Goal: Task Accomplishment & Management: Manage account settings

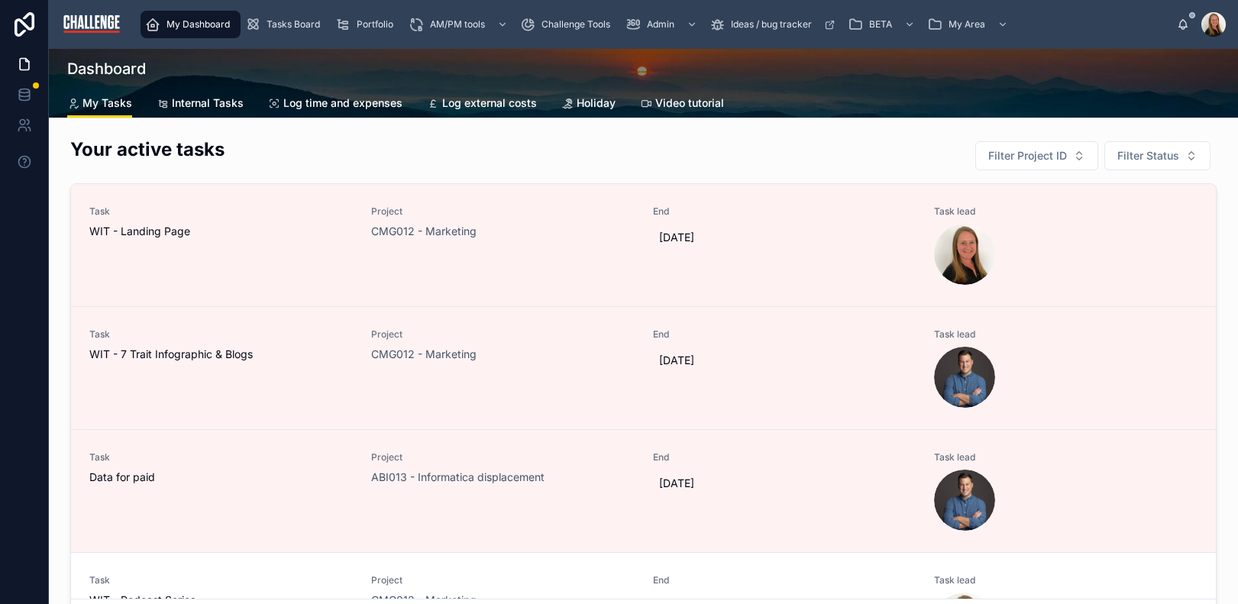
click at [300, 22] on span "Tasks Board" at bounding box center [292, 24] width 53 height 12
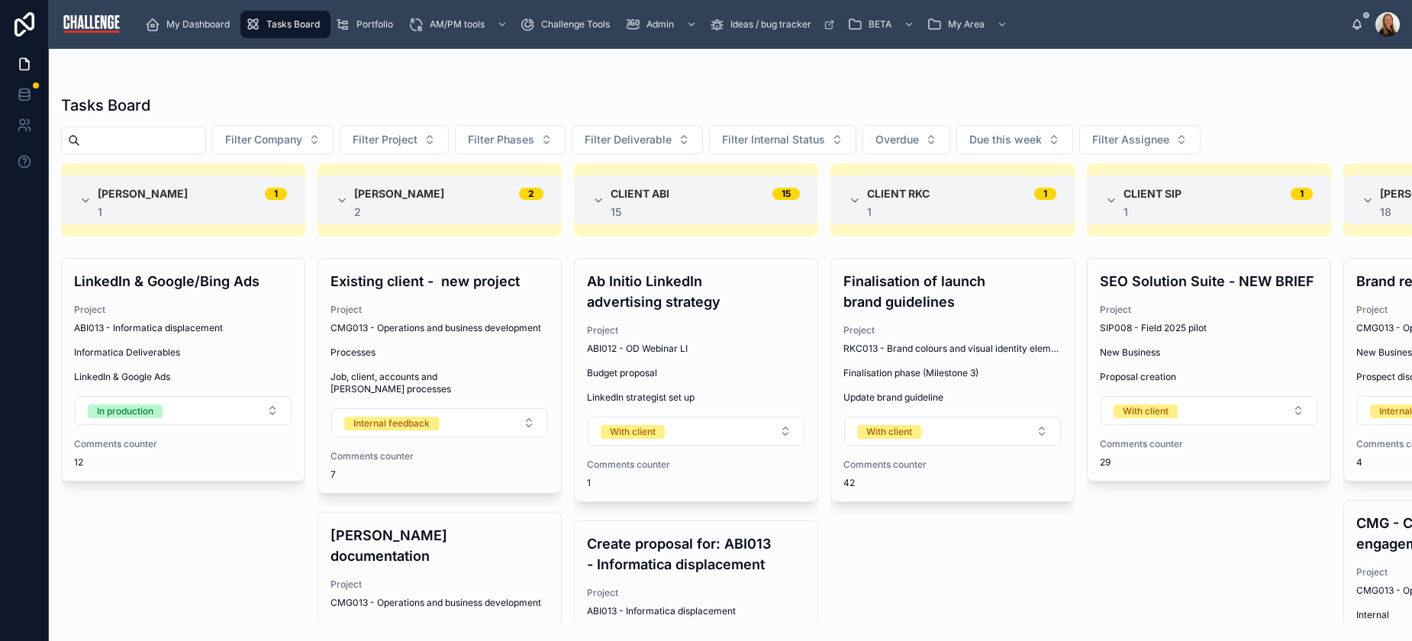
click at [331, 137] on button "Filter Company" at bounding box center [272, 139] width 121 height 29
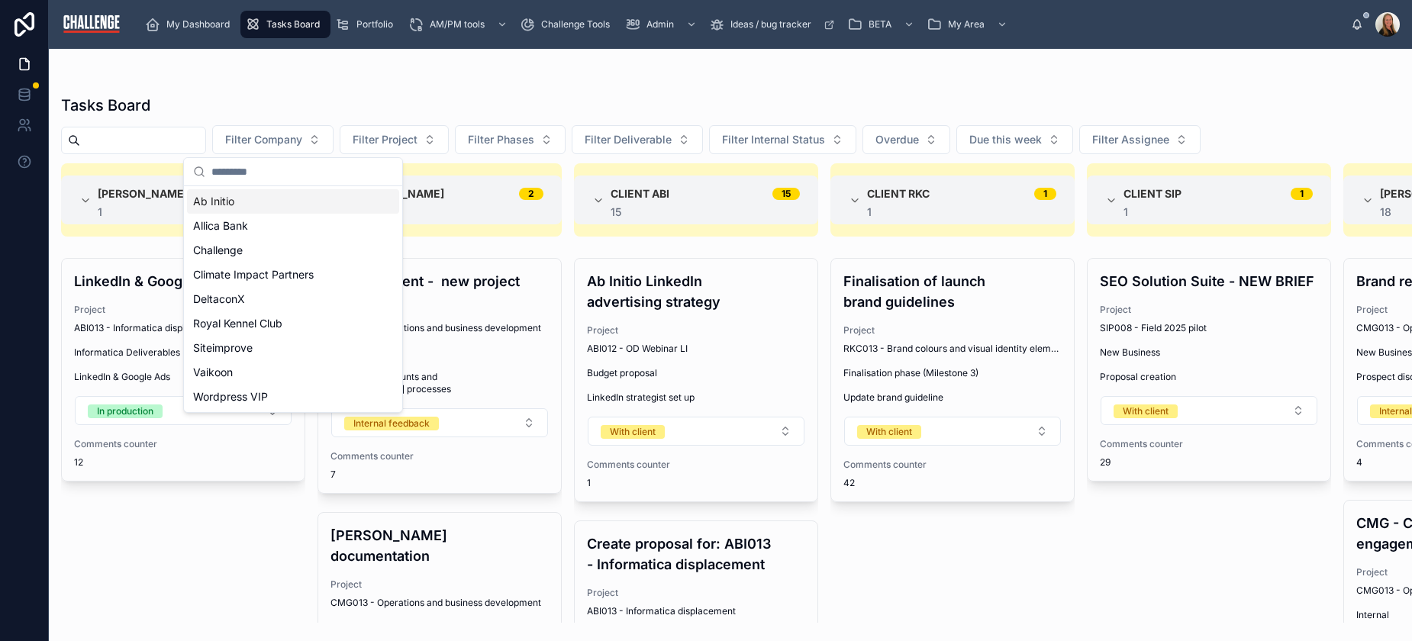
click at [312, 207] on div "Ab Initio" at bounding box center [293, 201] width 212 height 24
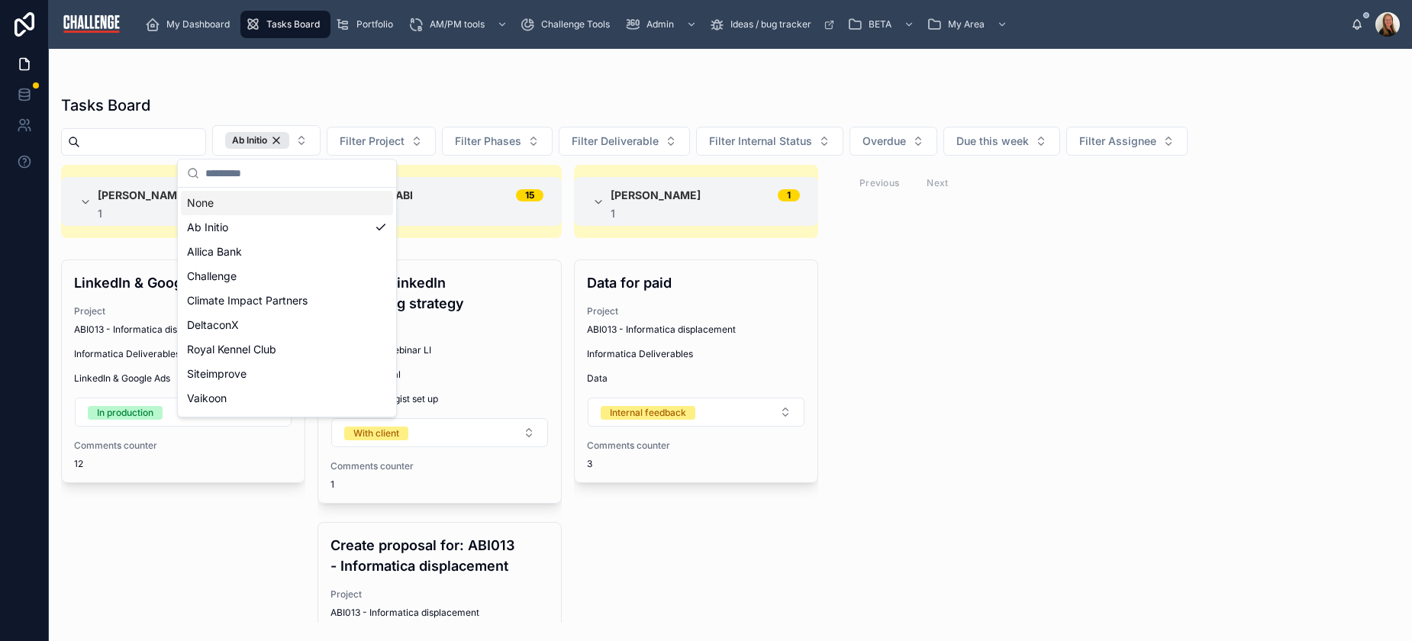
click at [824, 115] on div "Tasks Board" at bounding box center [730, 105] width 1339 height 21
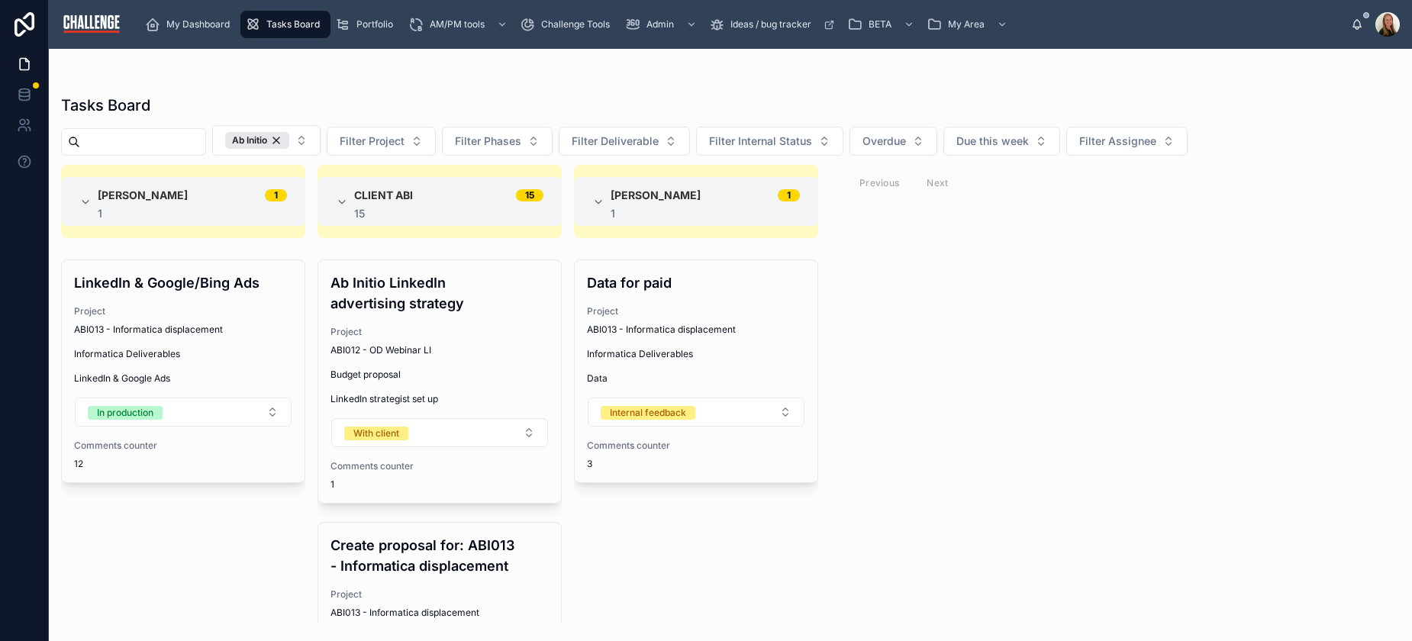
click at [723, 354] on span "Informatica Deliverables" at bounding box center [696, 354] width 218 height 12
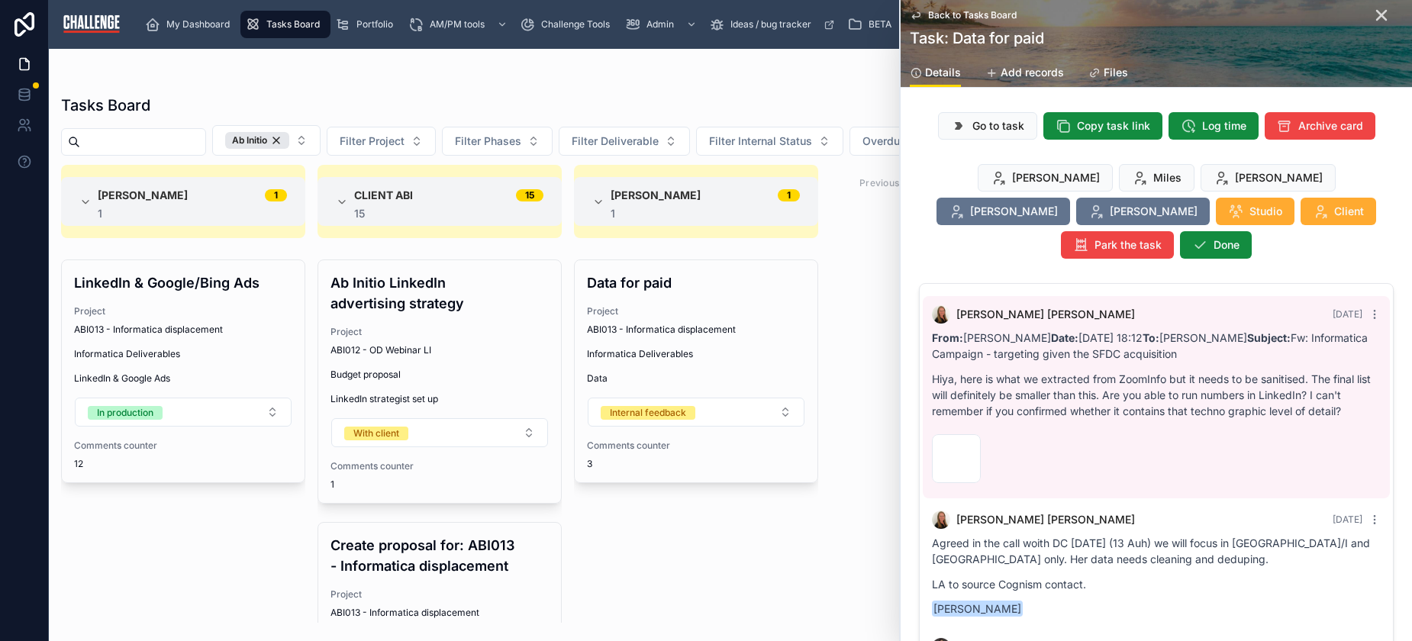
scroll to position [176, 0]
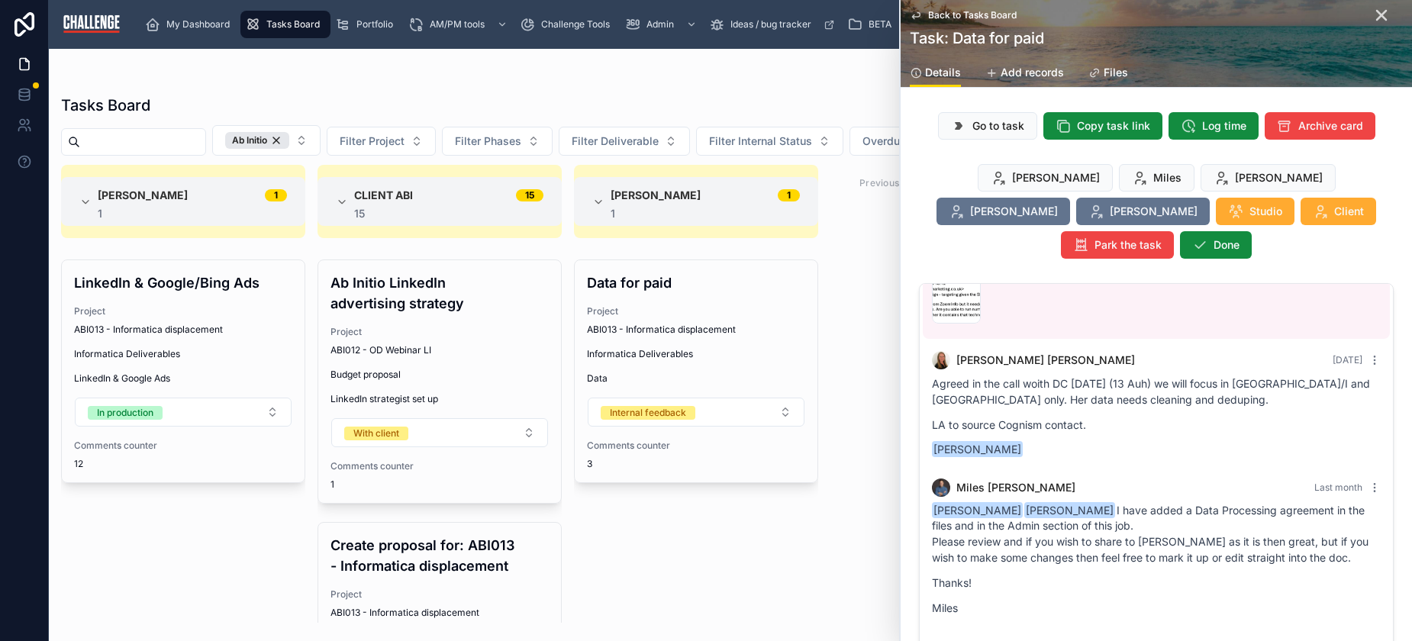
click at [1112, 126] on span "Copy task link" at bounding box center [1113, 125] width 73 height 15
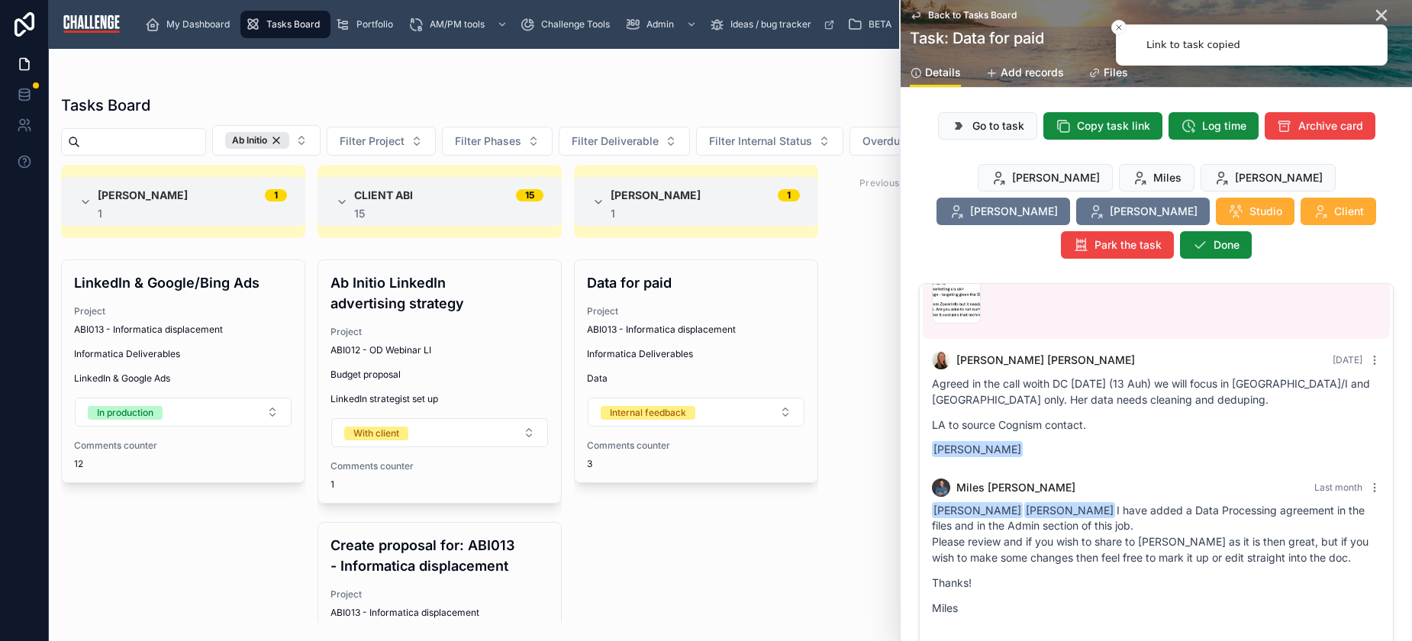
click at [1167, 403] on div "Agreed in the call woith DC today (13 Auh) we will focus in UK/I and USA only. …" at bounding box center [1156, 417] width 449 height 82
click at [984, 127] on span "Go to task" at bounding box center [999, 125] width 52 height 15
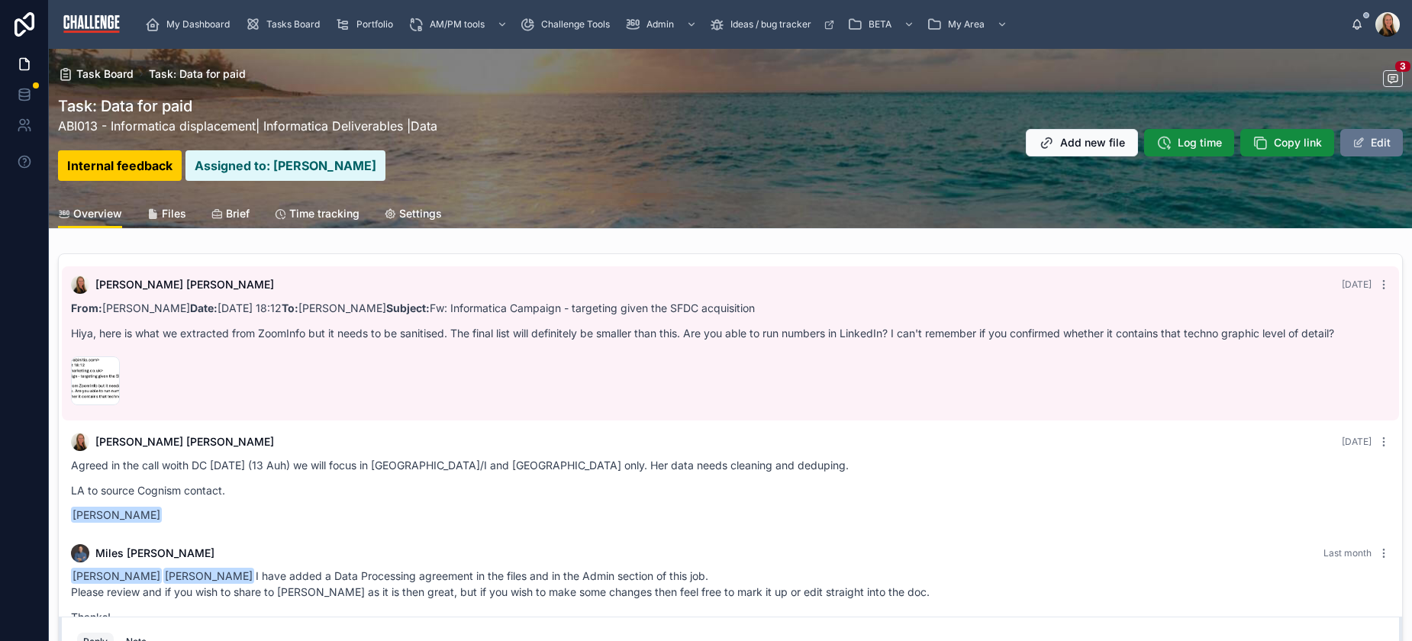
scroll to position [64, 0]
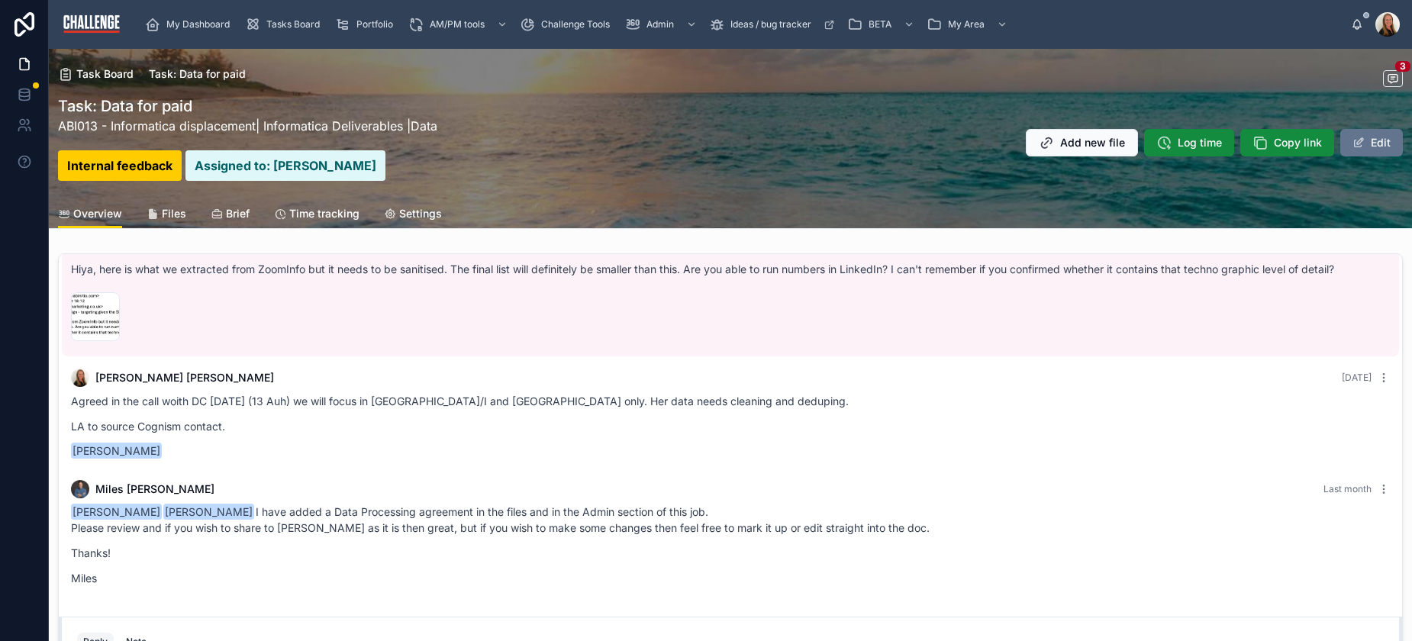
click at [230, 212] on span "Brief" at bounding box center [238, 213] width 24 height 15
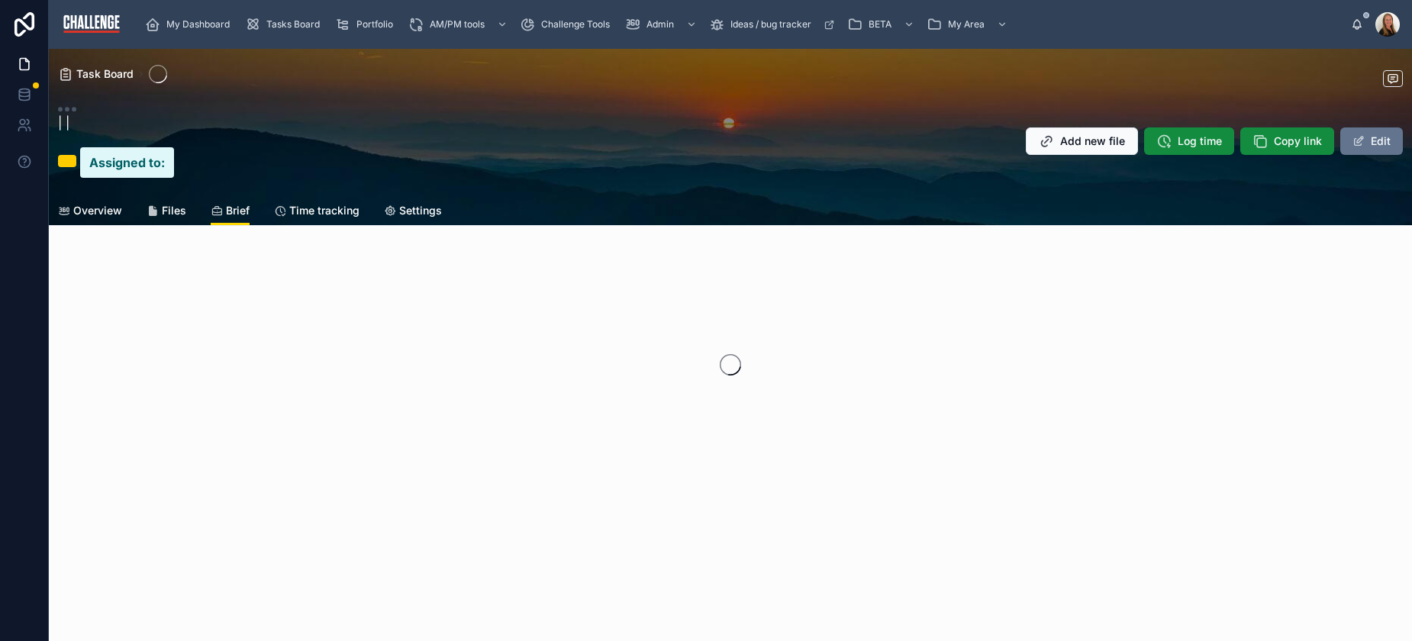
click at [172, 215] on span "Files" at bounding box center [174, 210] width 24 height 15
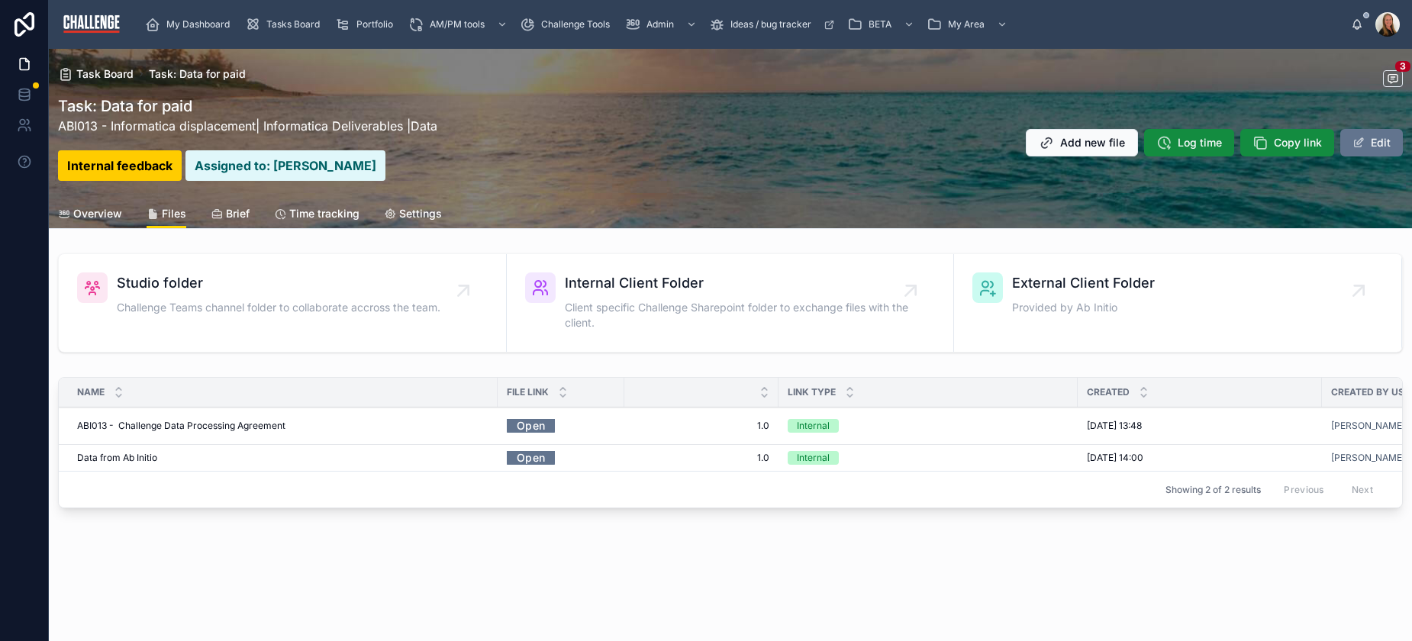
click at [292, 26] on span "Tasks Board" at bounding box center [292, 24] width 53 height 12
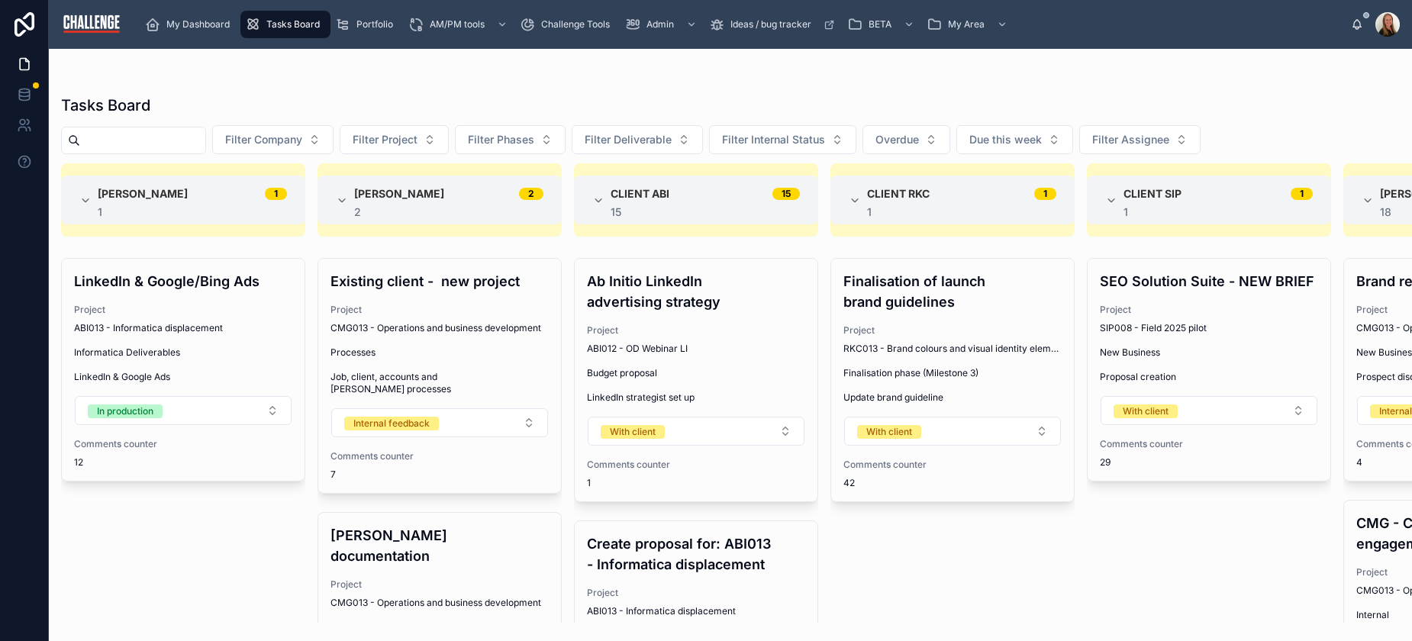
click at [302, 139] on span "Filter Company" at bounding box center [263, 139] width 77 height 15
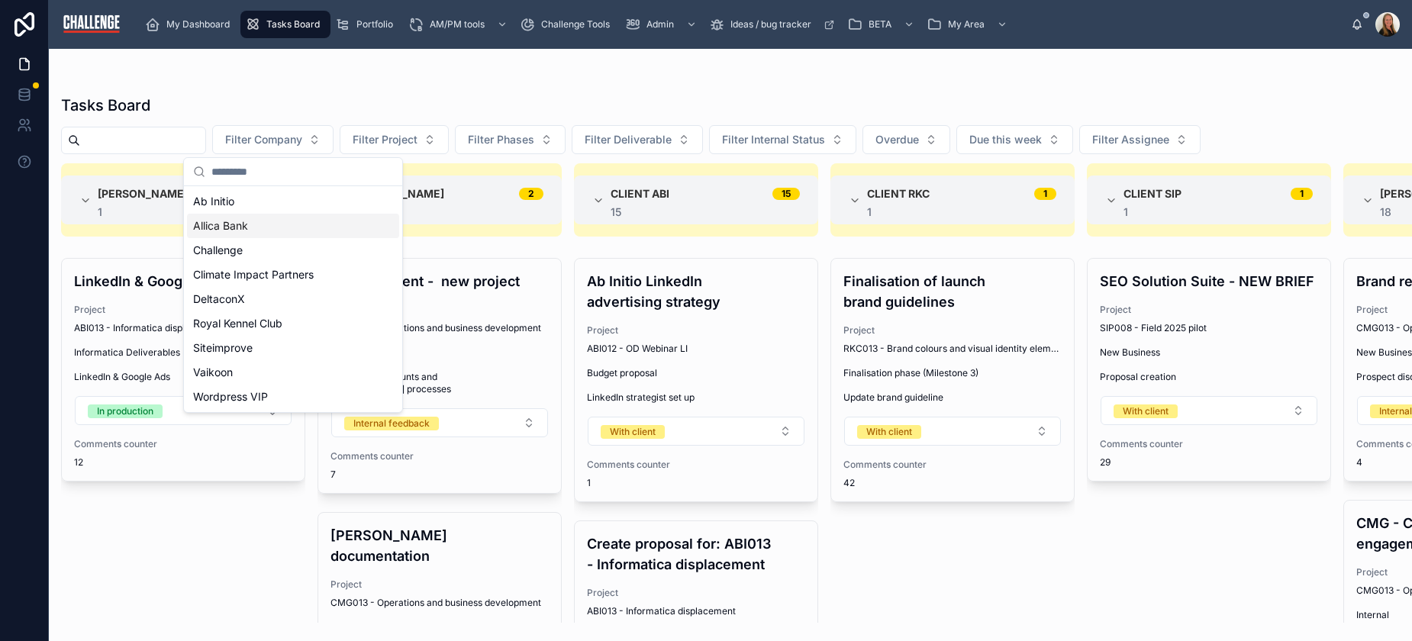
click at [263, 224] on div "Allica Bank" at bounding box center [293, 226] width 212 height 24
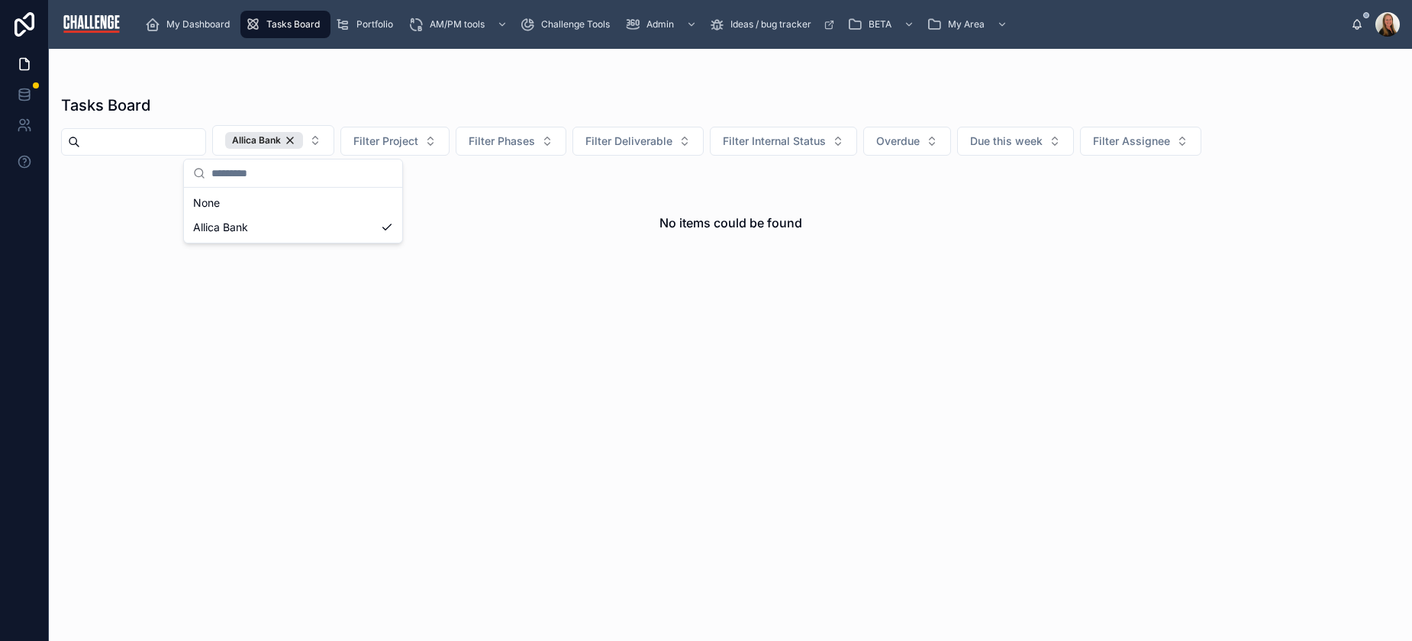
drag, startPoint x: 1151, startPoint y: 346, endPoint x: 1186, endPoint y: 347, distance: 35.1
click at [1157, 346] on div "No items could be found" at bounding box center [730, 394] width 1363 height 458
click at [303, 137] on div "Allica Bank" at bounding box center [264, 140] width 78 height 17
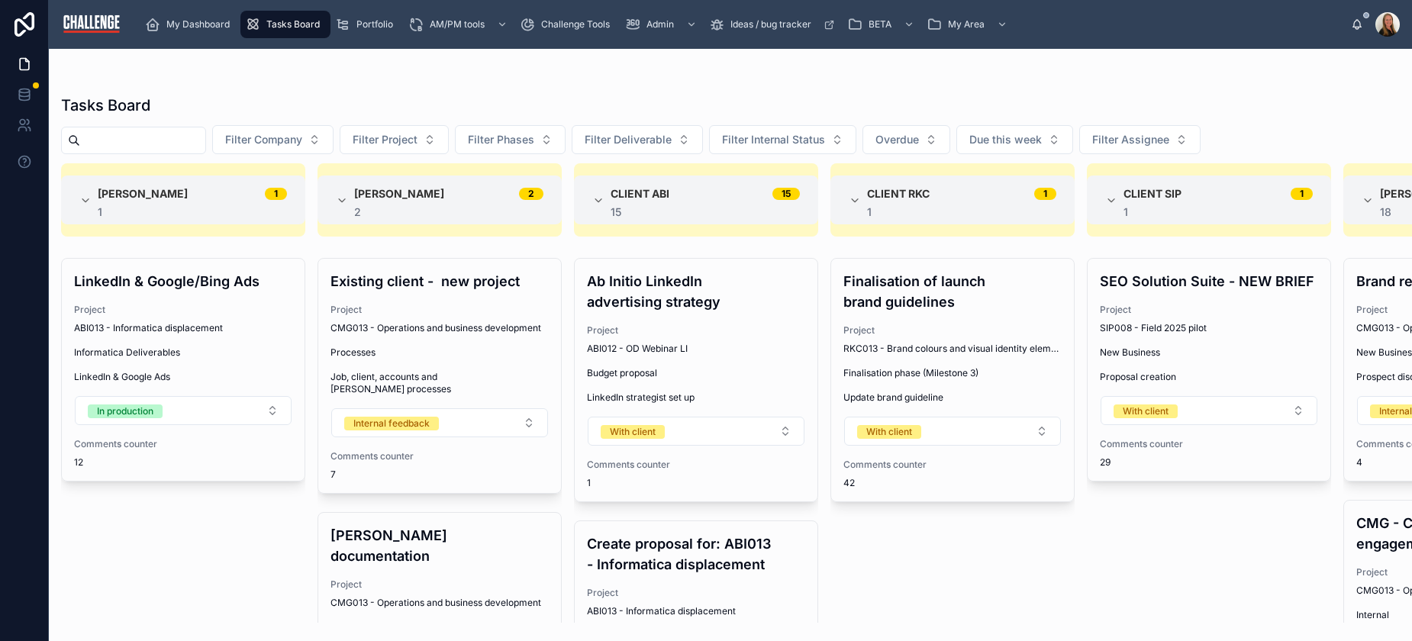
click at [333, 145] on button "Filter Company" at bounding box center [272, 139] width 121 height 29
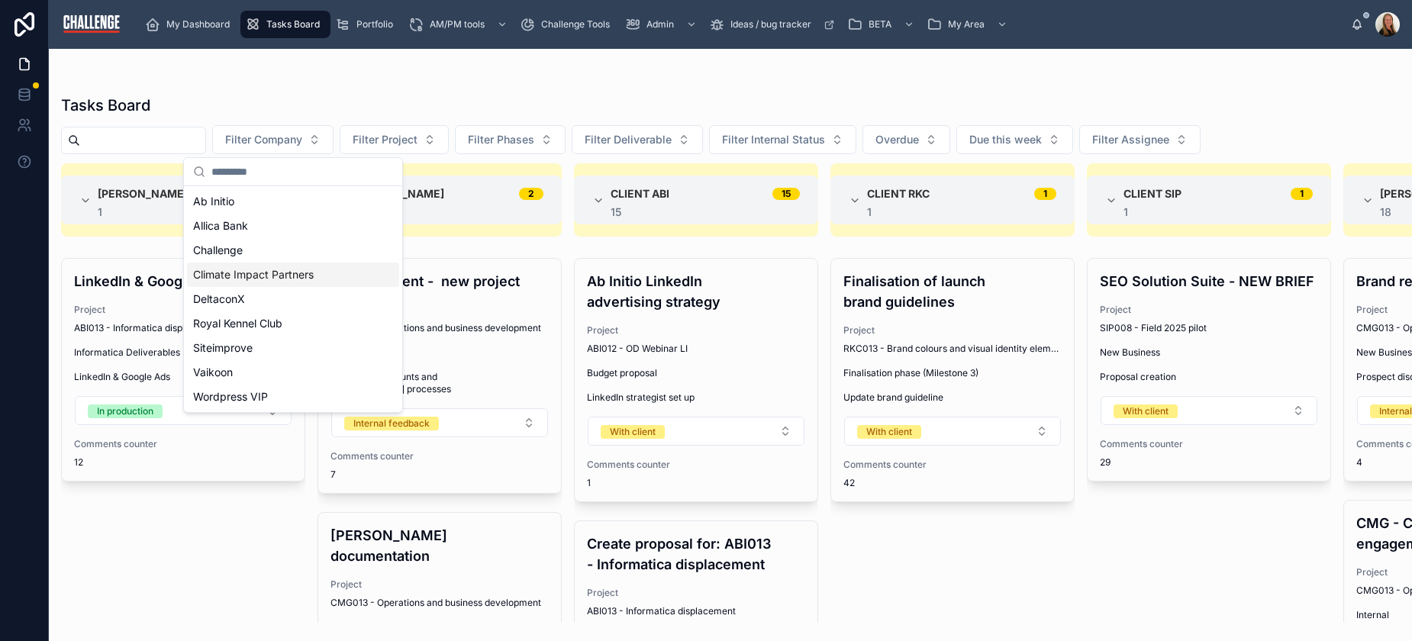
click at [318, 272] on div "Climate Impact Partners" at bounding box center [293, 275] width 212 height 24
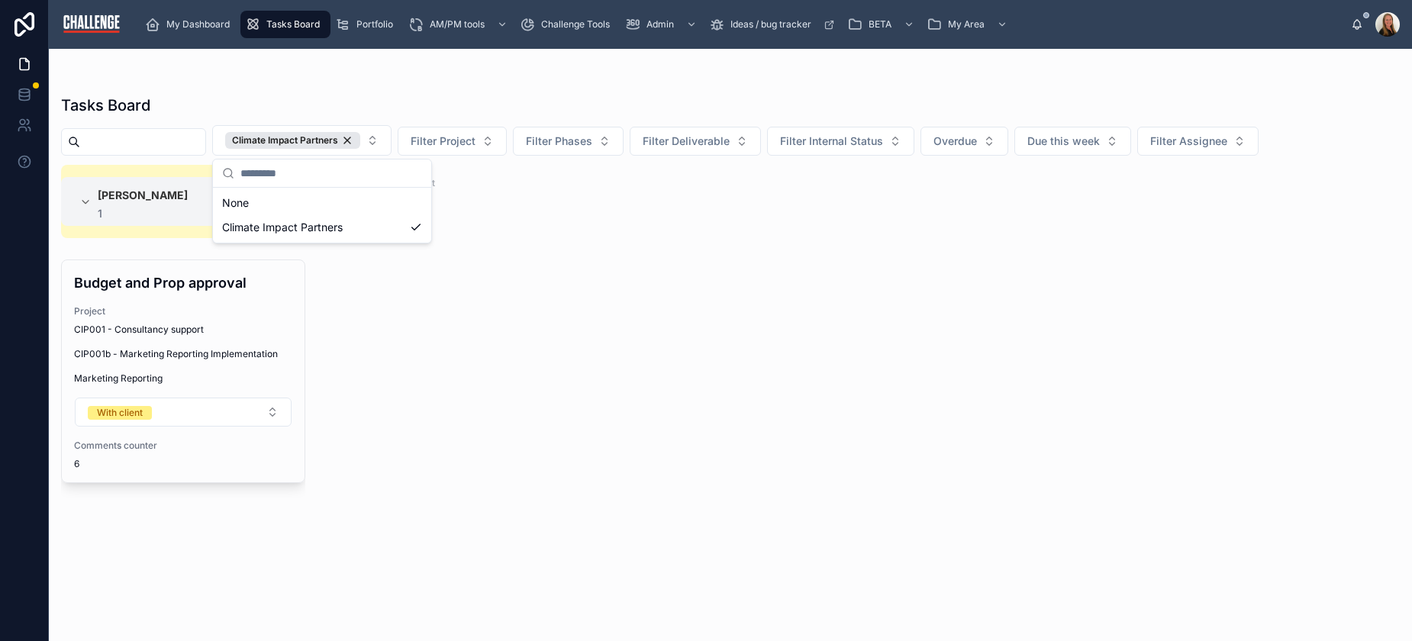
click at [786, 80] on div at bounding box center [730, 79] width 1339 height 12
click at [205, 327] on div "CIP001 - Consultancy support" at bounding box center [183, 330] width 218 height 12
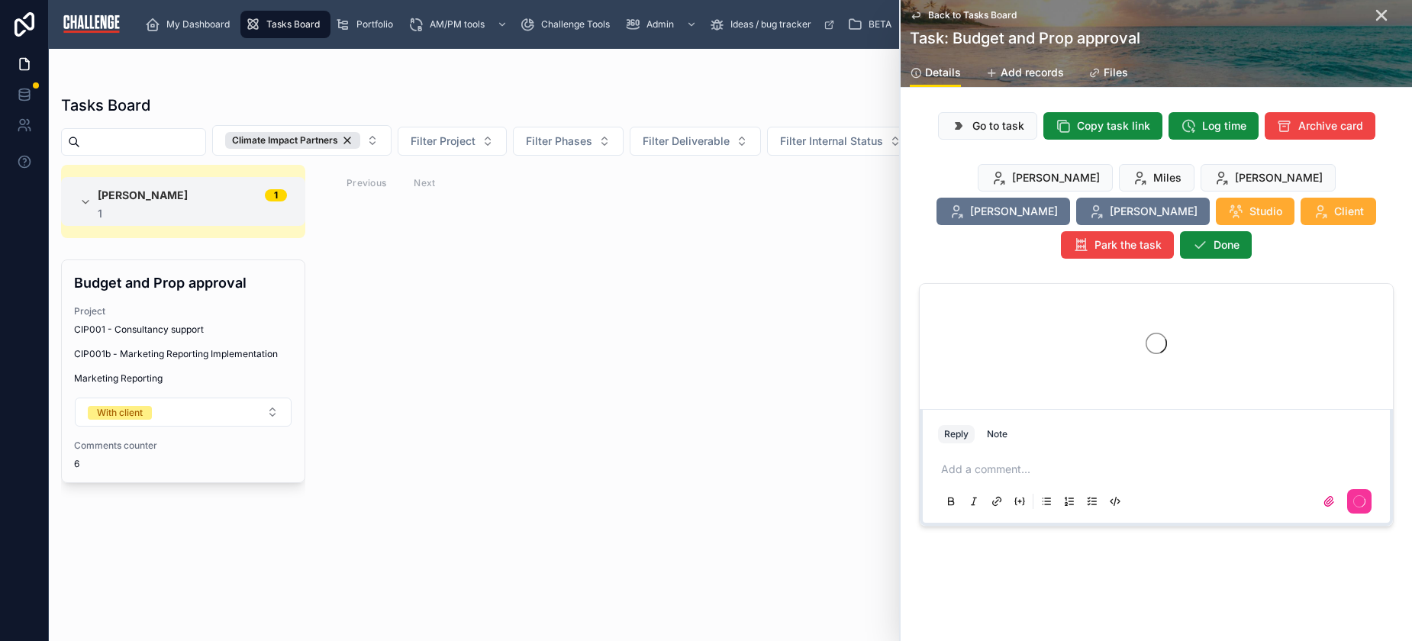
click at [1014, 124] on span "Go to task" at bounding box center [999, 125] width 52 height 15
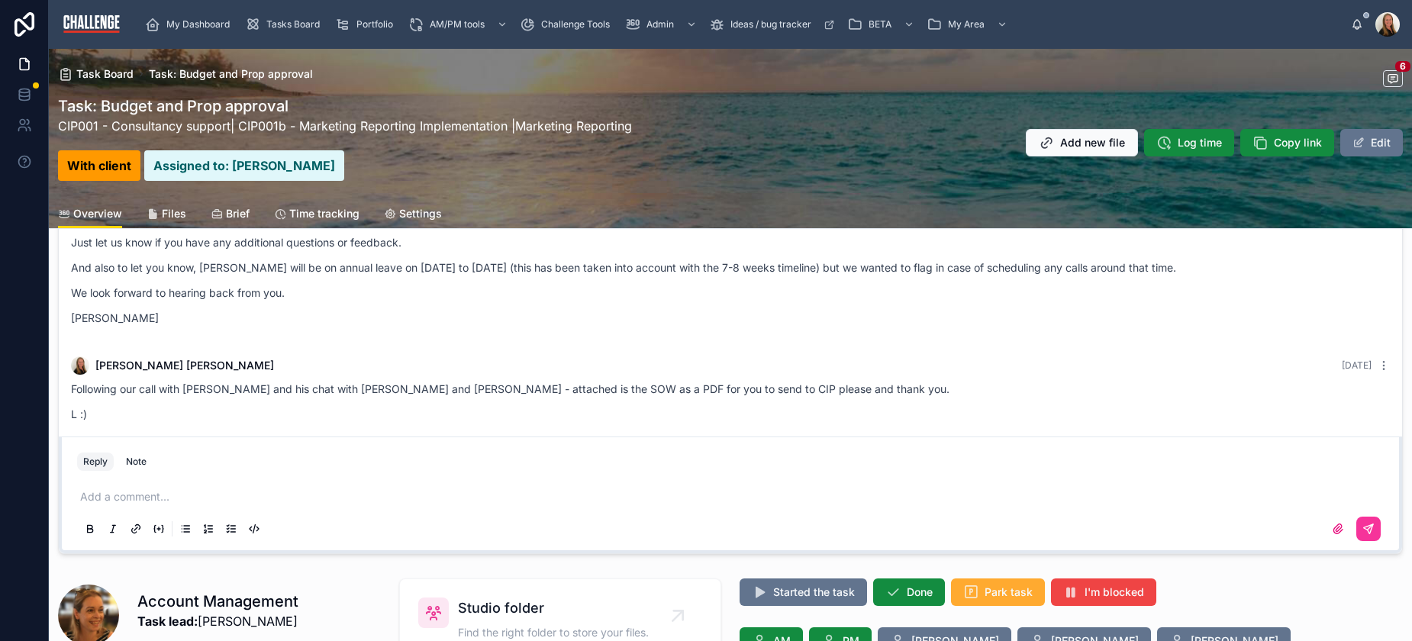
scroll to position [223, 0]
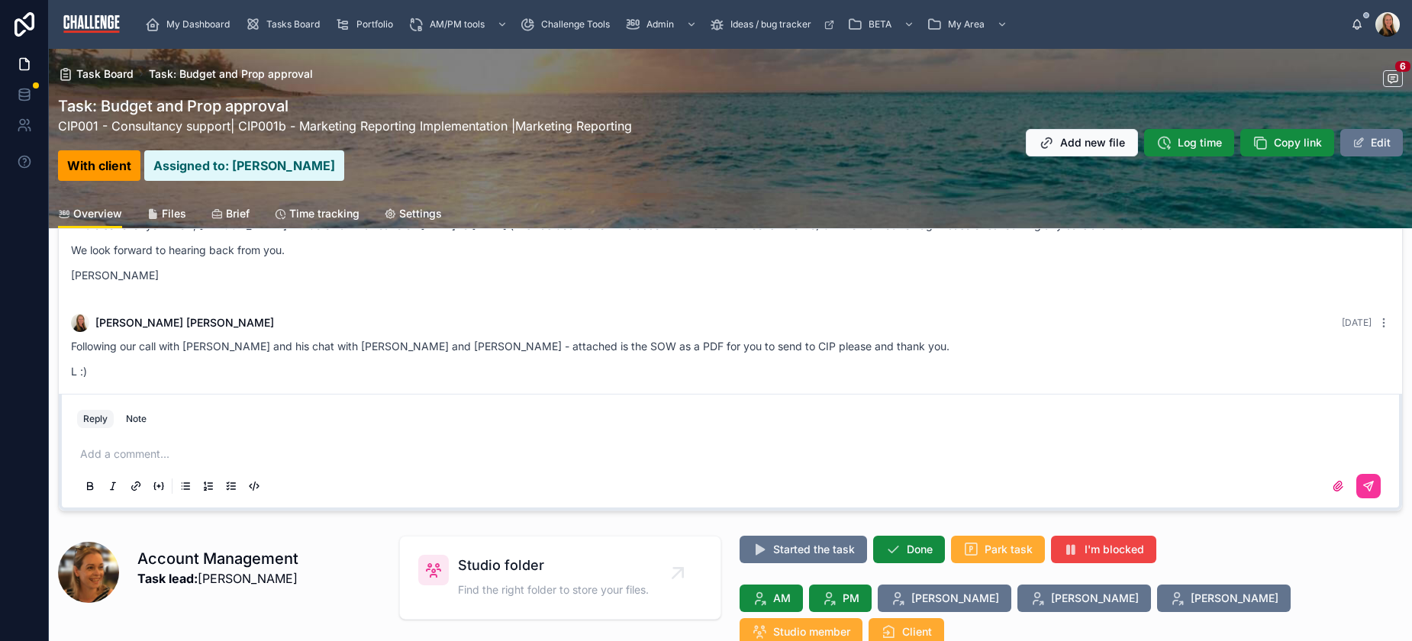
click at [137, 418] on div "Note" at bounding box center [136, 419] width 21 height 12
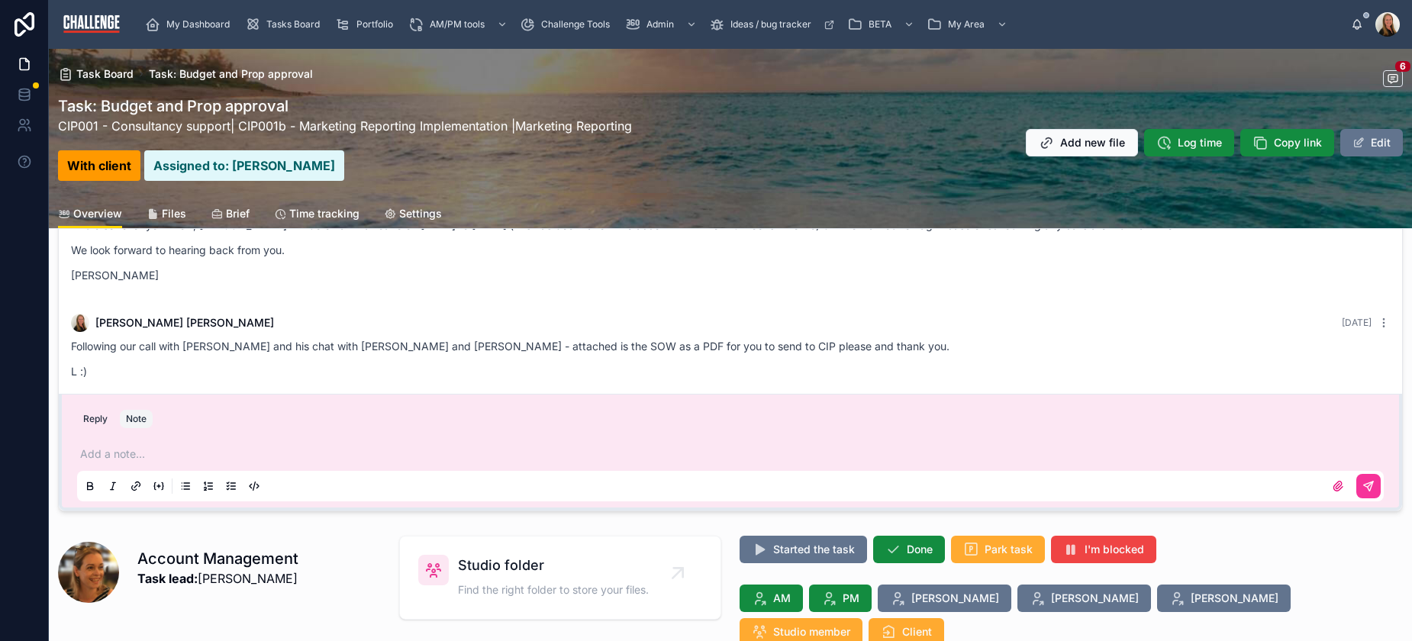
click at [149, 447] on p at bounding box center [733, 454] width 1307 height 15
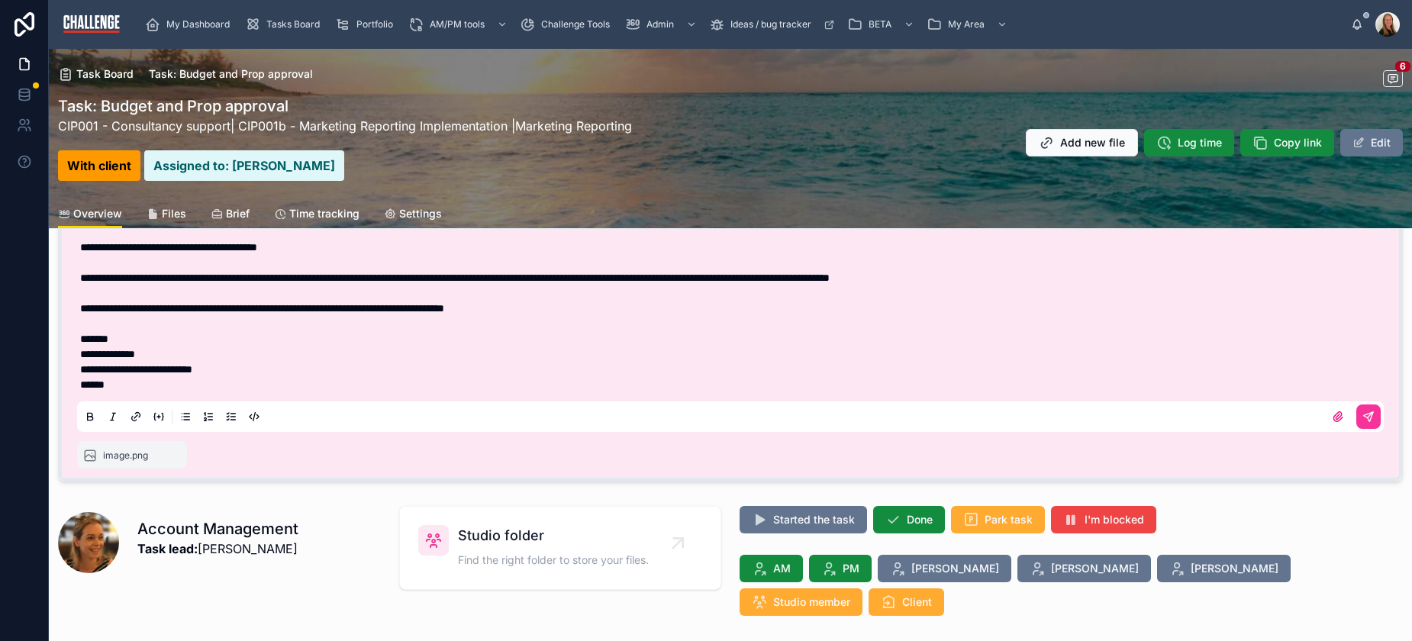
scroll to position [305, 0]
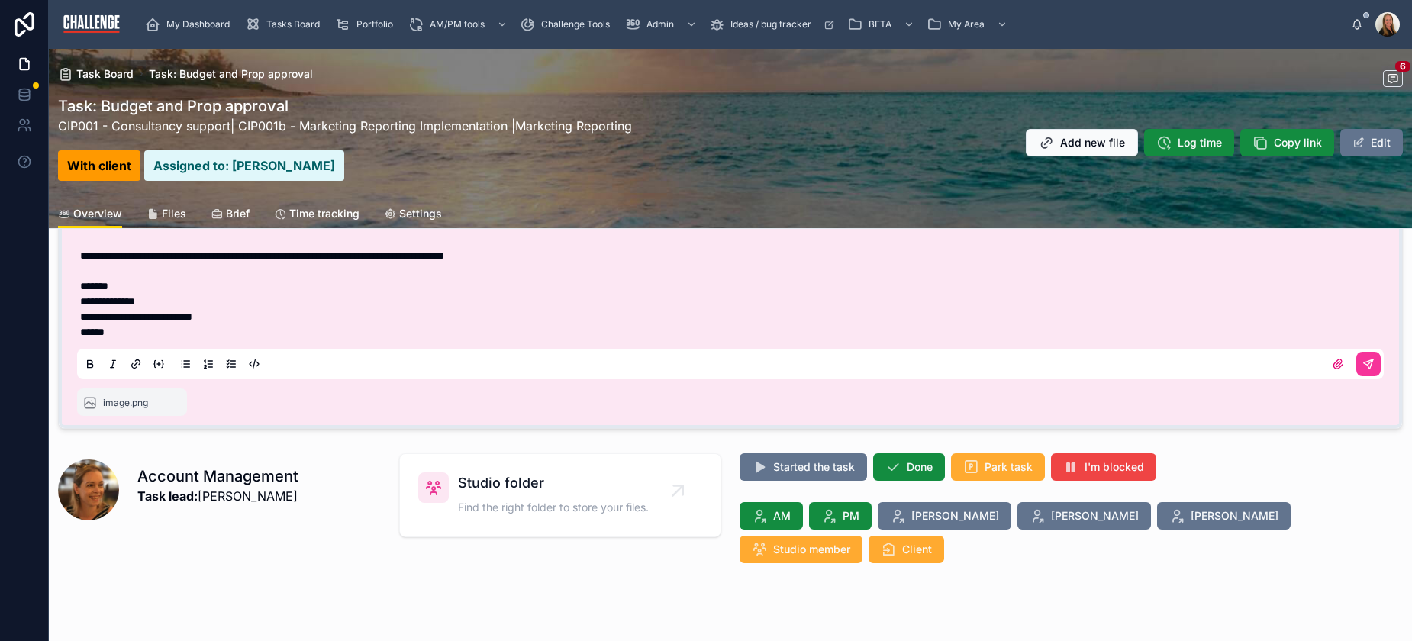
click at [1363, 368] on icon at bounding box center [1369, 364] width 12 height 12
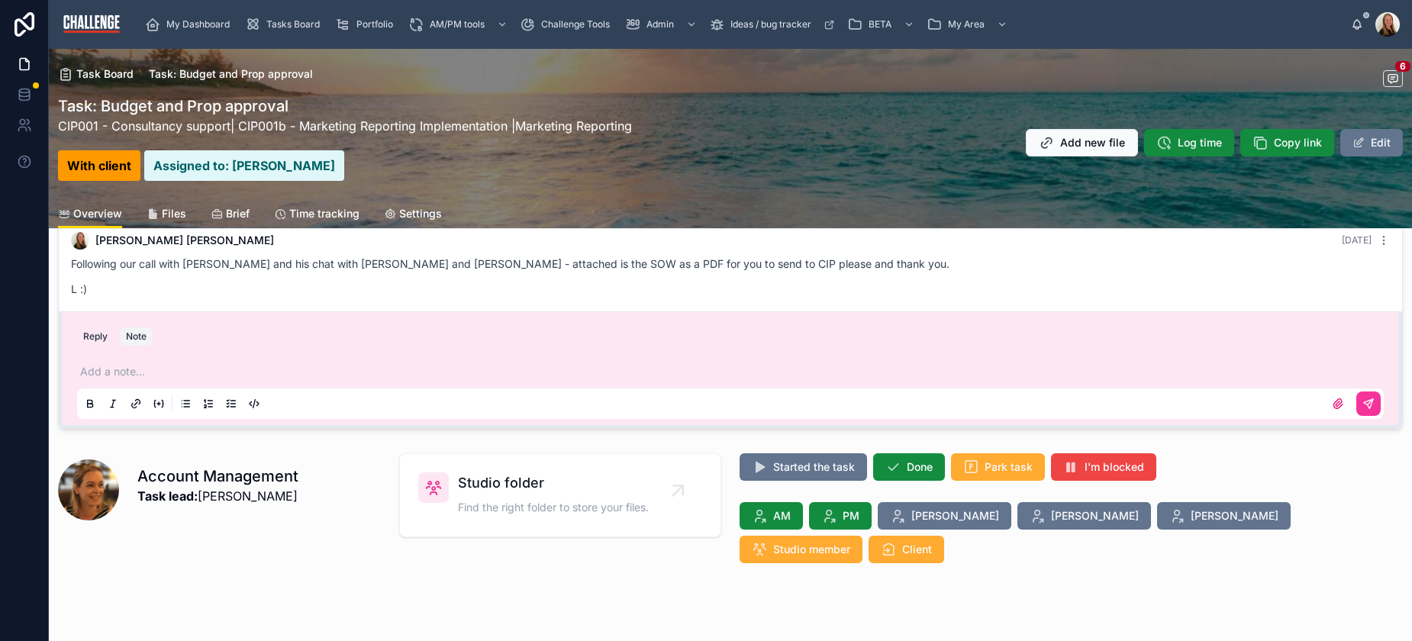
click at [98, 337] on button "Reply" at bounding box center [95, 337] width 37 height 18
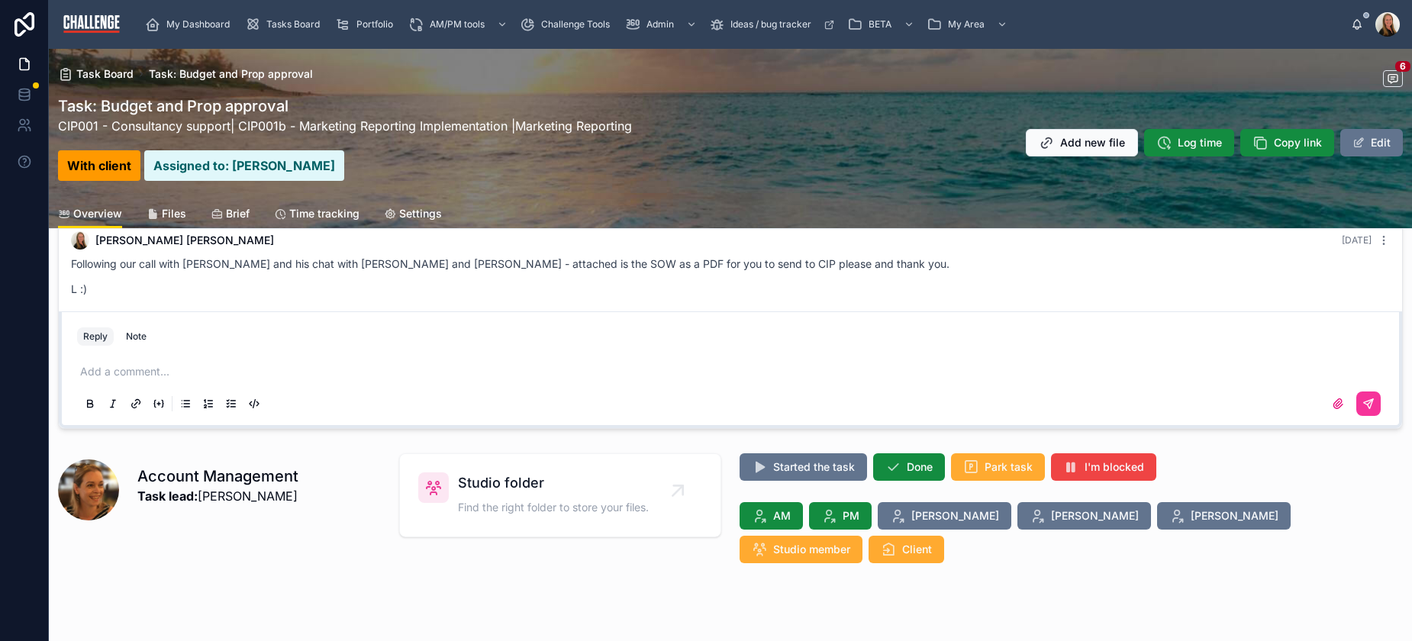
click at [117, 370] on p at bounding box center [733, 371] width 1307 height 15
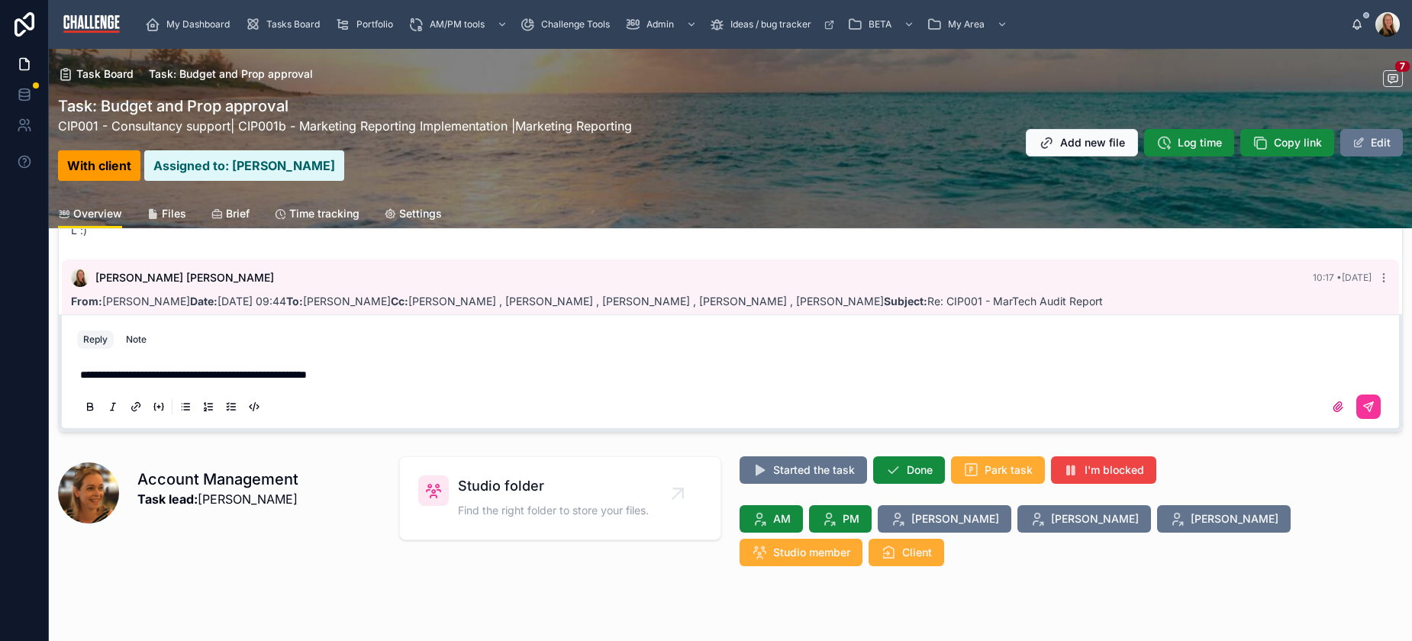
scroll to position [826, 0]
drag, startPoint x: 327, startPoint y: 637, endPoint x: 328, endPoint y: 437, distance: 200.8
click at [322, 641] on html "My Dashboard Tasks Board Portfolio AM/PM tools Challenge Tools Admin Ideas / bu…" at bounding box center [706, 320] width 1412 height 641
click at [434, 290] on div "From: Magda Misiorny Date: Monday, 6 October 2025 at 09:44 To: Elaine Starborg …" at bounding box center [730, 386] width 1319 height 192
drag, startPoint x: 426, startPoint y: 376, endPoint x: 0, endPoint y: 416, distance: 427.8
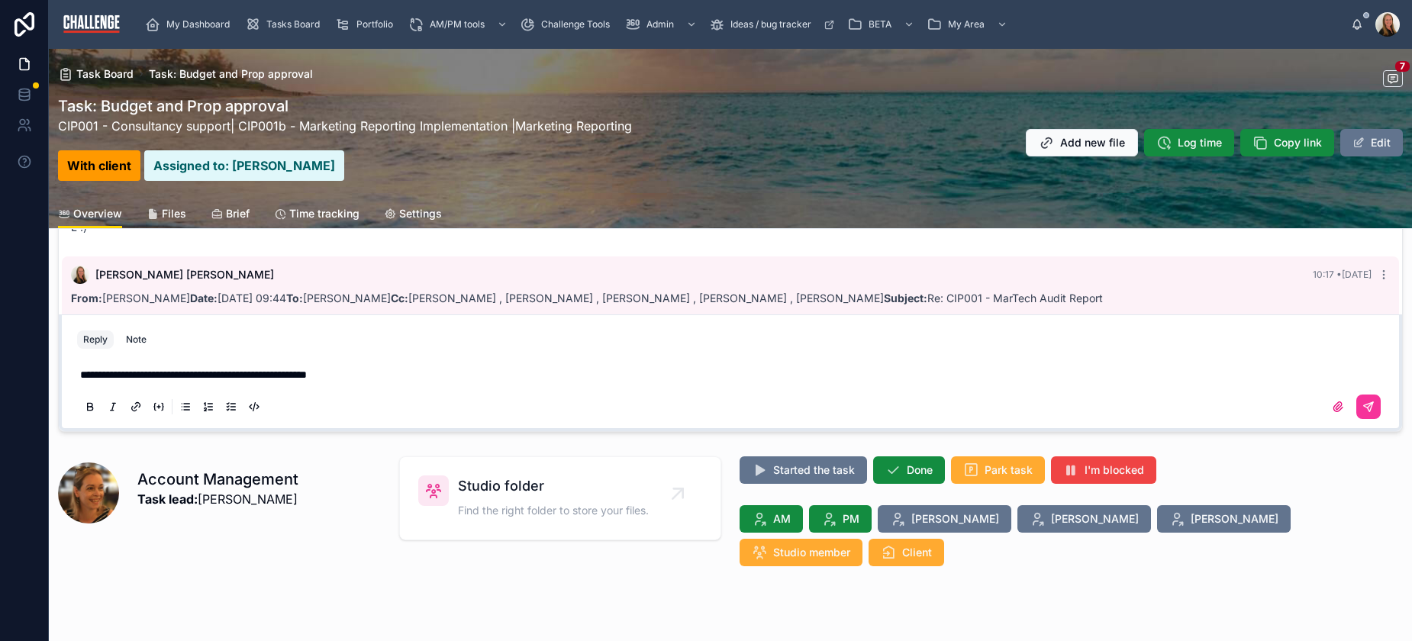
click at [426, 376] on p "**********" at bounding box center [733, 374] width 1307 height 15
click at [1363, 407] on icon at bounding box center [1369, 407] width 12 height 12
click at [1364, 405] on icon at bounding box center [1368, 406] width 9 height 9
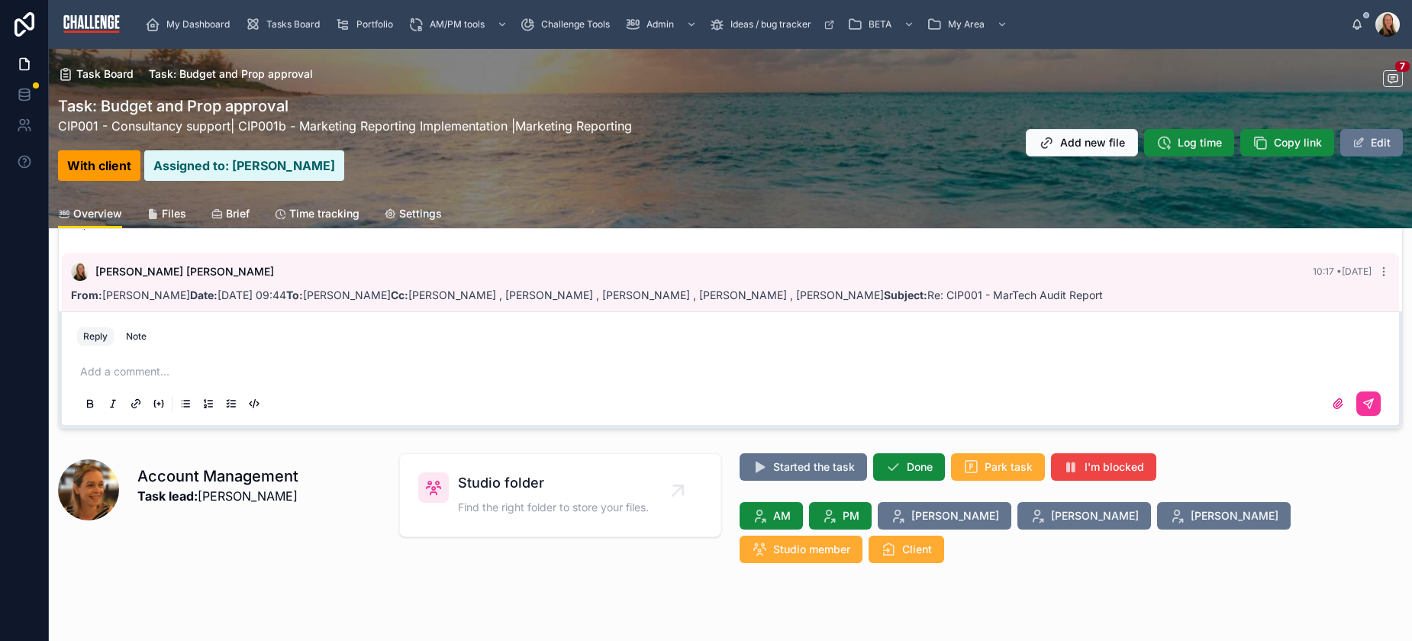
click at [850, 542] on span "Studio member" at bounding box center [811, 549] width 77 height 15
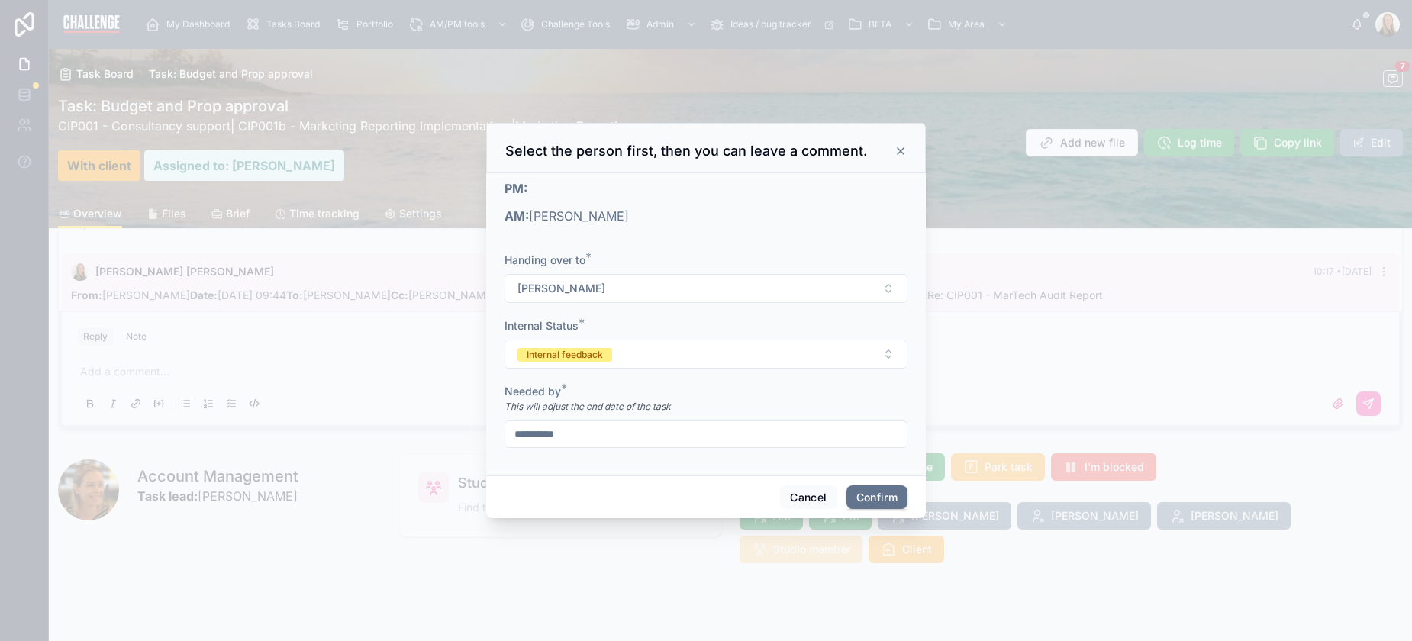
click at [880, 286] on button "[PERSON_NAME]" at bounding box center [706, 288] width 403 height 29
drag, startPoint x: 899, startPoint y: 149, endPoint x: 876, endPoint y: 189, distance: 46.5
click at [899, 149] on icon at bounding box center [901, 151] width 6 height 6
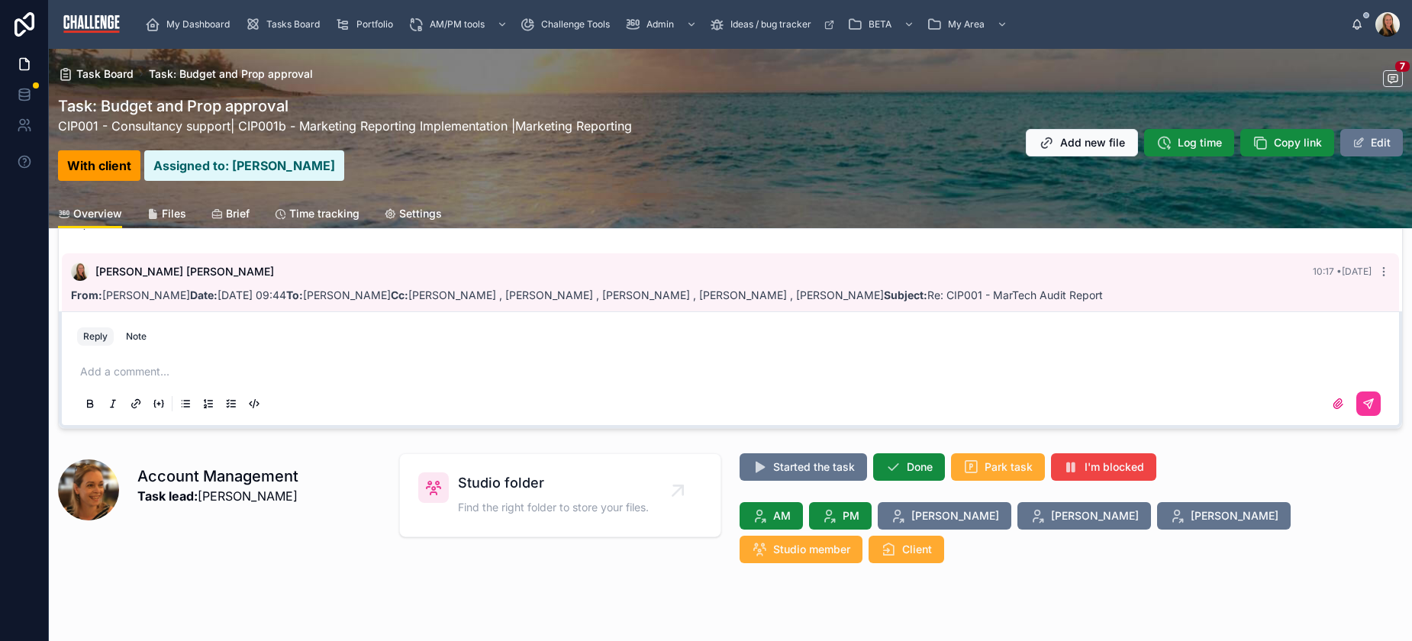
click at [890, 604] on div "Task Board Task: Budget and Prop approval 7 Task: Budget and Prop approval CIP0…" at bounding box center [730, 205] width 1363 height 924
click at [932, 542] on span "Client" at bounding box center [917, 549] width 30 height 15
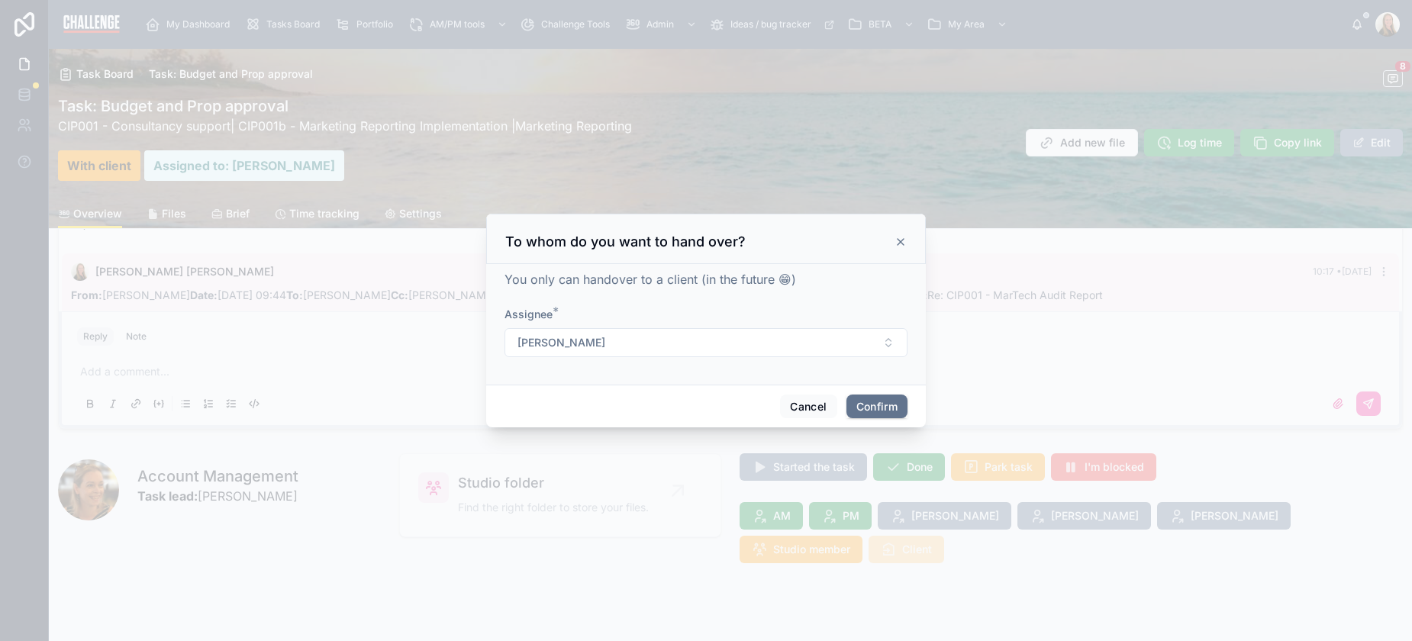
click at [889, 343] on button "[PERSON_NAME]" at bounding box center [706, 342] width 403 height 29
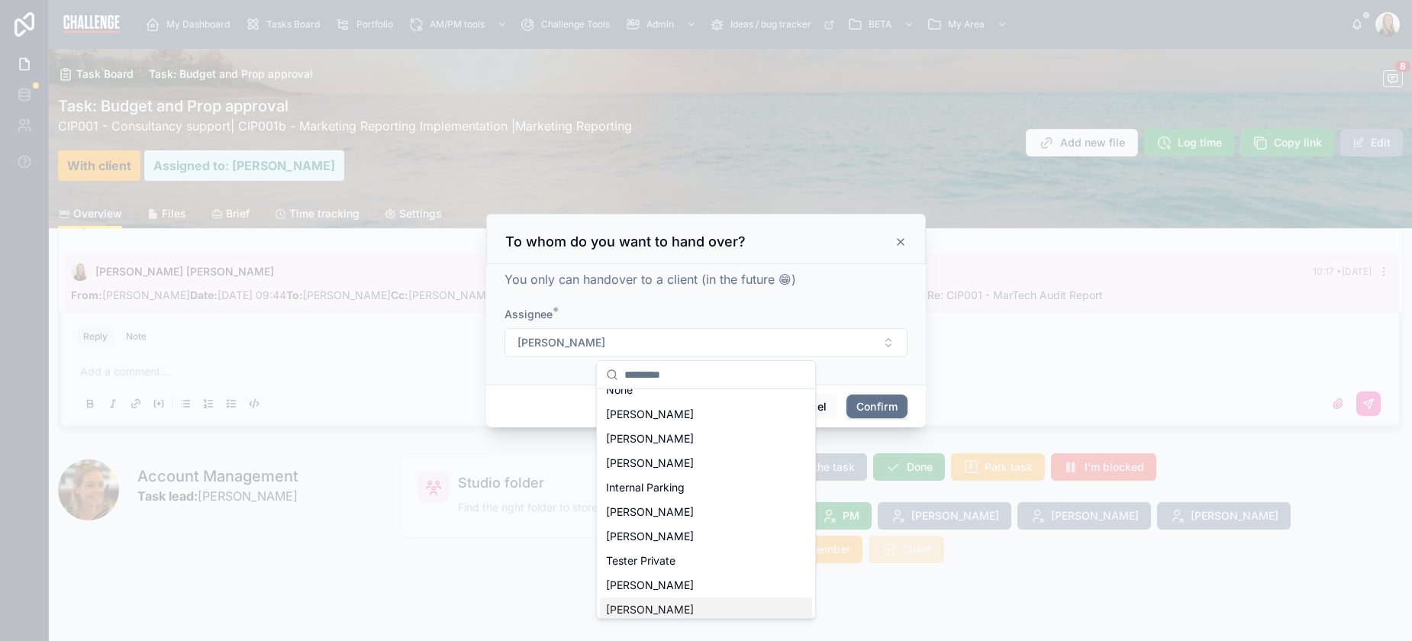
scroll to position [0, 0]
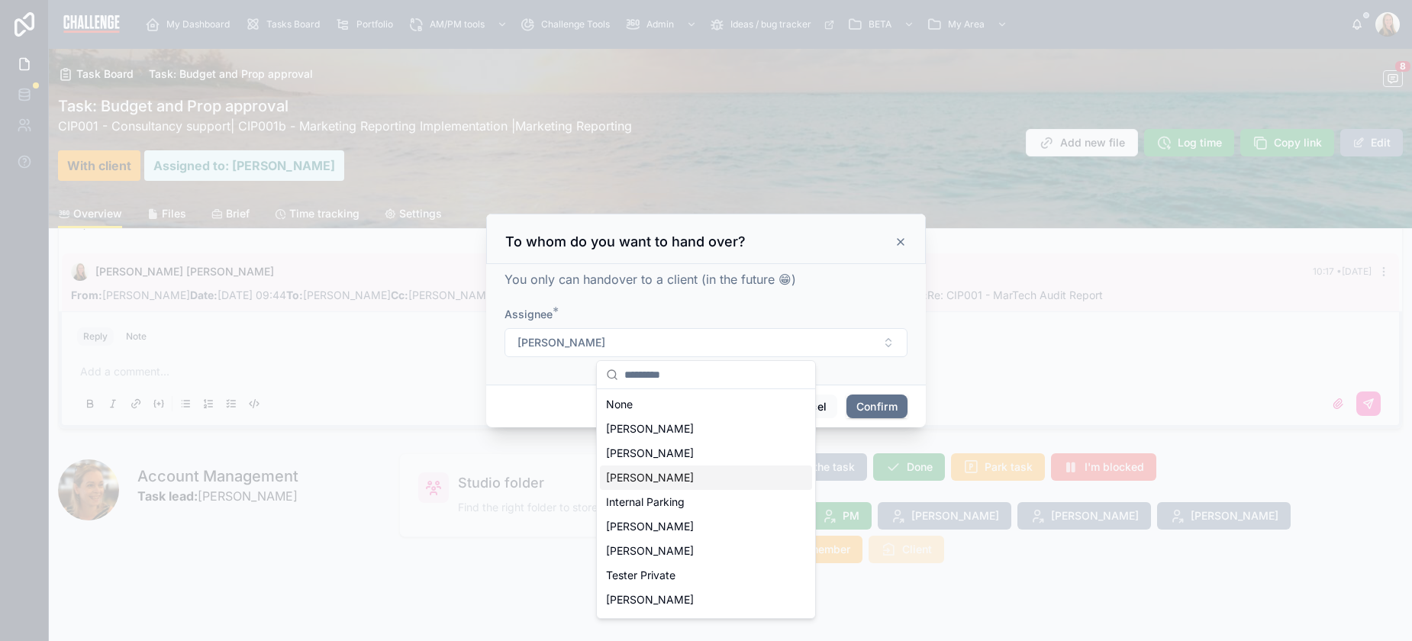
click at [960, 545] on div at bounding box center [706, 320] width 1412 height 641
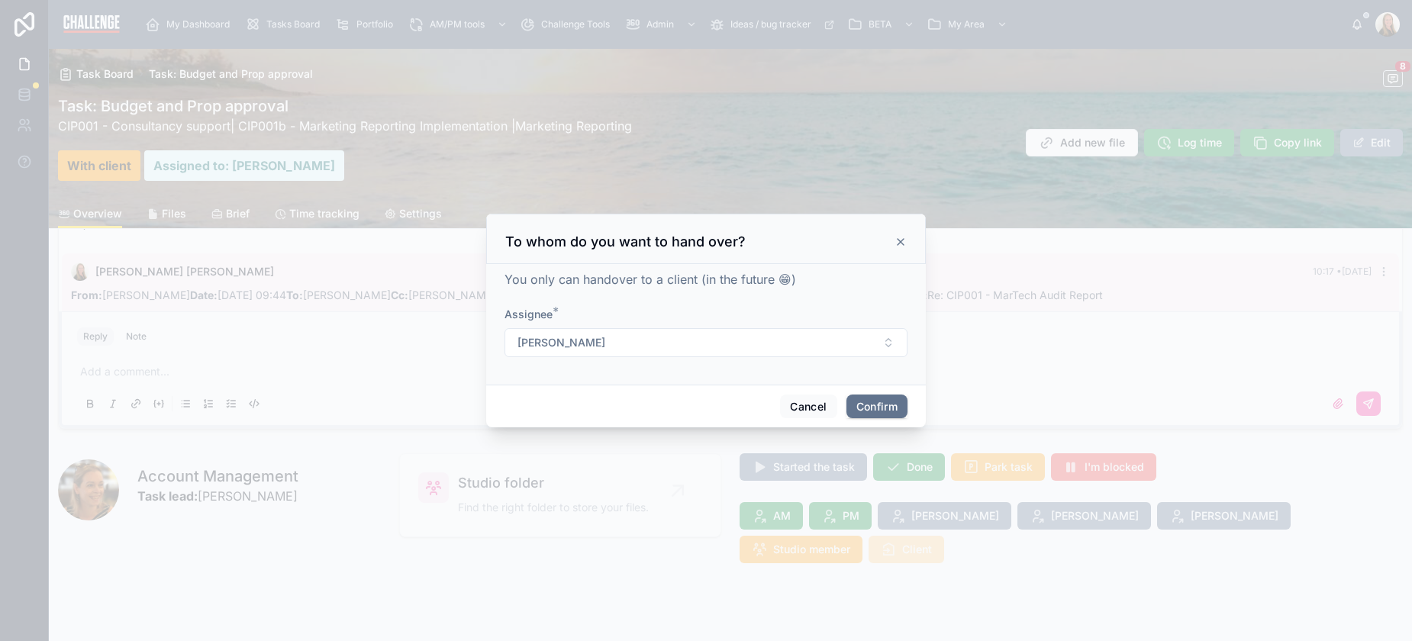
click at [901, 243] on icon at bounding box center [901, 242] width 12 height 12
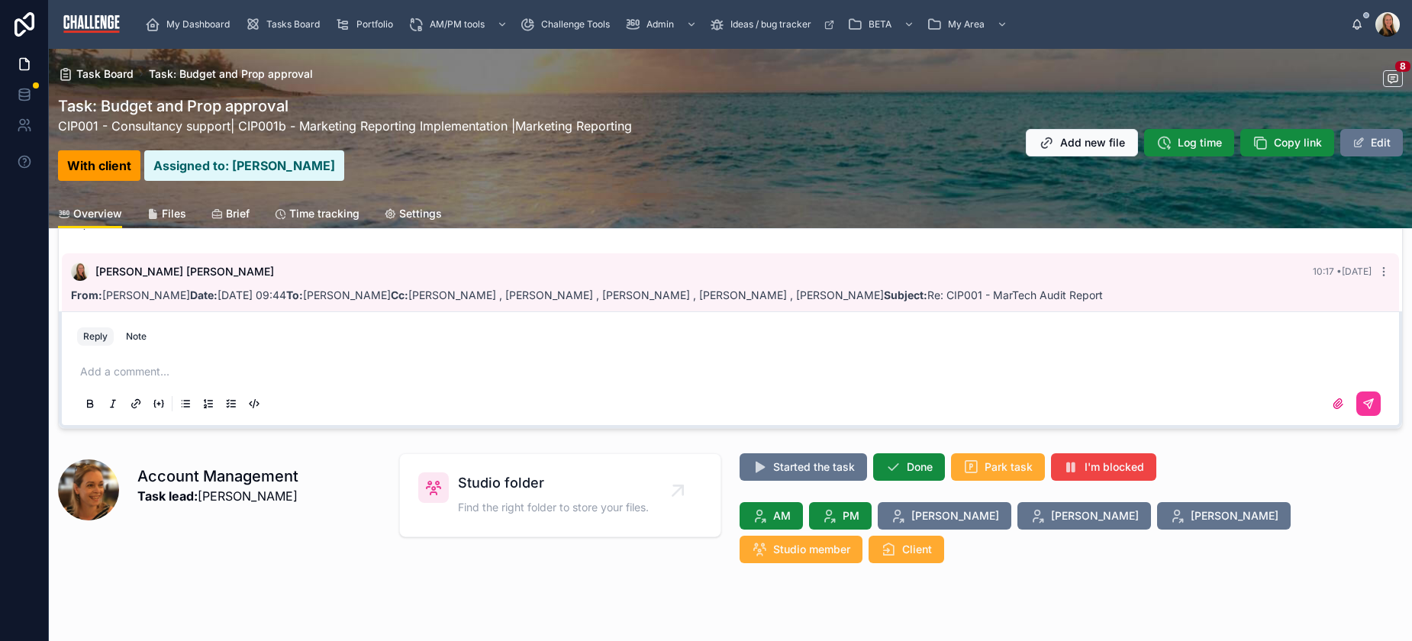
click at [850, 542] on span "Studio member" at bounding box center [811, 549] width 77 height 15
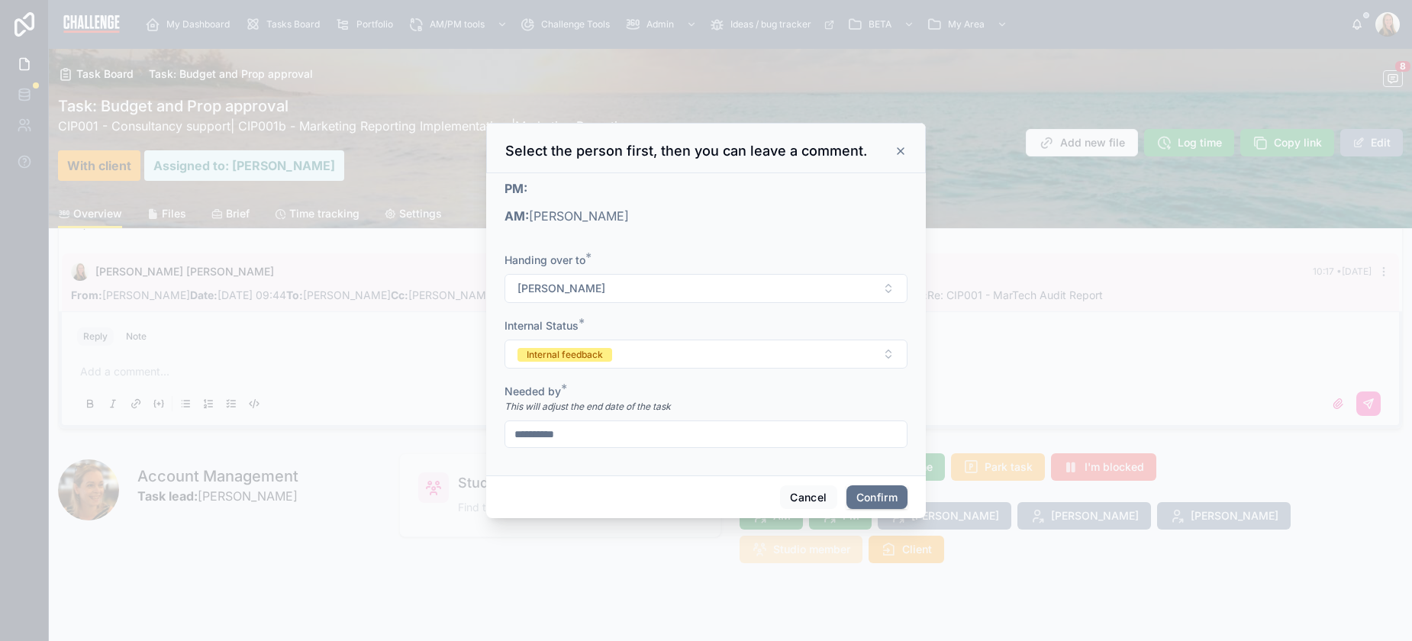
click at [863, 286] on button "[PERSON_NAME]" at bounding box center [706, 288] width 403 height 29
drag, startPoint x: 863, startPoint y: 286, endPoint x: 958, endPoint y: 178, distance: 143.9
click at [863, 286] on button "[PERSON_NAME]" at bounding box center [706, 288] width 403 height 29
click at [903, 147] on icon at bounding box center [901, 151] width 12 height 12
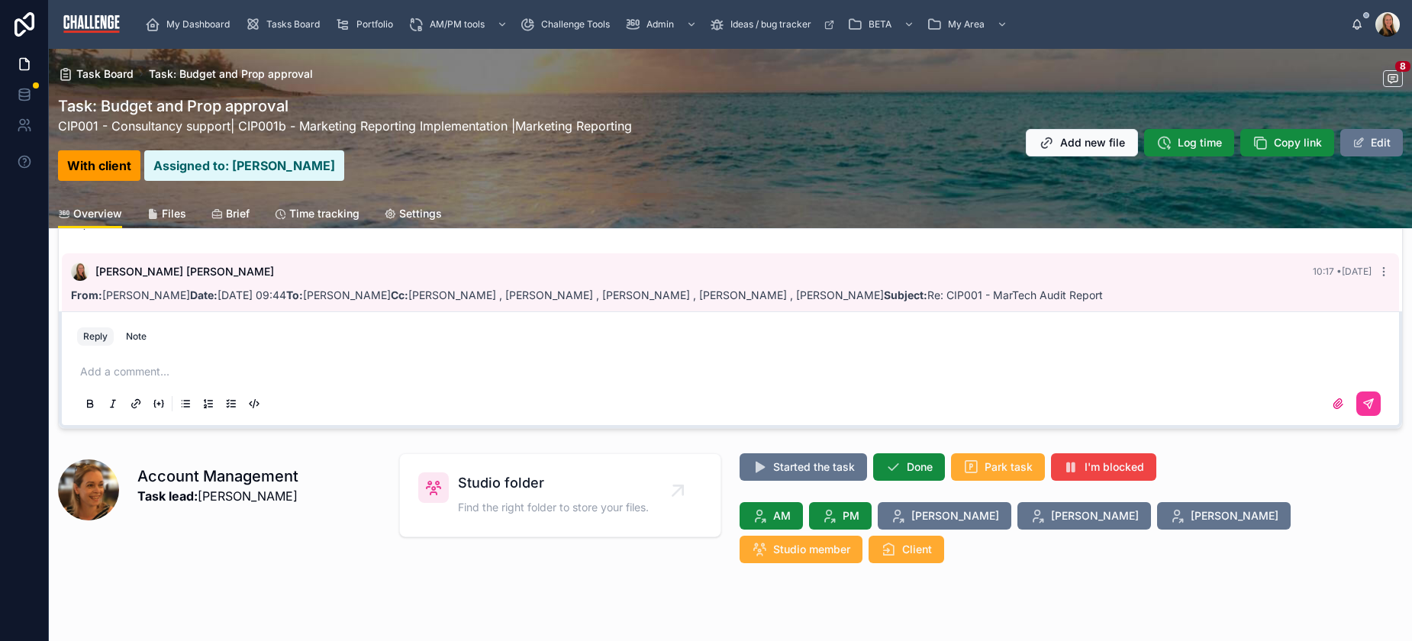
click at [944, 536] on button "Client" at bounding box center [907, 549] width 76 height 27
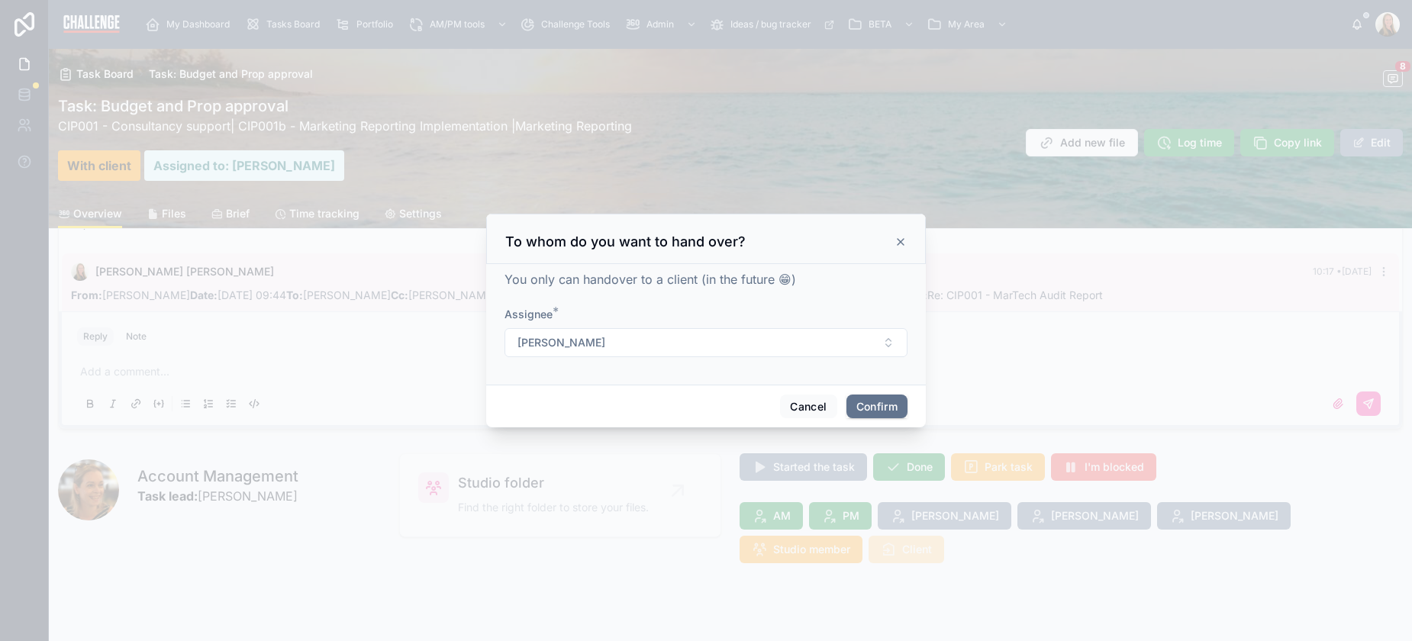
click at [687, 338] on button "[PERSON_NAME]" at bounding box center [706, 342] width 403 height 29
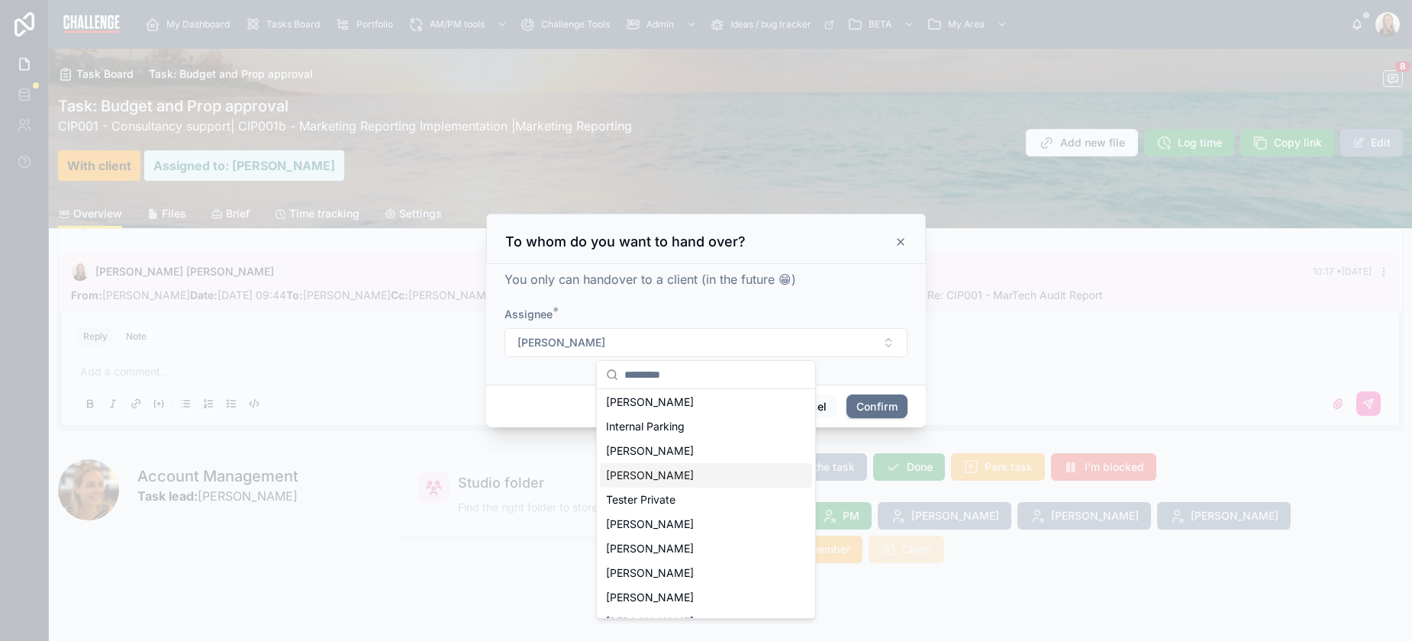
scroll to position [78, 0]
click at [706, 499] on div "Tester Private" at bounding box center [706, 498] width 212 height 24
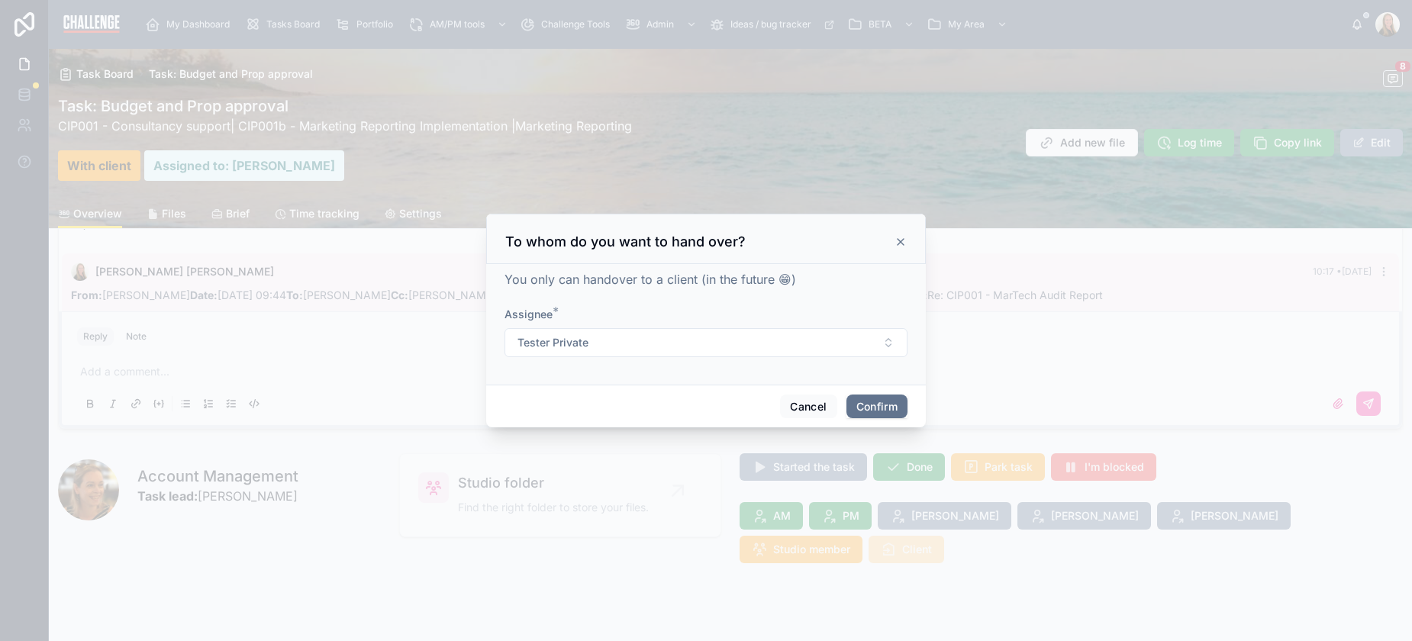
click at [886, 407] on button "Confirm" at bounding box center [877, 407] width 61 height 24
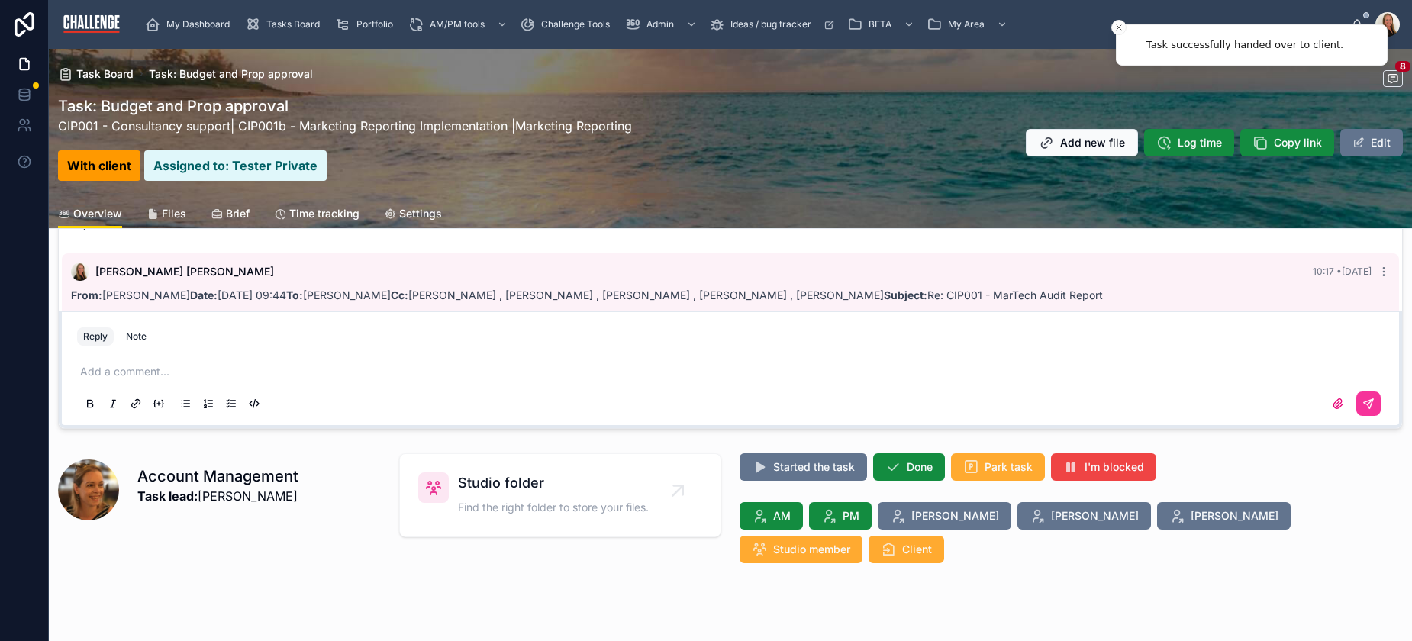
drag, startPoint x: 470, startPoint y: 607, endPoint x: 386, endPoint y: 479, distance: 153.3
click at [471, 607] on div "Task Board Task: Budget and Prop approval 8 Task: Budget and Prop approval CIP0…" at bounding box center [730, 205] width 1363 height 924
click at [285, 16] on div "Tasks Board" at bounding box center [285, 24] width 81 height 24
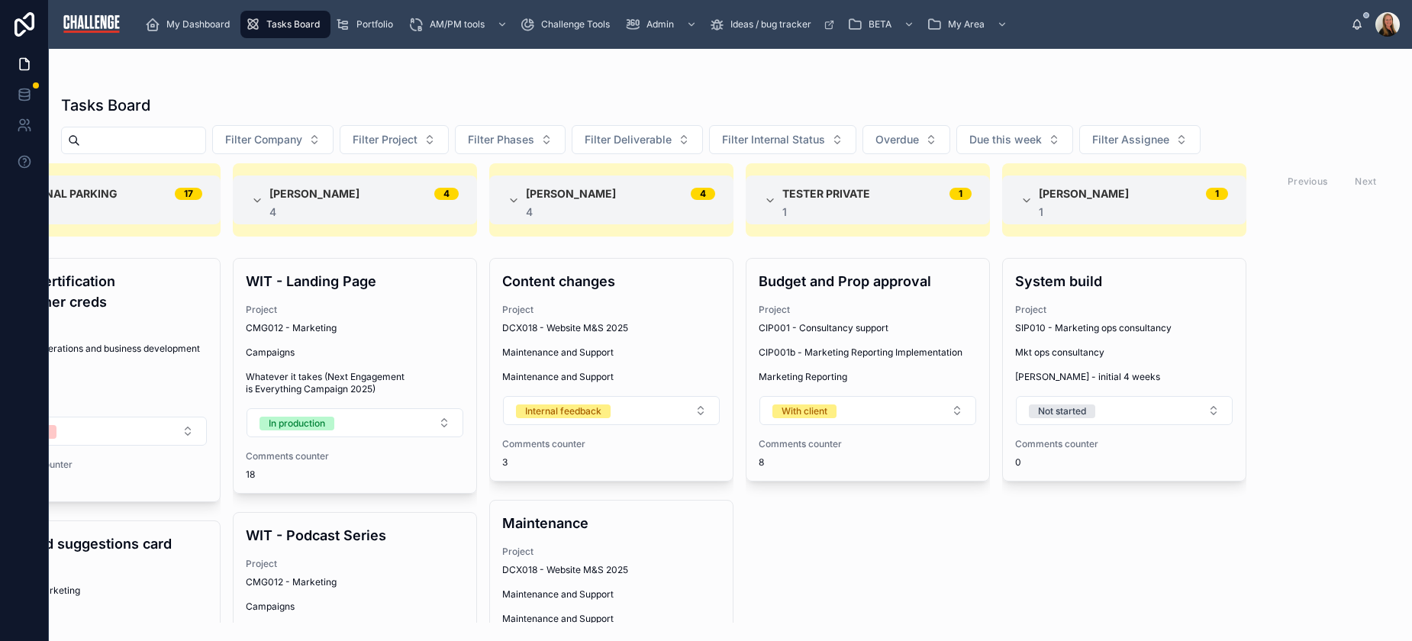
scroll to position [0, 1629]
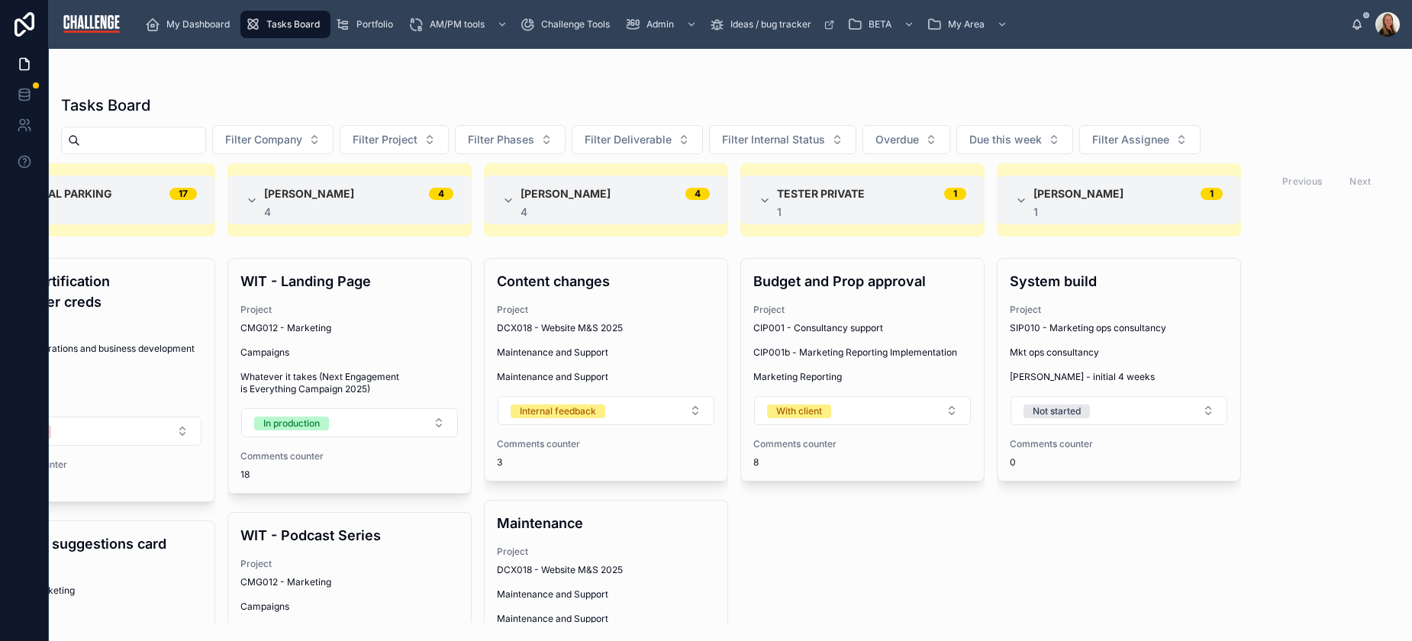
click at [950, 415] on button "With client" at bounding box center [862, 410] width 217 height 29
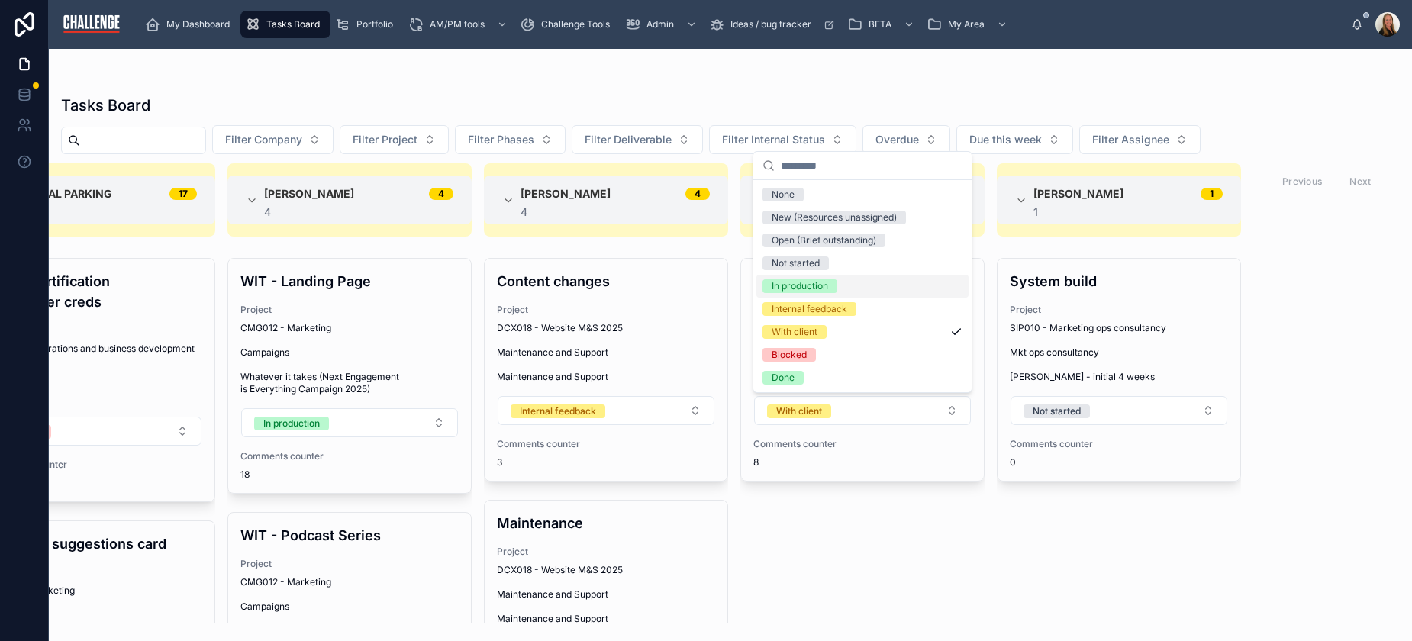
drag, startPoint x: 850, startPoint y: 288, endPoint x: 928, endPoint y: 490, distance: 216.5
click at [850, 288] on div "In production" at bounding box center [863, 286] width 212 height 23
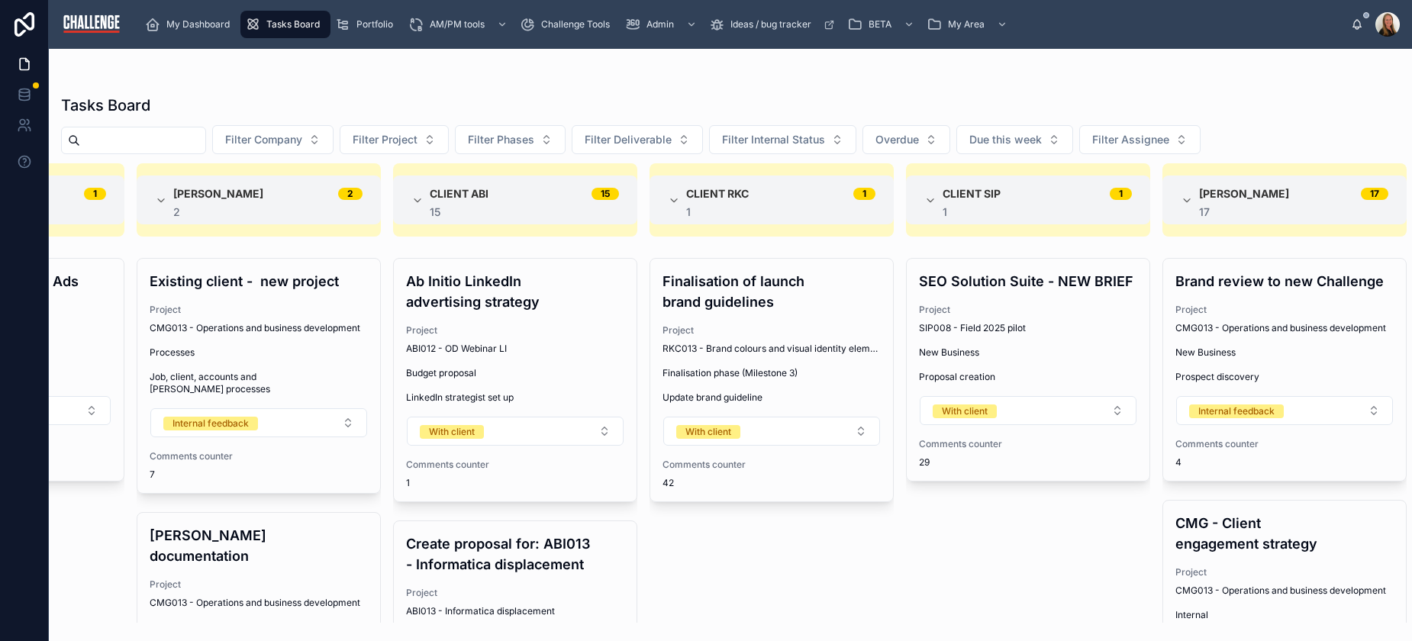
scroll to position [0, 0]
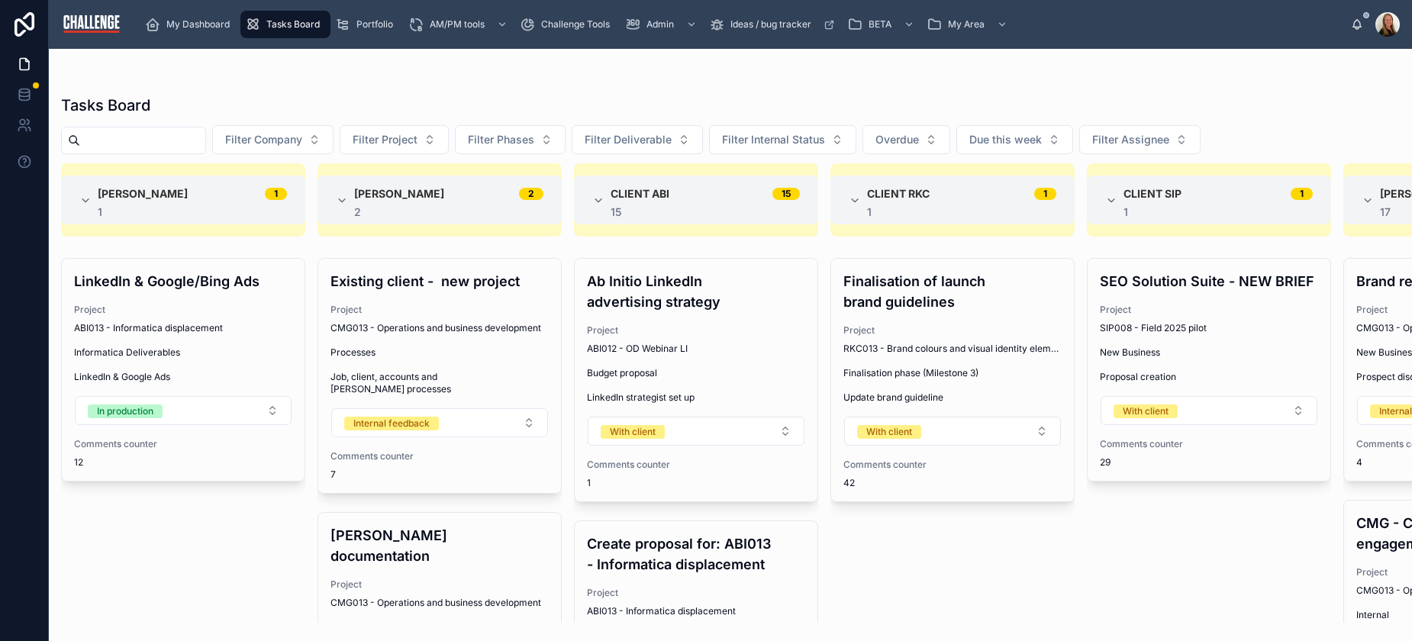
click at [329, 144] on button "Filter Company" at bounding box center [272, 139] width 121 height 29
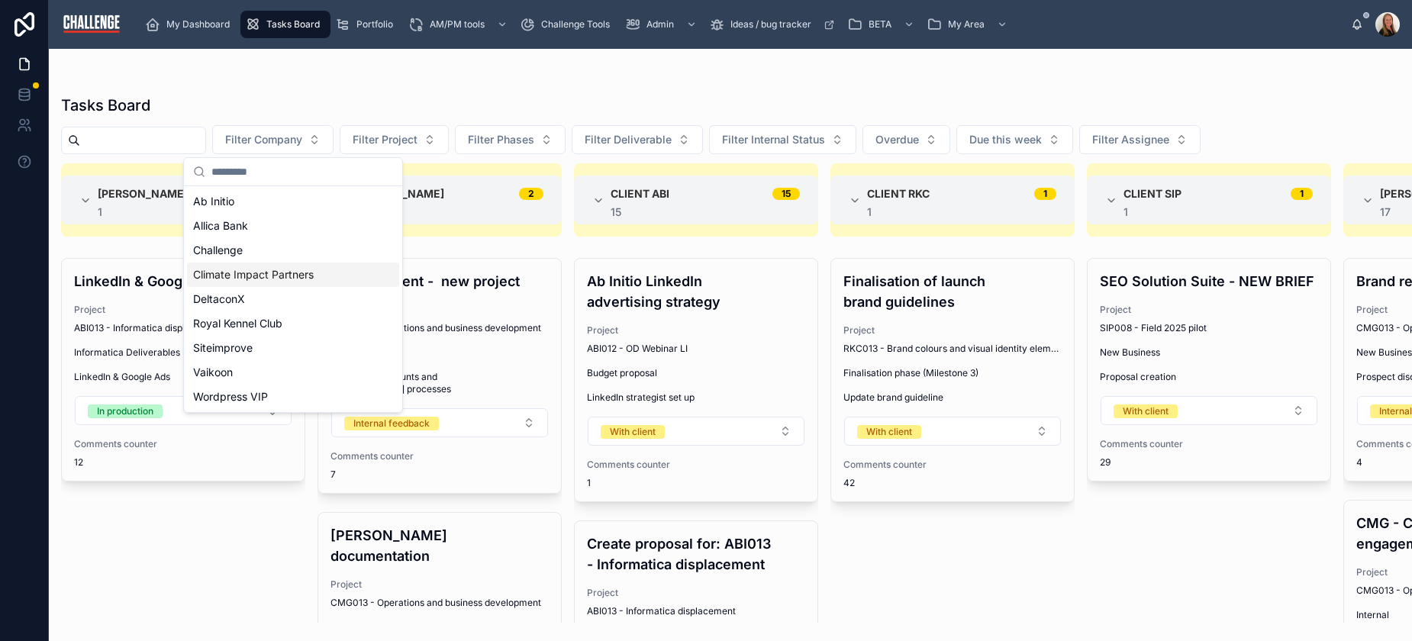
click at [306, 281] on span "Climate Impact Partners" at bounding box center [253, 274] width 121 height 15
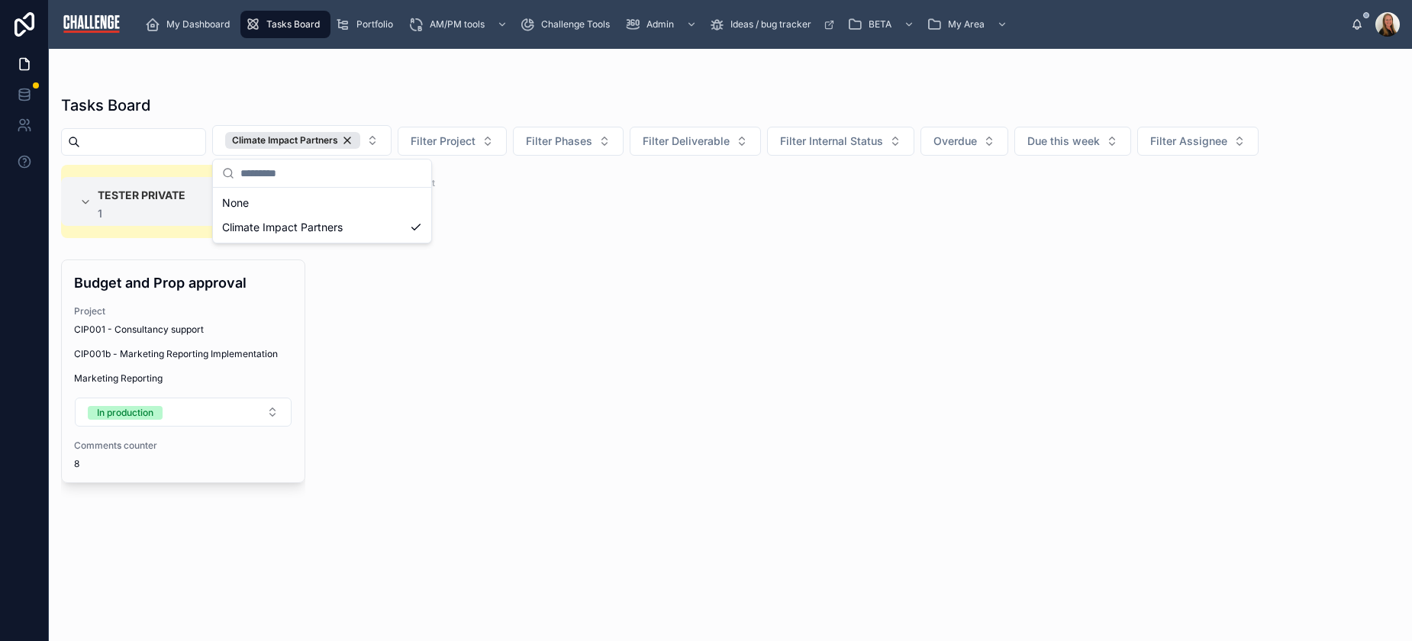
click at [763, 405] on div "Tester Private 1 1 Budget and Prop approval Project CIP001 - Consultancy suppor…" at bounding box center [730, 394] width 1363 height 458
click at [132, 319] on div "Project CIP001 - Consultancy support" at bounding box center [183, 320] width 218 height 31
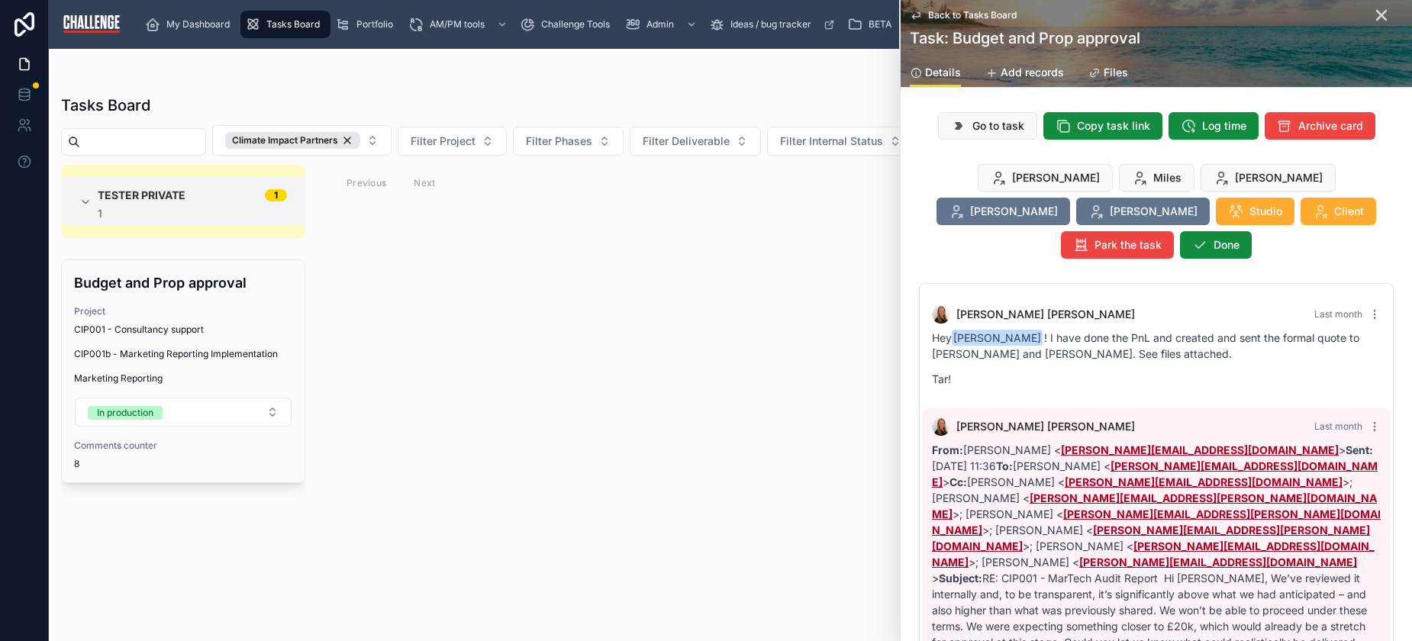
scroll to position [1871, 0]
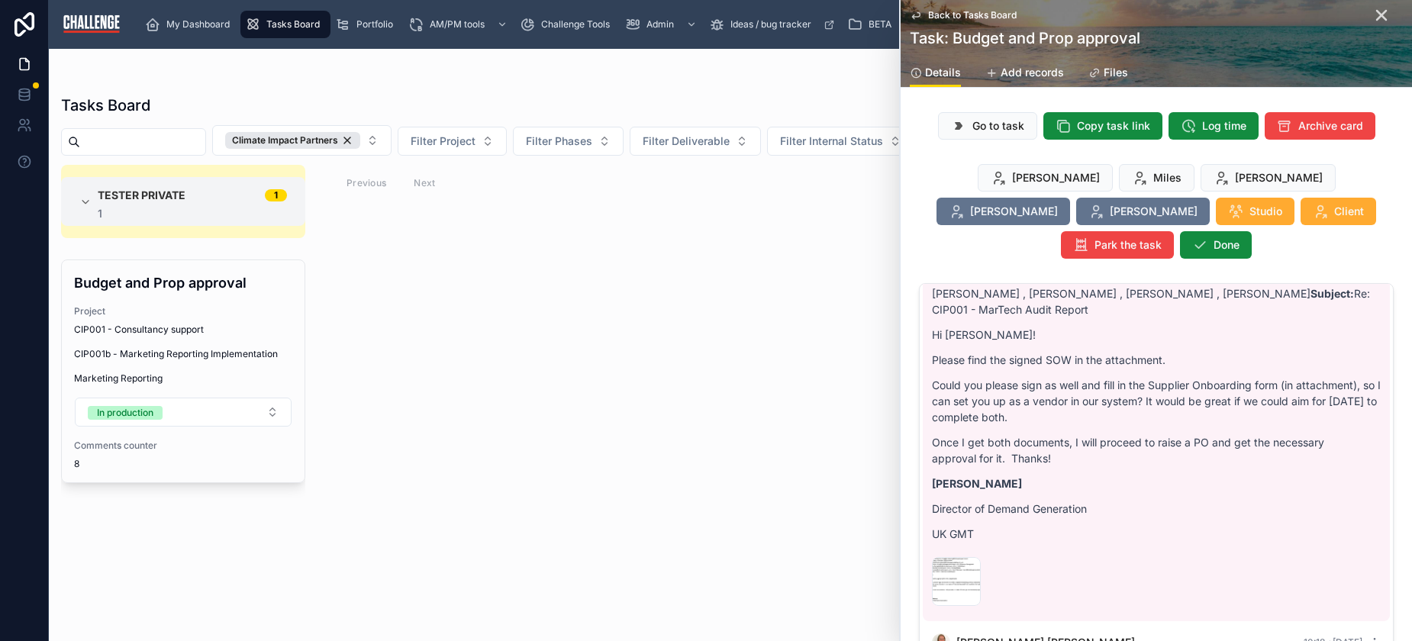
click at [1004, 132] on span "Go to task" at bounding box center [999, 125] width 52 height 15
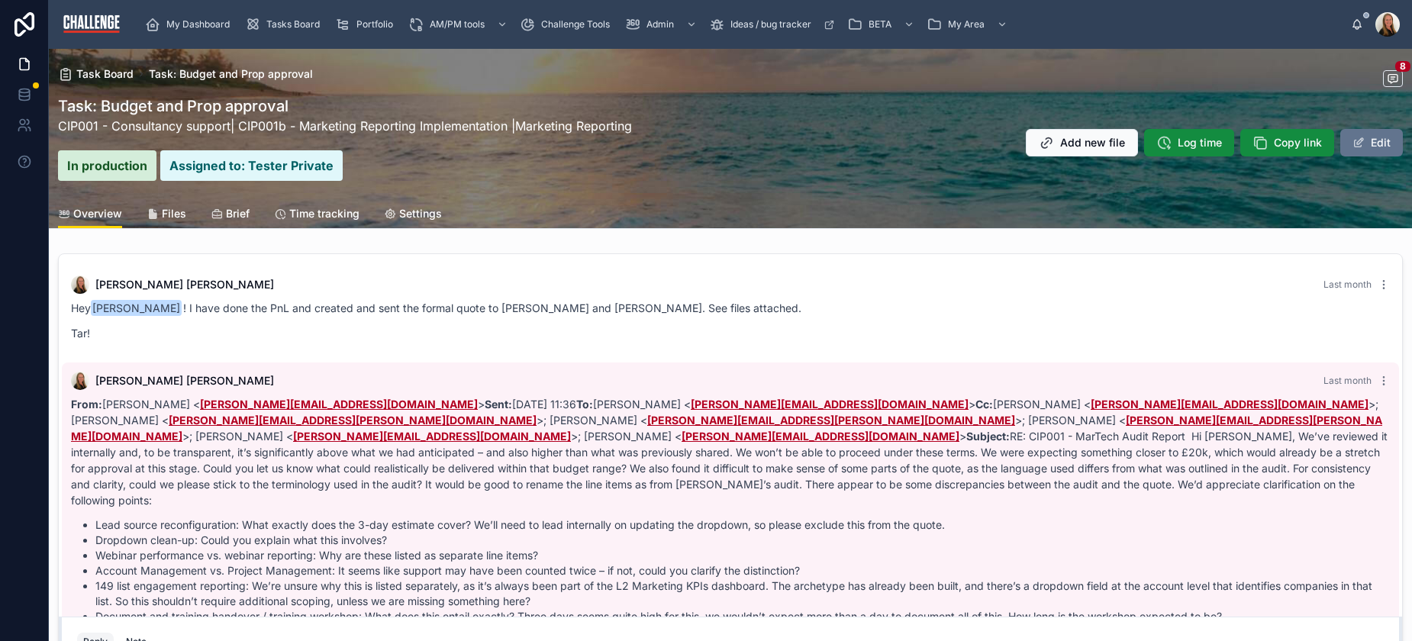
scroll to position [1131, 0]
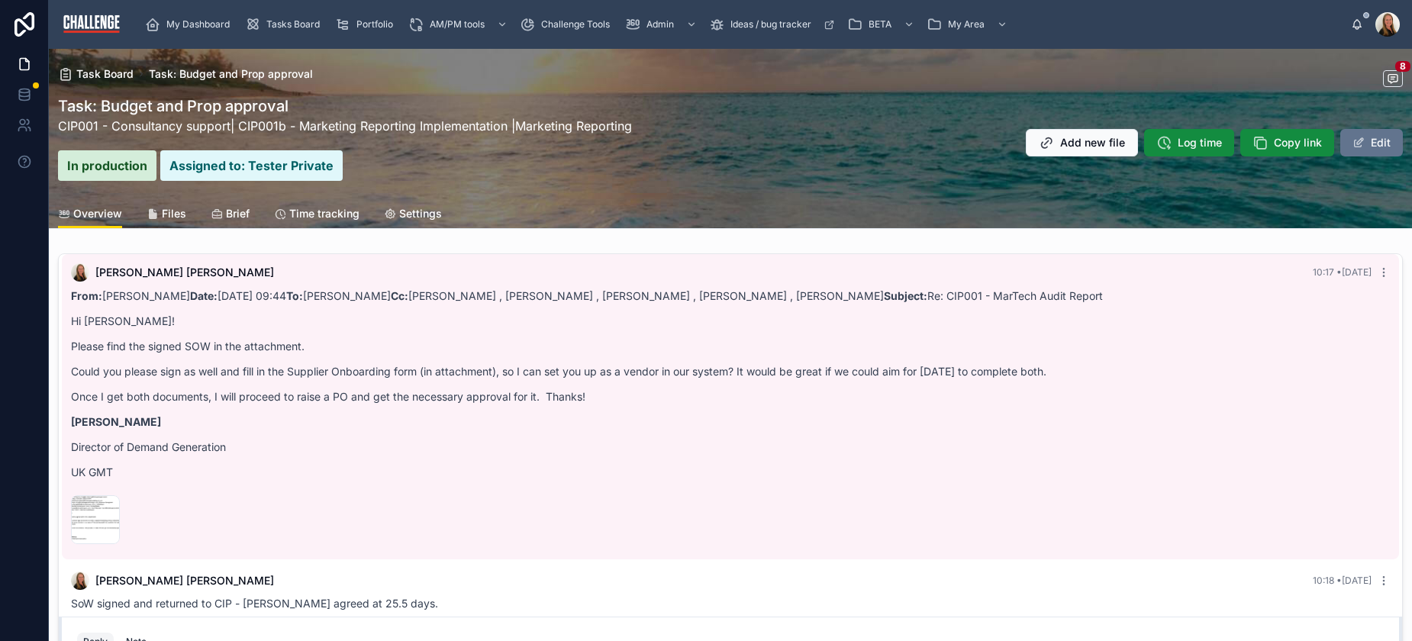
click at [137, 127] on link "CIP001 - Consultancy support" at bounding box center [144, 125] width 173 height 15
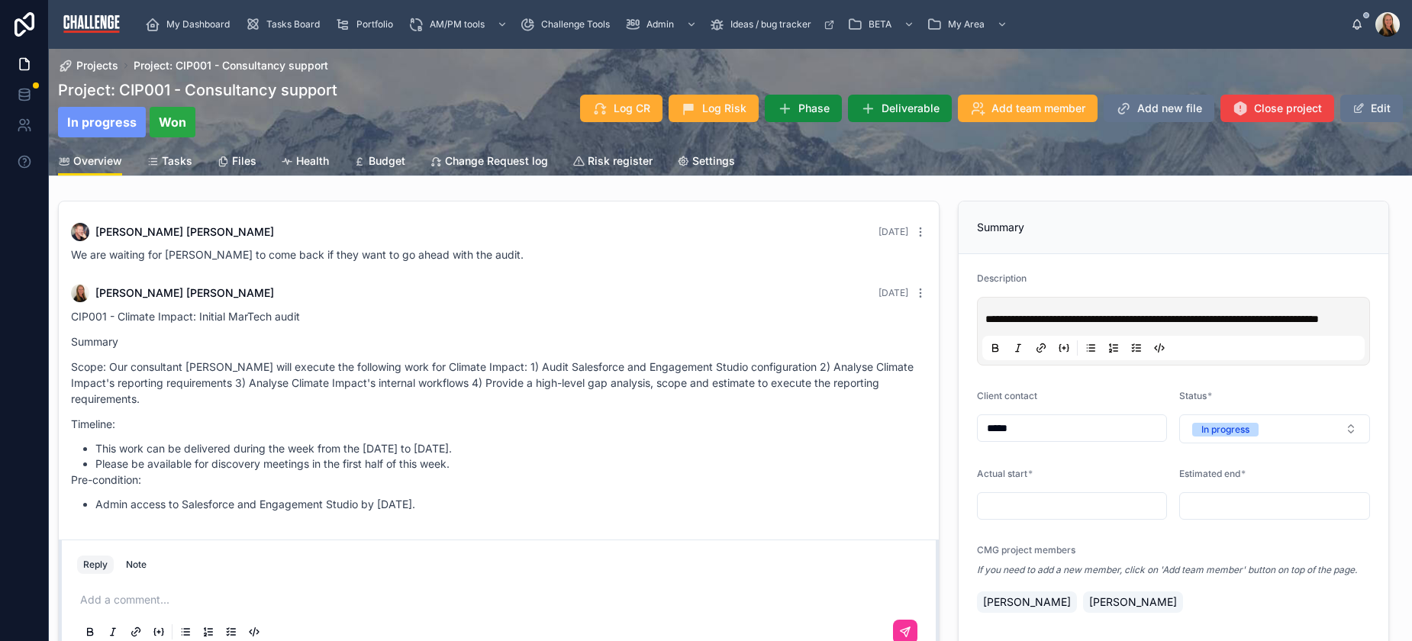
click at [175, 157] on span "Tasks" at bounding box center [177, 160] width 31 height 15
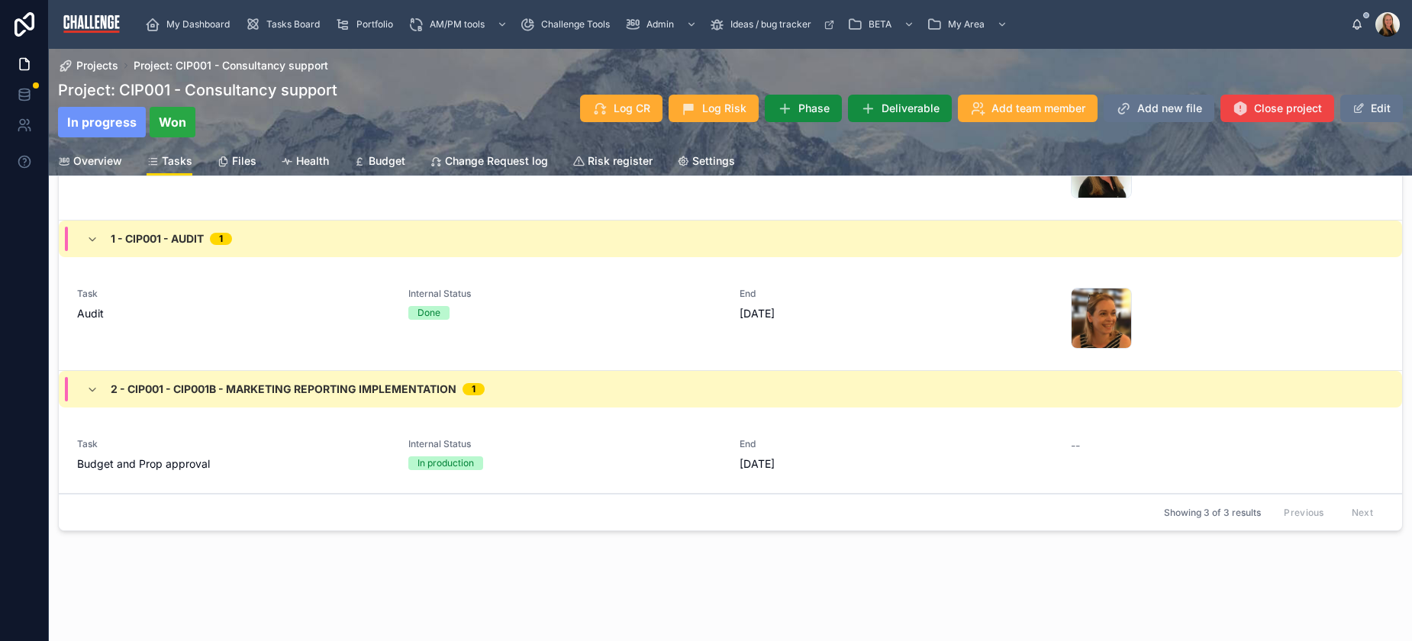
scroll to position [166, 0]
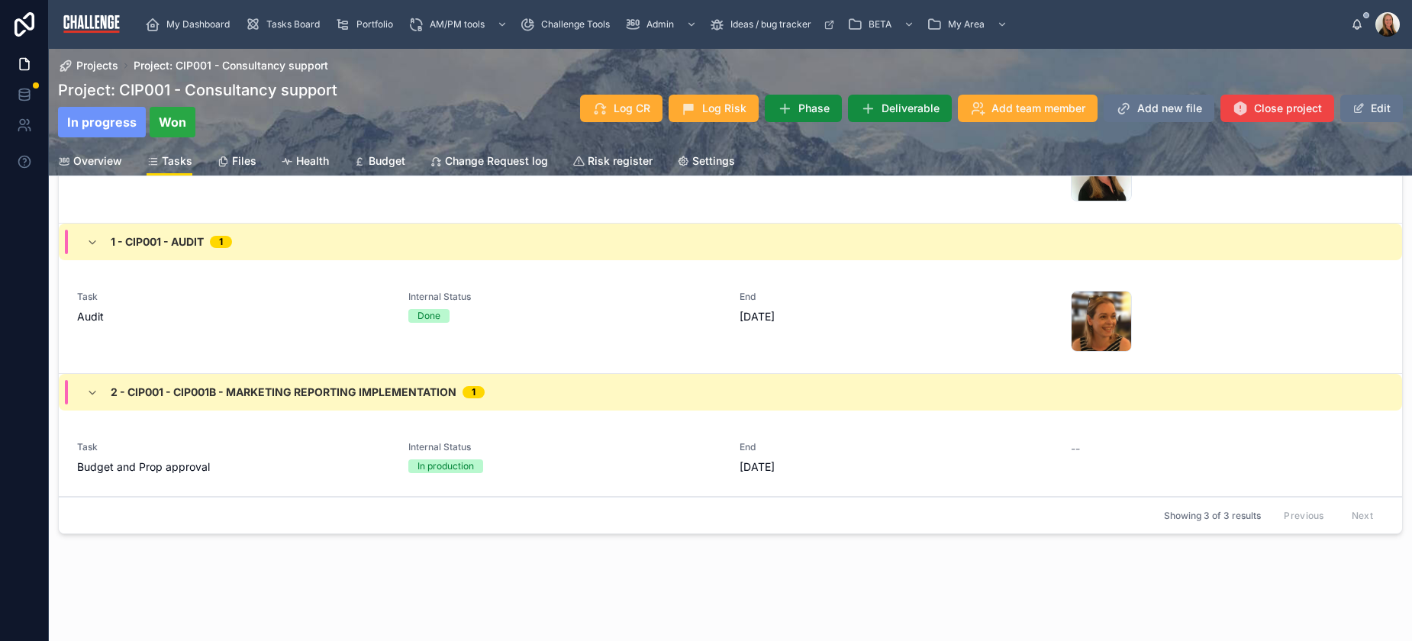
click at [347, 443] on span "Task" at bounding box center [233, 447] width 313 height 12
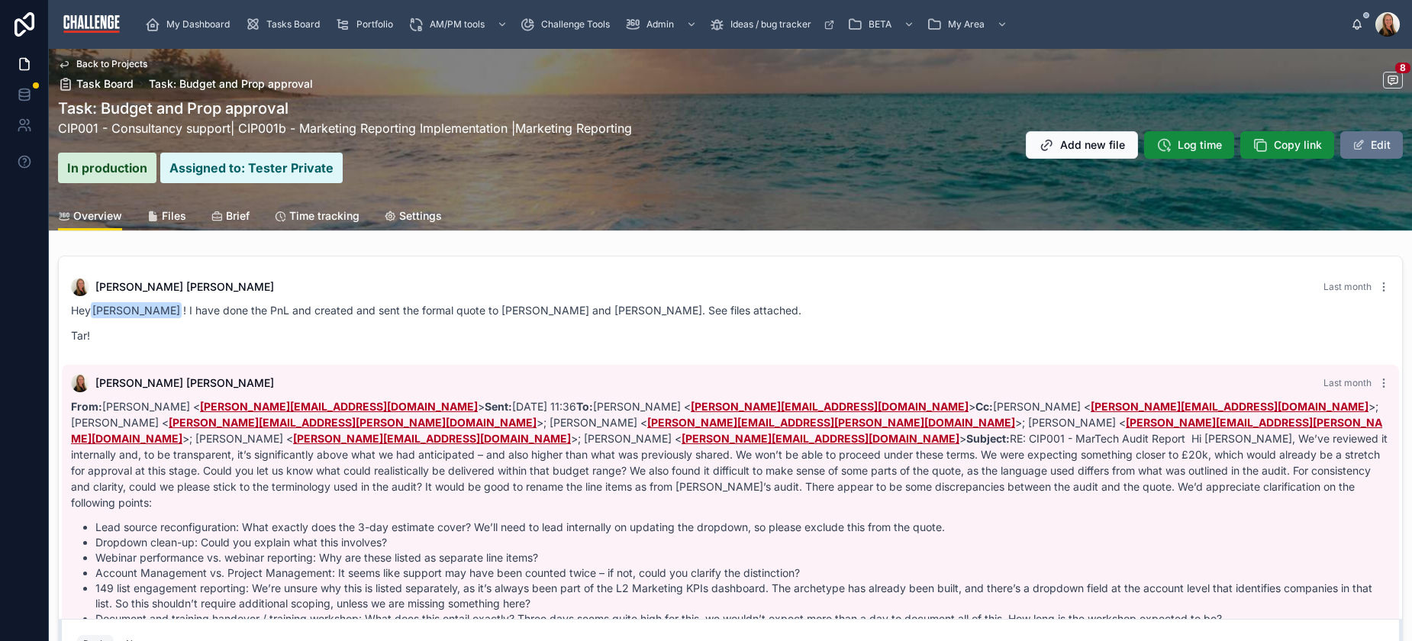
scroll to position [1131, 0]
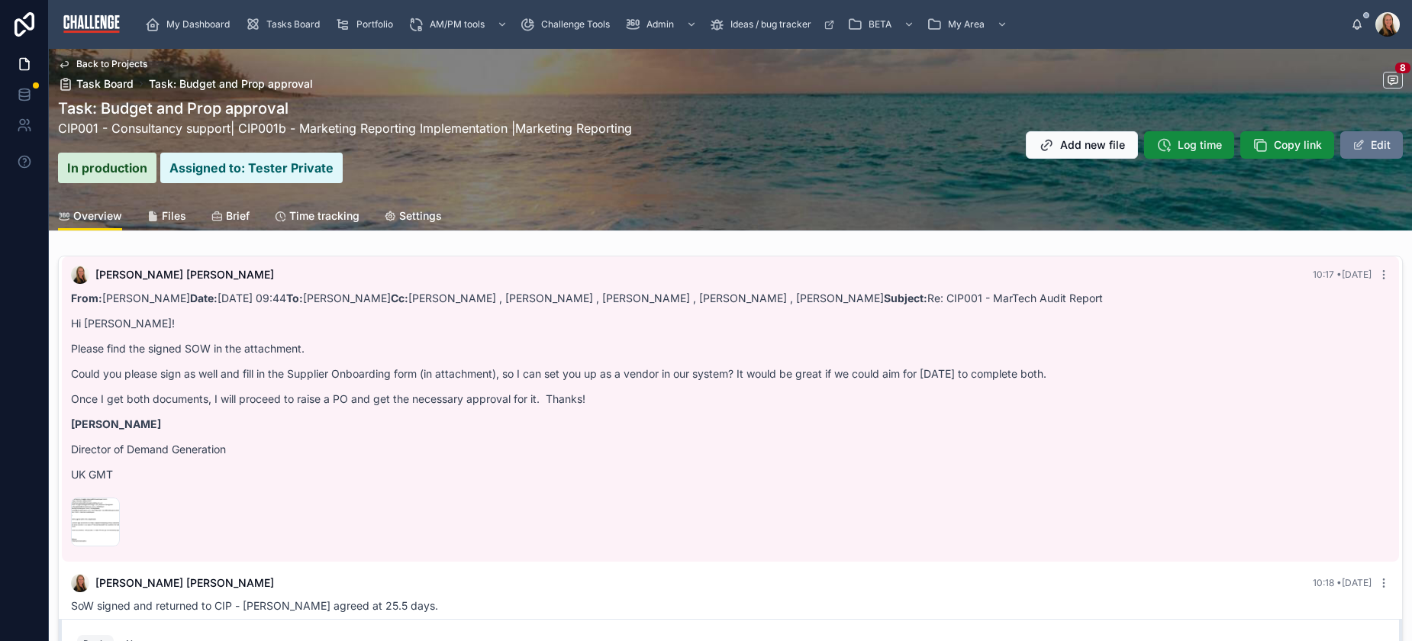
click at [165, 127] on link "CIP001 - Consultancy support" at bounding box center [144, 128] width 173 height 15
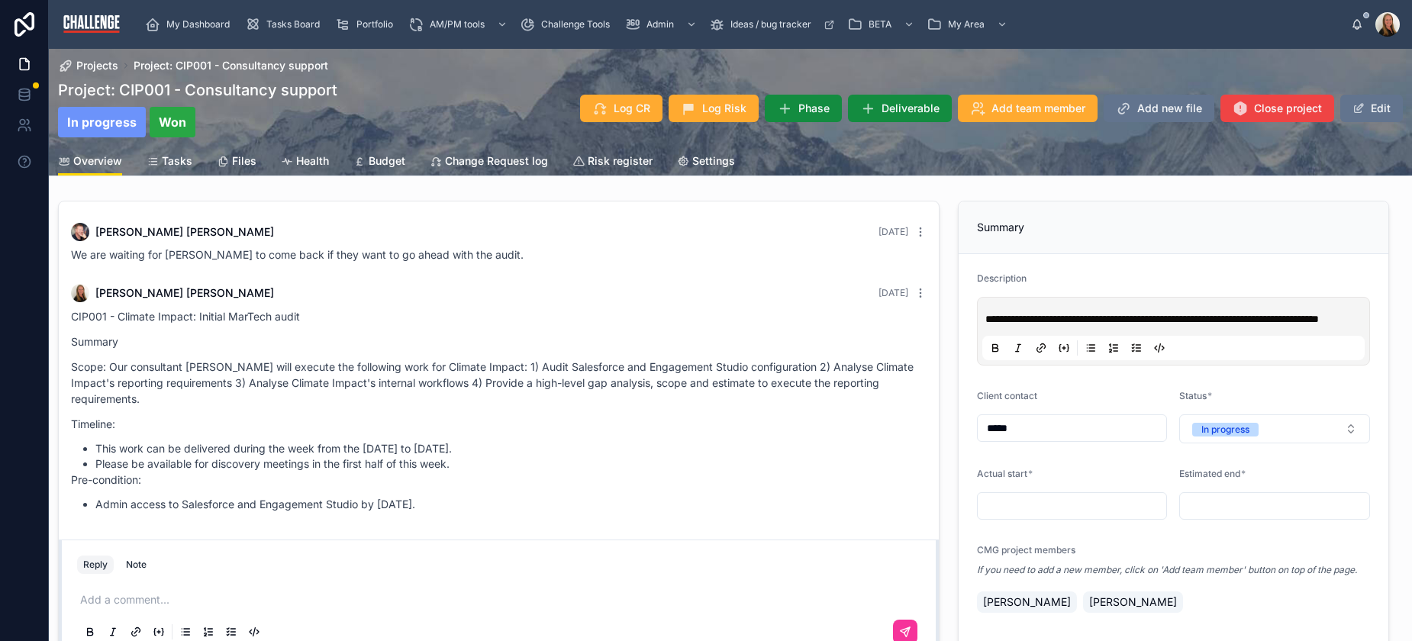
click at [166, 161] on span "Tasks" at bounding box center [177, 160] width 31 height 15
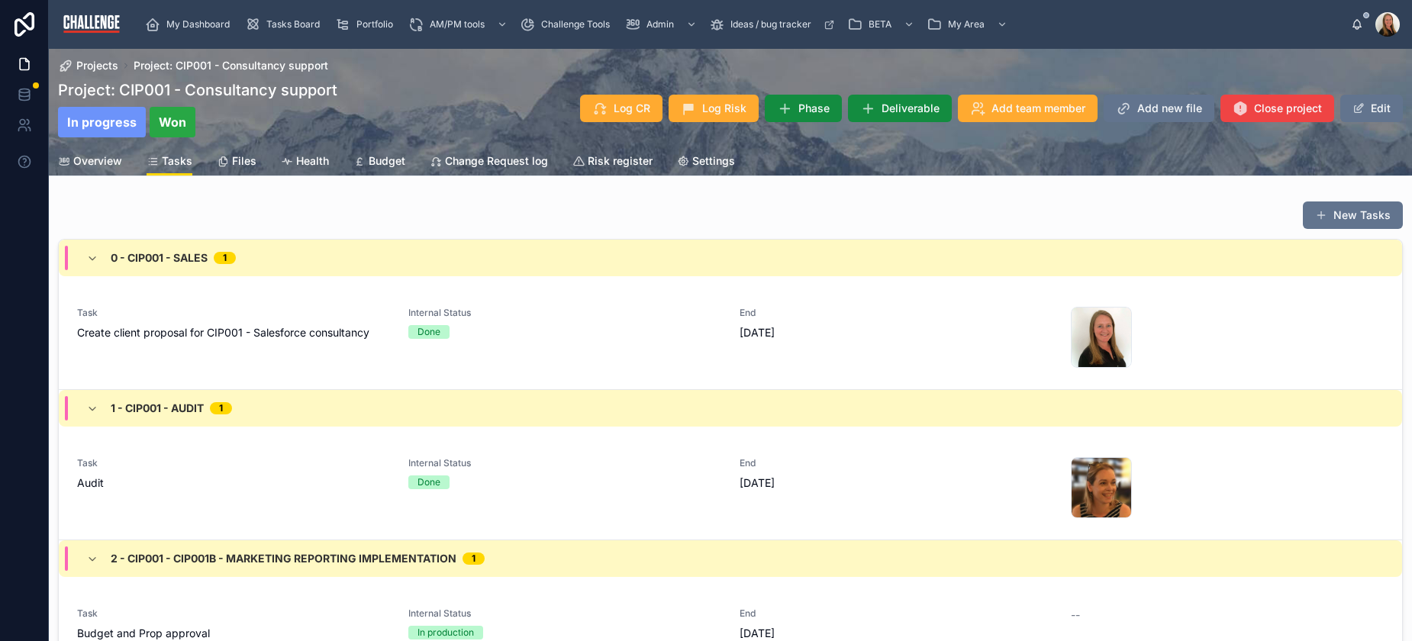
click at [1334, 218] on button "New Tasks" at bounding box center [1353, 215] width 100 height 27
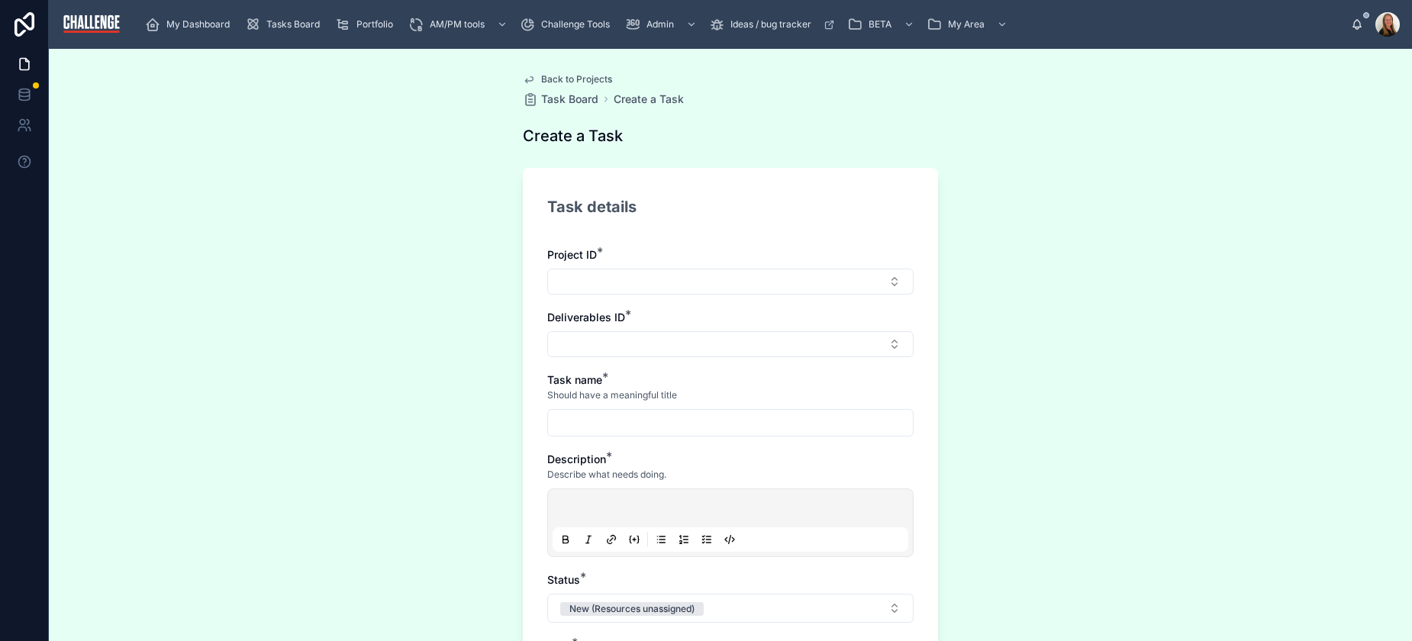
click at [890, 280] on button "Select Button" at bounding box center [730, 282] width 366 height 26
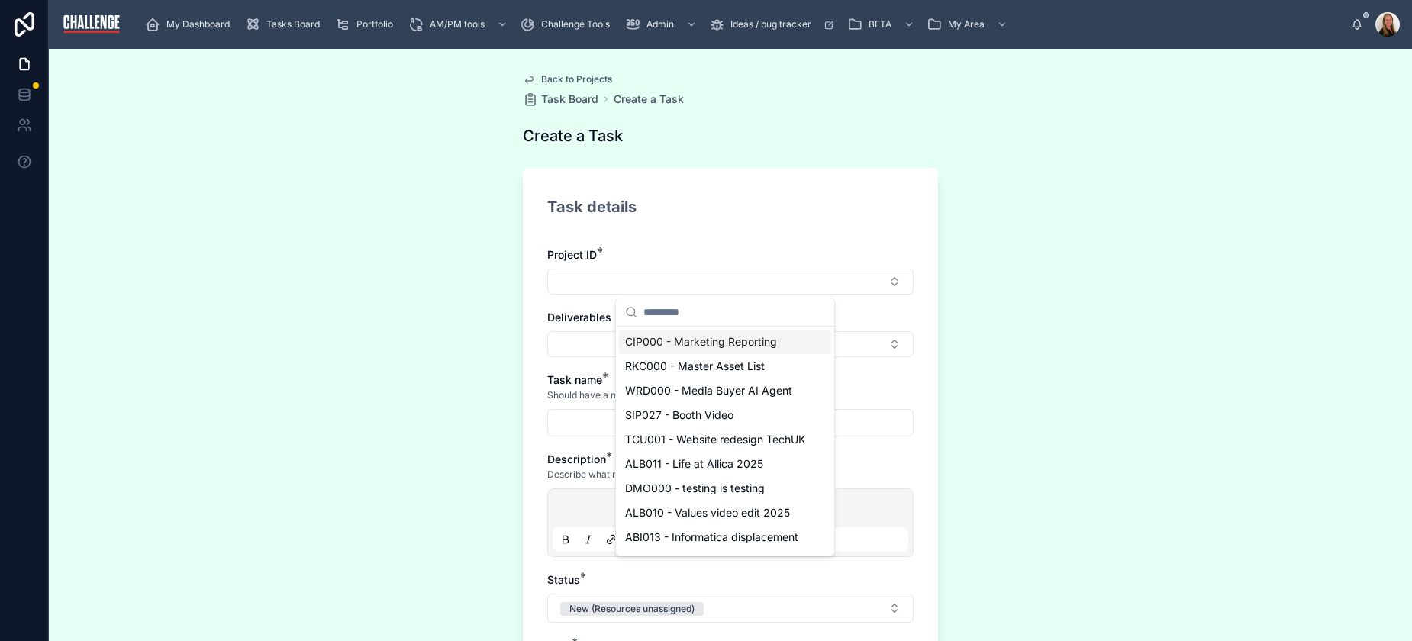
click at [734, 341] on span "CIP000 - Marketing Reporting" at bounding box center [701, 341] width 152 height 15
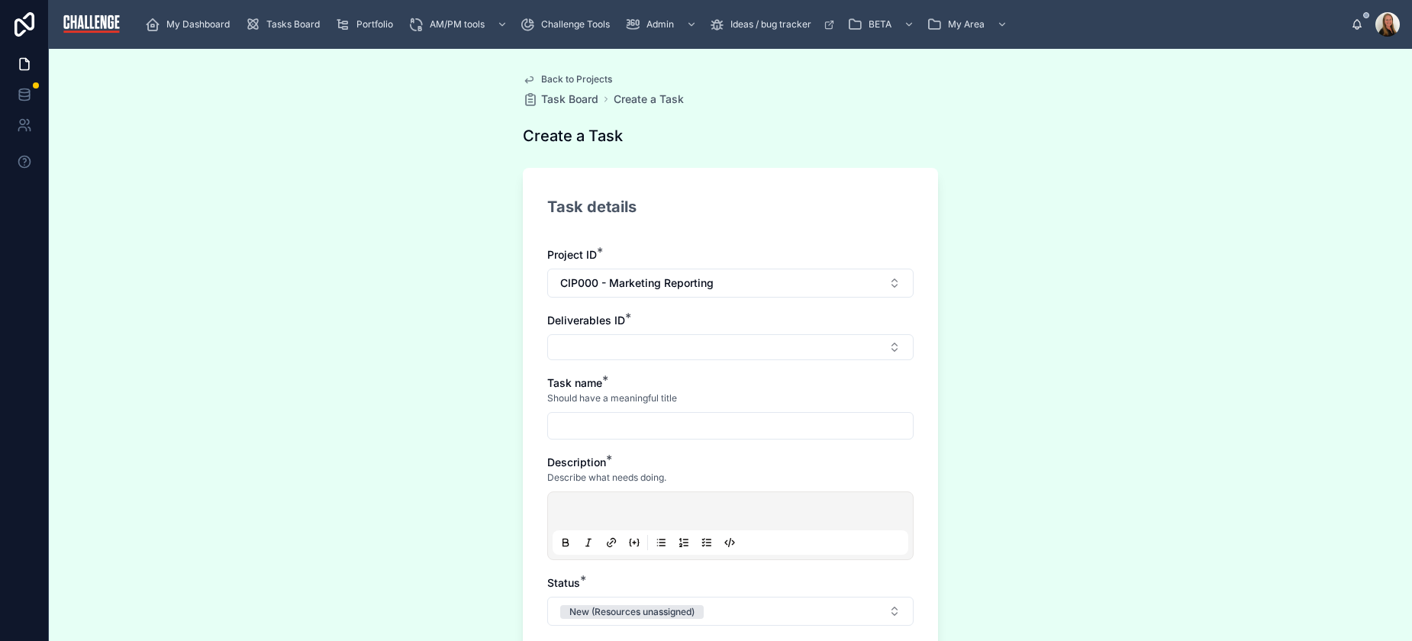
click at [883, 347] on button "Select Button" at bounding box center [730, 347] width 366 height 26
click at [893, 347] on button "Select Button" at bounding box center [730, 347] width 366 height 26
click at [723, 379] on input "text" at bounding box center [735, 377] width 182 height 27
type input "*******"
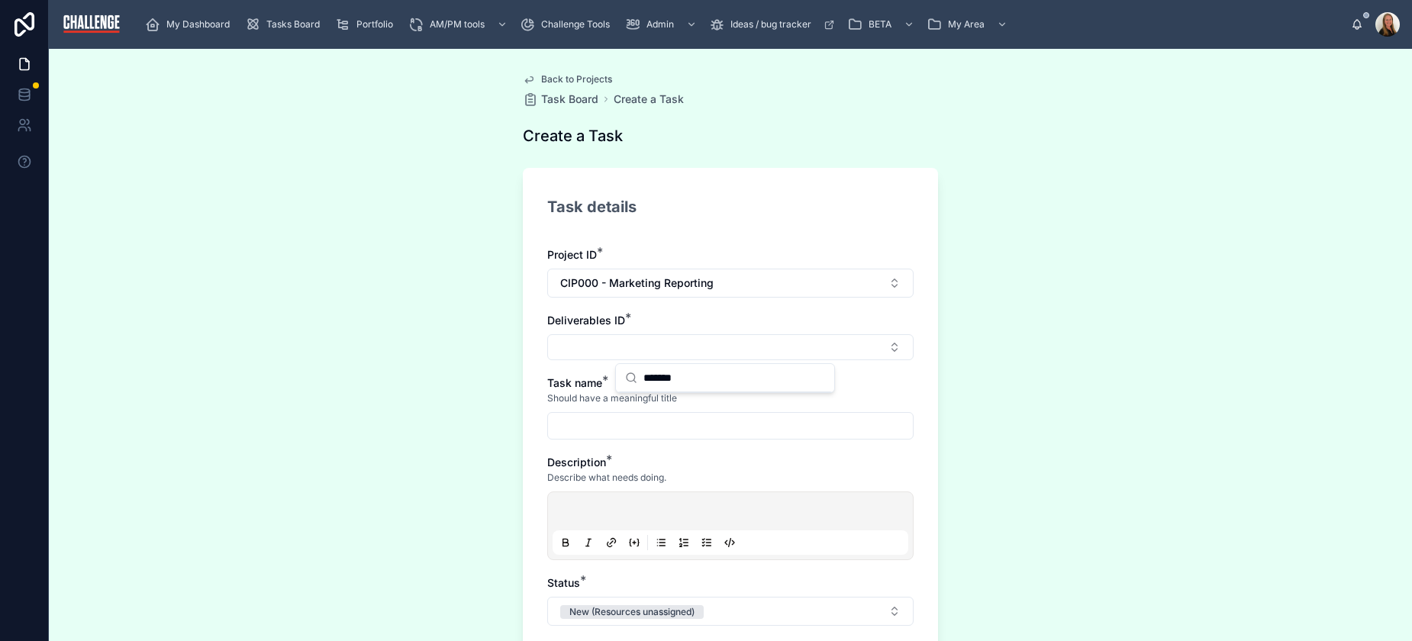
click at [886, 342] on button "Select Button" at bounding box center [730, 347] width 366 height 26
click at [904, 276] on button "CIP000 - Marketing Reporting" at bounding box center [730, 283] width 366 height 29
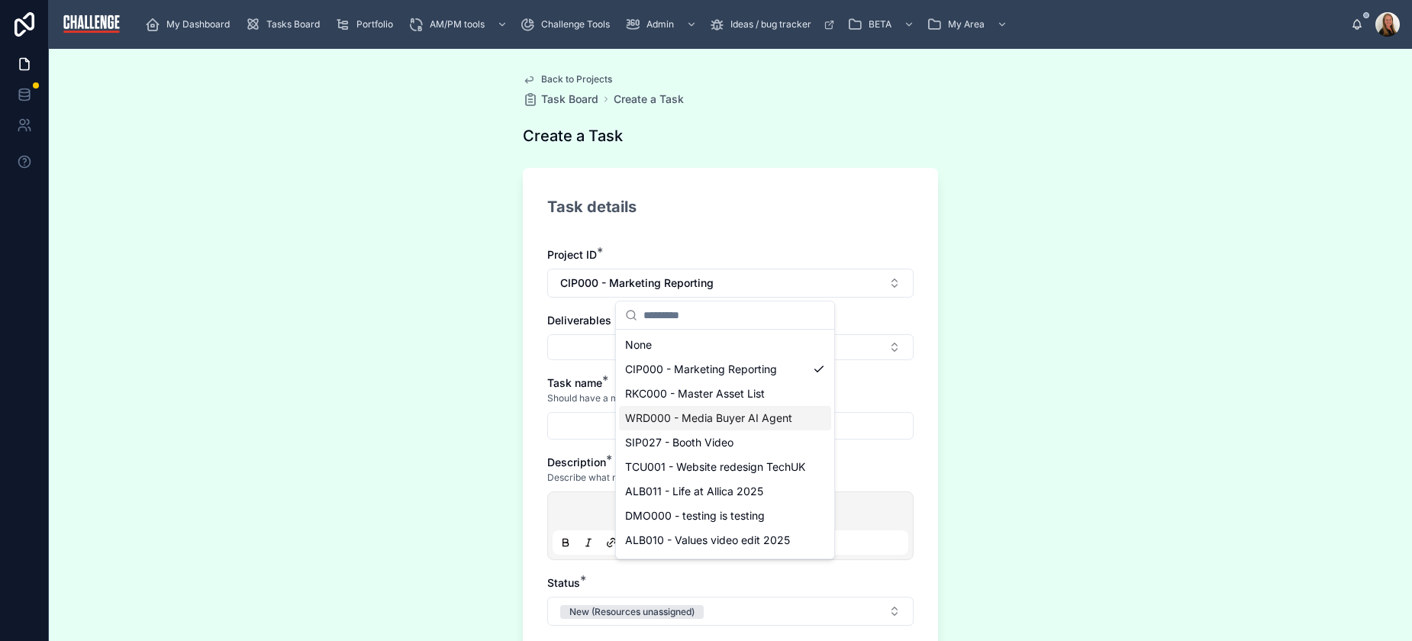
click at [792, 428] on div "WRD000 - Media Buyer AI Agent" at bounding box center [725, 418] width 212 height 24
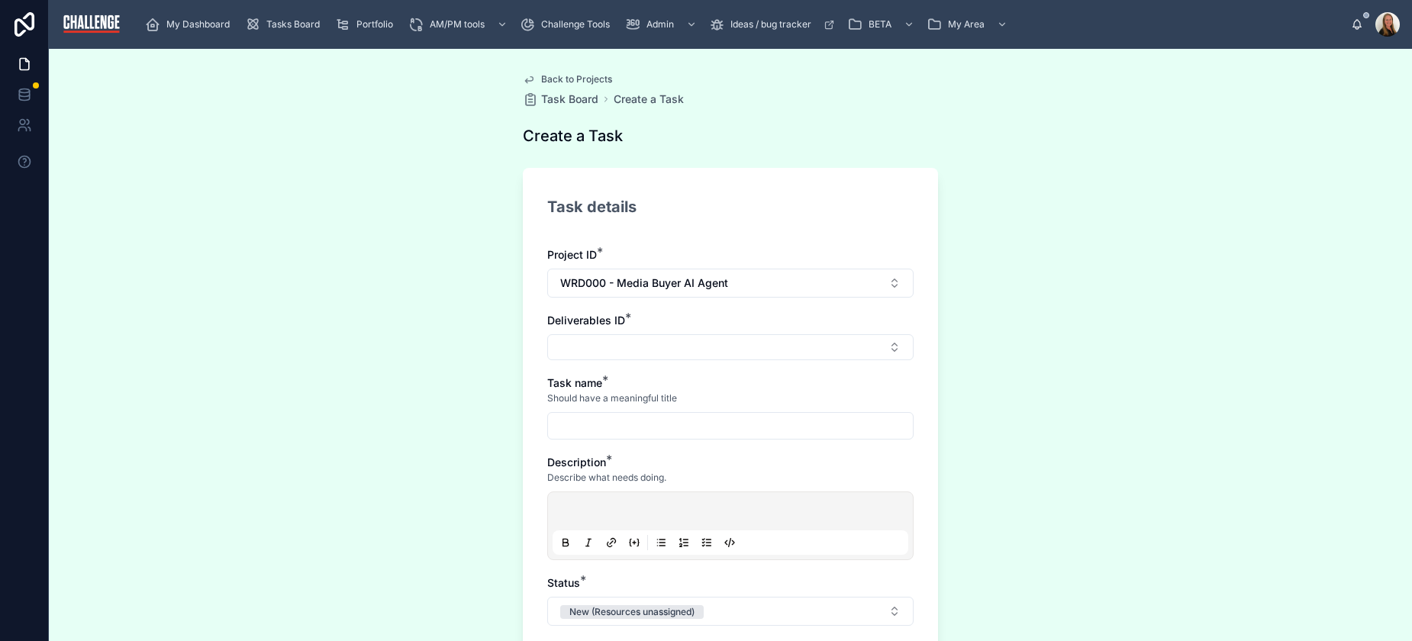
click at [889, 347] on button "Select Button" at bounding box center [730, 347] width 366 height 26
click at [888, 282] on button "WRD000 - Media Buyer AI Agent" at bounding box center [730, 283] width 366 height 29
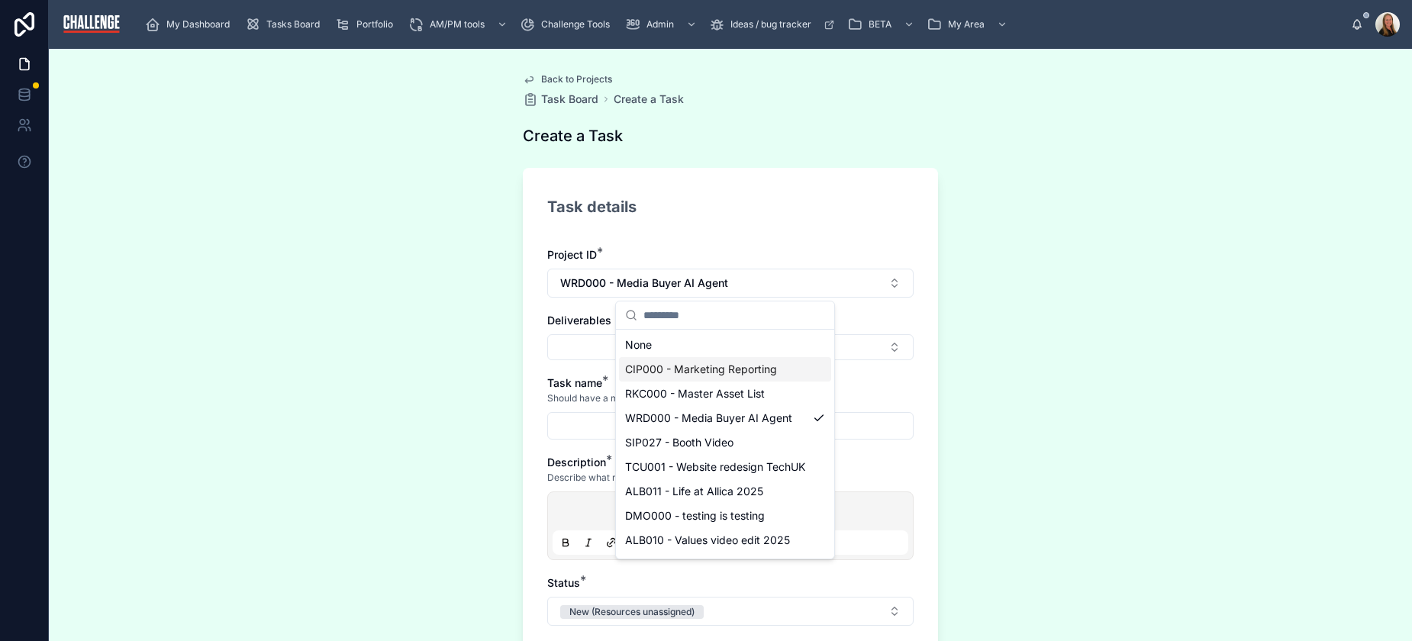
click at [764, 369] on span "CIP000 - Marketing Reporting" at bounding box center [701, 369] width 152 height 15
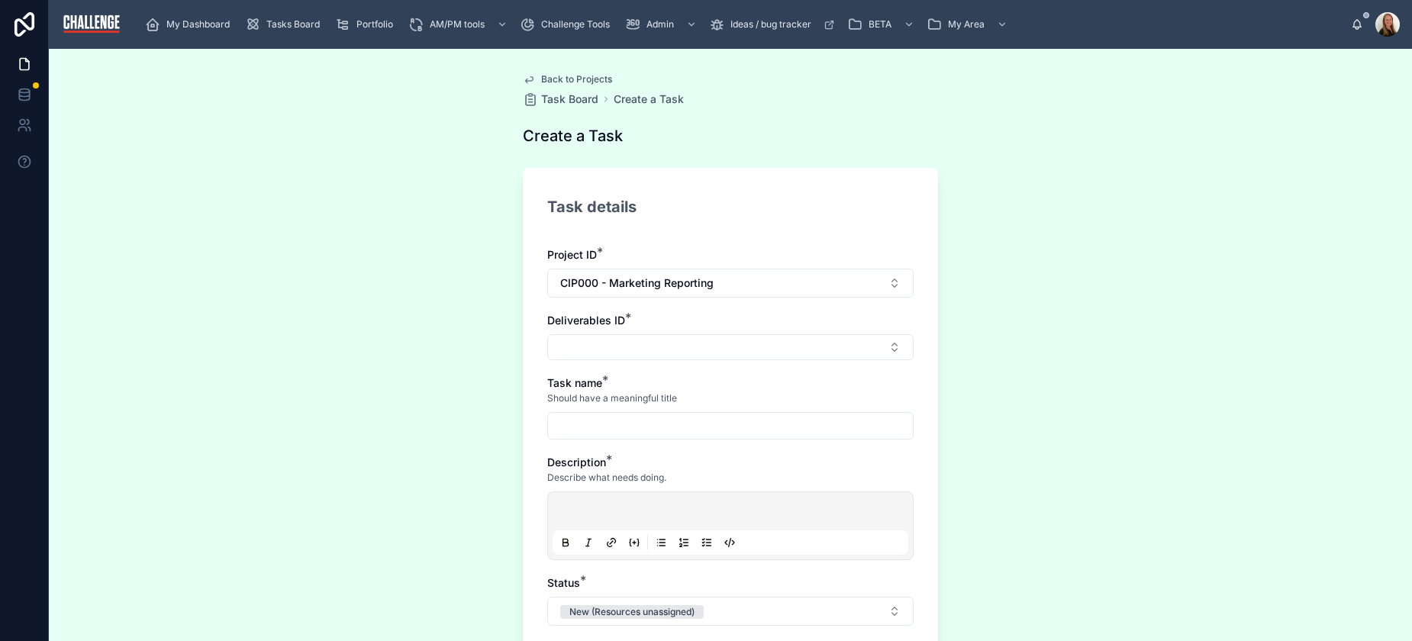
click at [396, 327] on div "**********" at bounding box center [730, 345] width 1363 height 592
click at [724, 269] on div "CIP000 - Marketing Reporting" at bounding box center [730, 283] width 366 height 29
drag, startPoint x: 720, startPoint y: 279, endPoint x: 729, endPoint y: 282, distance: 9.7
click at [721, 279] on button "CIP000 - Marketing Reporting" at bounding box center [730, 283] width 366 height 29
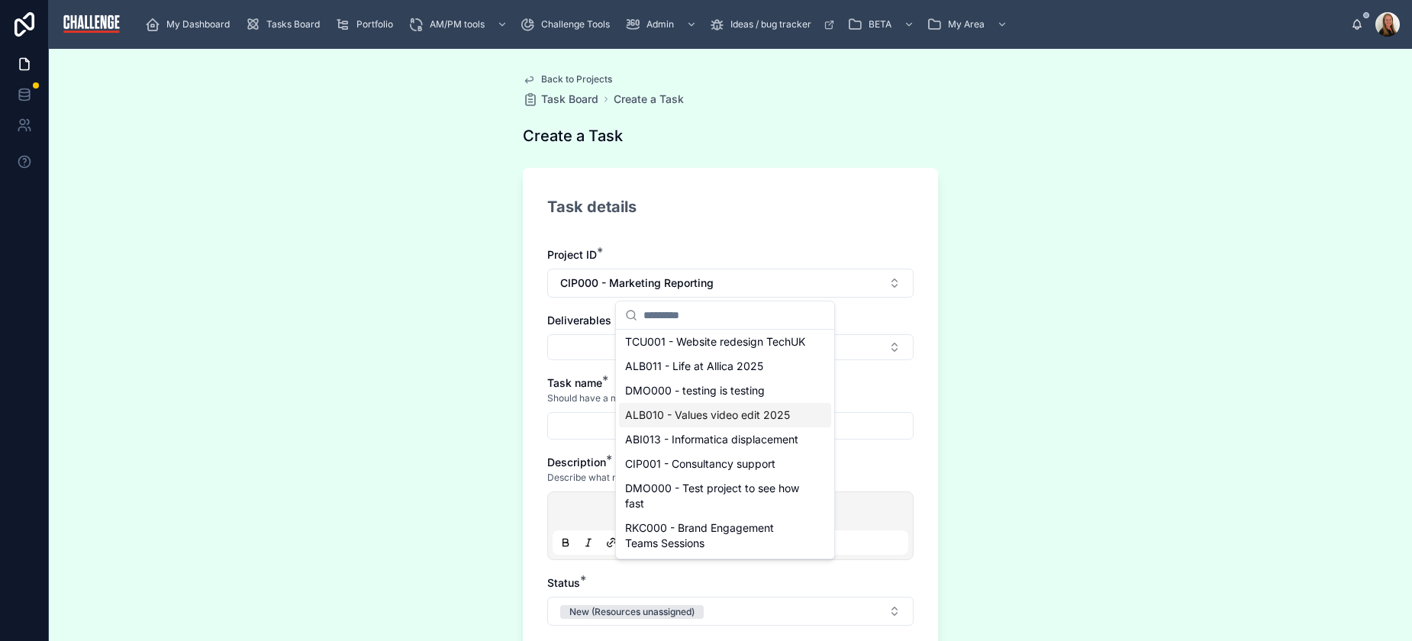
scroll to position [161, 0]
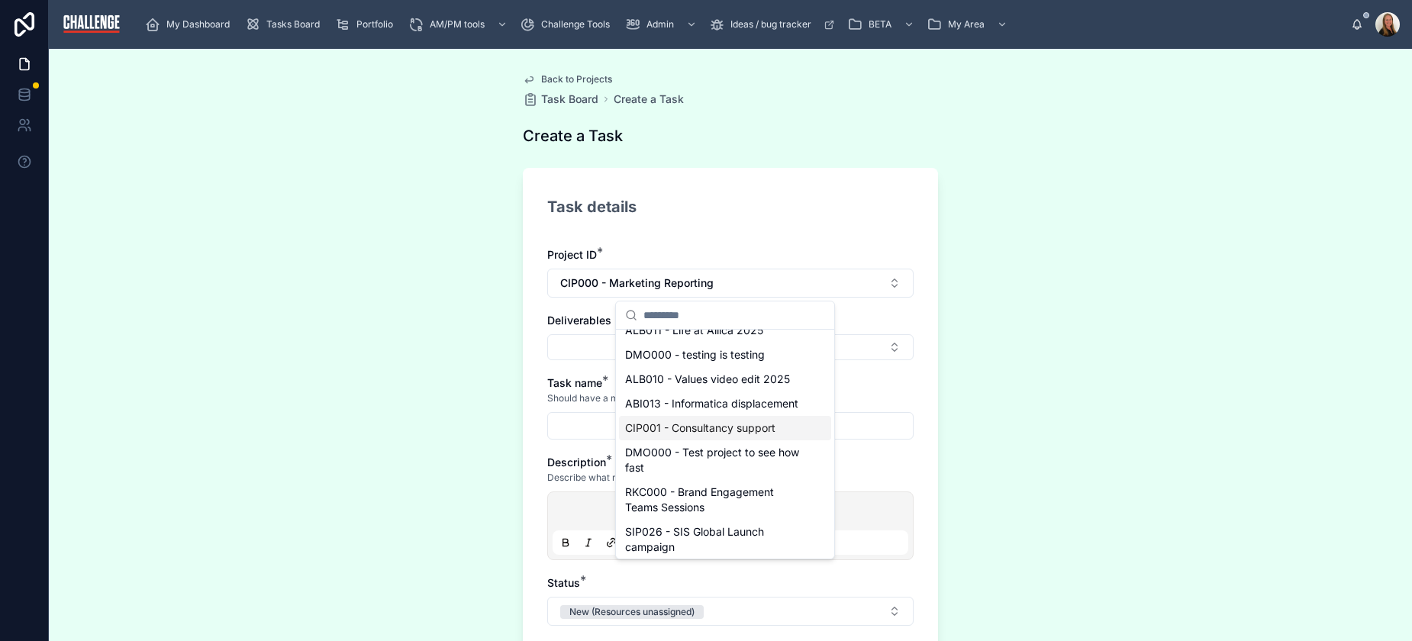
click at [762, 436] on span "CIP001 - Consultancy support" at bounding box center [700, 428] width 150 height 15
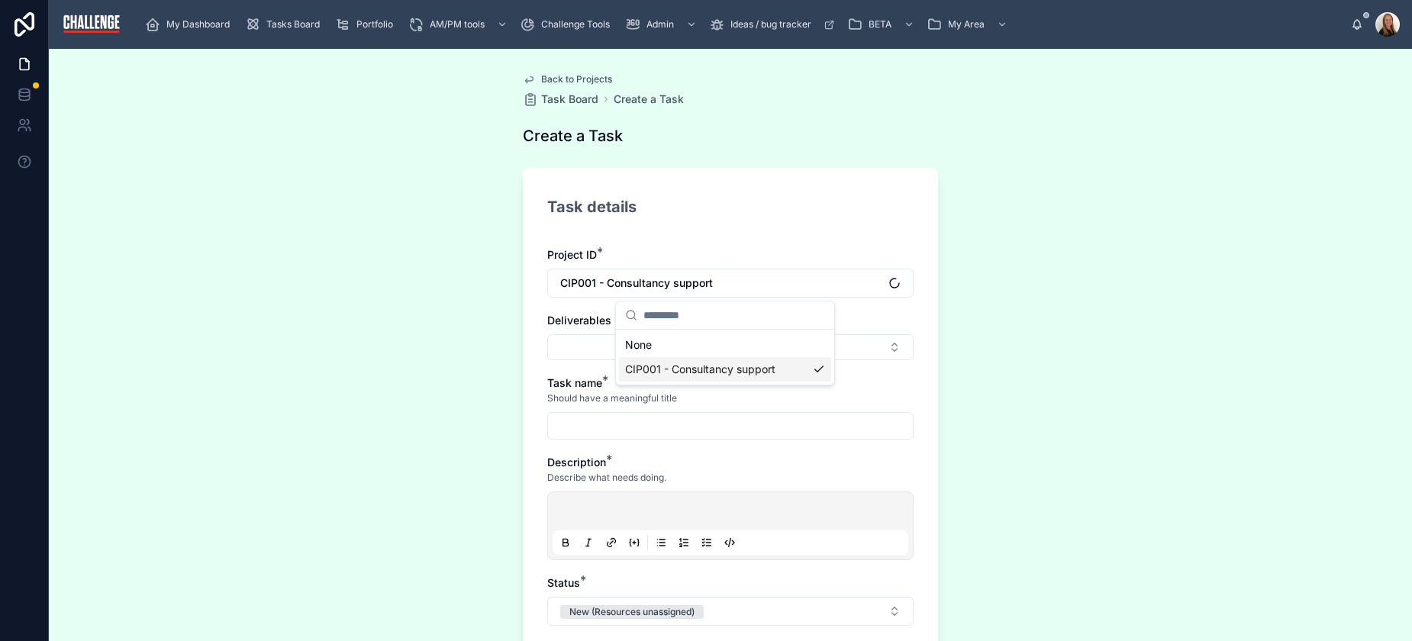
scroll to position [0, 0]
click at [892, 347] on button "Select Button" at bounding box center [730, 347] width 366 height 26
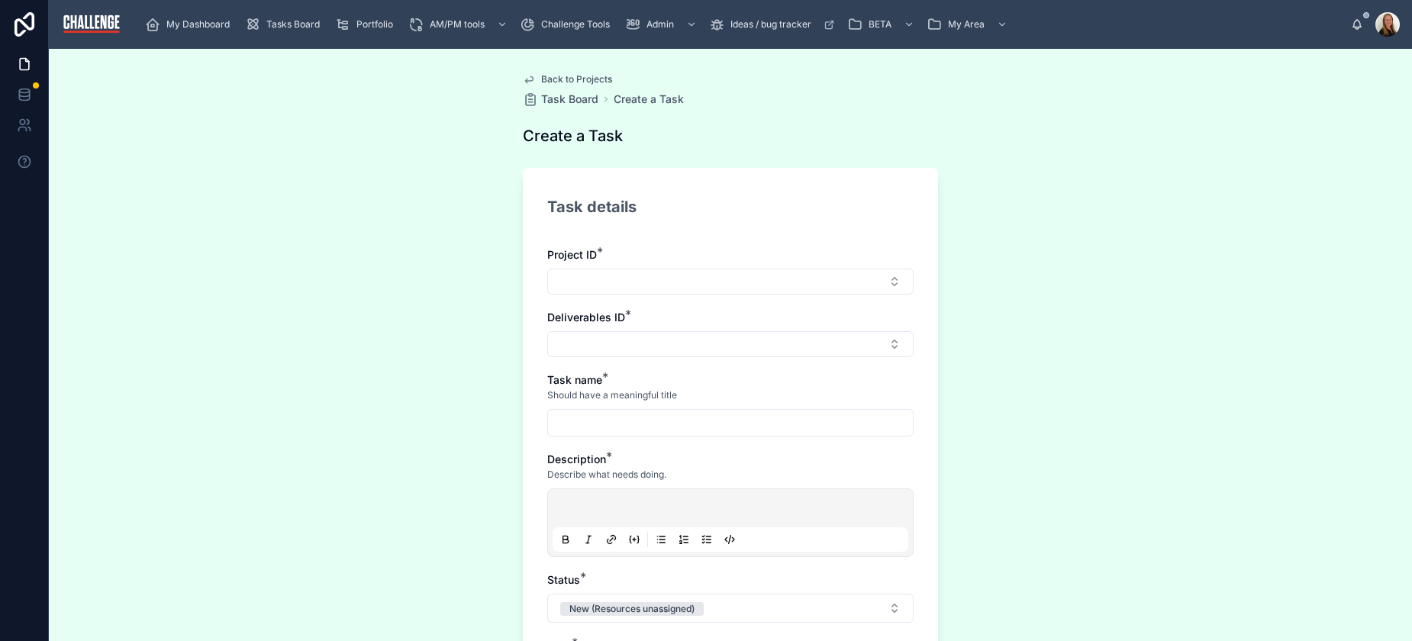
click at [884, 285] on button "Select Button" at bounding box center [730, 282] width 366 height 26
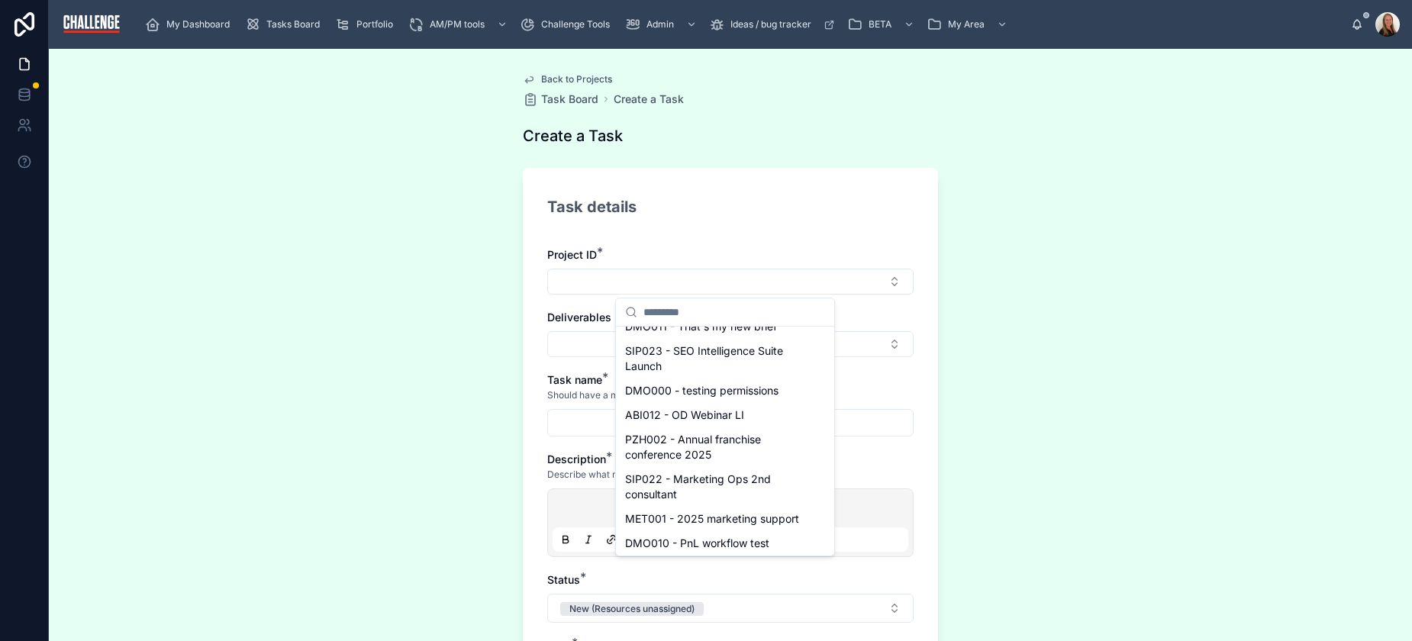
scroll to position [468, 0]
click at [685, 307] on input "text" at bounding box center [735, 311] width 182 height 27
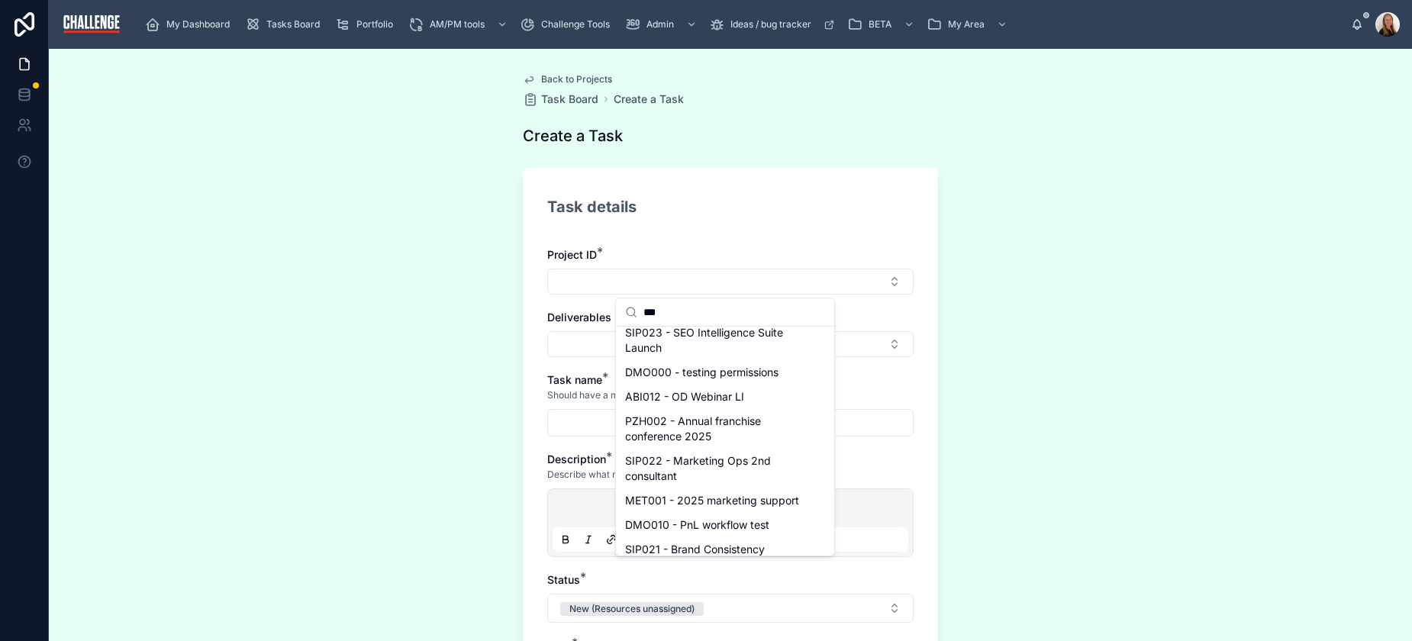
scroll to position [0, 0]
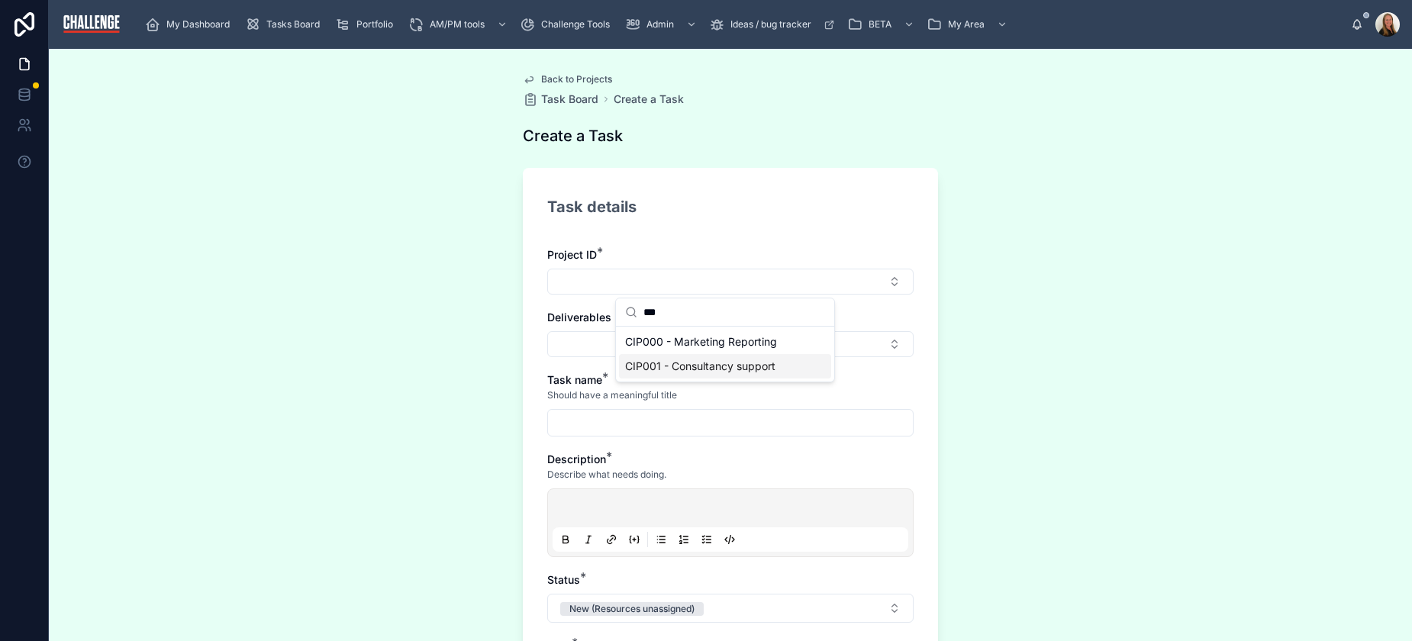
type input "***"
click at [703, 373] on span "CIP001 - Consultancy support" at bounding box center [700, 366] width 150 height 15
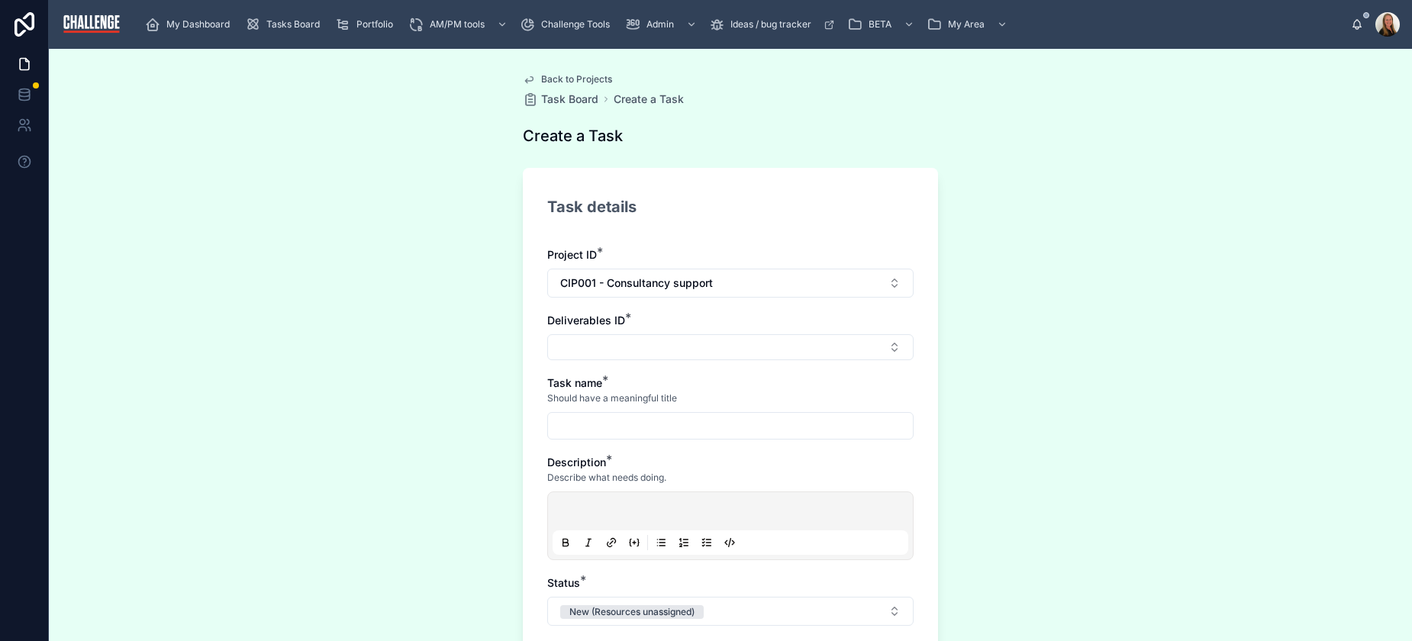
click at [685, 350] on button "Select Button" at bounding box center [730, 347] width 366 height 26
click at [710, 410] on span "CIP001 - Marketing Reporting" at bounding box center [700, 407] width 150 height 15
click at [713, 429] on input "text" at bounding box center [730, 428] width 365 height 21
type input "**********"
click at [731, 502] on div at bounding box center [731, 529] width 356 height 58
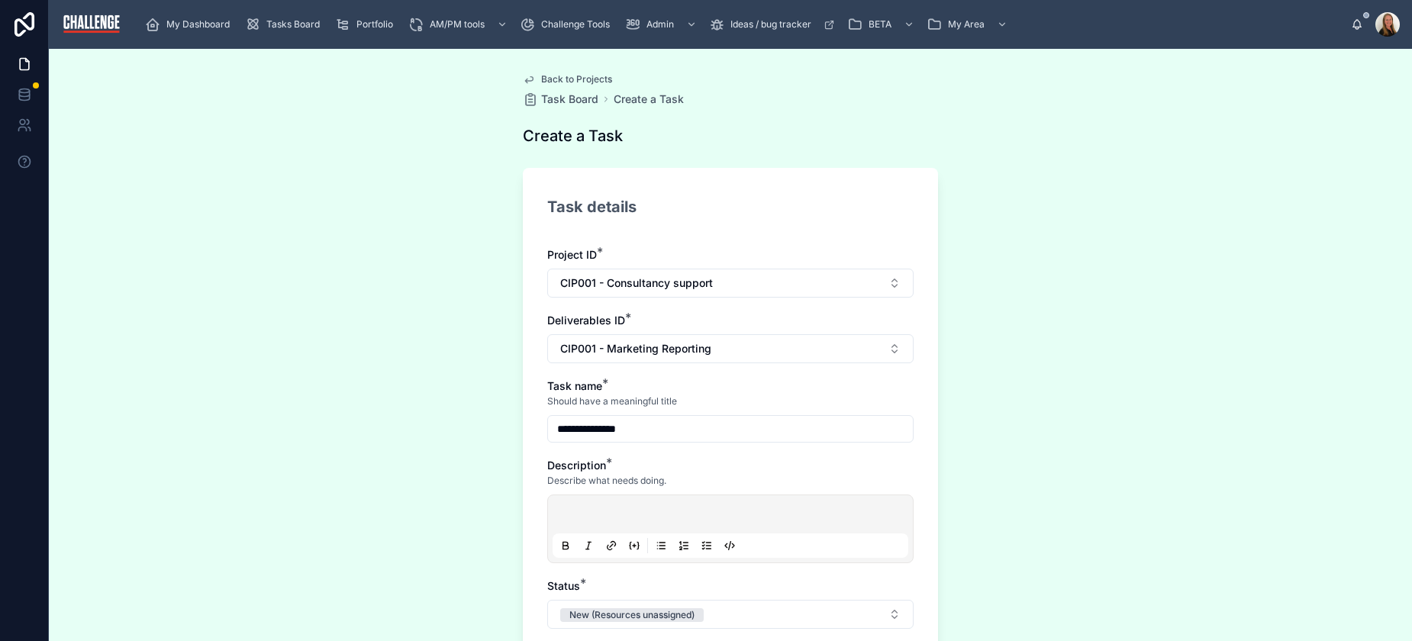
click at [729, 507] on div at bounding box center [731, 529] width 356 height 58
click at [729, 511] on p at bounding box center [734, 516] width 356 height 15
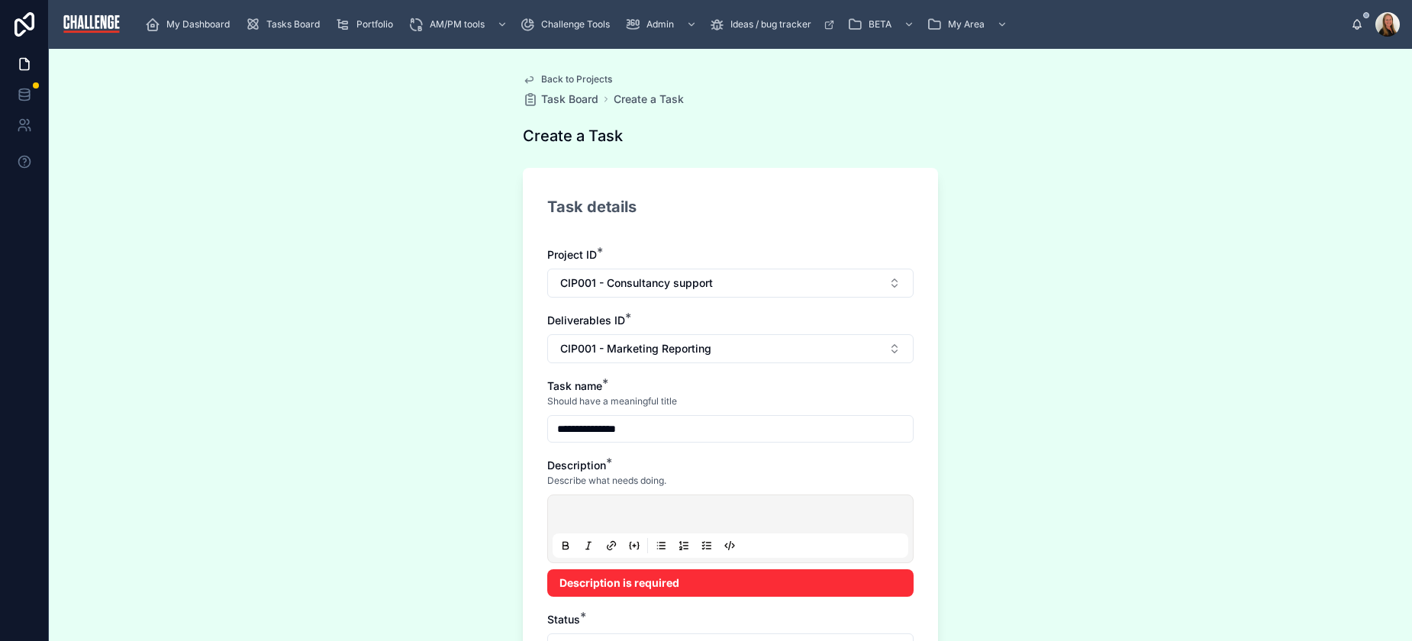
click at [579, 514] on p at bounding box center [734, 516] width 356 height 15
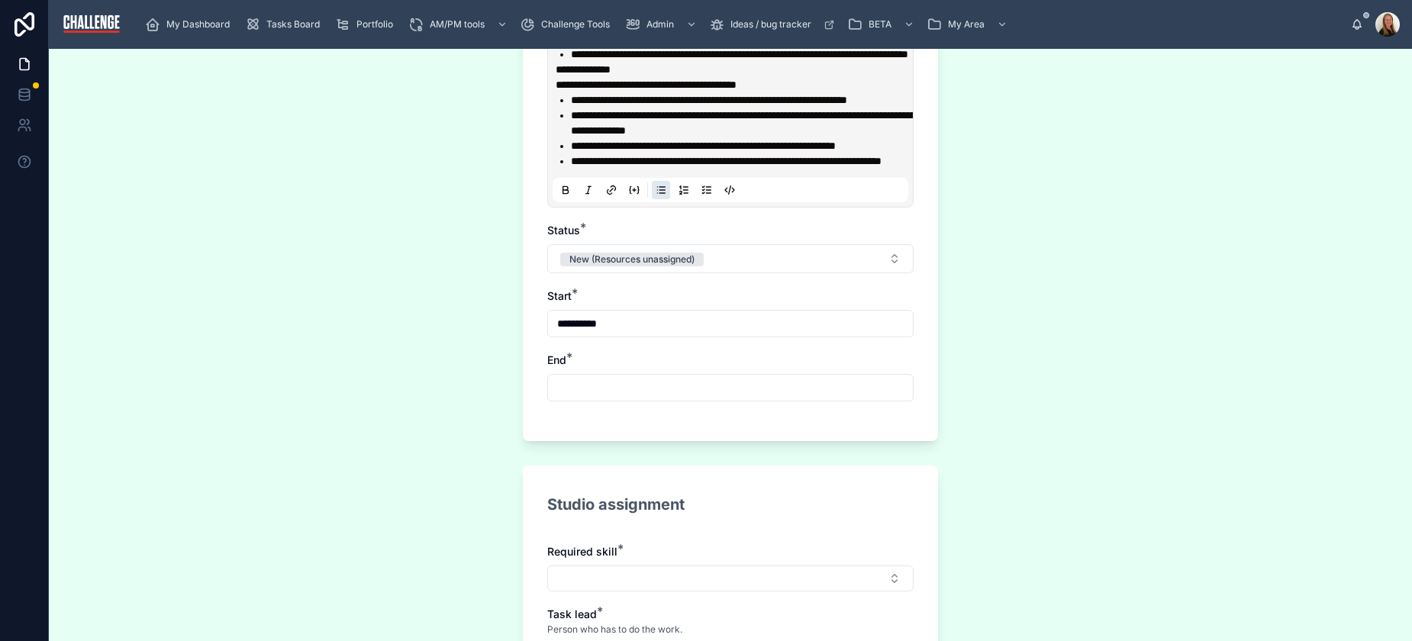
scroll to position [573, 0]
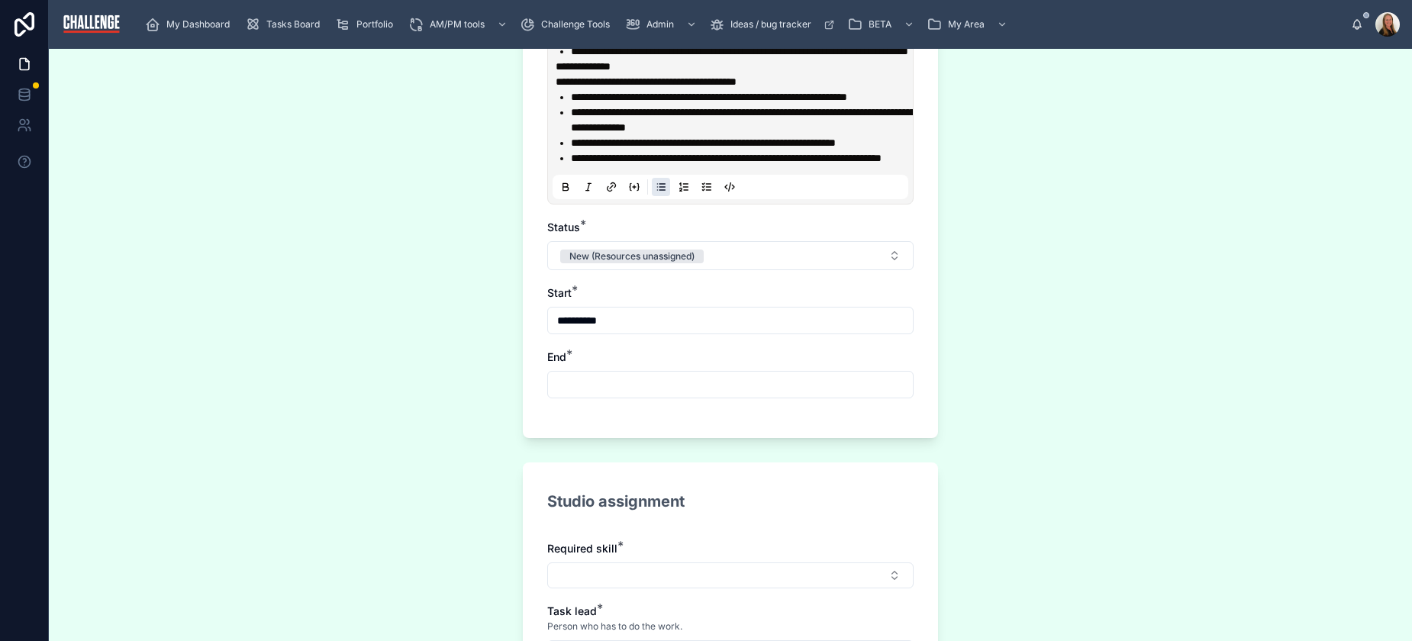
click at [782, 270] on button "New (Resources unassigned)" at bounding box center [730, 255] width 366 height 29
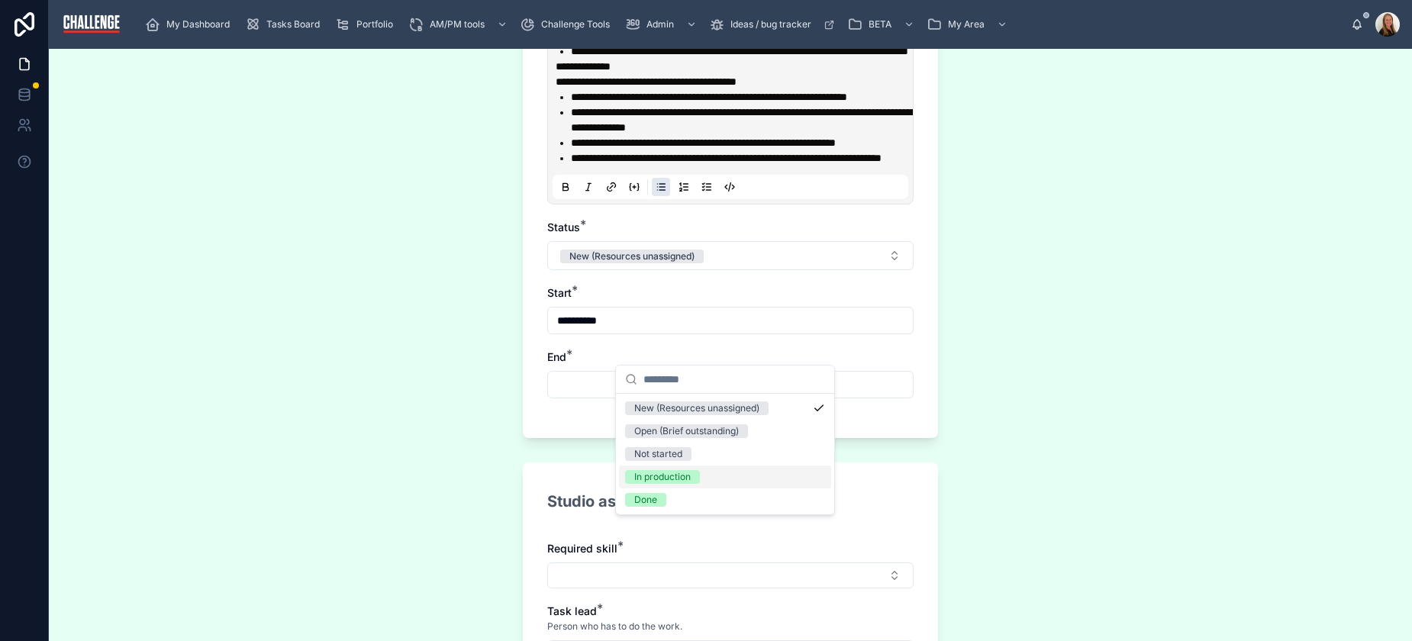
click at [693, 482] on span "In production" at bounding box center [662, 477] width 75 height 14
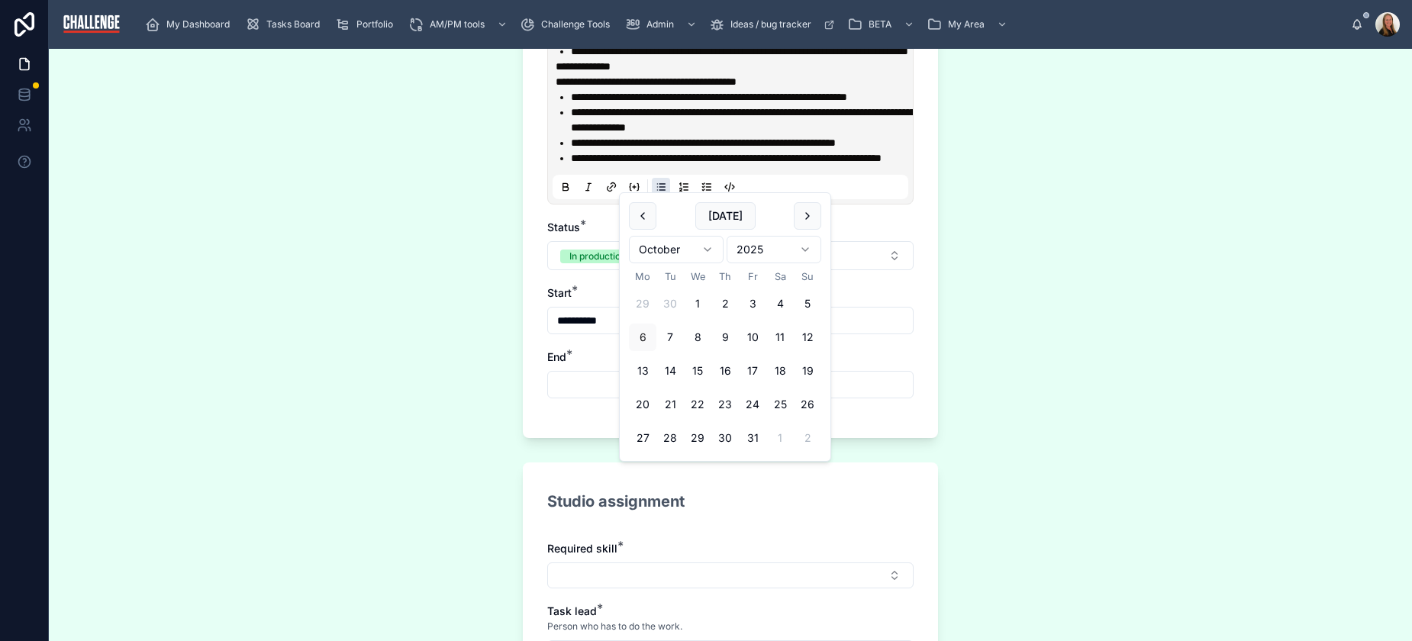
click at [598, 395] on input "text" at bounding box center [730, 384] width 365 height 21
click at [751, 442] on button "31" at bounding box center [752, 437] width 27 height 27
type input "**********"
click at [730, 438] on div "**********" at bounding box center [730, 16] width 415 height 843
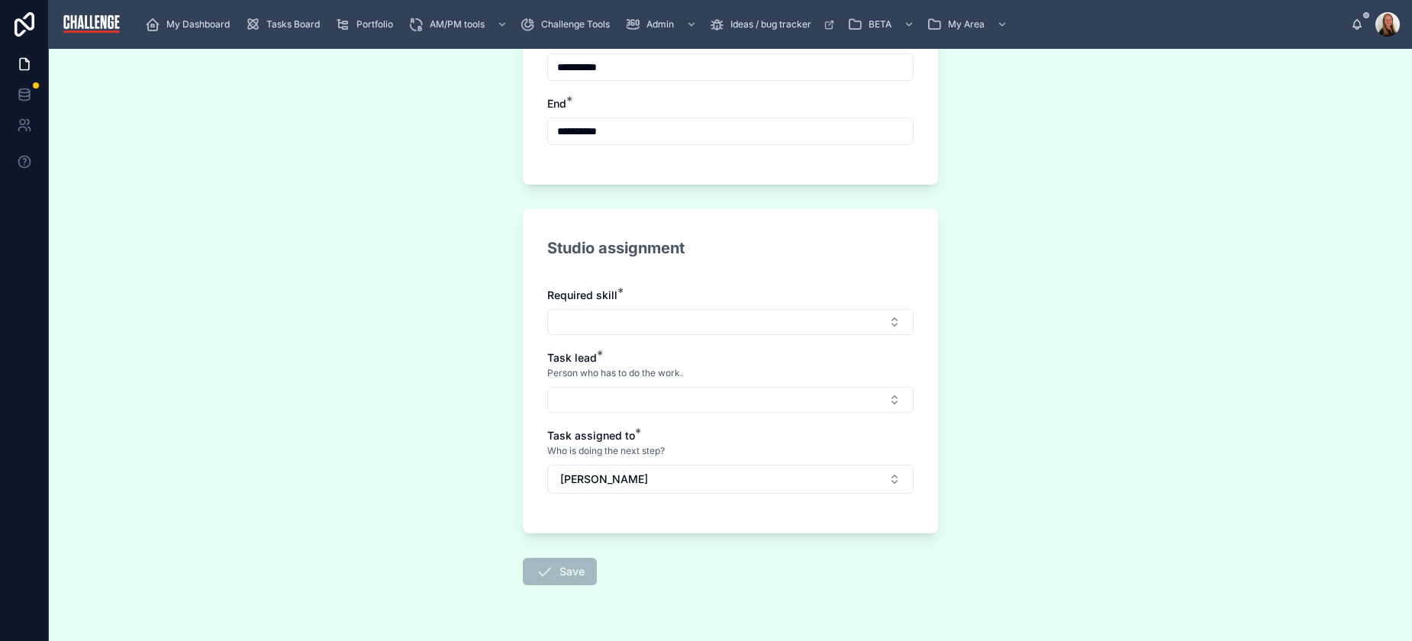
scroll to position [828, 0]
click at [782, 333] on button "Select Button" at bounding box center [730, 320] width 366 height 26
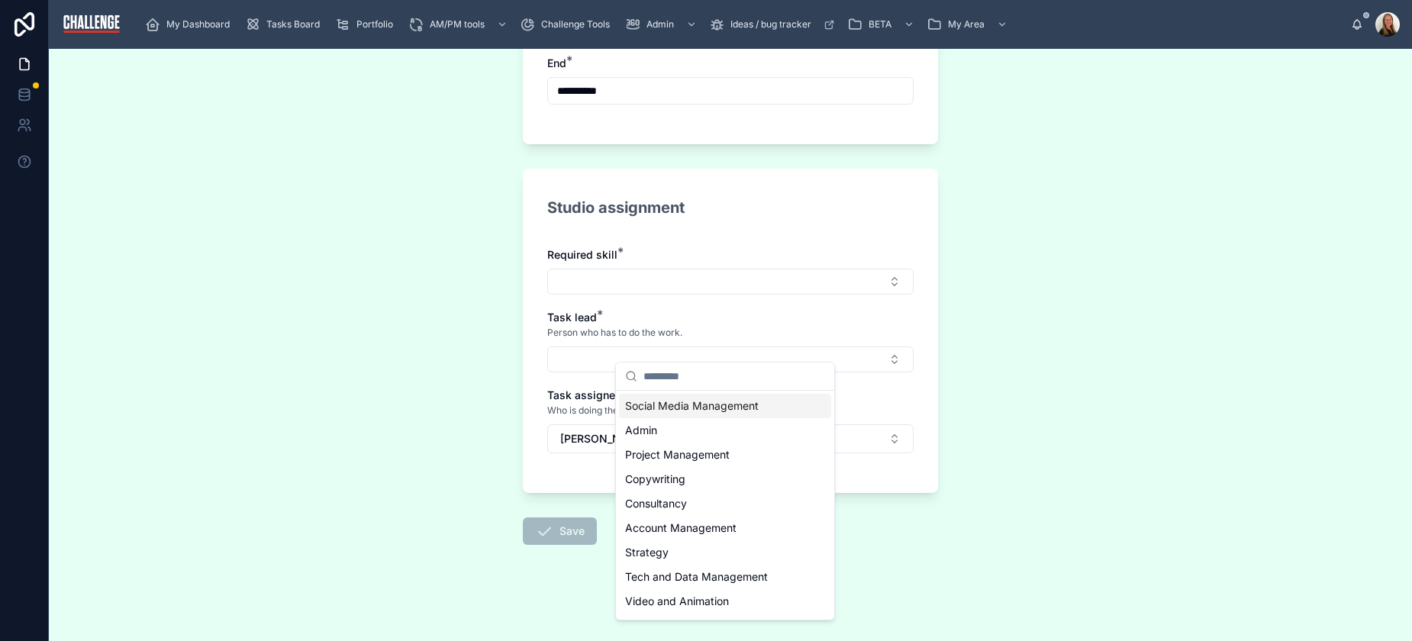
scroll to position [898, 0]
click at [758, 575] on span "Tech and Data Management" at bounding box center [696, 573] width 143 height 15
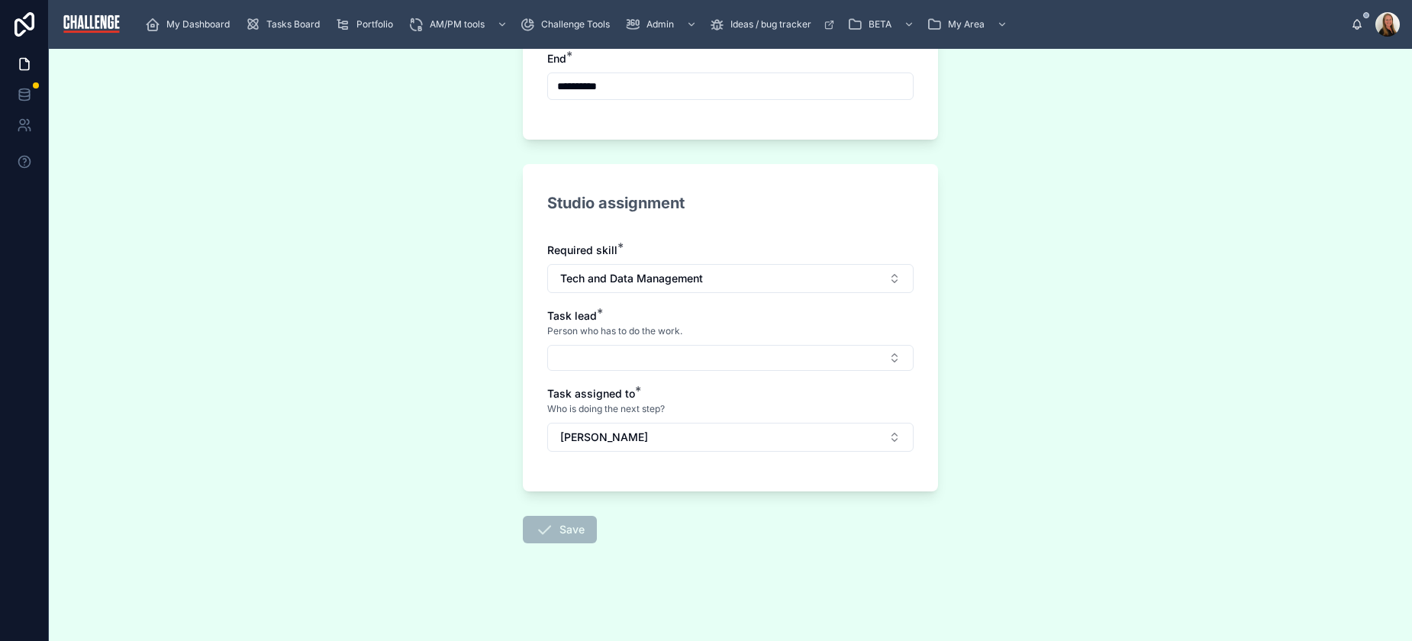
click at [702, 371] on button "Select Button" at bounding box center [730, 358] width 366 height 26
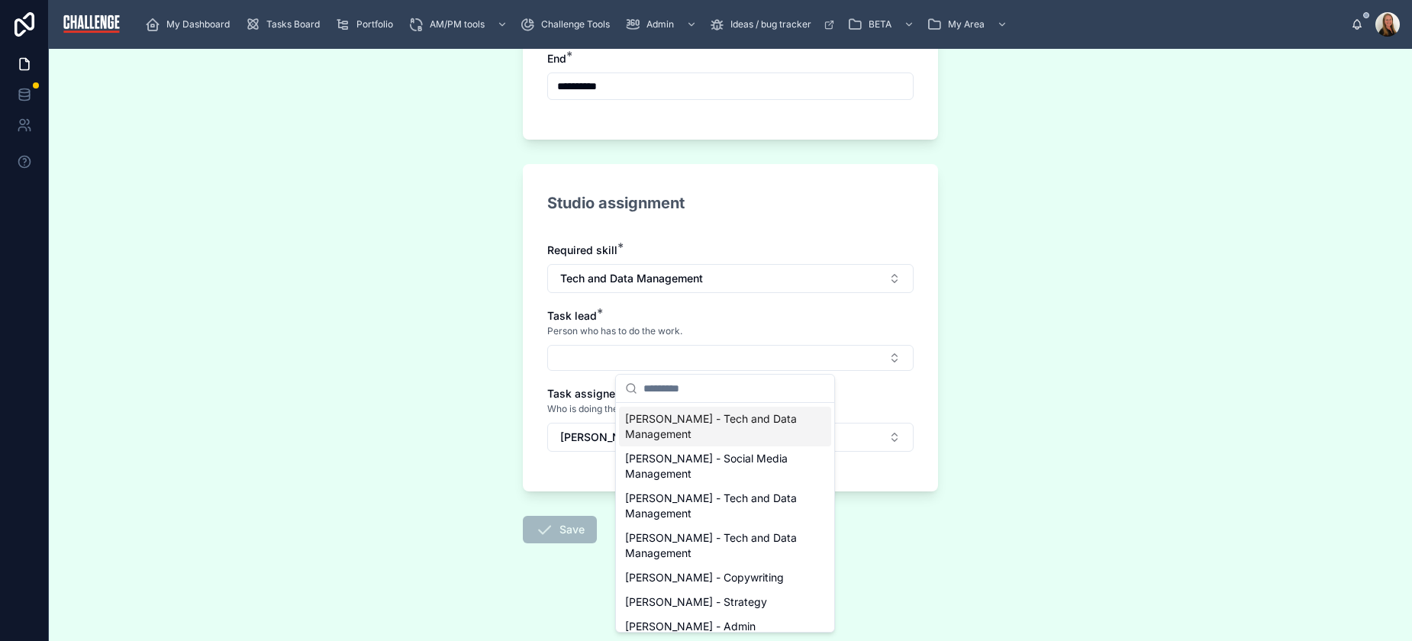
scroll to position [0, 0]
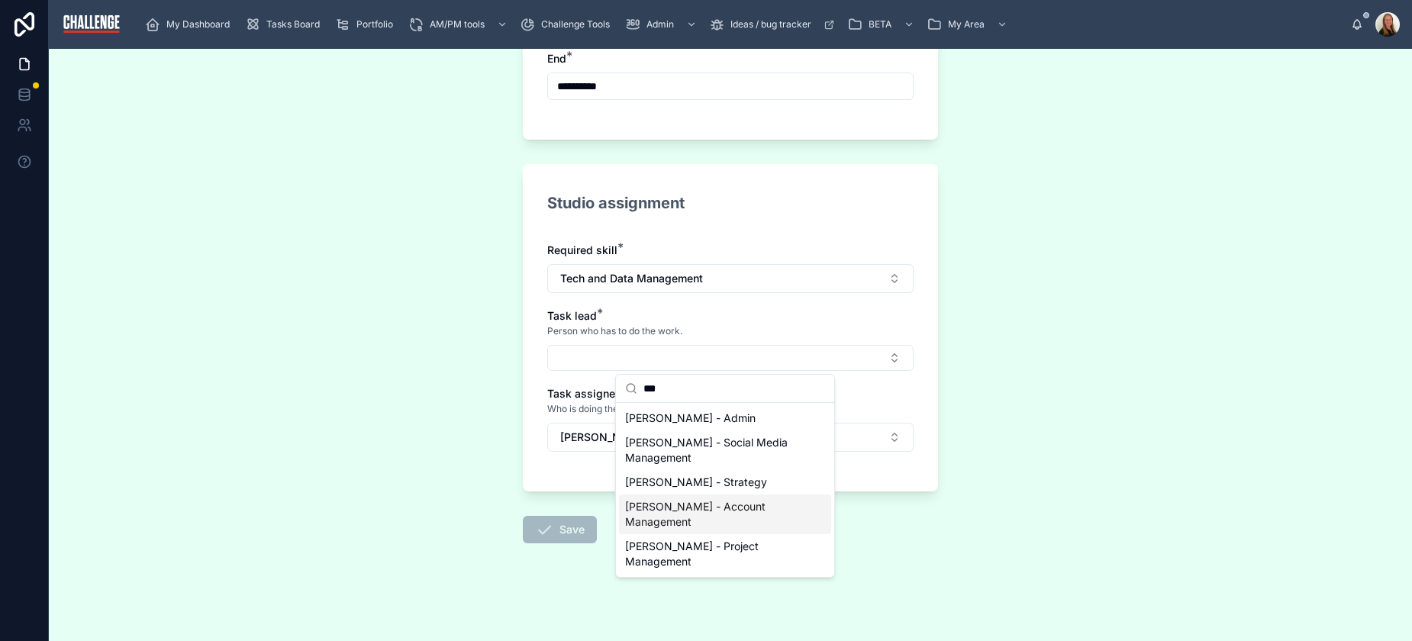
type input "***"
click at [728, 507] on span "[PERSON_NAME] - Account Management" at bounding box center [716, 514] width 182 height 31
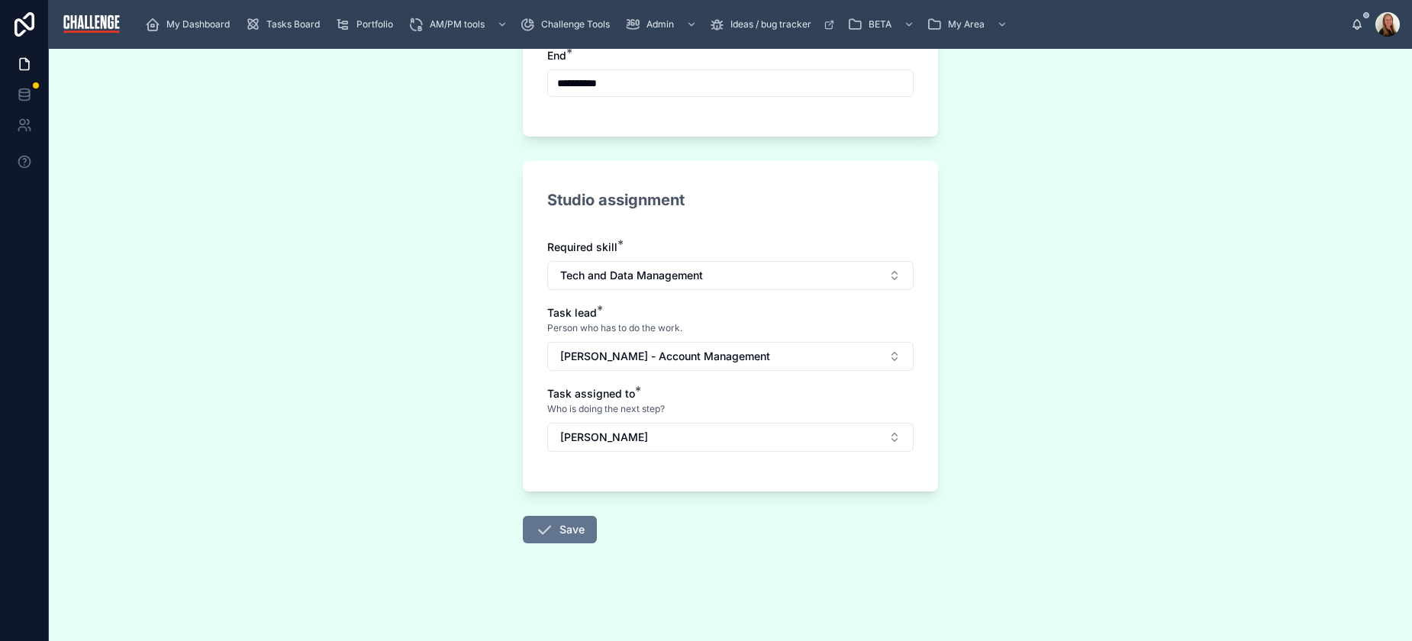
click at [674, 434] on button "[PERSON_NAME]" at bounding box center [730, 437] width 366 height 29
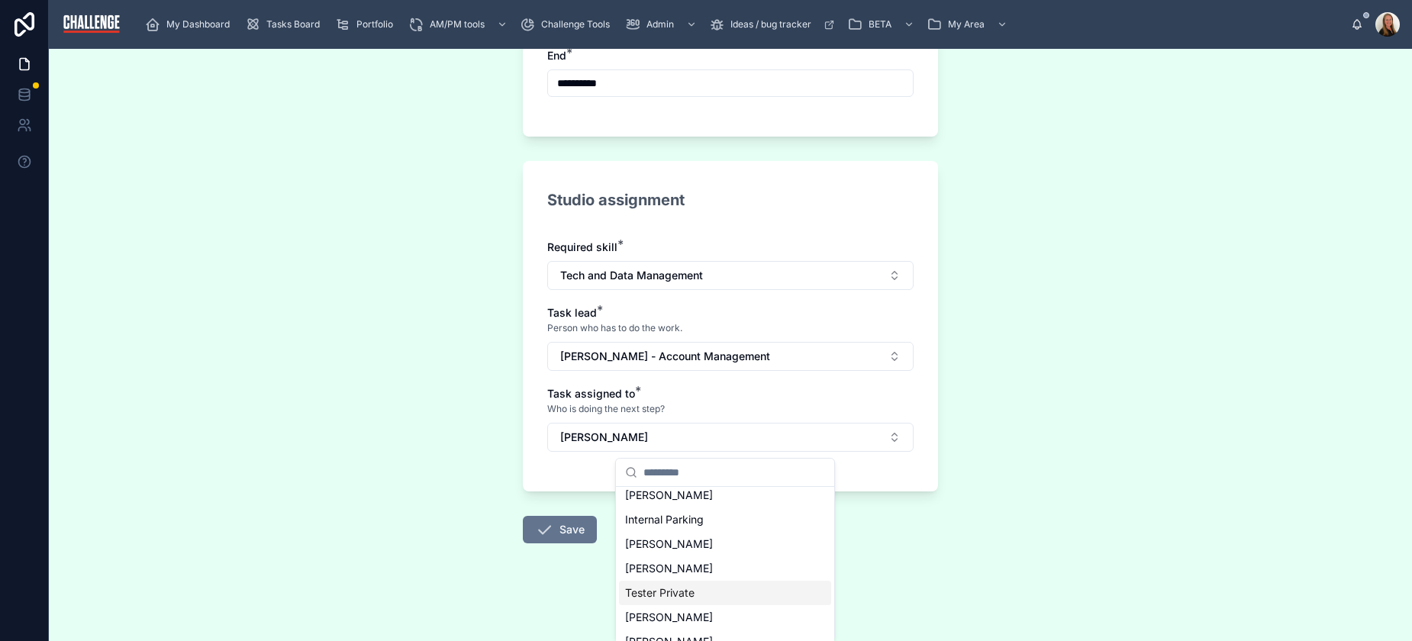
scroll to position [81, 0]
click at [736, 592] on div "Tester Private" at bounding box center [725, 592] width 212 height 24
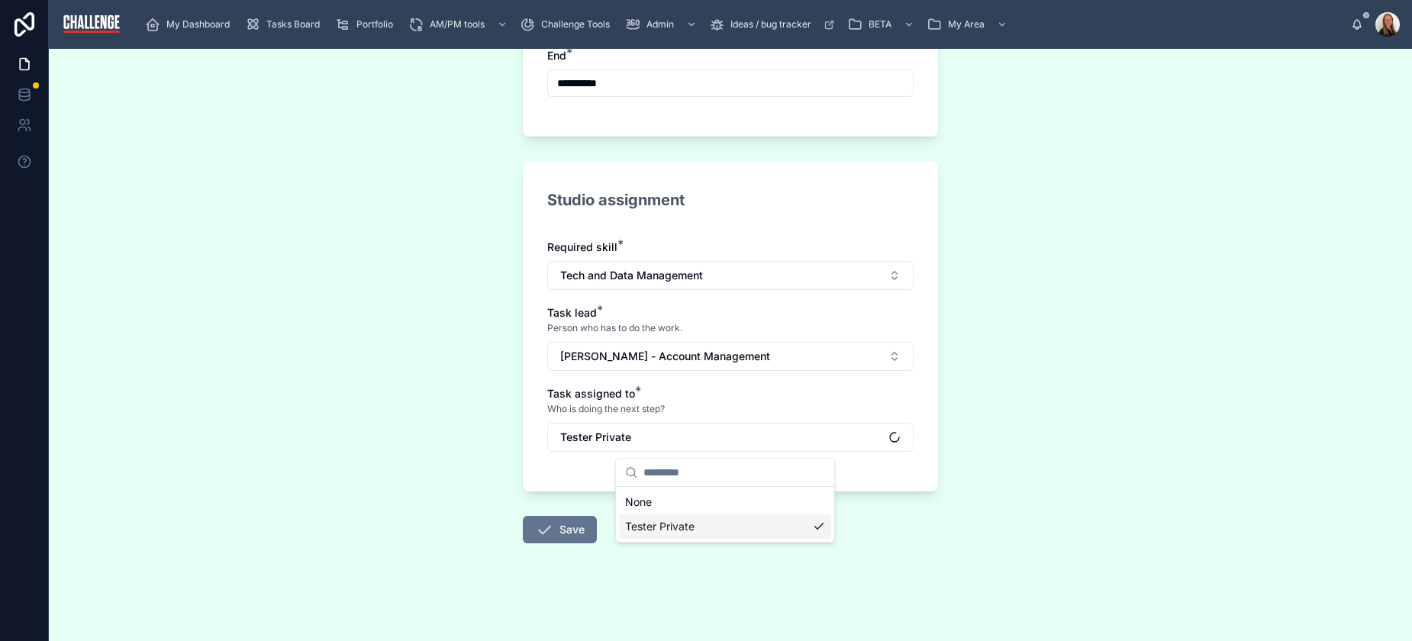
scroll to position [0, 0]
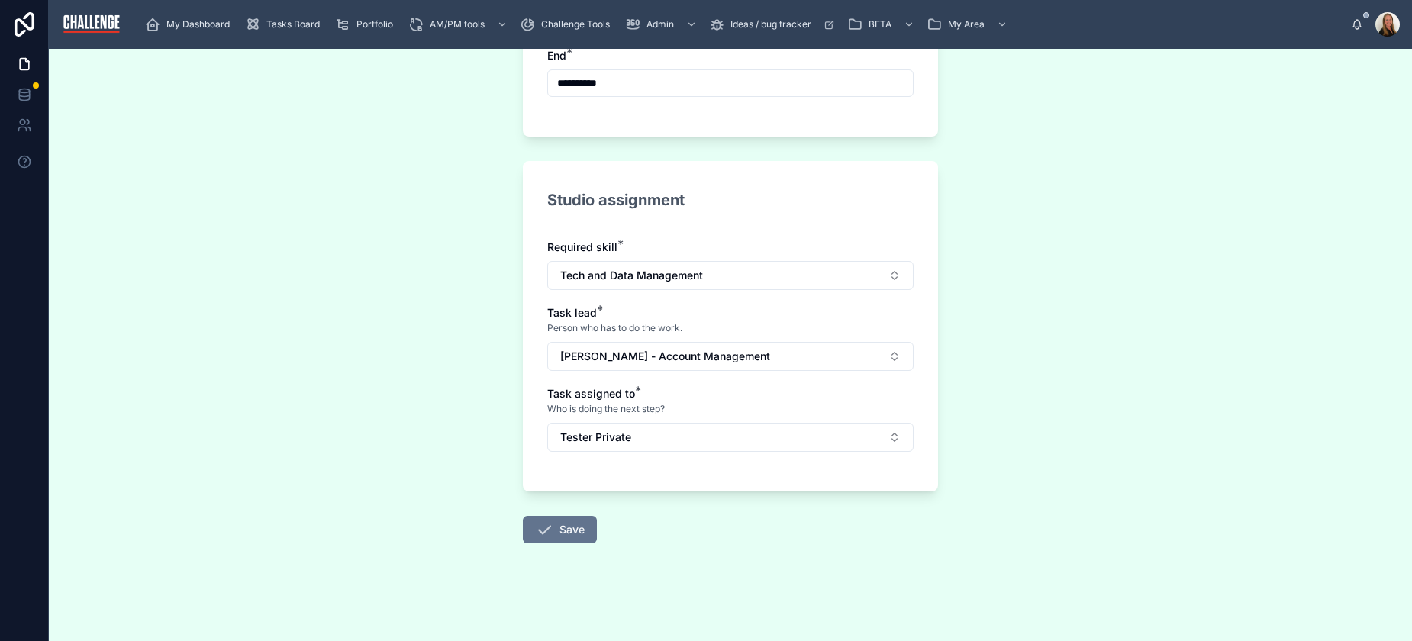
click at [565, 528] on button "Save" at bounding box center [560, 529] width 74 height 27
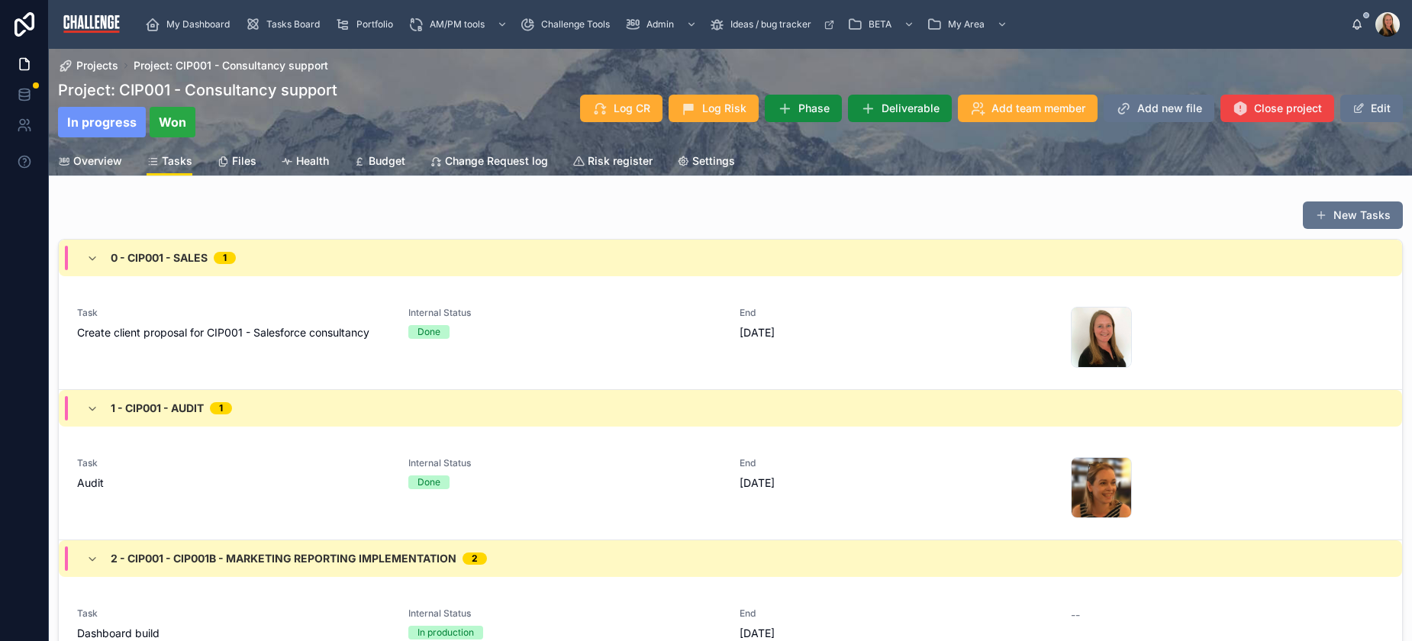
click at [276, 24] on span "Tasks Board" at bounding box center [292, 24] width 53 height 12
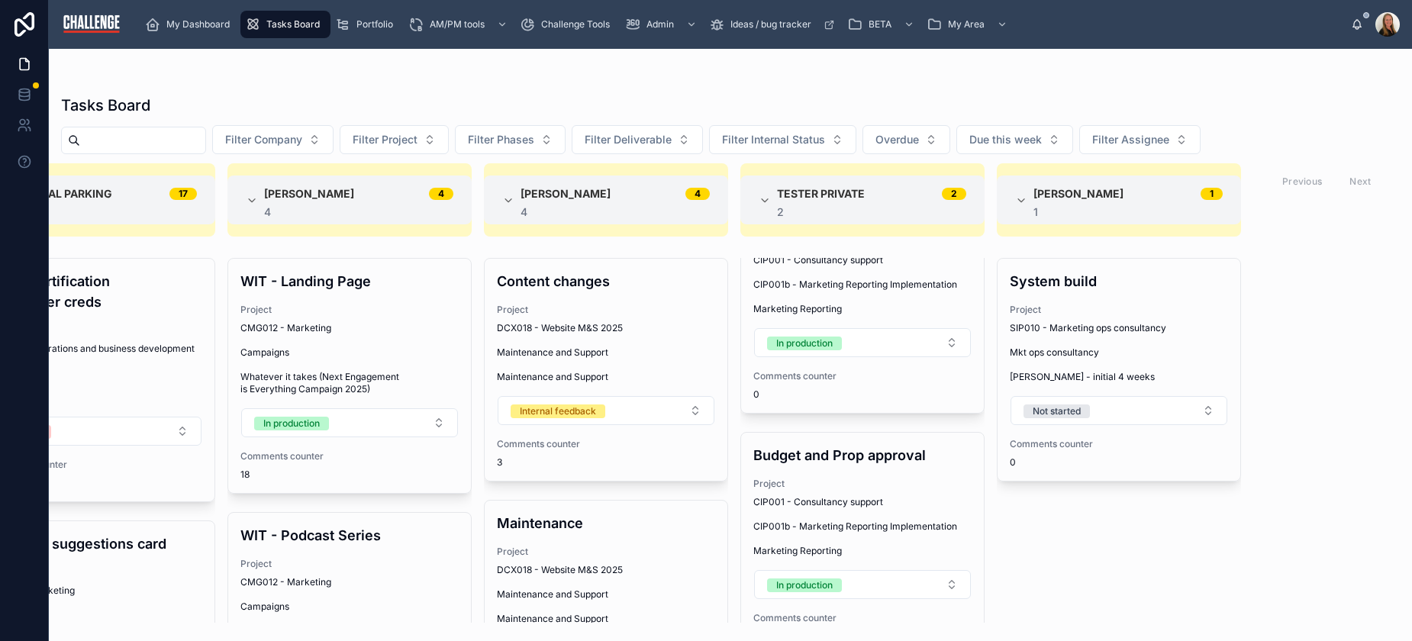
scroll to position [105, 0]
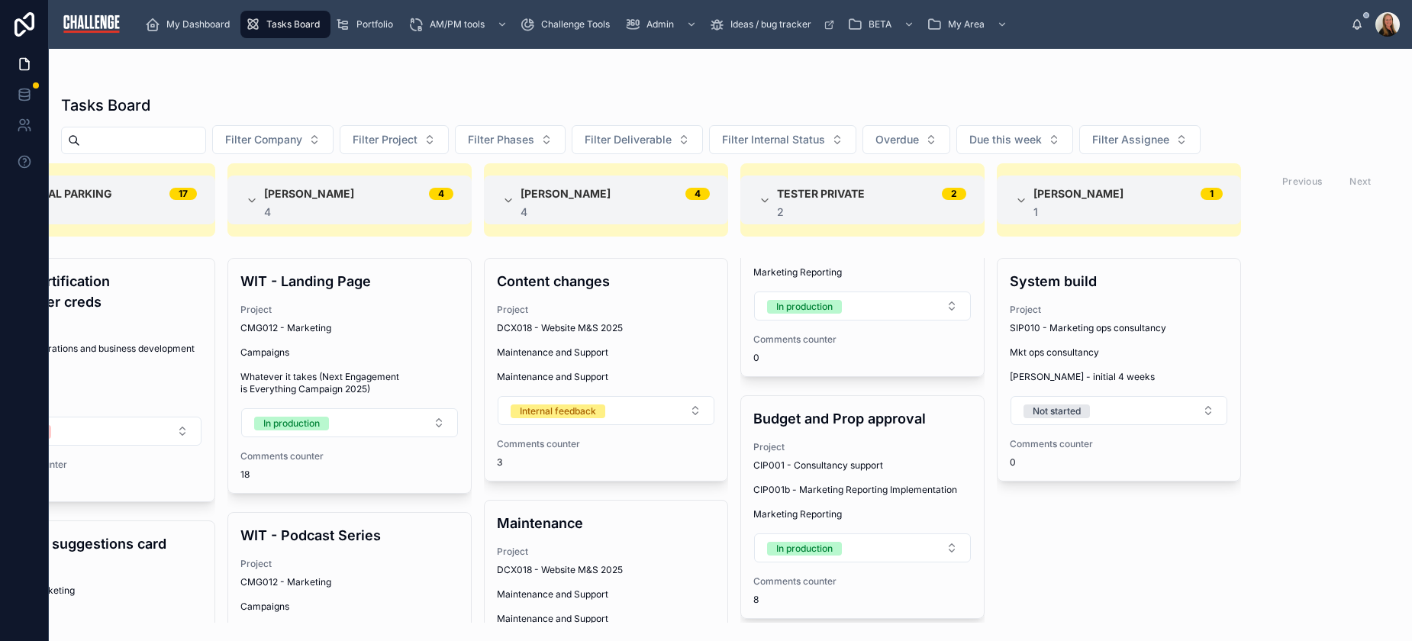
click at [924, 555] on button "In production" at bounding box center [862, 548] width 217 height 29
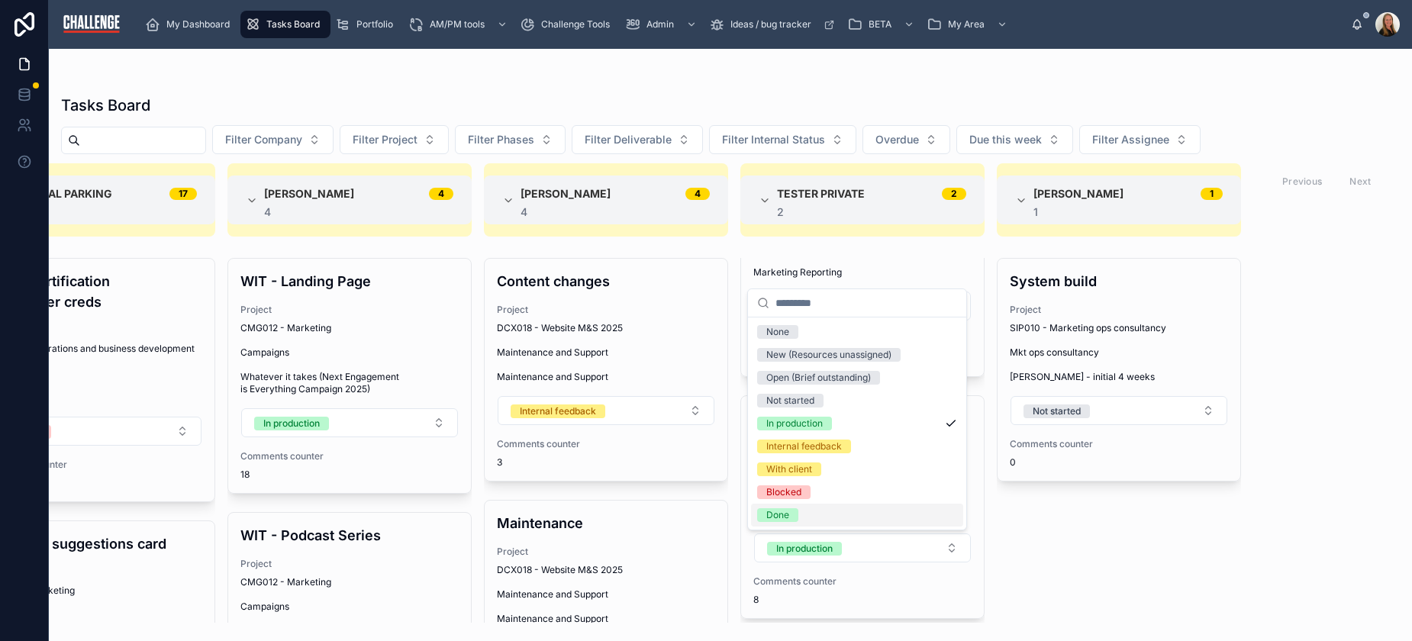
click at [866, 523] on div "Done" at bounding box center [857, 515] width 212 height 23
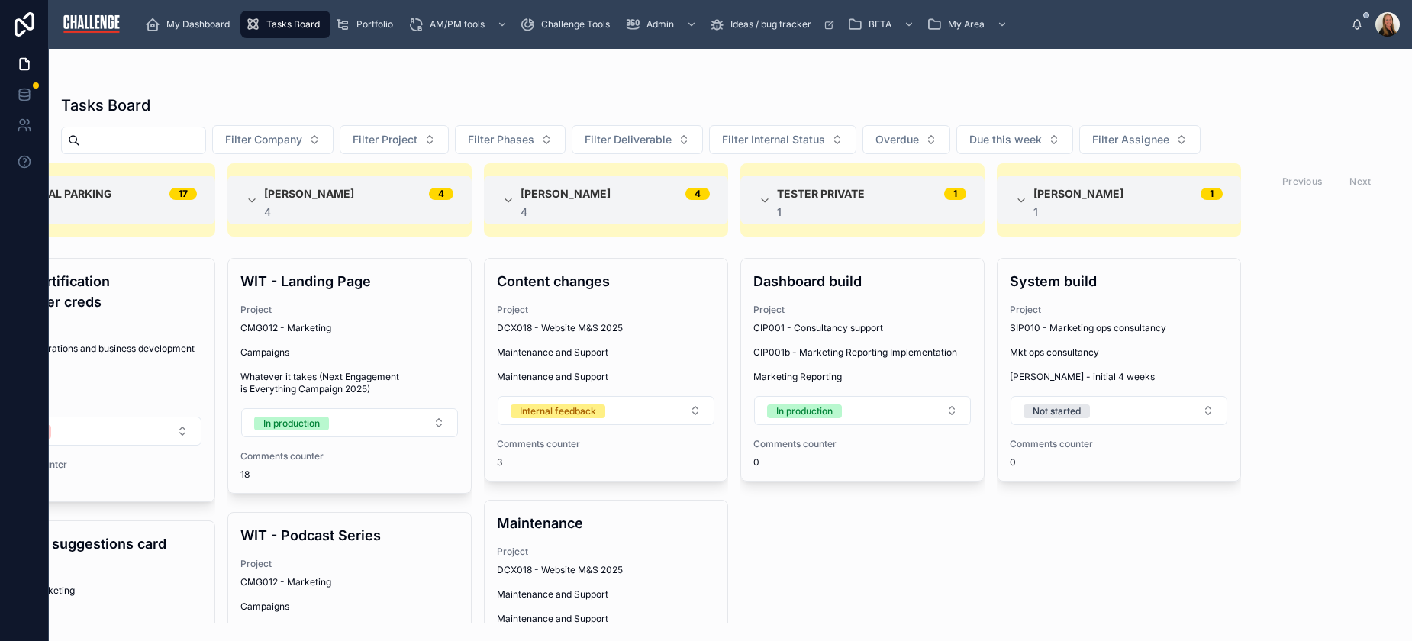
scroll to position [0, 0]
click at [879, 353] on span "CIP001b - Marketing Reporting Implementation" at bounding box center [862, 353] width 218 height 12
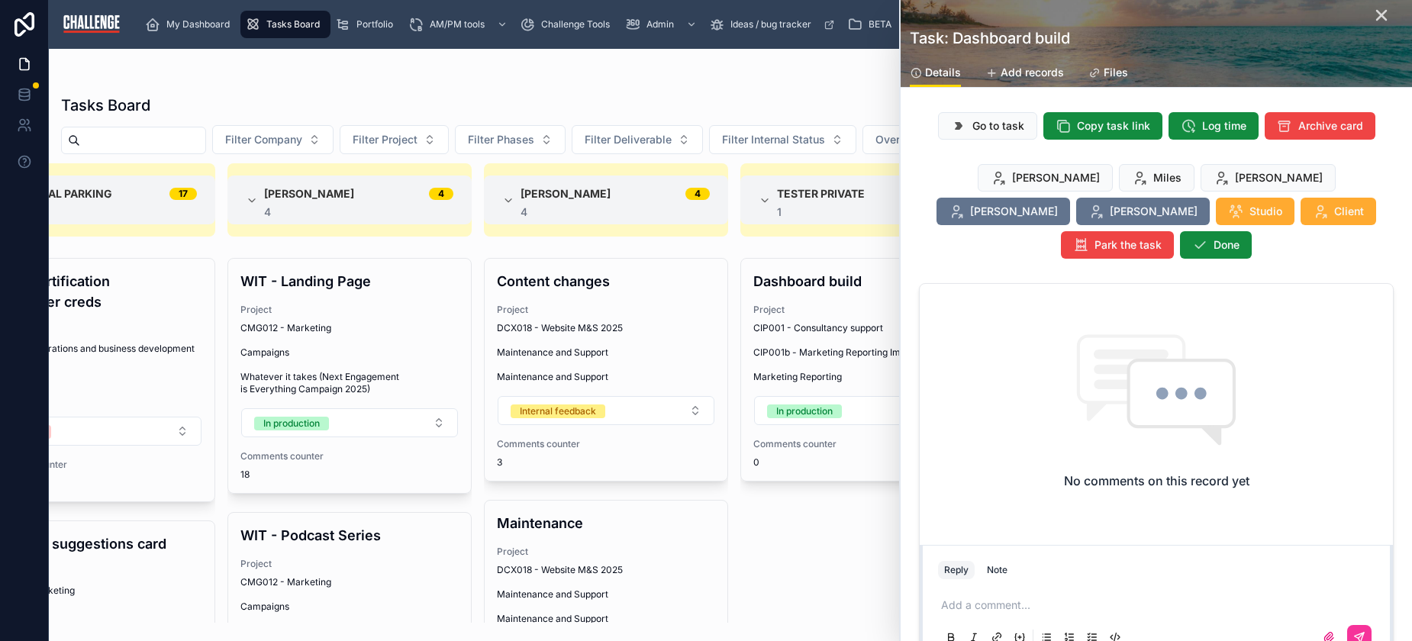
click at [988, 127] on span "Go to task" at bounding box center [999, 125] width 52 height 15
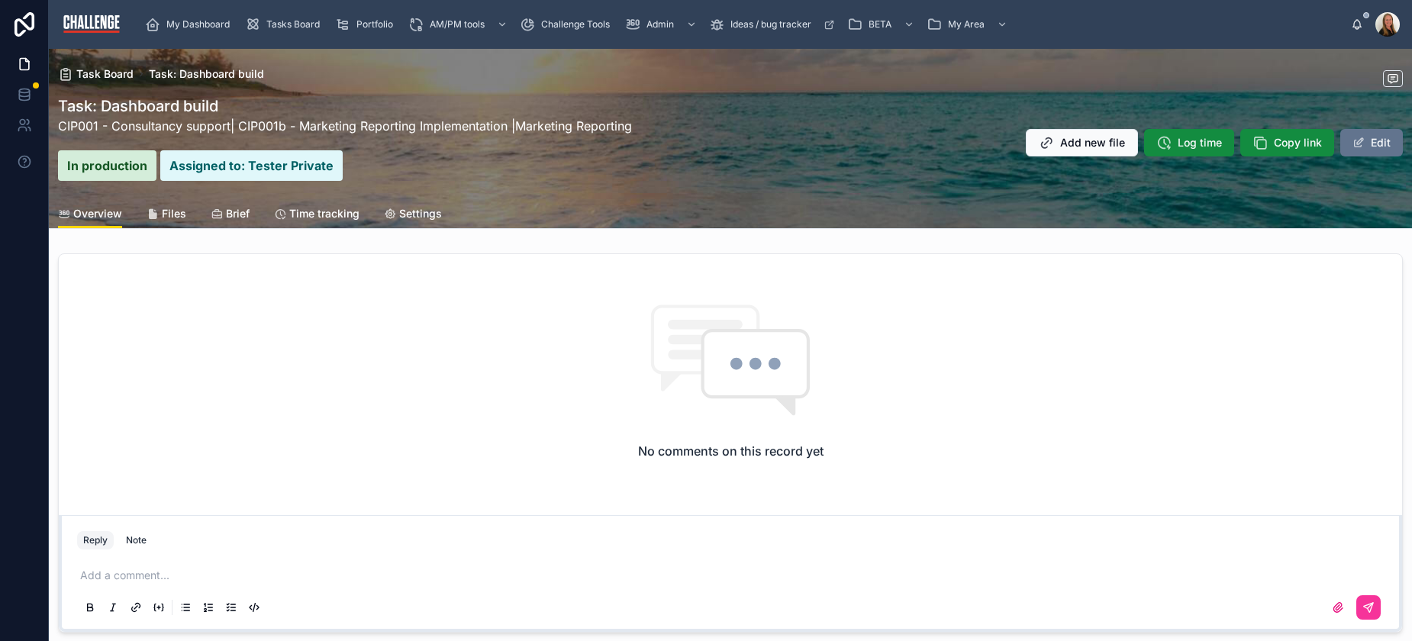
click at [1353, 137] on span at bounding box center [1359, 143] width 12 height 12
click at [261, 402] on div "No comments on this record yet" at bounding box center [731, 381] width 1344 height 255
click at [411, 208] on span "Settings" at bounding box center [420, 213] width 43 height 15
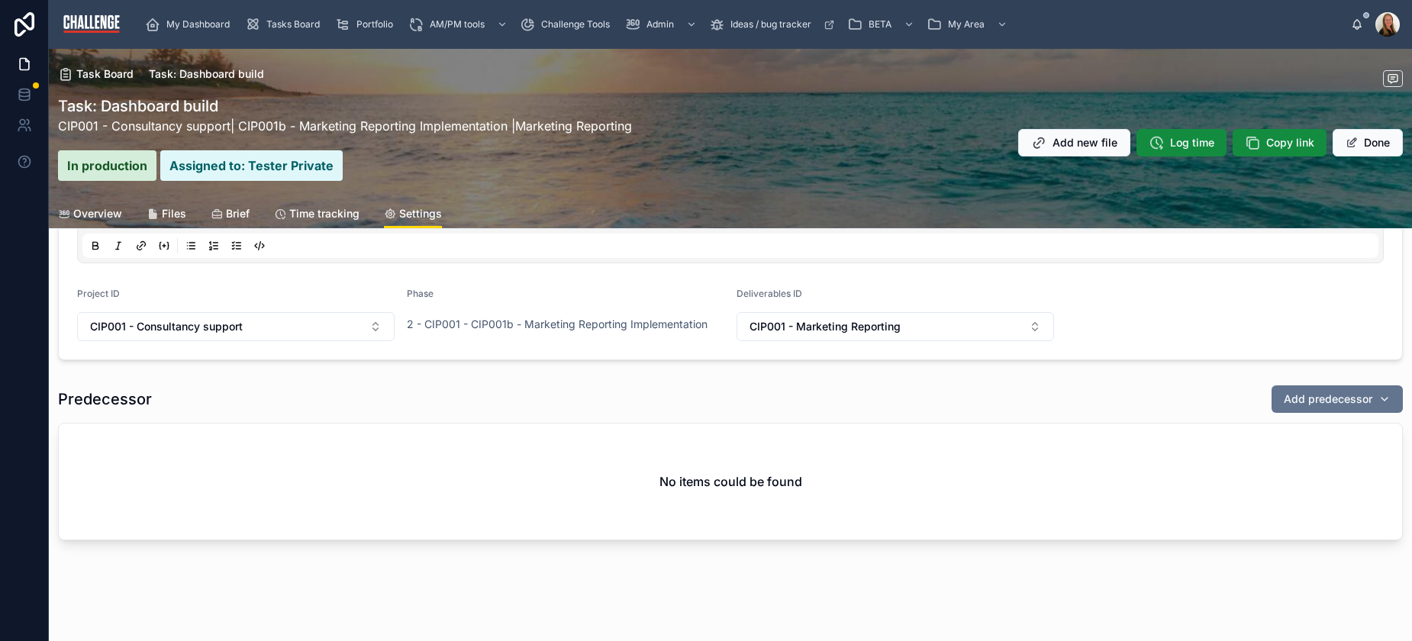
scroll to position [497, 0]
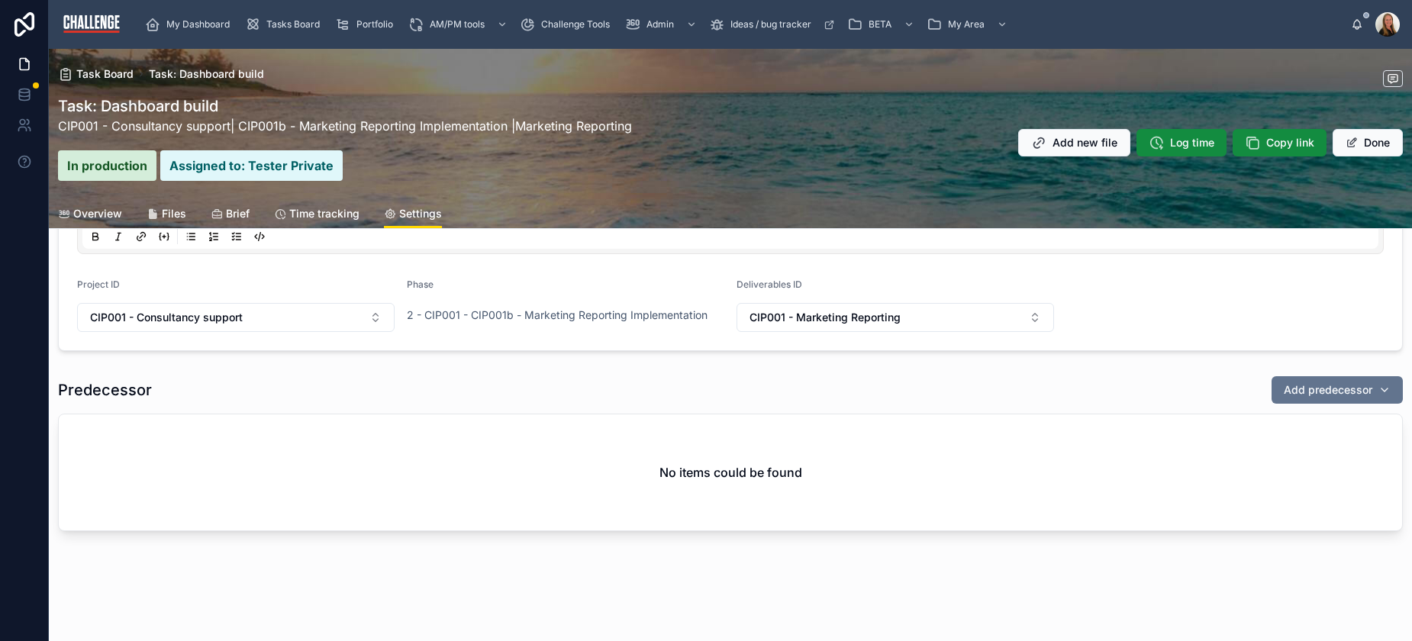
click at [114, 216] on span "Overview" at bounding box center [97, 213] width 49 height 15
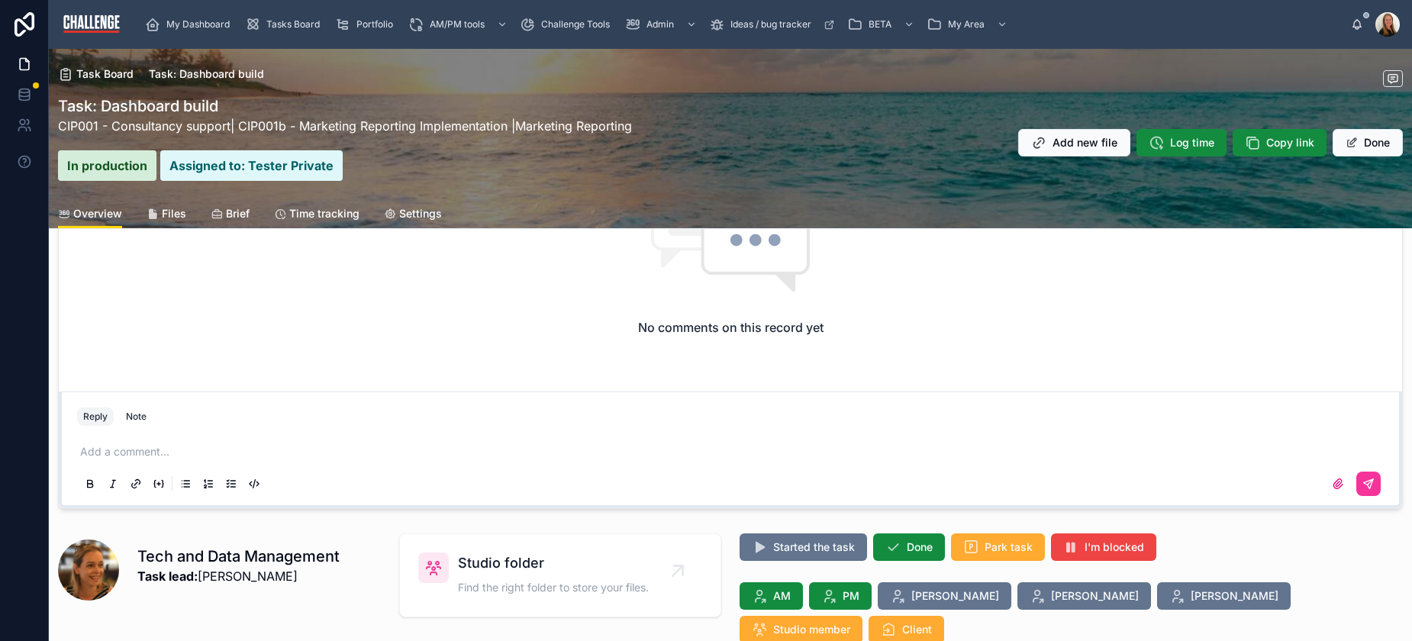
scroll to position [11, 0]
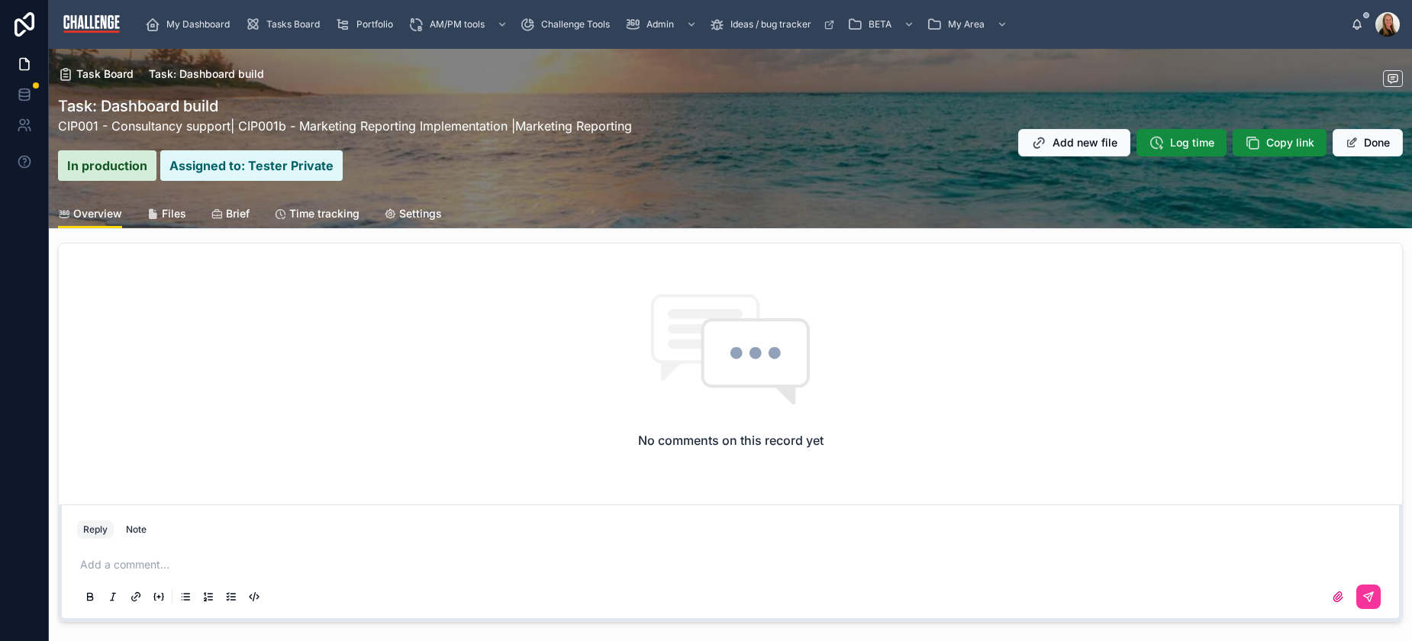
click at [232, 216] on span "Brief" at bounding box center [238, 213] width 24 height 15
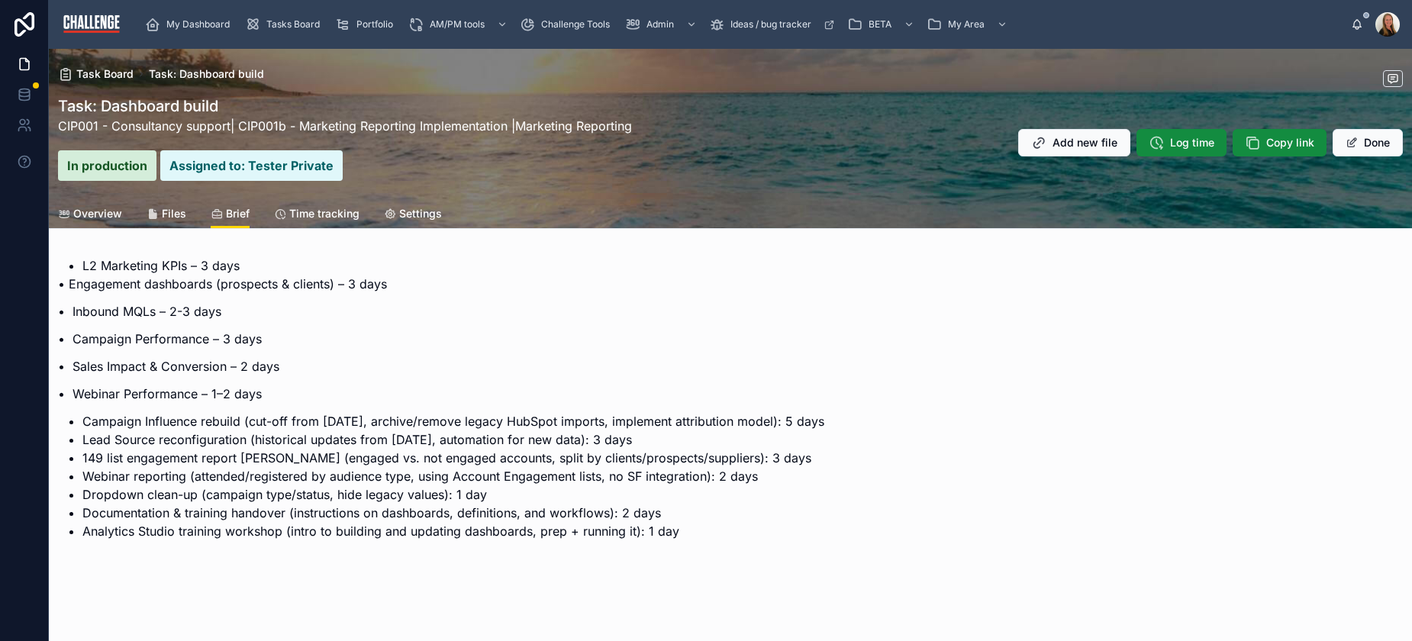
scroll to position [127, 0]
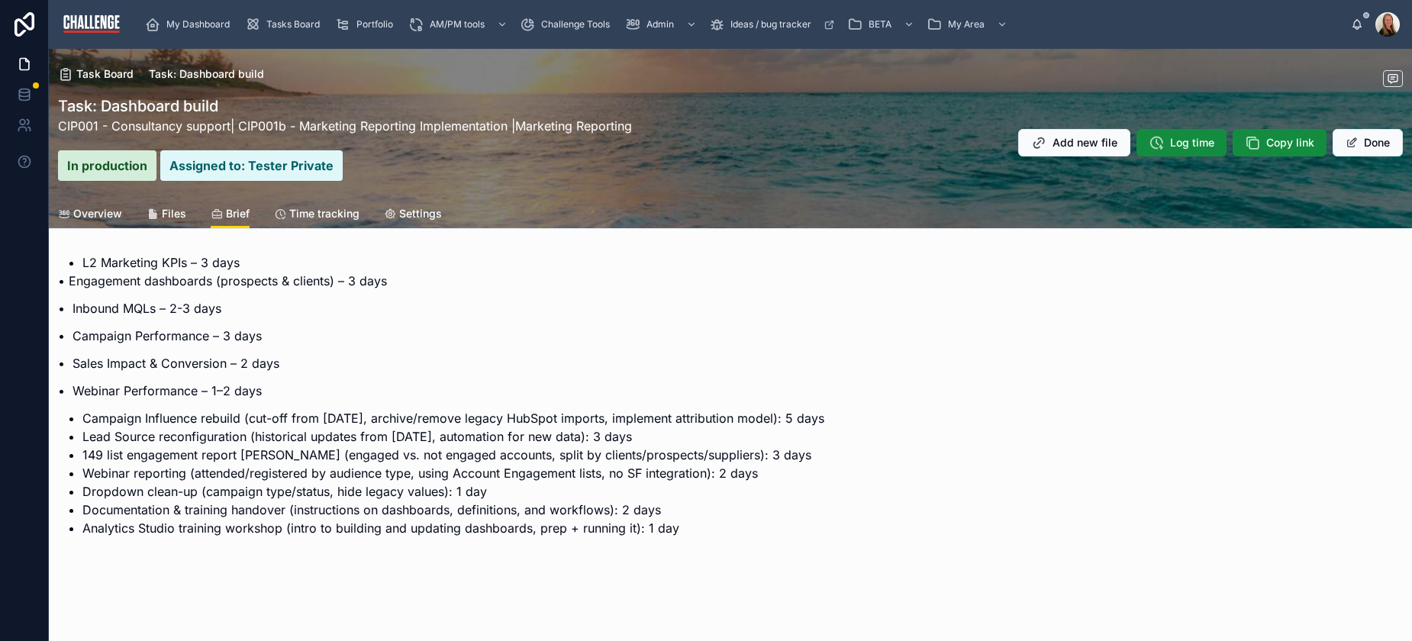
click at [429, 211] on span "Settings" at bounding box center [420, 213] width 43 height 15
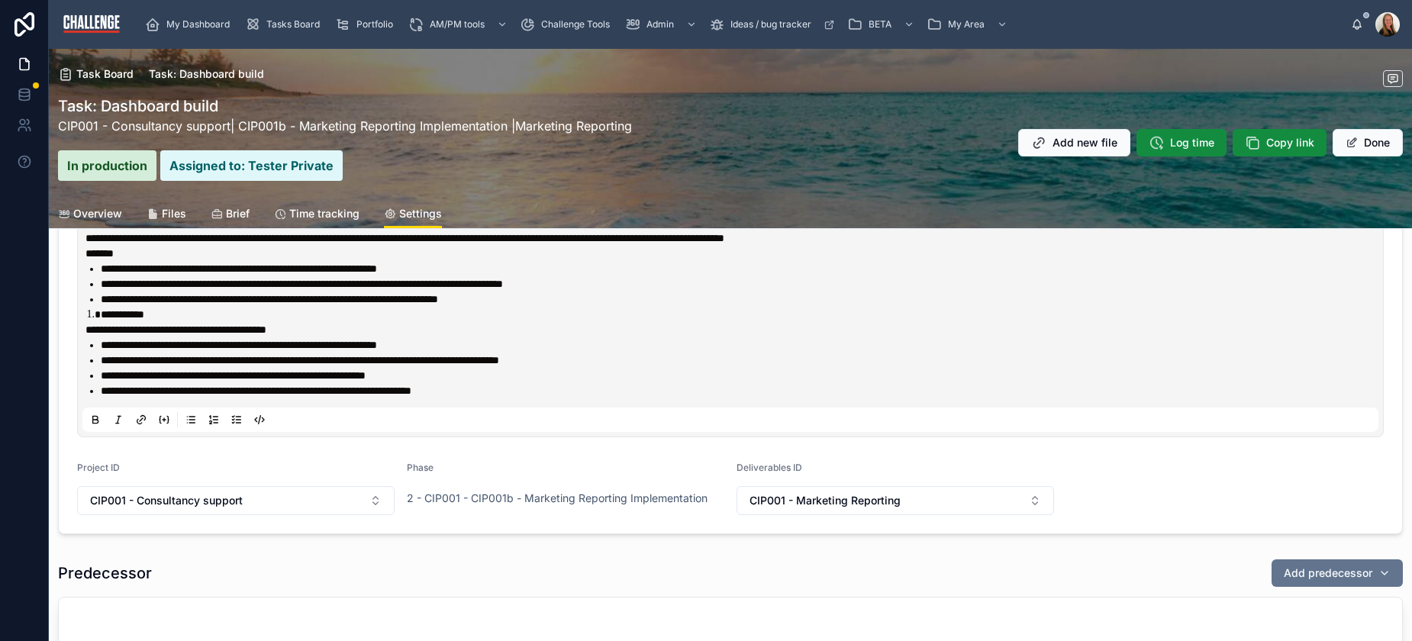
scroll to position [269, 0]
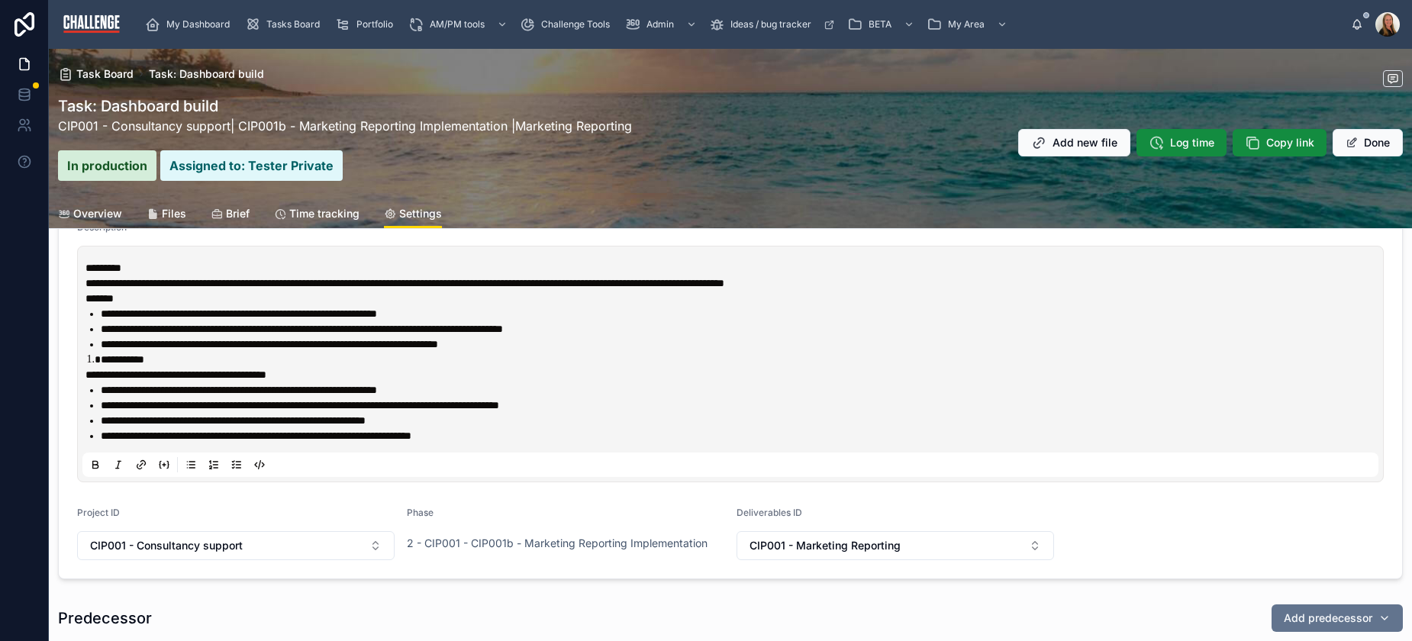
click at [555, 441] on li "**********" at bounding box center [741, 435] width 1281 height 15
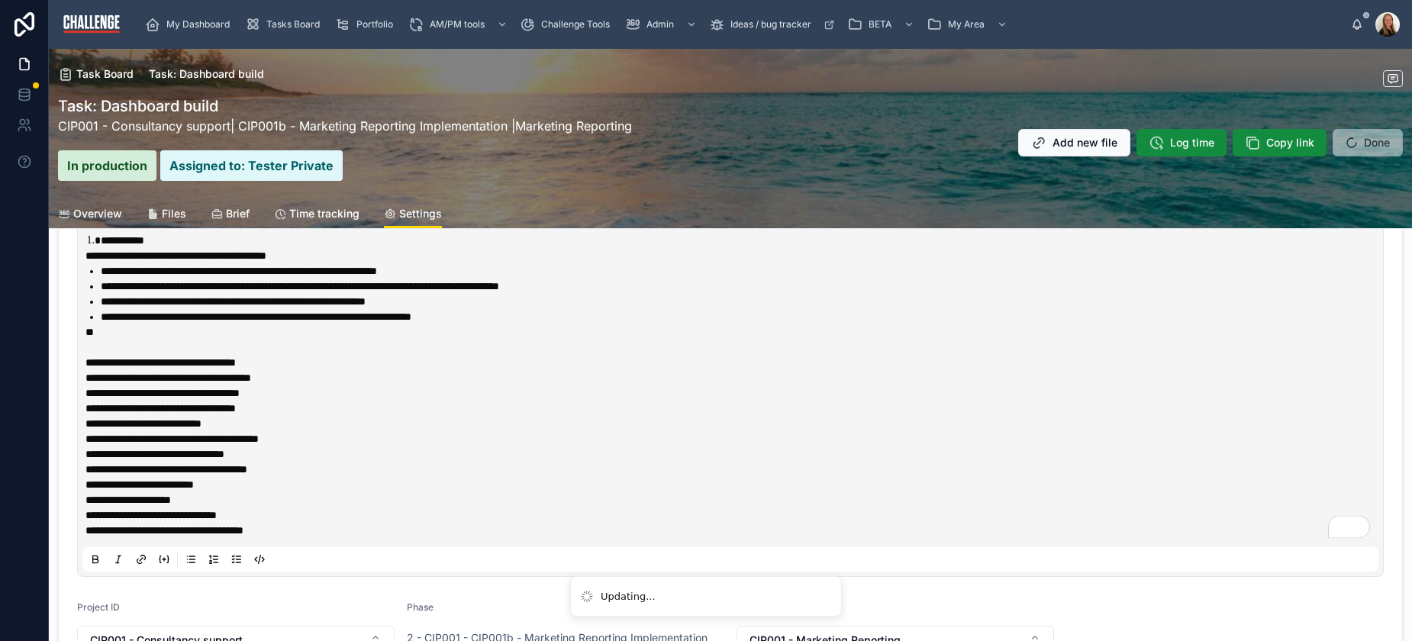
scroll to position [396, 0]
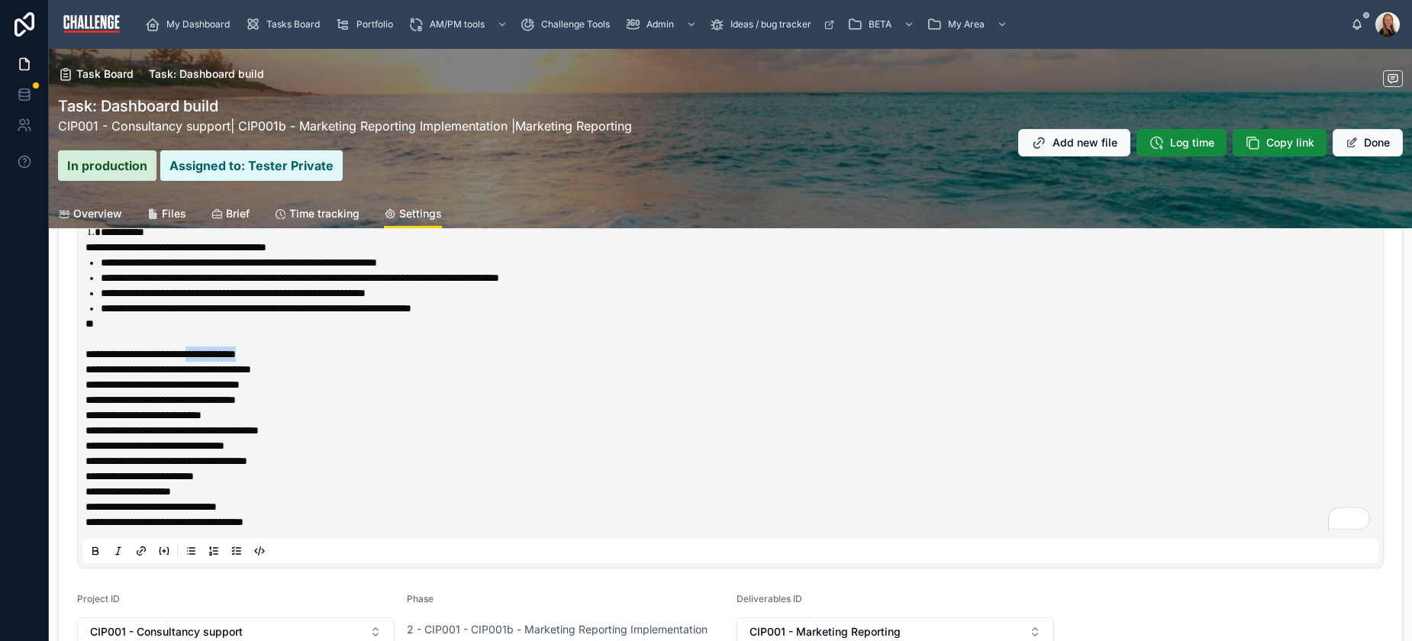
drag, startPoint x: 295, startPoint y: 353, endPoint x: 223, endPoint y: 360, distance: 72.2
click at [223, 360] on p "**********" at bounding box center [734, 354] width 1296 height 15
drag, startPoint x: 327, startPoint y: 367, endPoint x: 256, endPoint y: 370, distance: 71.1
click at [256, 370] on p "**********" at bounding box center [734, 369] width 1296 height 15
drag, startPoint x: 311, startPoint y: 387, endPoint x: 239, endPoint y: 386, distance: 72.5
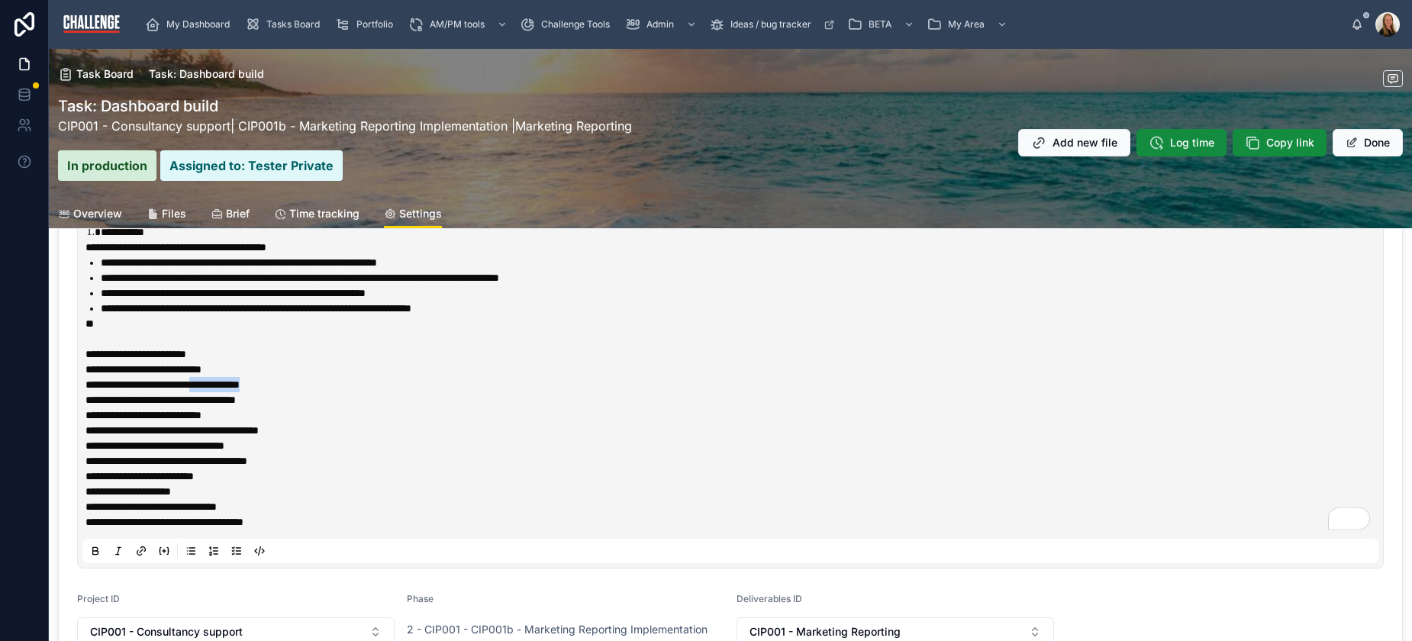
click at [231, 382] on p "**********" at bounding box center [734, 384] width 1296 height 15
drag, startPoint x: 305, startPoint y: 399, endPoint x: 227, endPoint y: 399, distance: 78.6
click at [227, 399] on p "**********" at bounding box center [734, 399] width 1296 height 15
drag, startPoint x: 208, startPoint y: 419, endPoint x: 171, endPoint y: 415, distance: 36.9
click at [171, 415] on p "**********" at bounding box center [734, 415] width 1296 height 15
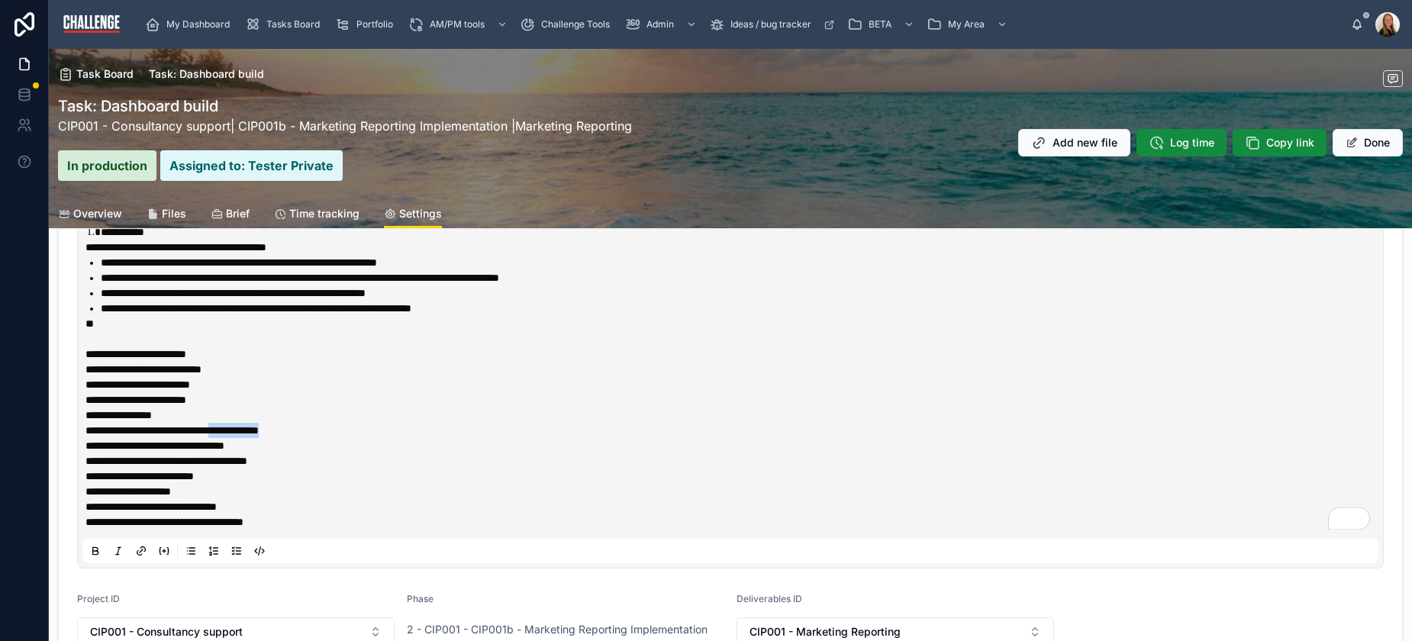
drag, startPoint x: 323, startPoint y: 430, endPoint x: 261, endPoint y: 431, distance: 61.8
click at [259, 431] on span "**********" at bounding box center [172, 430] width 173 height 11
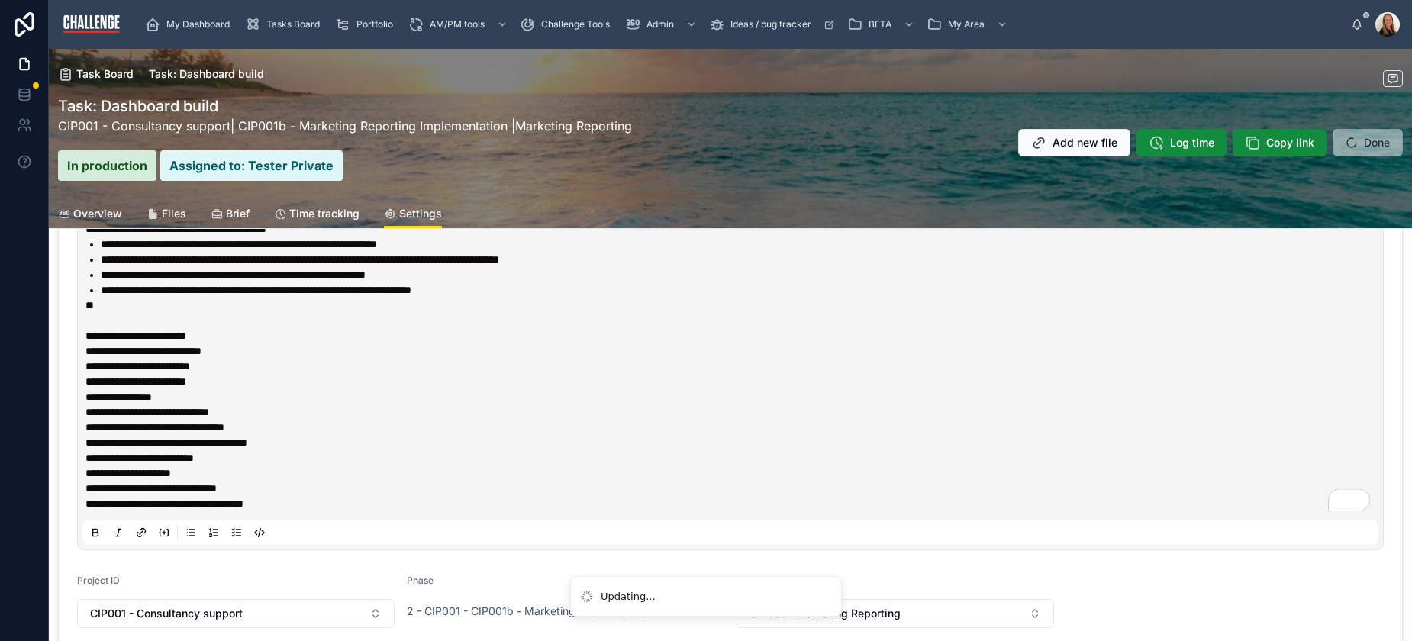
scroll to position [415, 0]
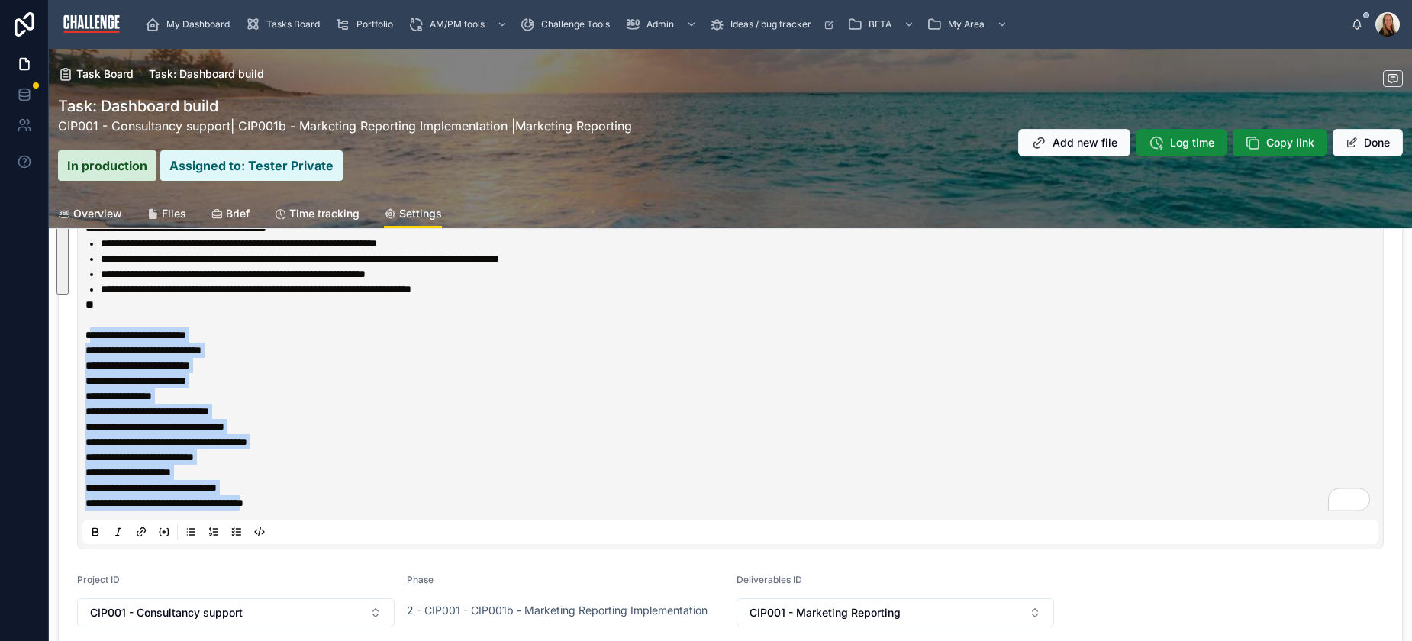
drag, startPoint x: 282, startPoint y: 497, endPoint x: 130, endPoint y: 407, distance: 176.6
click at [87, 334] on div "**********" at bounding box center [734, 312] width 1296 height 397
click at [192, 531] on icon at bounding box center [191, 532] width 12 height 12
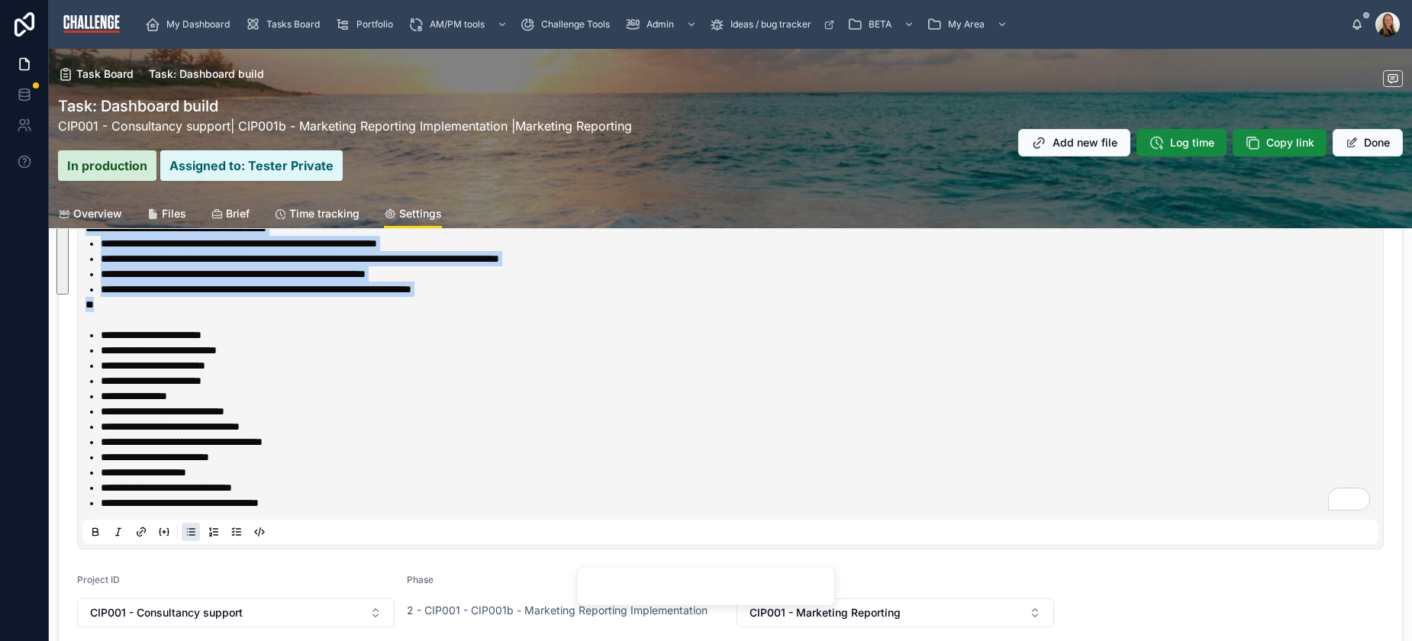
copy div "**********"
click at [1354, 139] on button "Done" at bounding box center [1368, 142] width 70 height 27
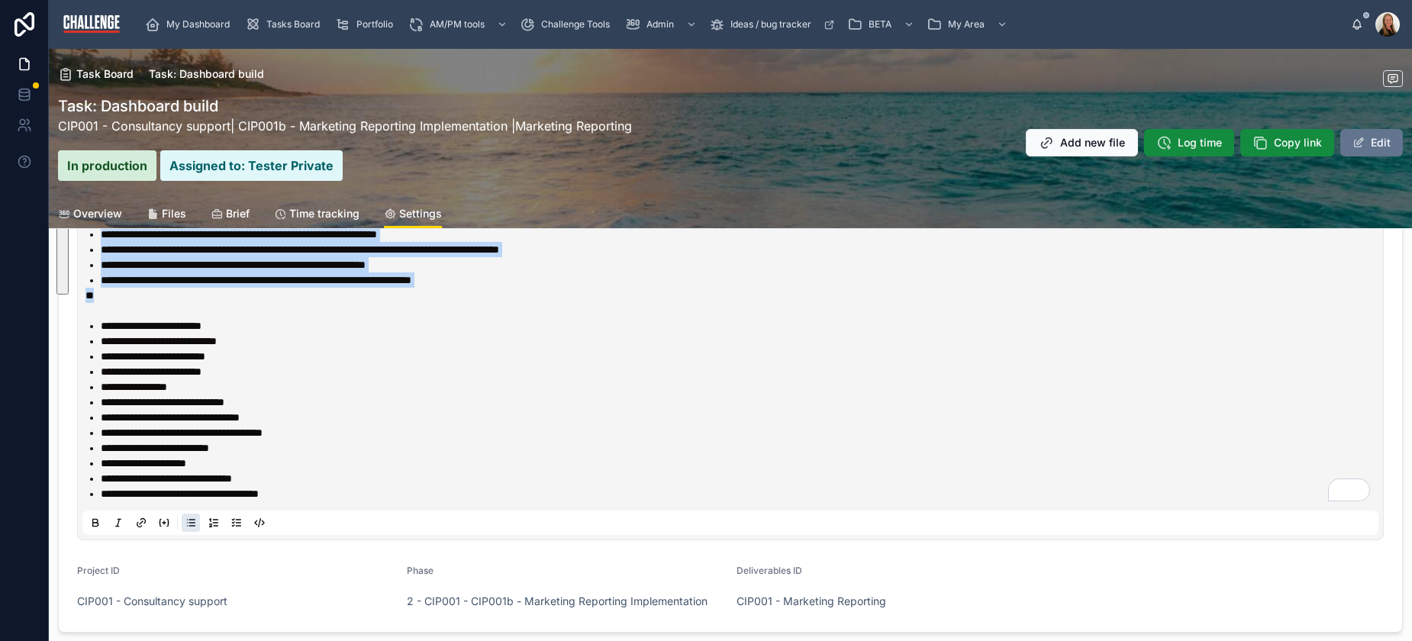
scroll to position [411, 0]
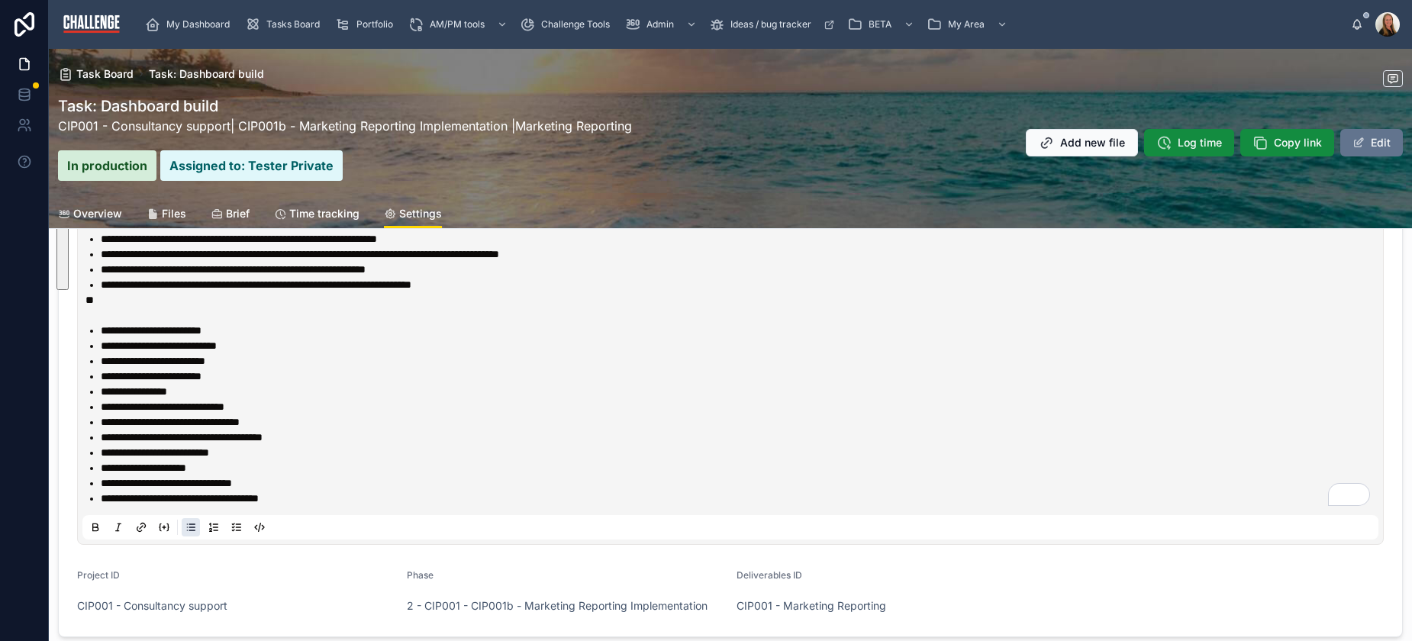
click at [483, 418] on li "**********" at bounding box center [741, 422] width 1281 height 15
click at [105, 208] on span "Overview" at bounding box center [97, 213] width 49 height 15
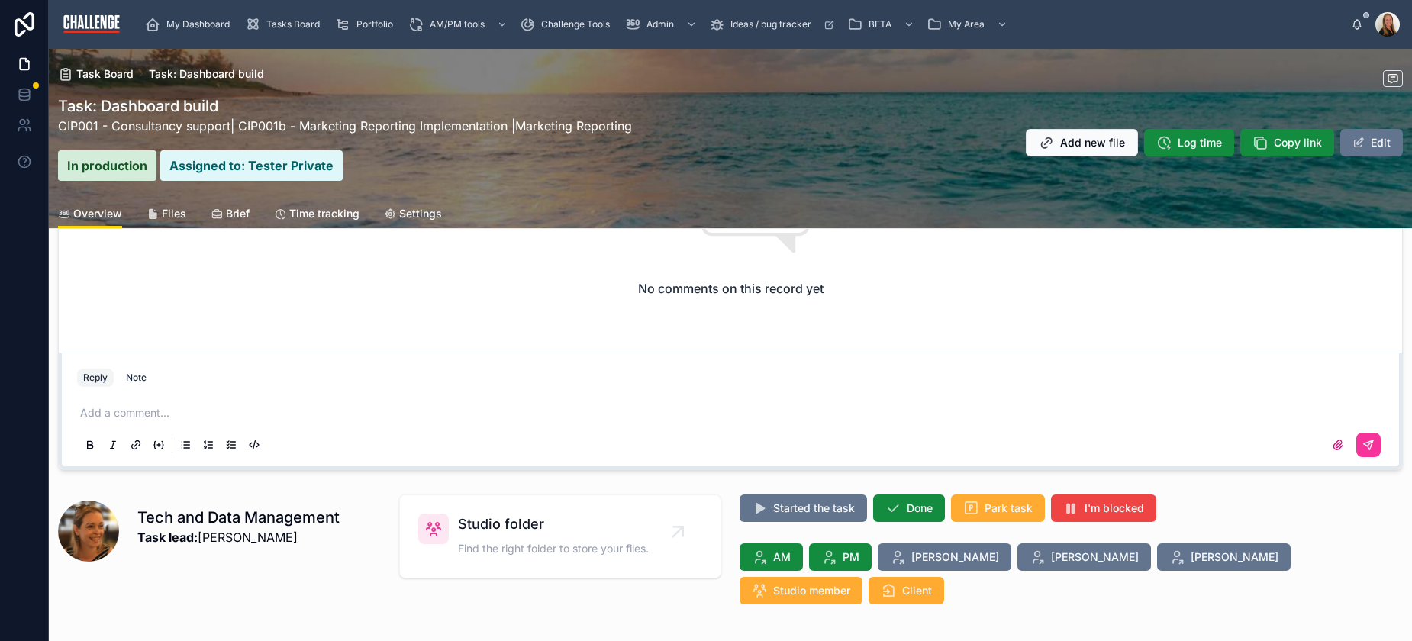
scroll to position [166, 0]
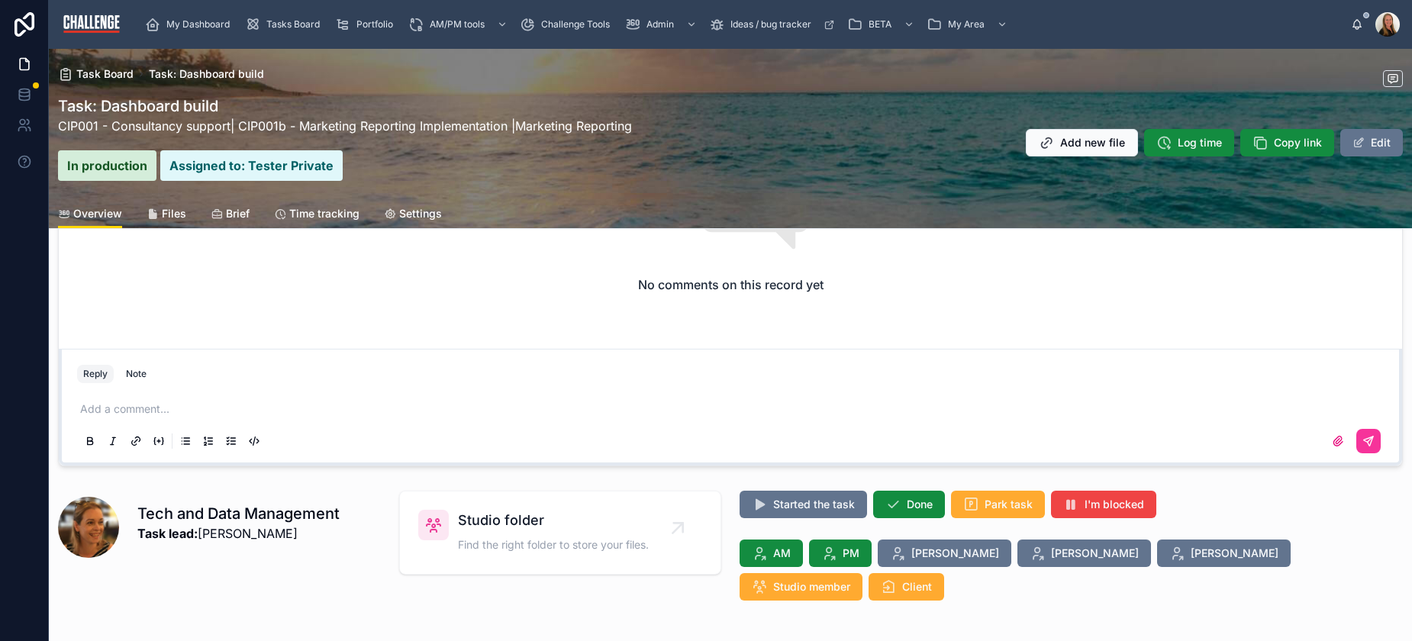
click at [161, 415] on p at bounding box center [733, 409] width 1307 height 15
click at [144, 373] on div "Note" at bounding box center [136, 374] width 21 height 12
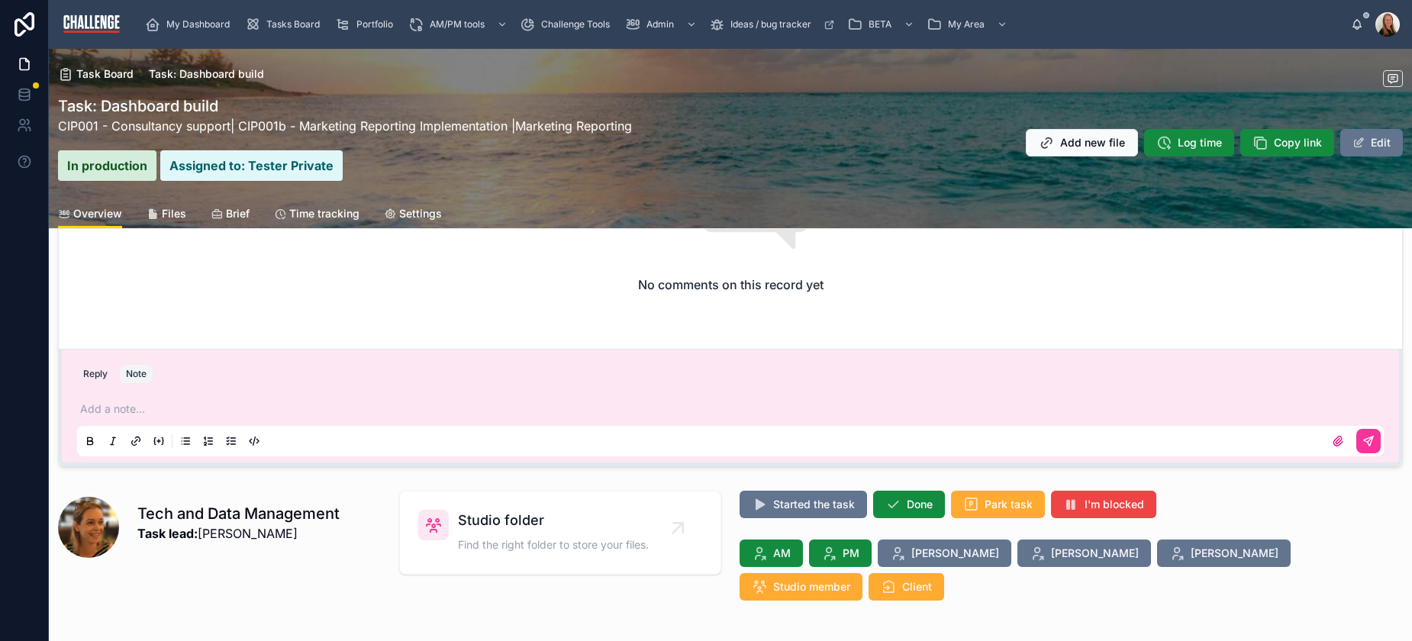
click at [147, 409] on p at bounding box center [733, 409] width 1307 height 15
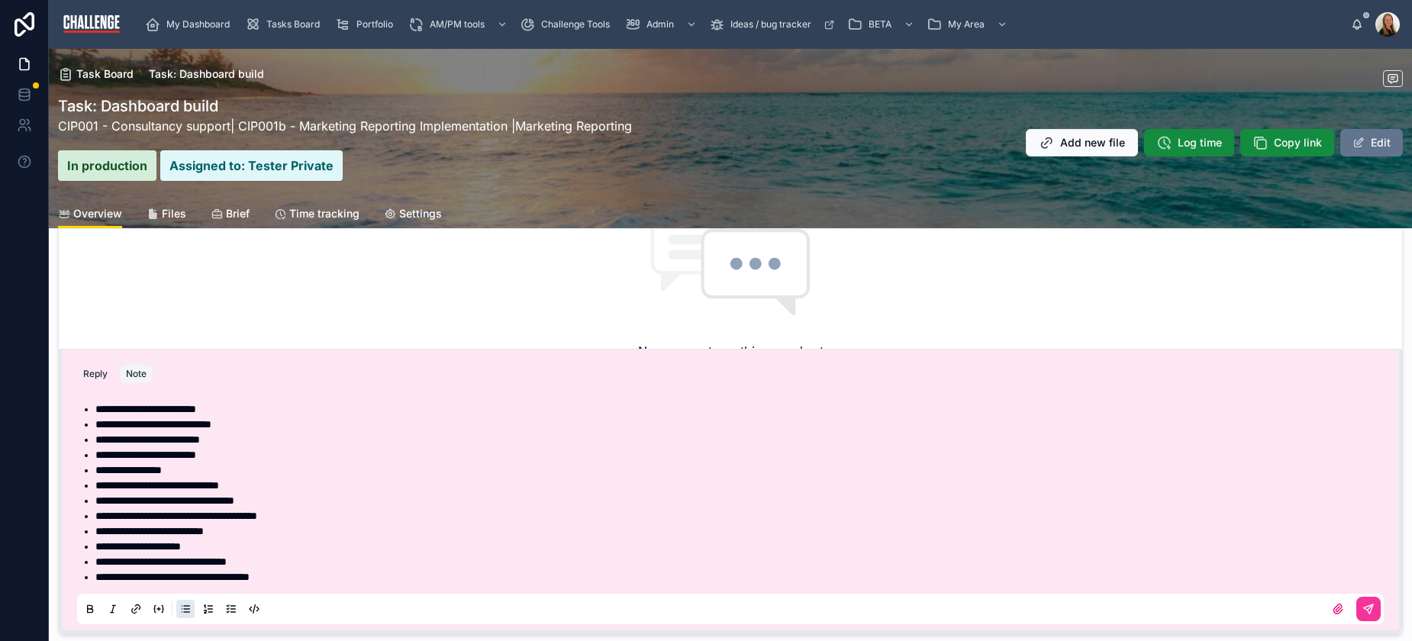
click at [1360, 621] on div at bounding box center [730, 609] width 1307 height 31
click at [1363, 608] on icon at bounding box center [1369, 609] width 12 height 12
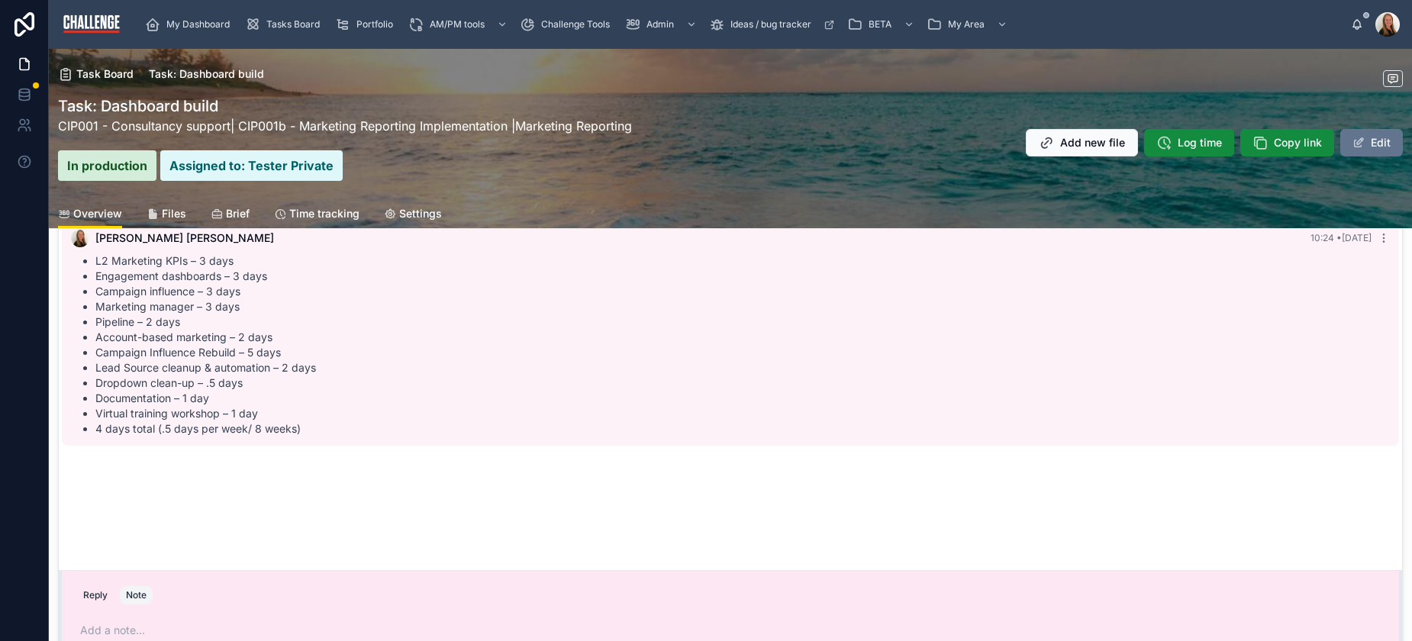
scroll to position [31, 0]
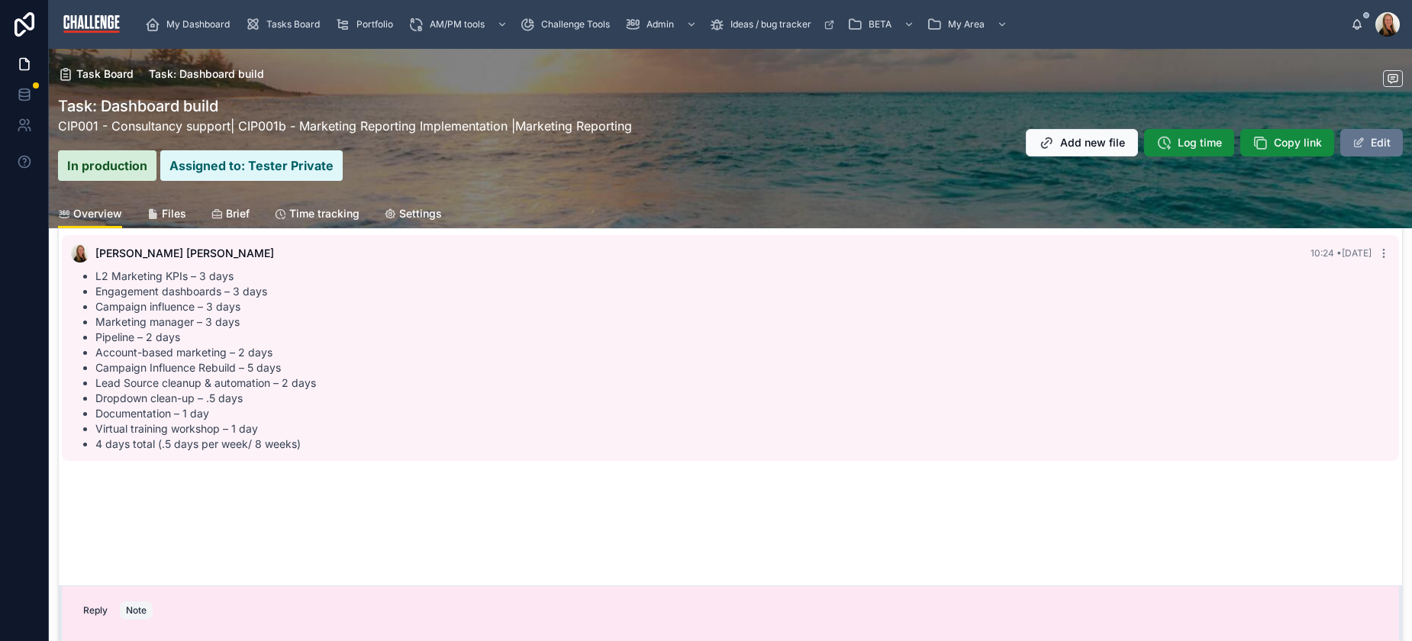
click at [308, 24] on span "Tasks Board" at bounding box center [292, 24] width 53 height 12
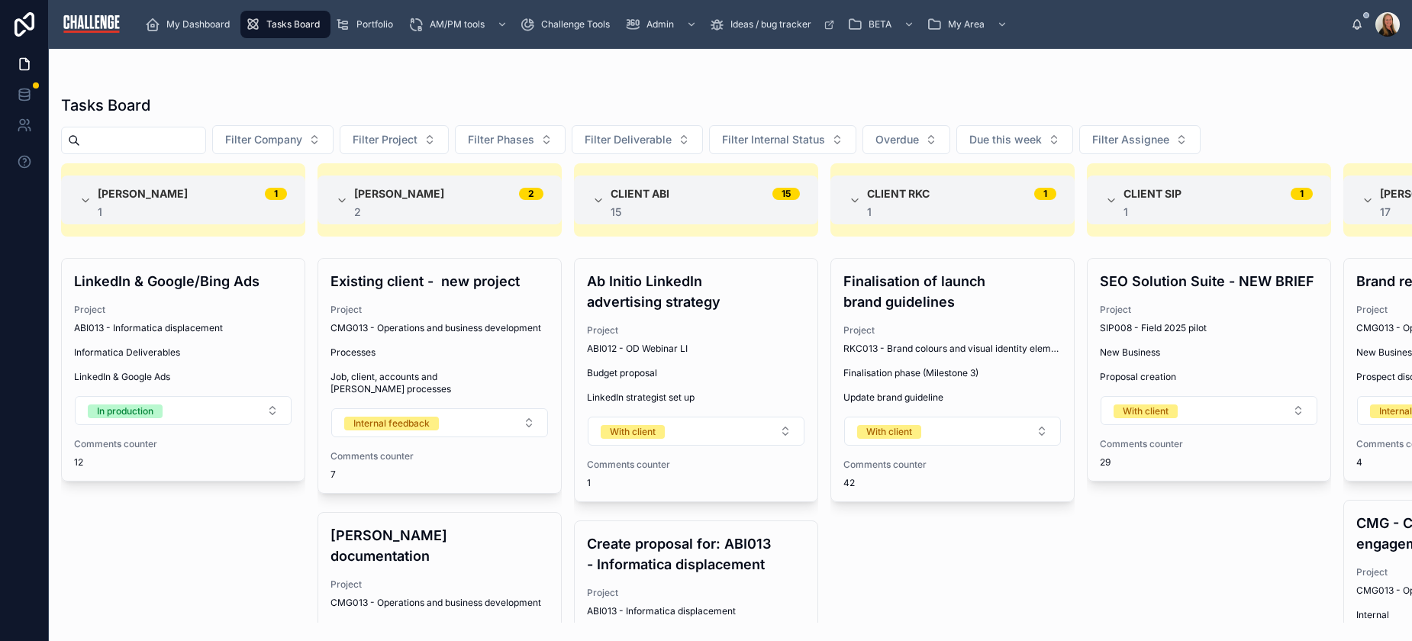
click at [328, 137] on button "Filter Company" at bounding box center [272, 139] width 121 height 29
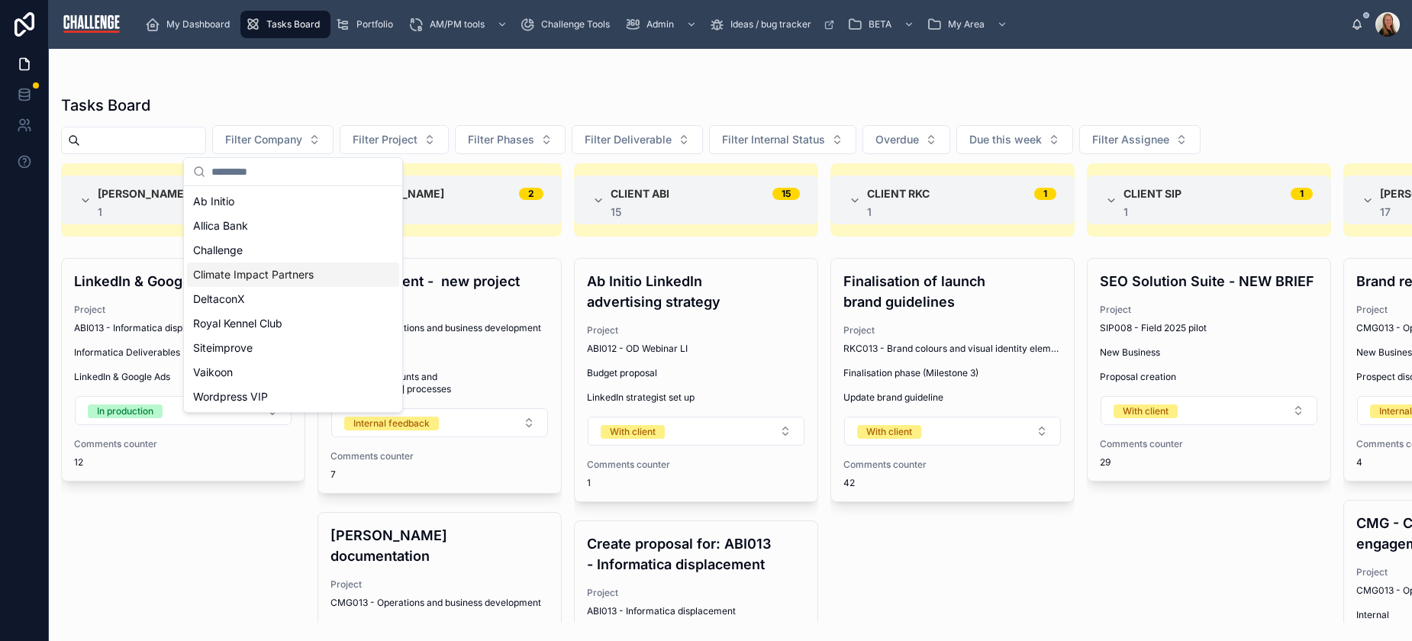
click at [263, 270] on span "Climate Impact Partners" at bounding box center [253, 274] width 121 height 15
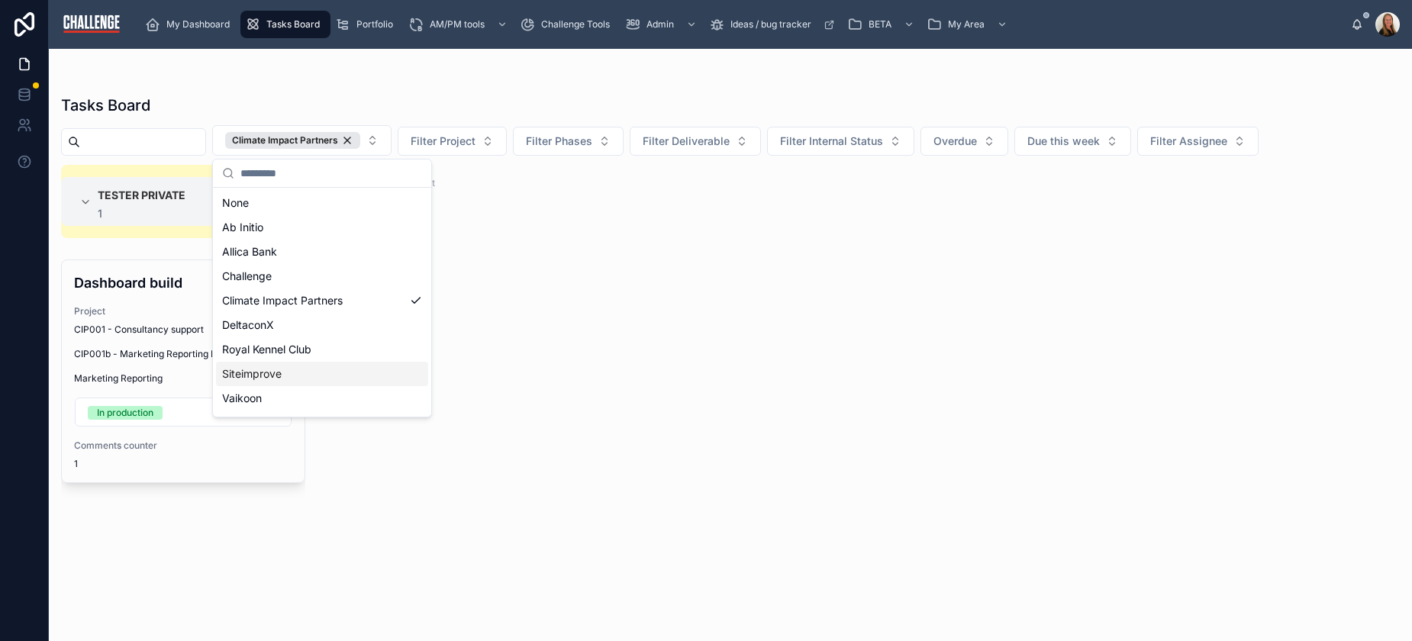
click at [783, 468] on div "Tester Private 1 1 Dashboard build Project CIP001 - Consultancy support CIP001b…" at bounding box center [730, 394] width 1363 height 458
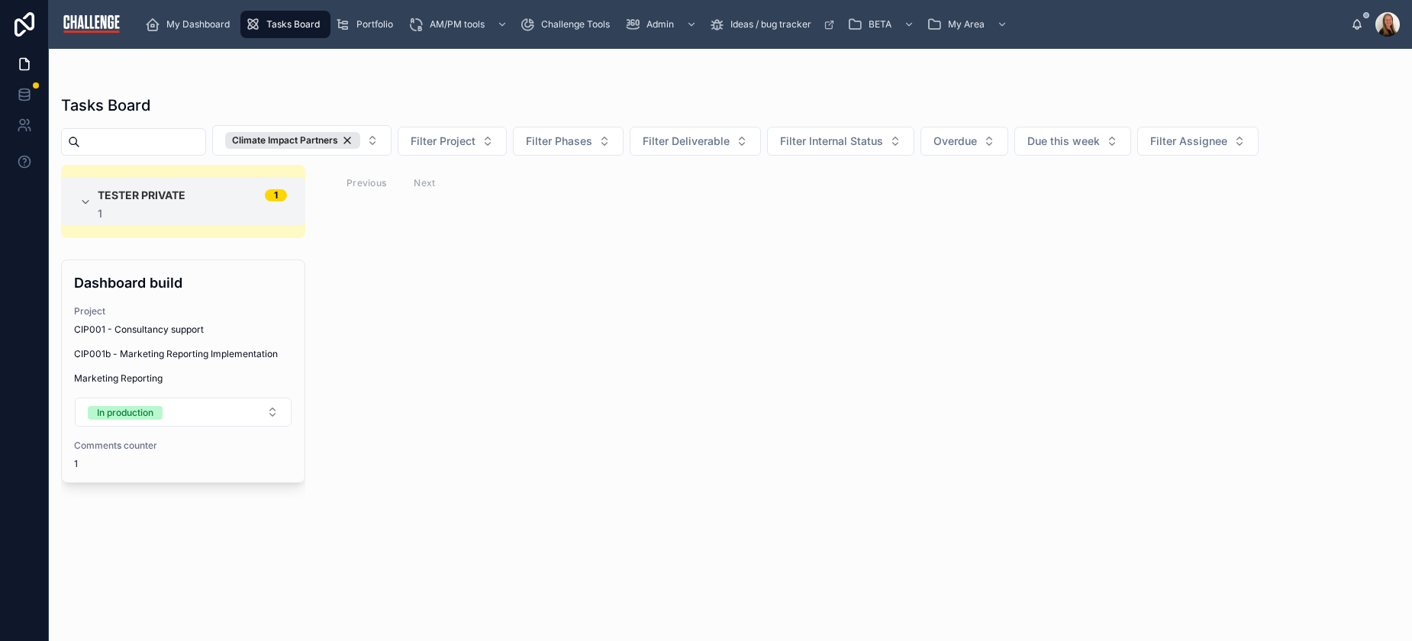
drag, startPoint x: 368, startPoint y: 137, endPoint x: 389, endPoint y: 144, distance: 22.5
click at [360, 137] on div "Climate Impact Partners" at bounding box center [292, 140] width 135 height 17
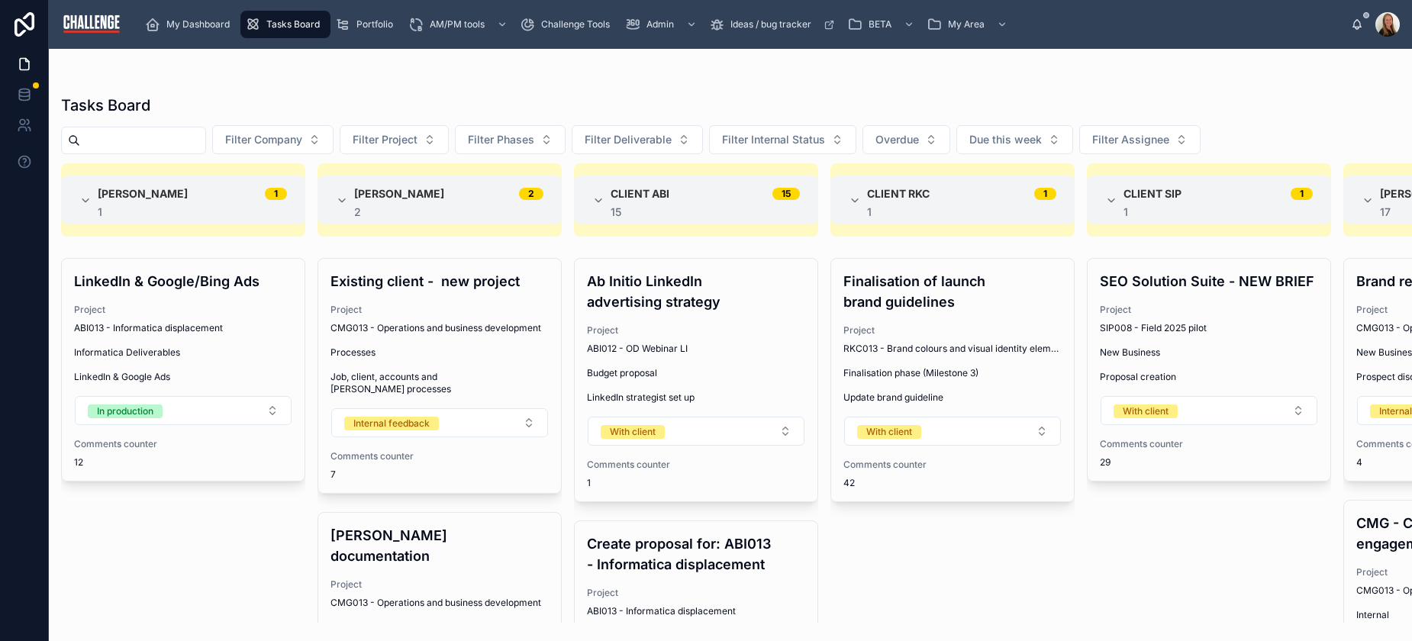
click at [334, 140] on button "Filter Company" at bounding box center [272, 139] width 121 height 29
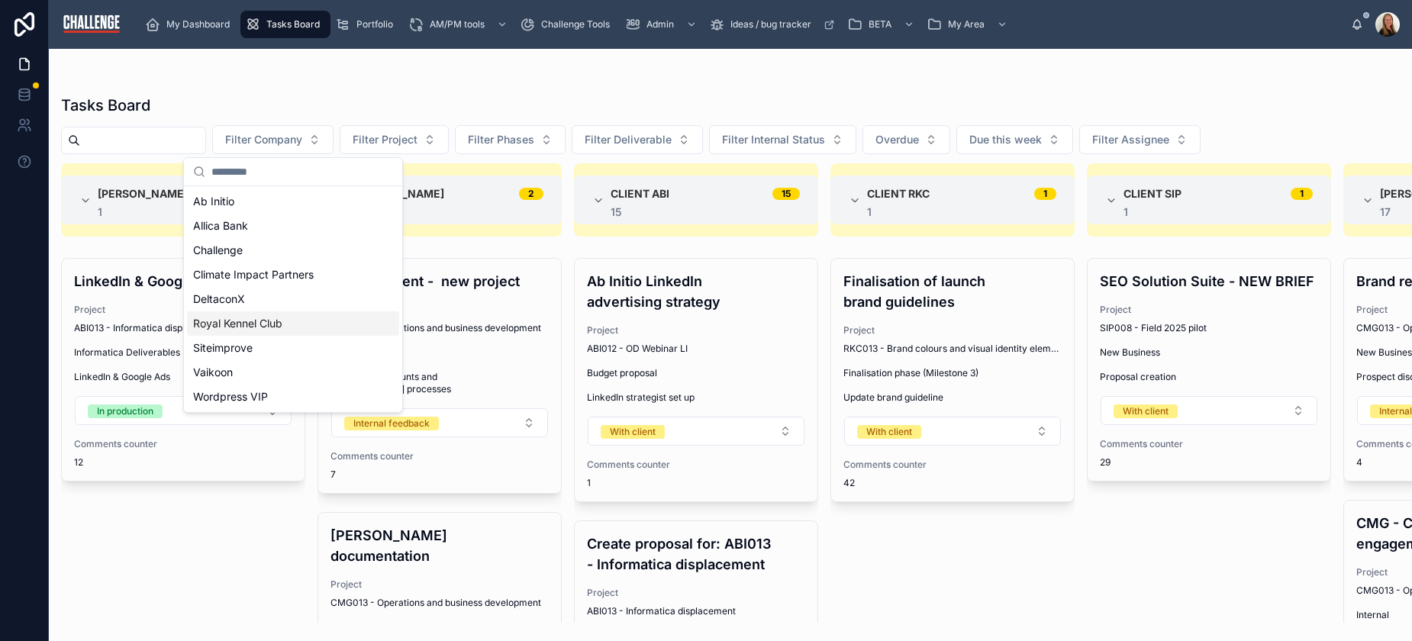
click at [281, 324] on span "Royal Kennel Club" at bounding box center [237, 323] width 89 height 15
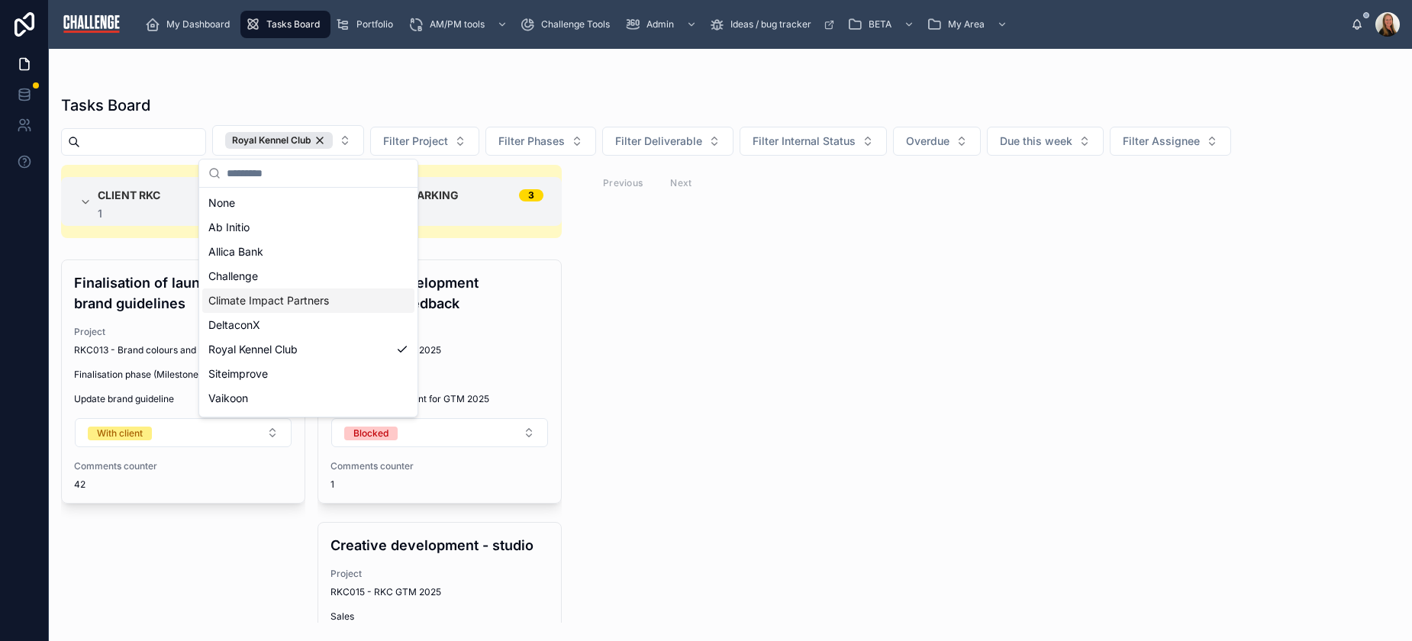
click at [840, 376] on div "Client RKC 1 1 Finalisation of launch brand guidelines Project RKC013 - Brand c…" at bounding box center [730, 394] width 1363 height 458
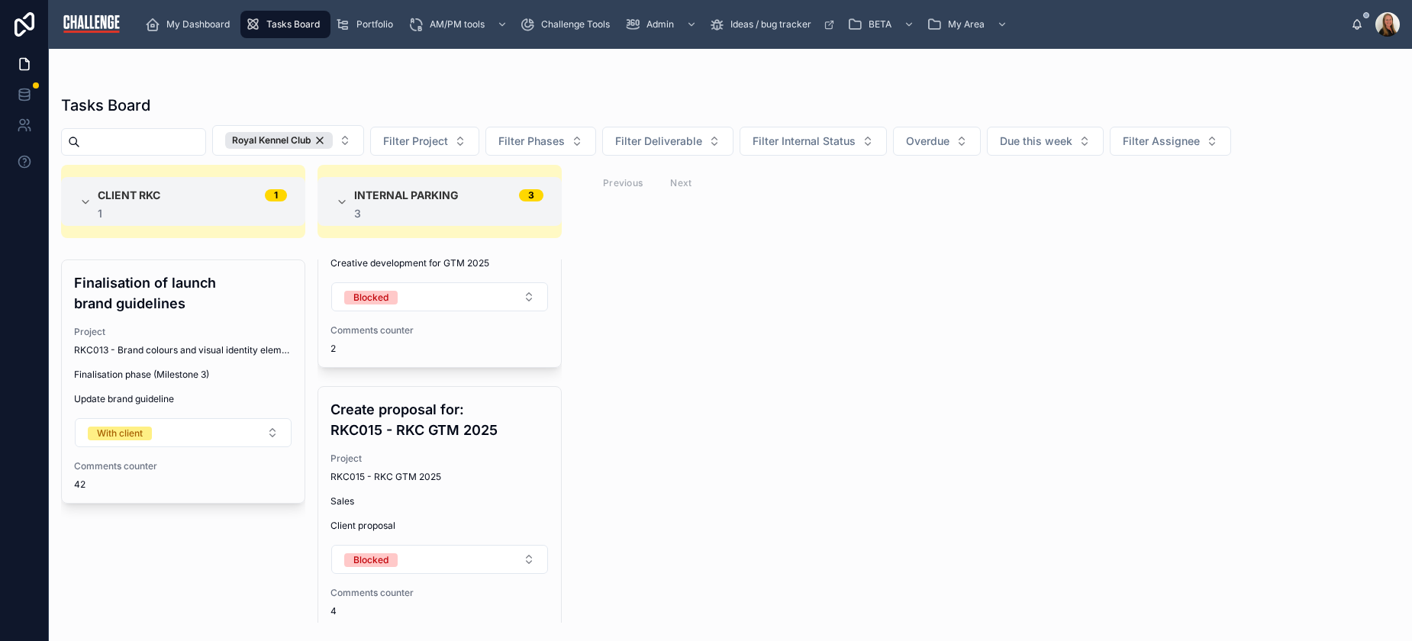
scroll to position [398, 0]
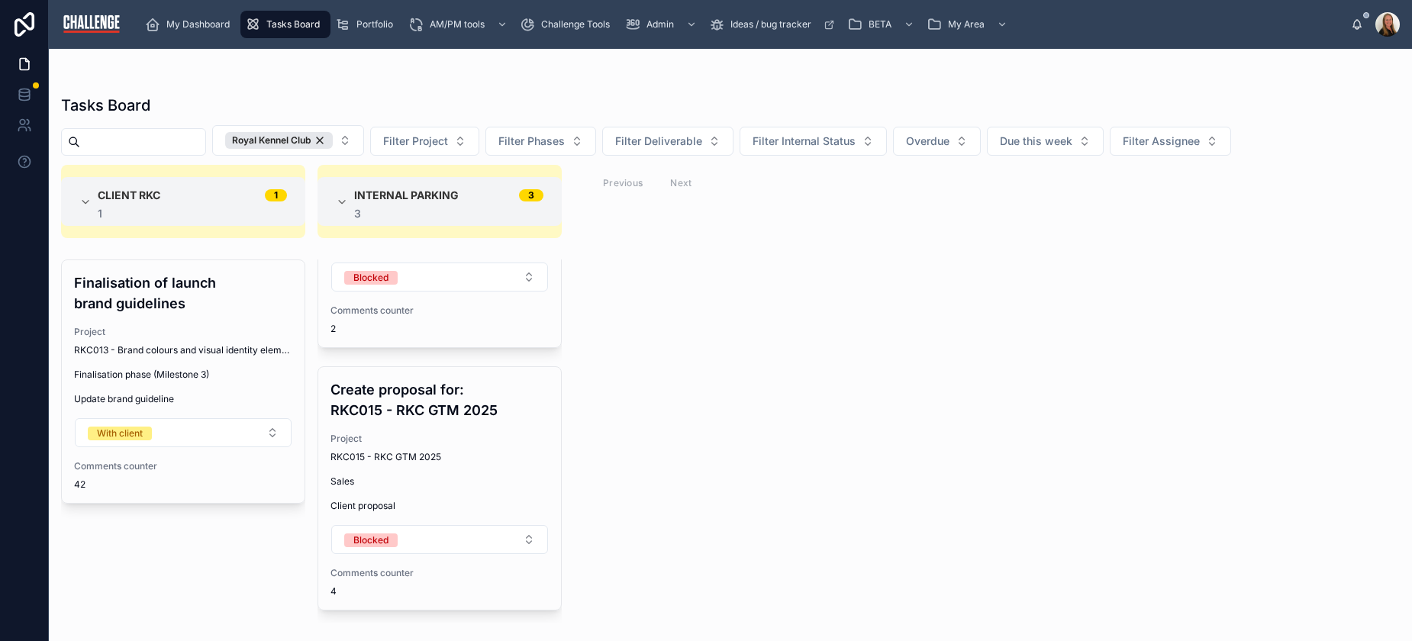
click at [242, 439] on button "With client" at bounding box center [183, 432] width 217 height 29
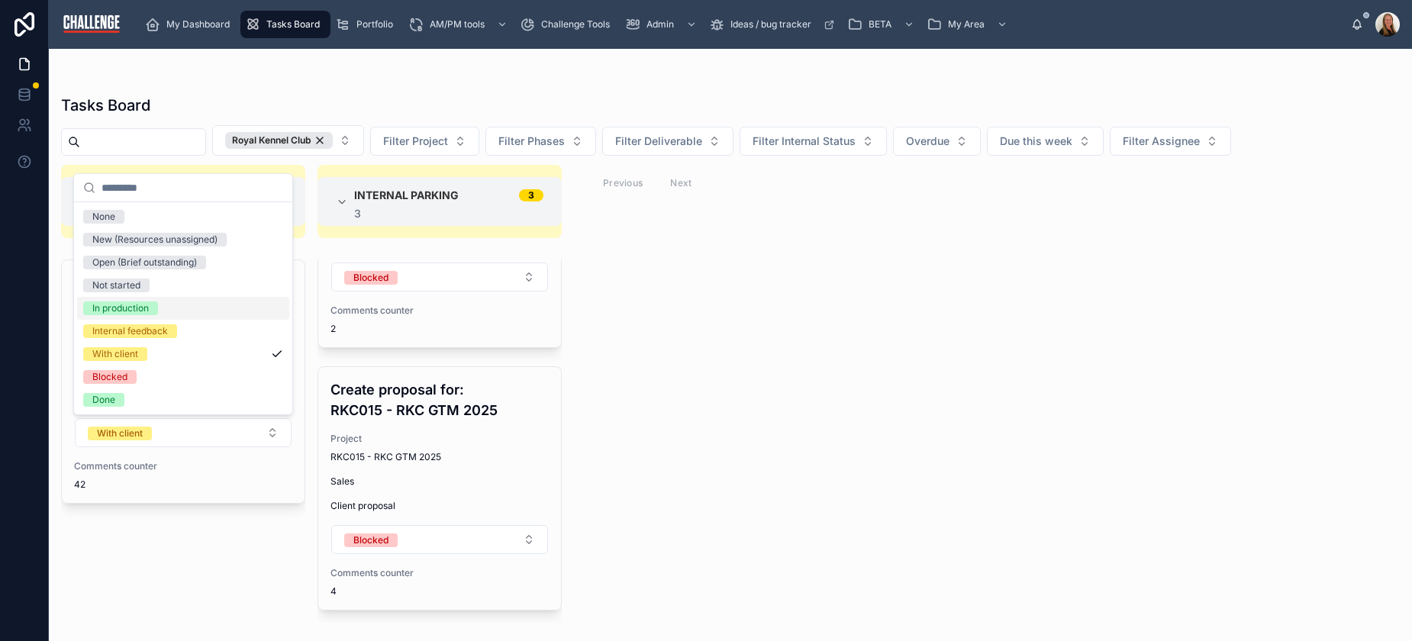
click at [170, 305] on div "In production" at bounding box center [183, 308] width 212 height 23
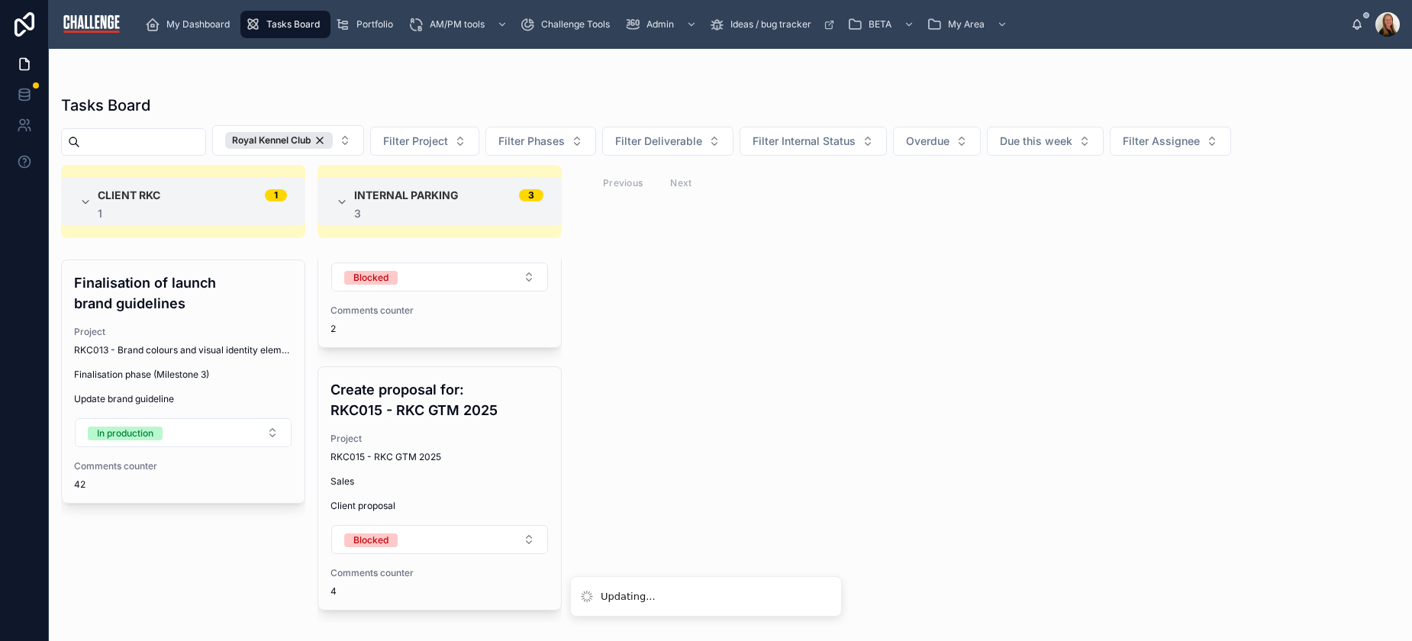
click at [221, 384] on div "Finalisation of launch brand guidelines Project RKC013 - Brand colours and visu…" at bounding box center [183, 381] width 243 height 243
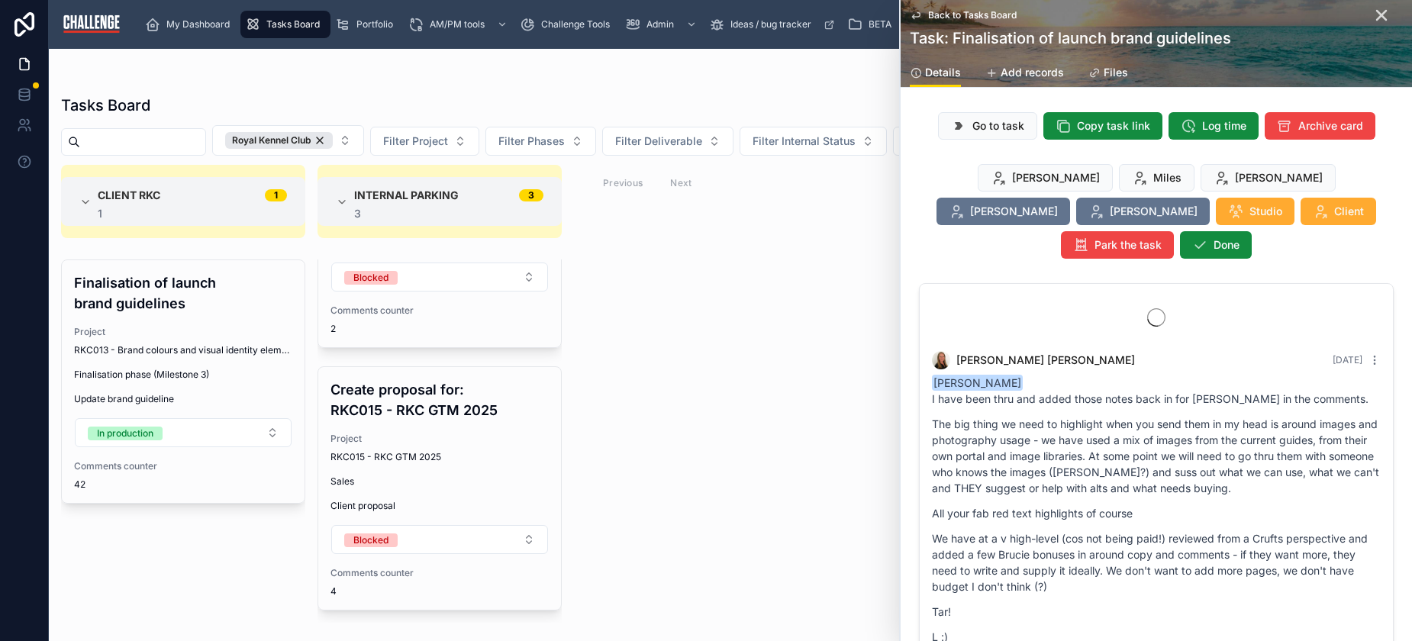
scroll to position [5290, 0]
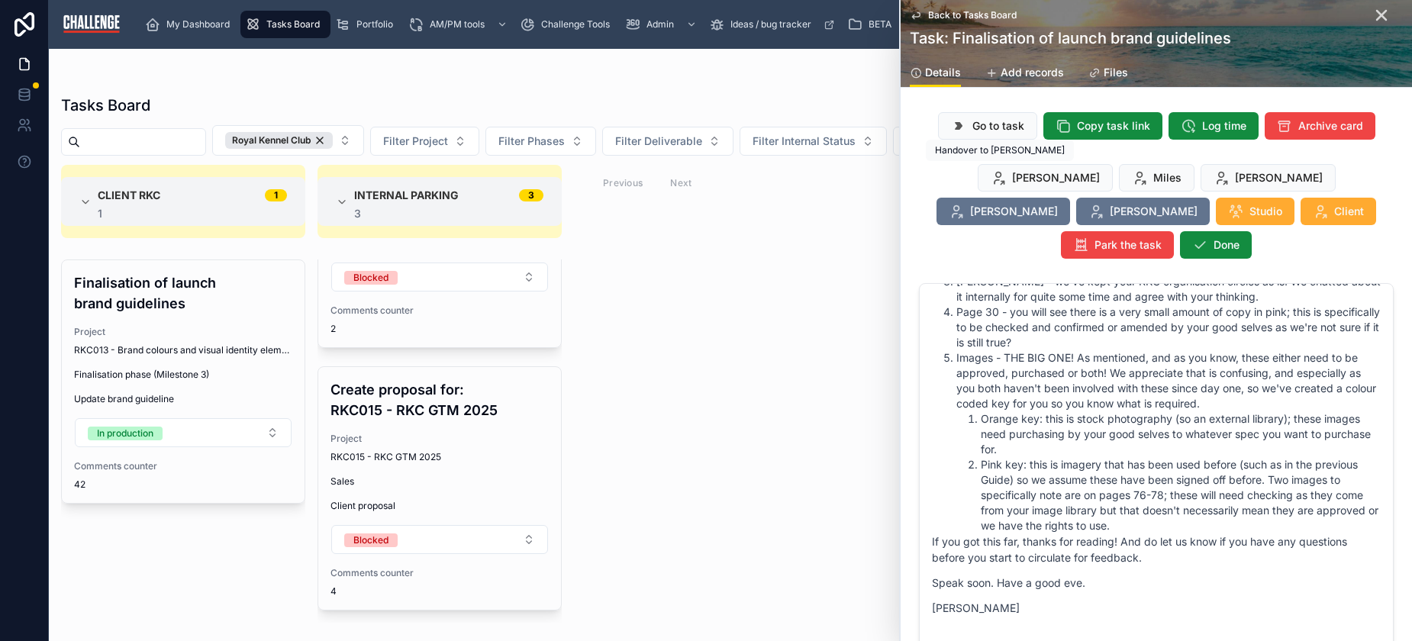
click at [1012, 173] on span "[PERSON_NAME]" at bounding box center [1056, 177] width 88 height 15
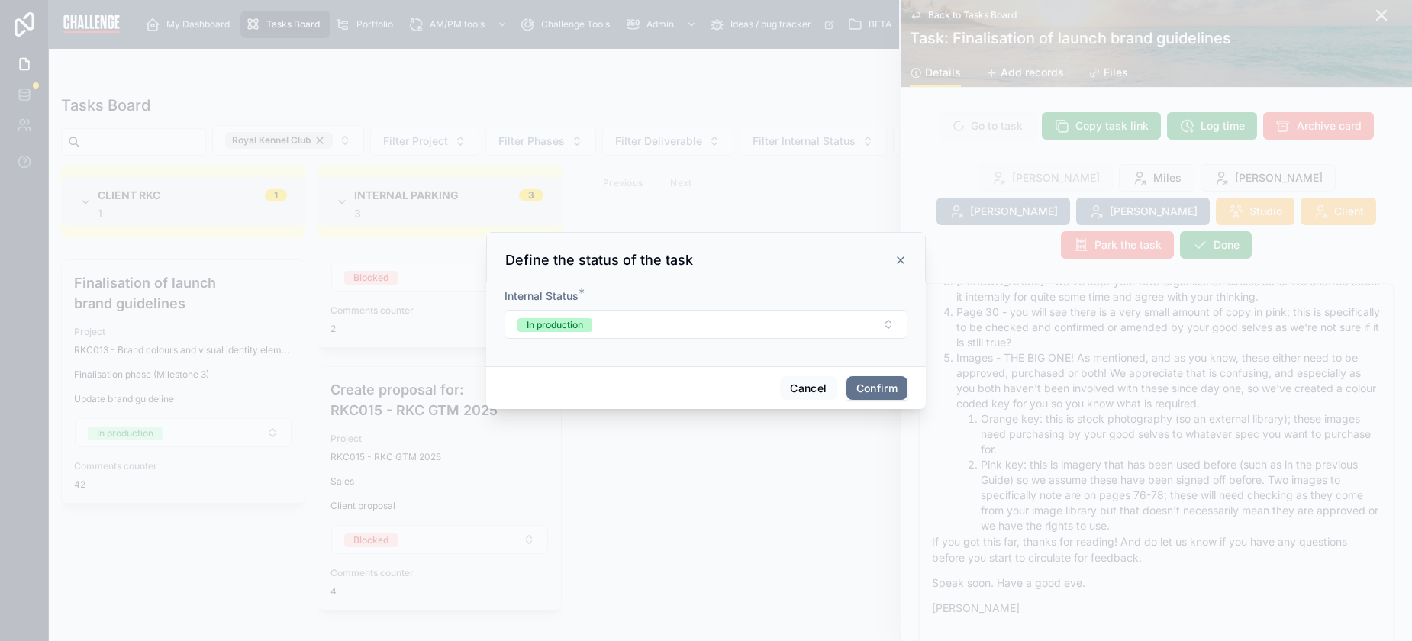
click at [879, 392] on button "Confirm" at bounding box center [877, 388] width 61 height 24
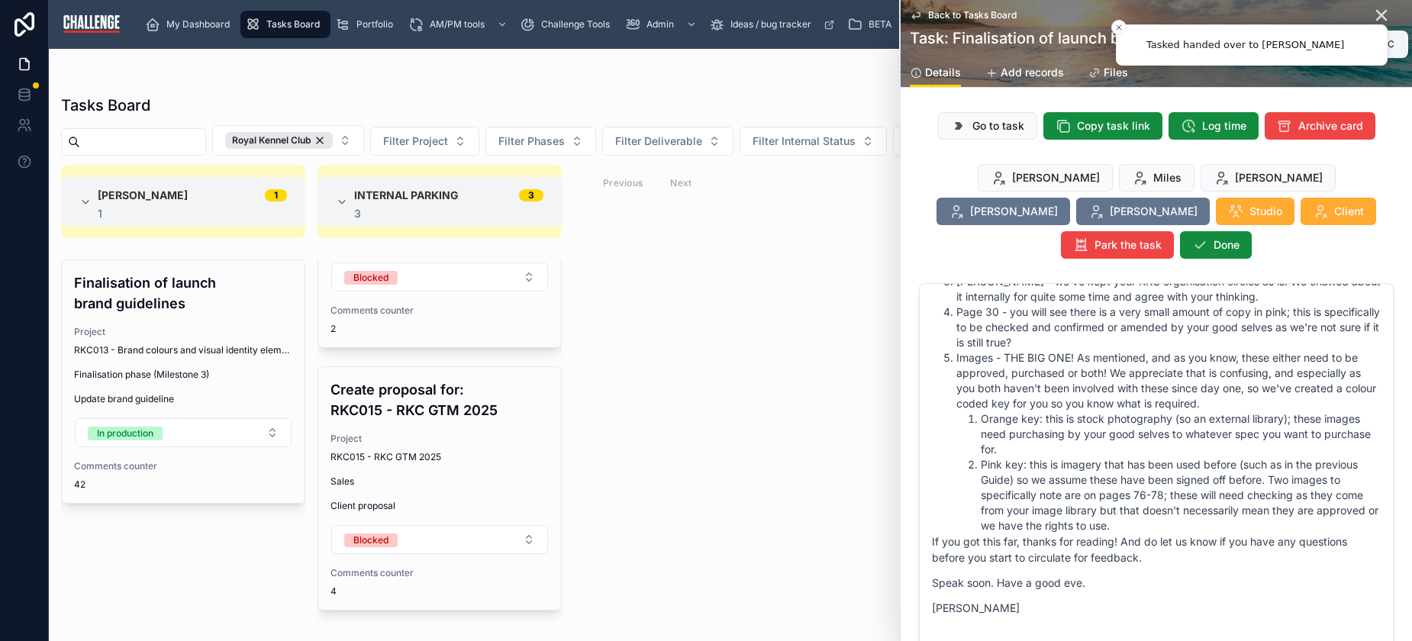
click at [1375, 8] on icon at bounding box center [1382, 15] width 18 height 18
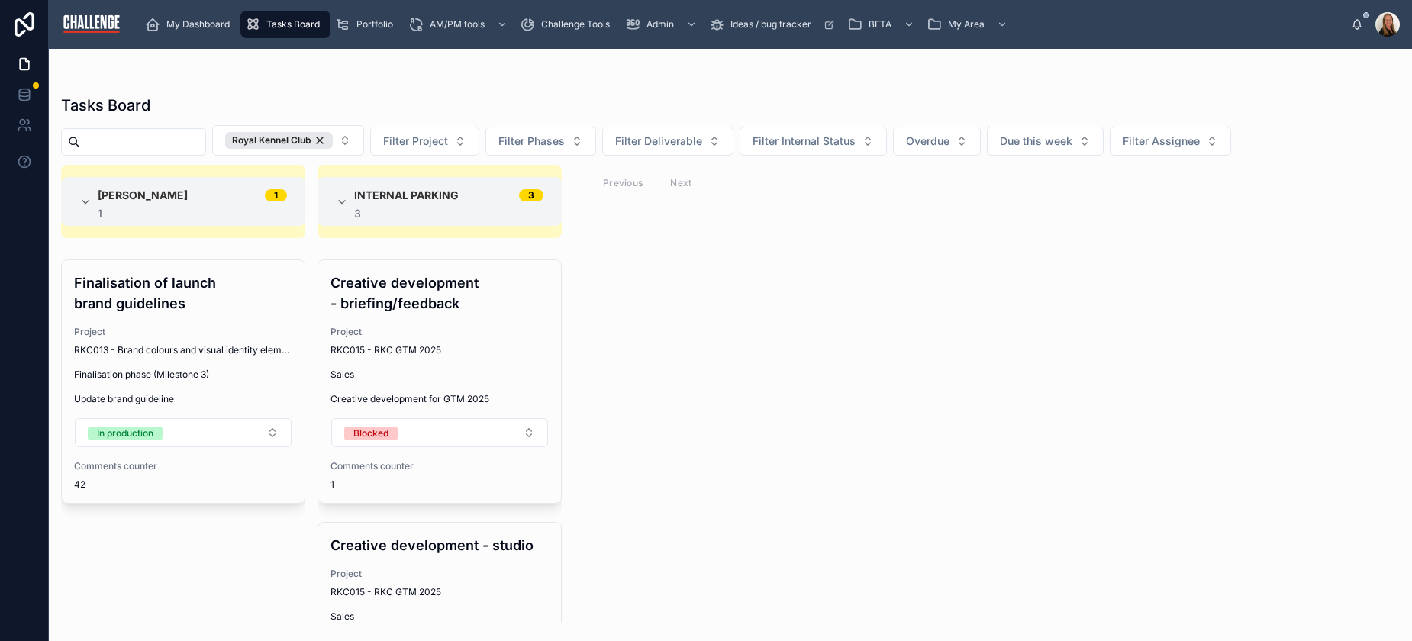
click at [490, 434] on button "Blocked" at bounding box center [439, 432] width 217 height 29
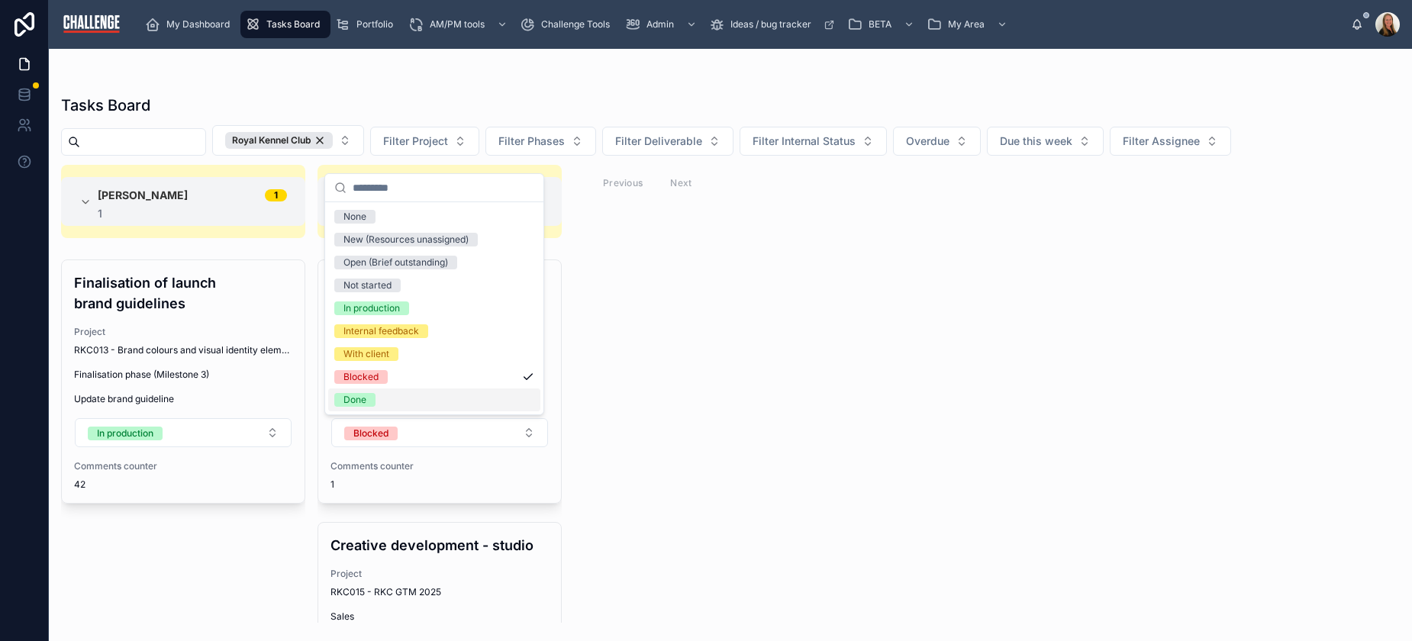
click at [451, 405] on div "Done" at bounding box center [434, 400] width 212 height 23
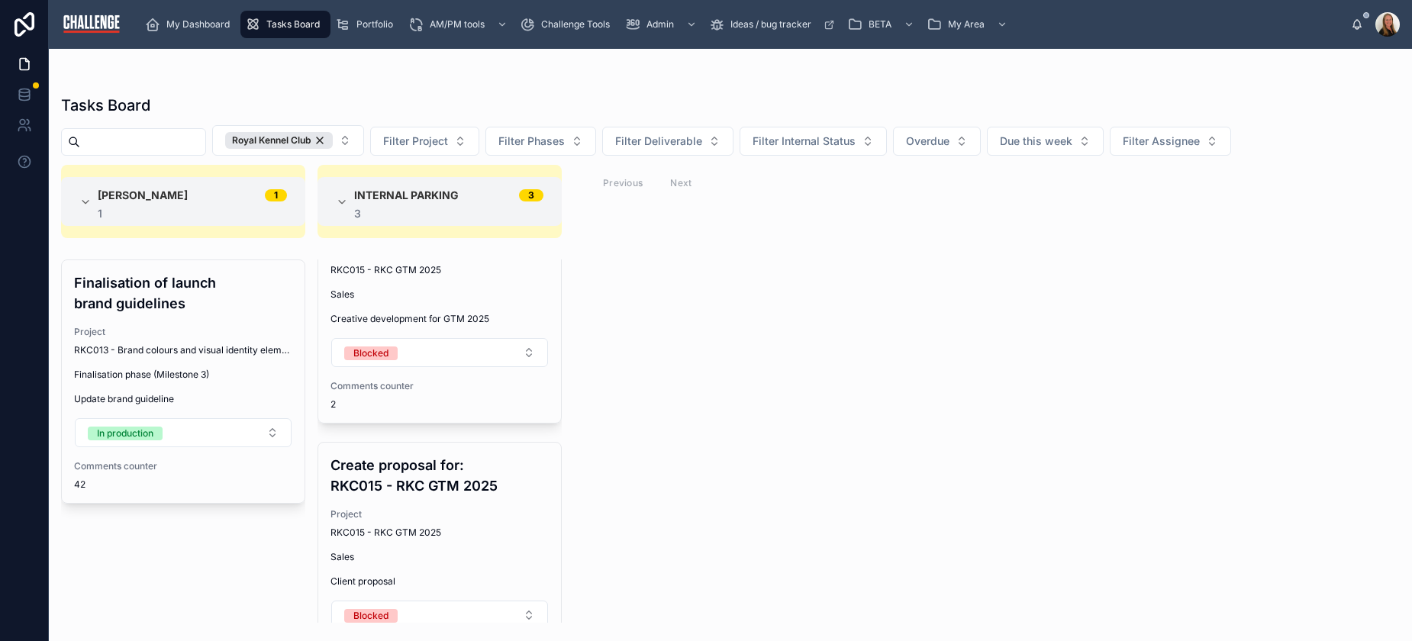
scroll to position [60, 0]
click at [482, 363] on button "Blocked" at bounding box center [439, 352] width 217 height 29
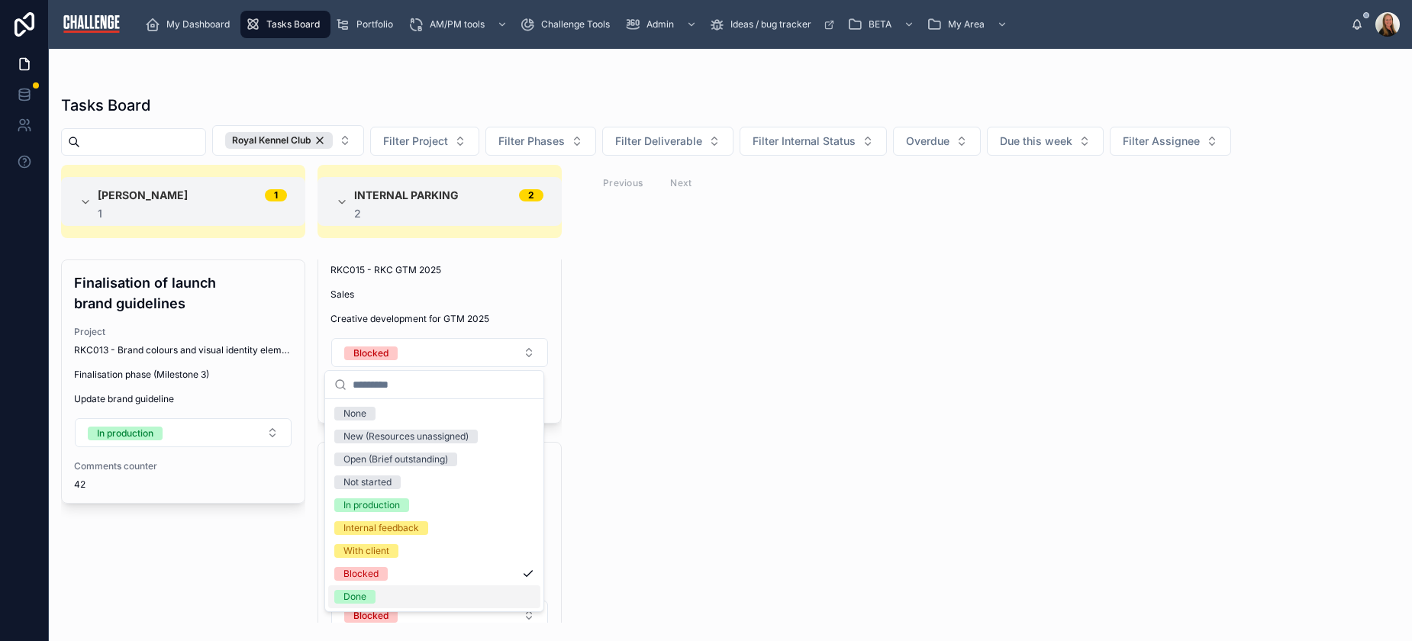
click at [441, 597] on div "Done" at bounding box center [434, 597] width 212 height 23
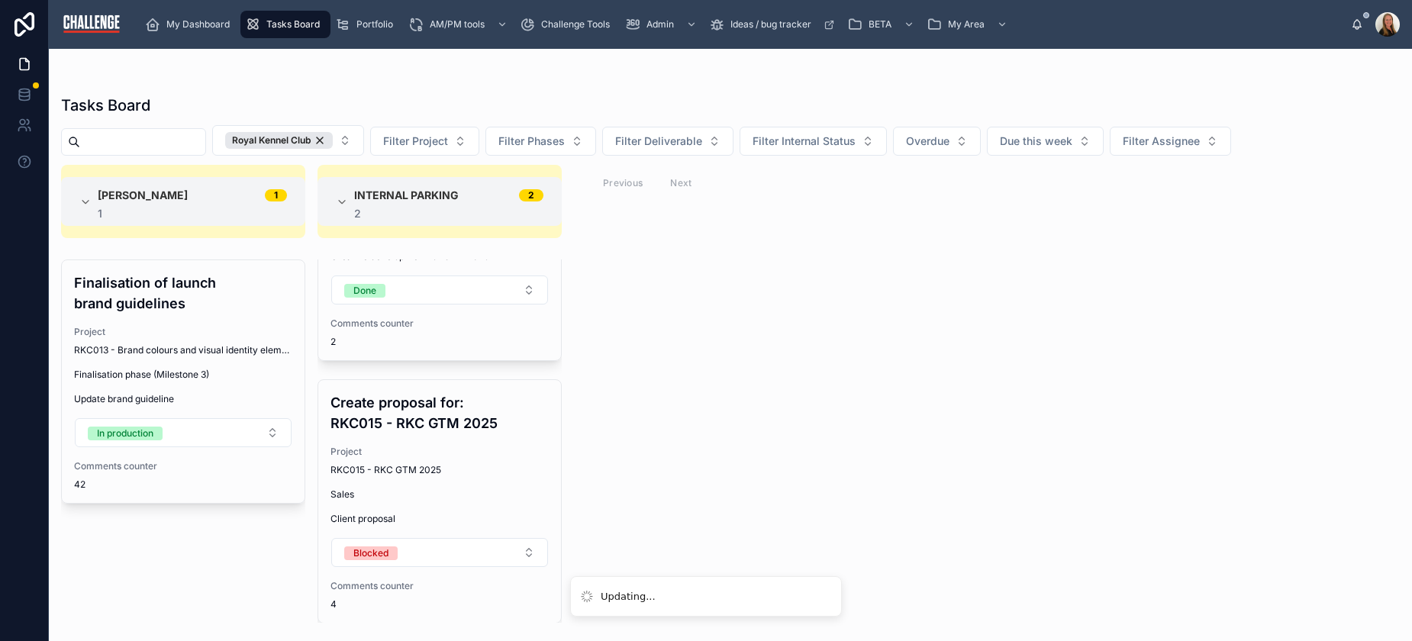
scroll to position [135, 0]
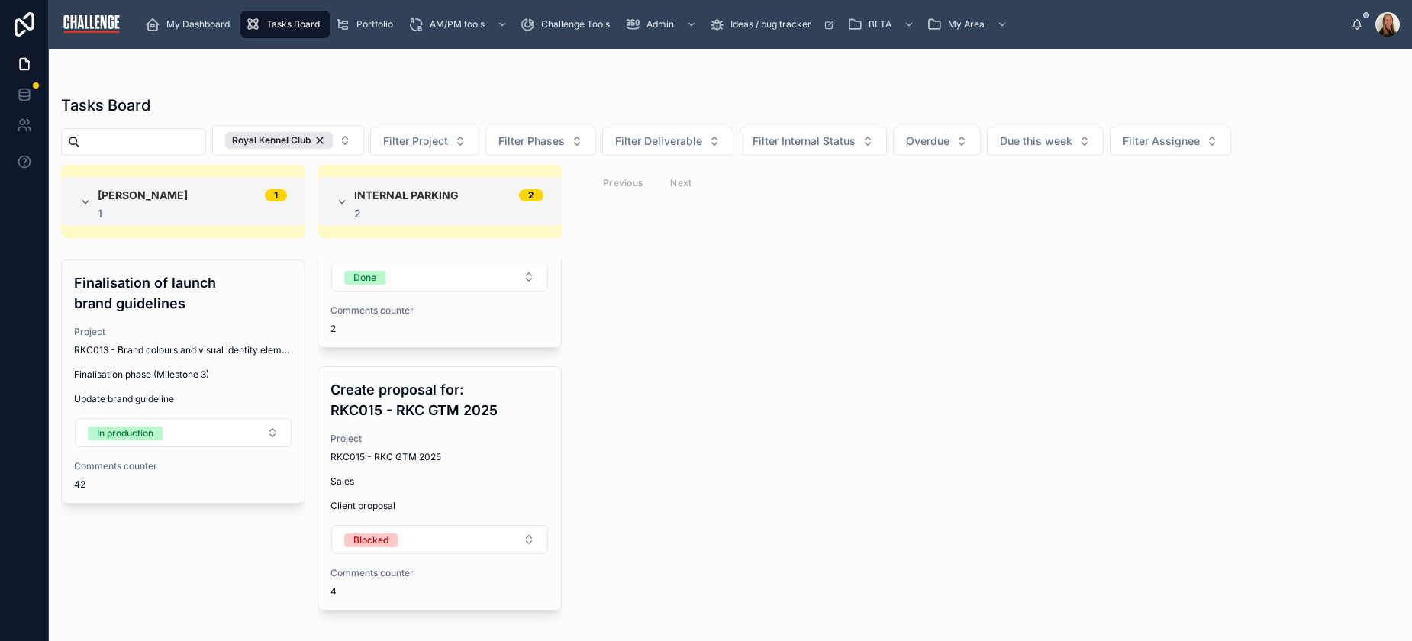
click at [458, 542] on button "Blocked" at bounding box center [439, 539] width 217 height 29
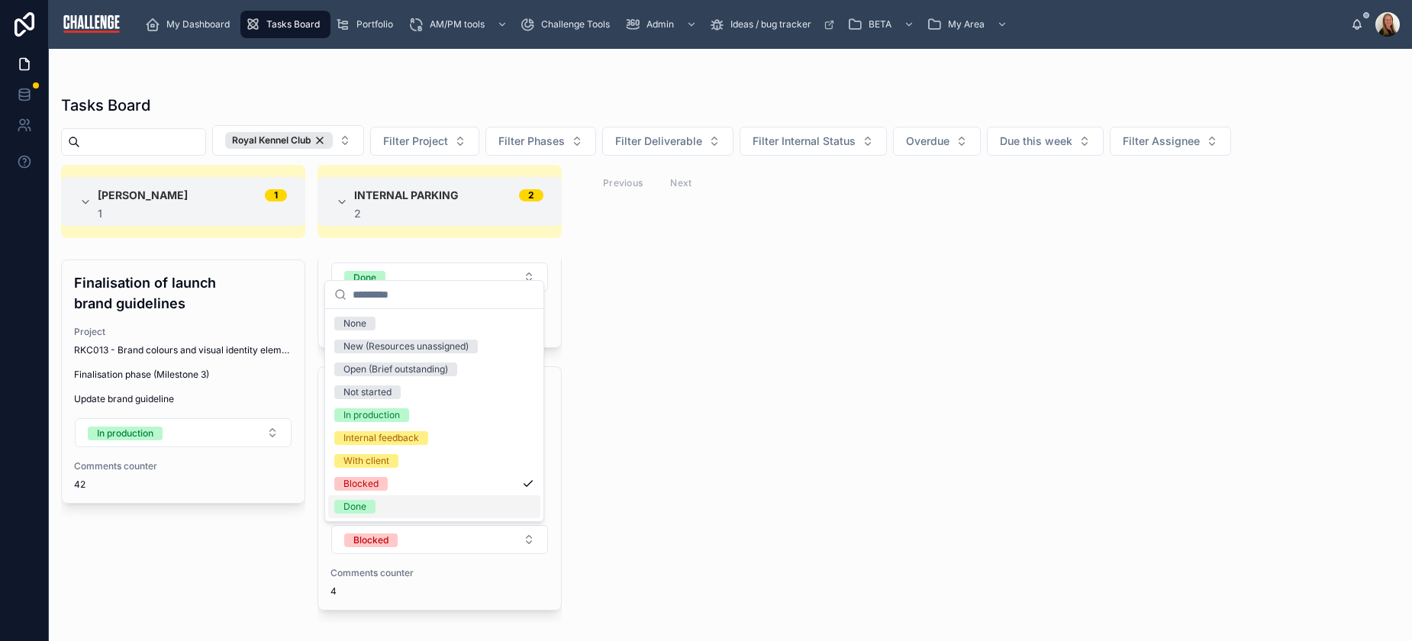
click at [443, 505] on div "Done" at bounding box center [434, 506] width 212 height 23
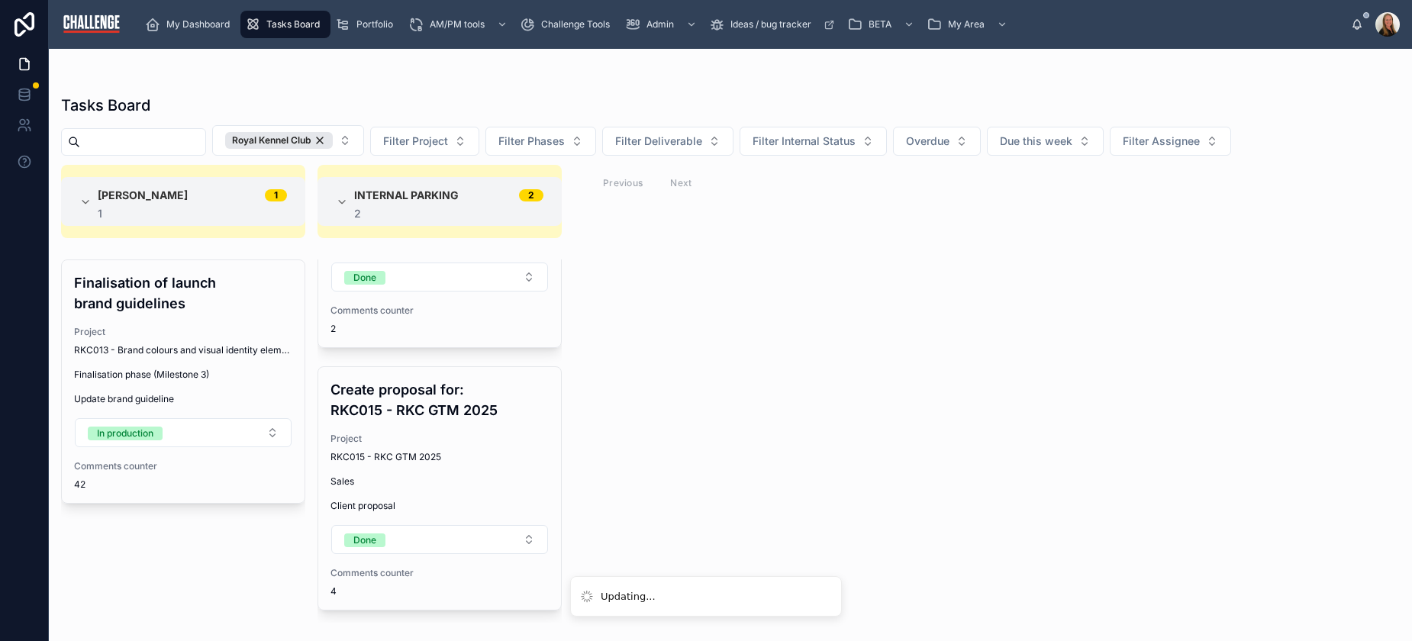
scroll to position [0, 0]
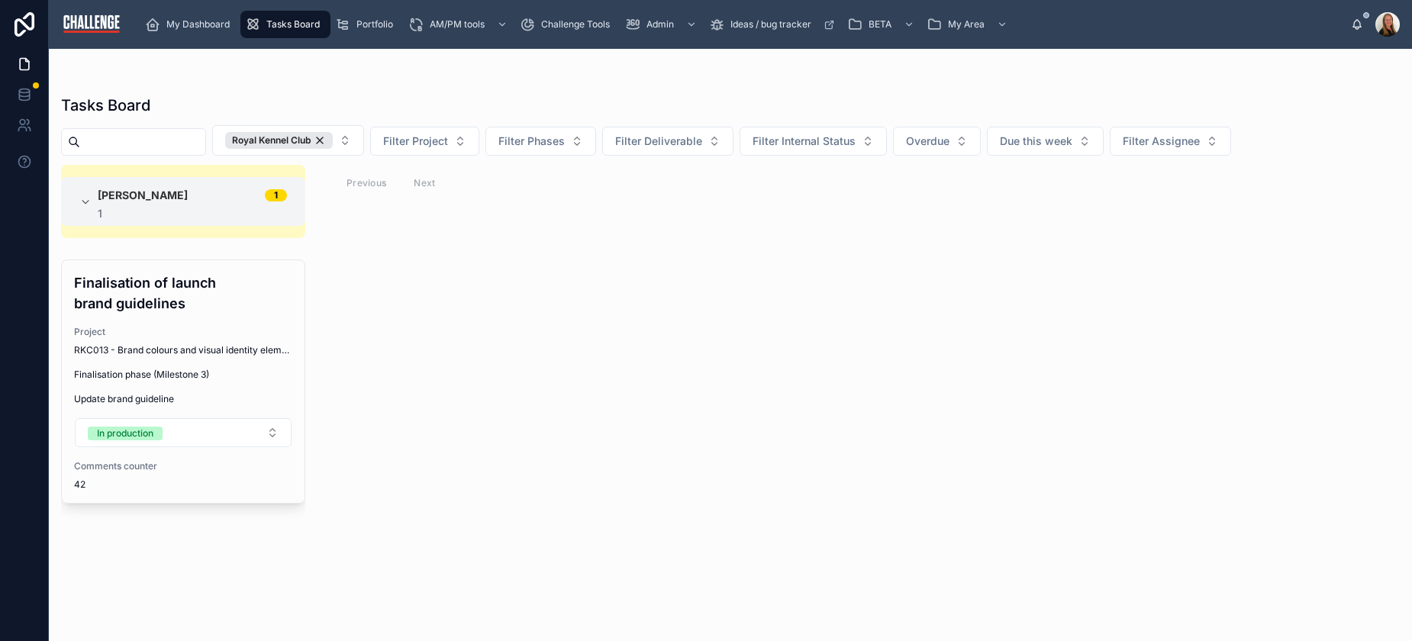
click at [182, 369] on span "Finalisation phase (Milestone 3)" at bounding box center [183, 375] width 218 height 12
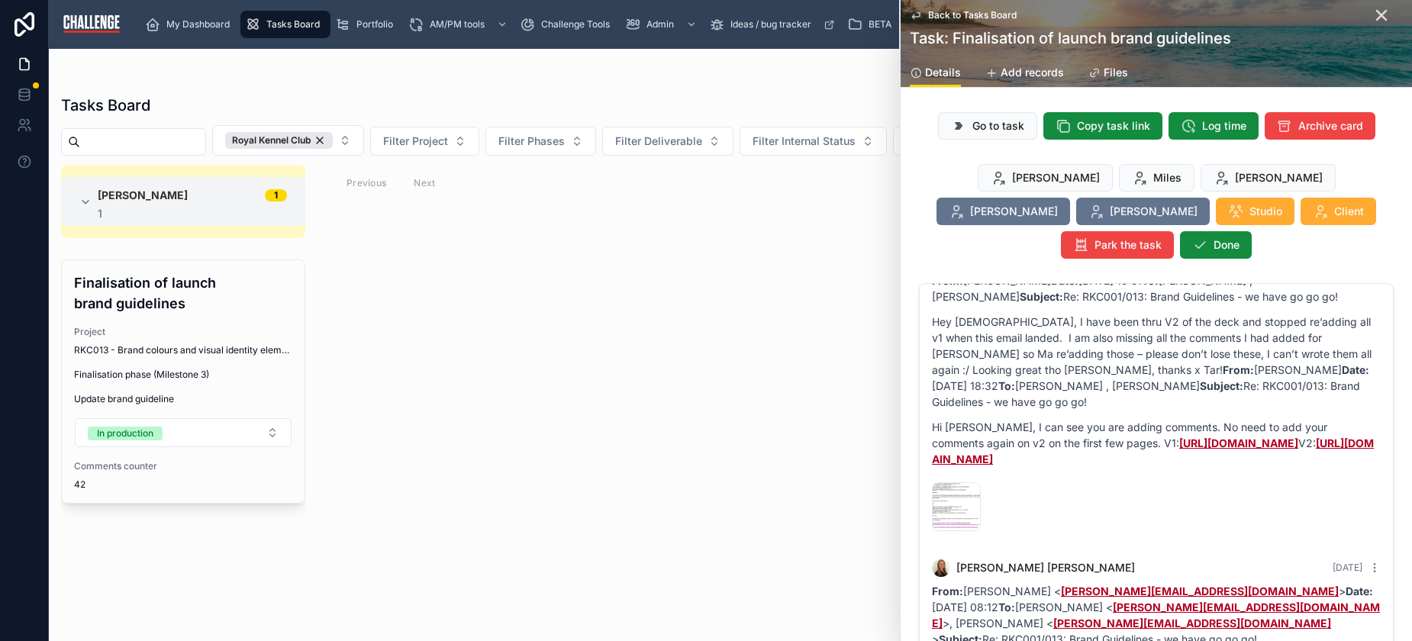
scroll to position [3366, 0]
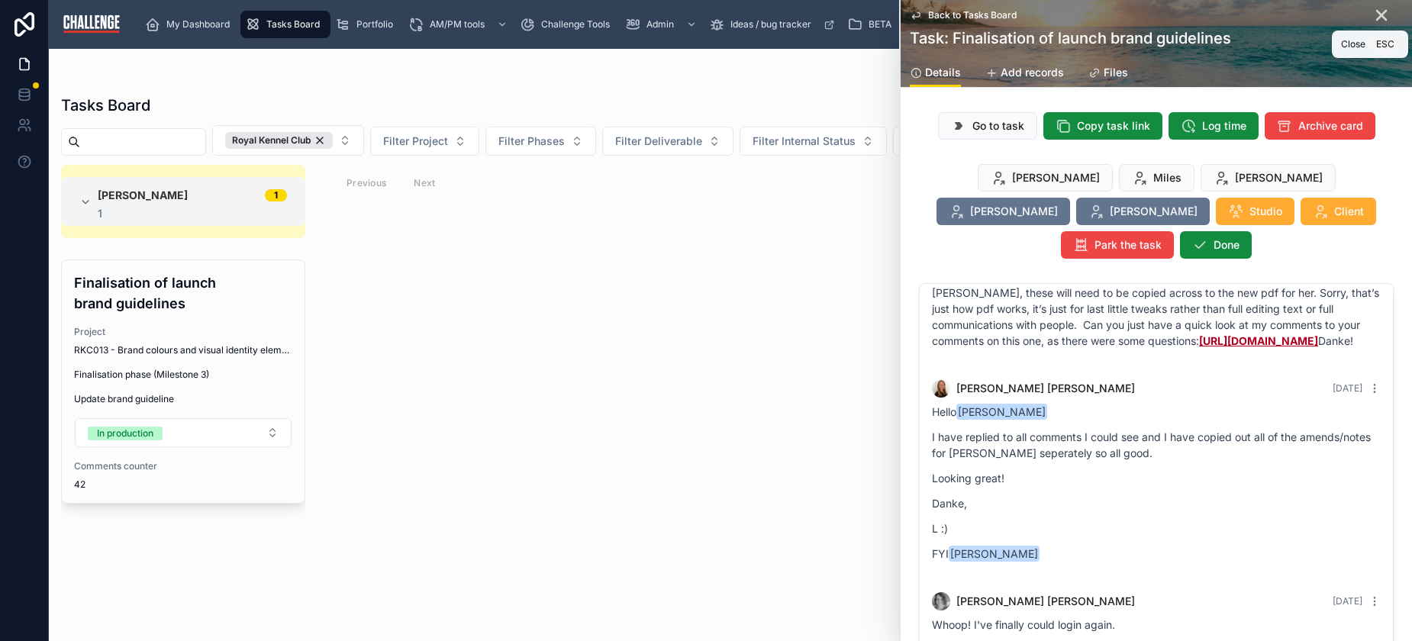
drag, startPoint x: 1372, startPoint y: 16, endPoint x: 1352, endPoint y: 23, distance: 21.0
click at [1377, 16] on icon at bounding box center [1381, 15] width 9 height 9
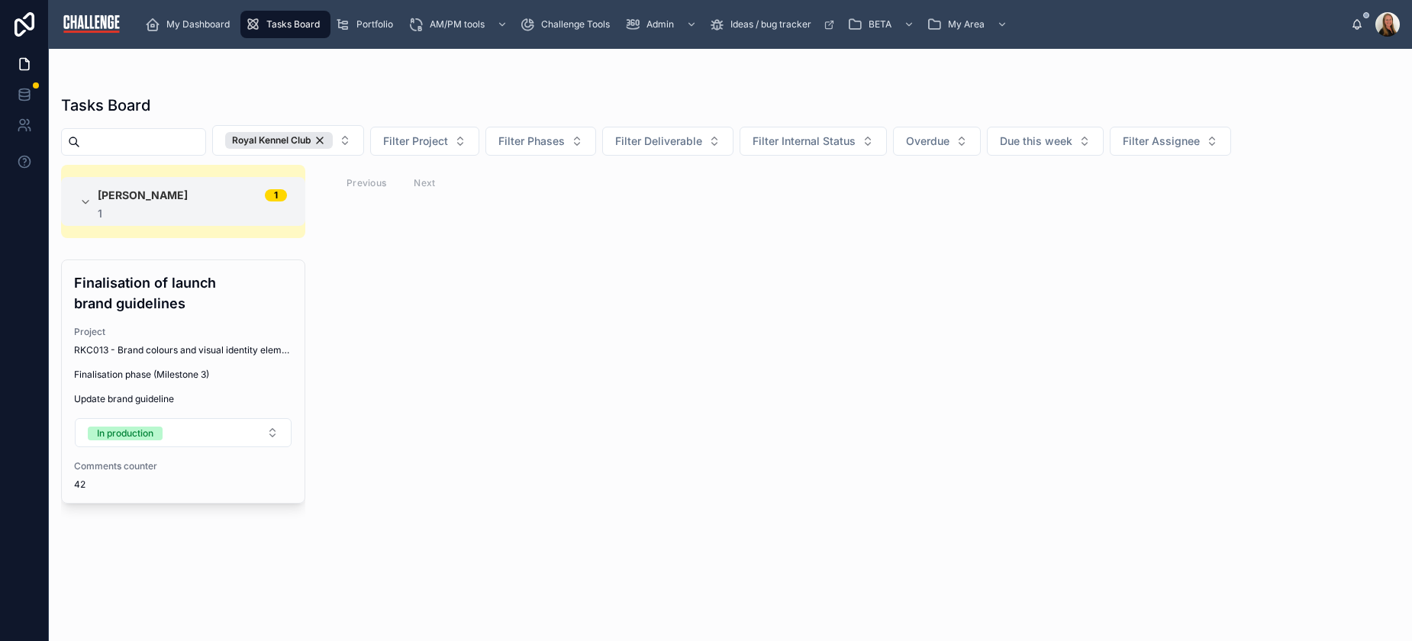
drag, startPoint x: 515, startPoint y: 385, endPoint x: 86, endPoint y: 379, distance: 429.8
click at [517, 384] on div "[PERSON_NAME] 1 1 Finalisation of launch brand guidelines Project RKC013 - Bran…" at bounding box center [730, 394] width 1363 height 458
click at [102, 355] on span "RKC013 - Brand colours and visual identity elements" at bounding box center [183, 350] width 218 height 12
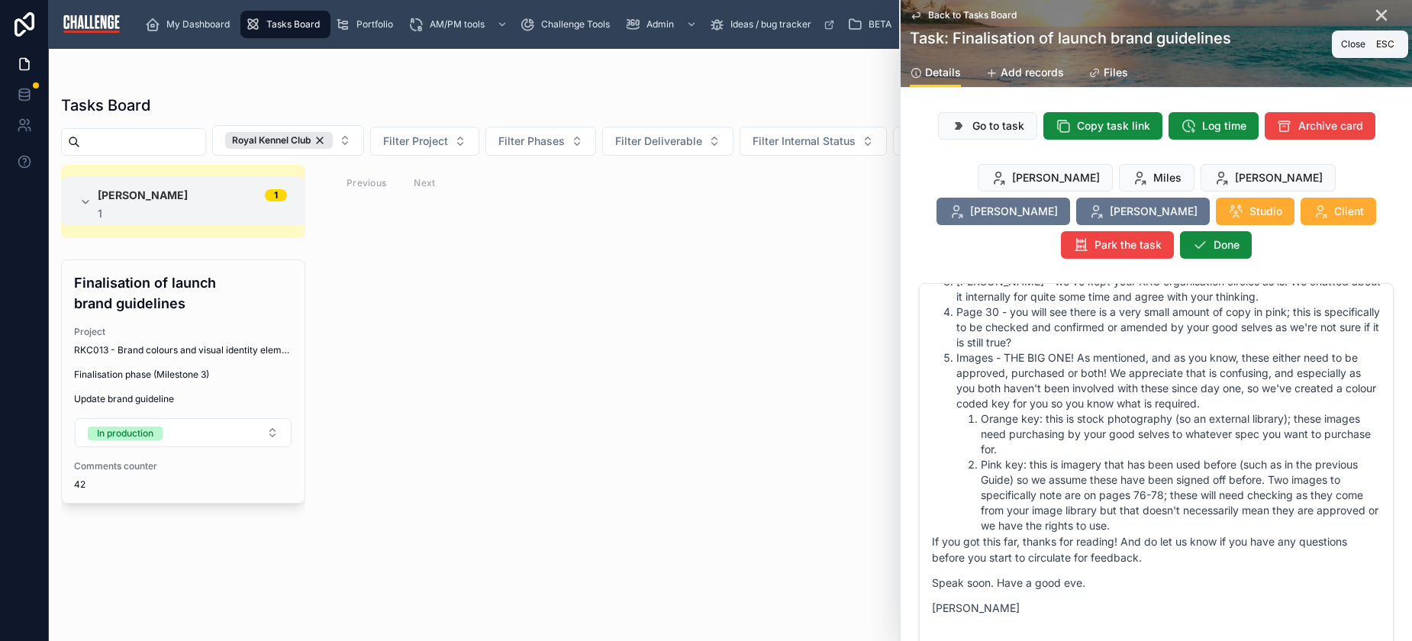
click at [1376, 18] on icon at bounding box center [1382, 15] width 18 height 18
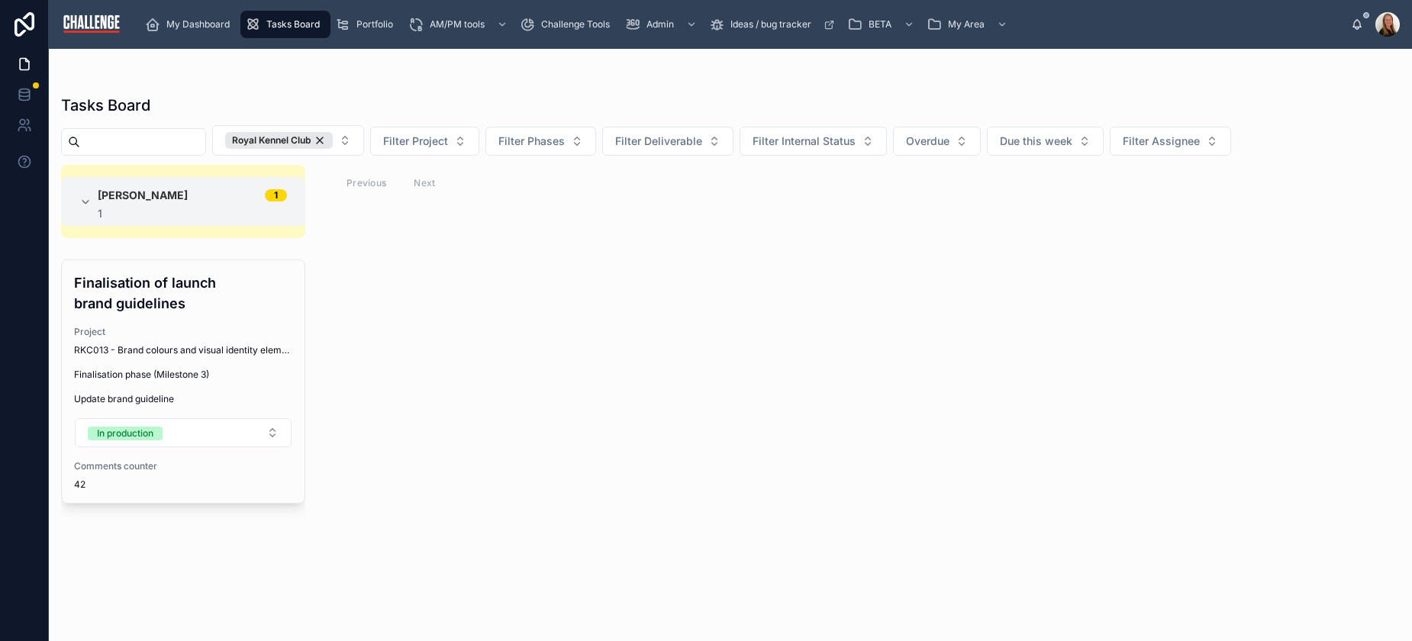
click at [684, 365] on div "[PERSON_NAME] 1 1 Finalisation of launch brand guidelines Project RKC013 - Bran…" at bounding box center [730, 394] width 1363 height 458
click at [449, 386] on div "[PERSON_NAME] 1 1 Finalisation of launch brand guidelines Project RKC013 - Bran…" at bounding box center [730, 394] width 1363 height 458
click at [333, 144] on div "Royal Kennel Club" at bounding box center [279, 140] width 108 height 17
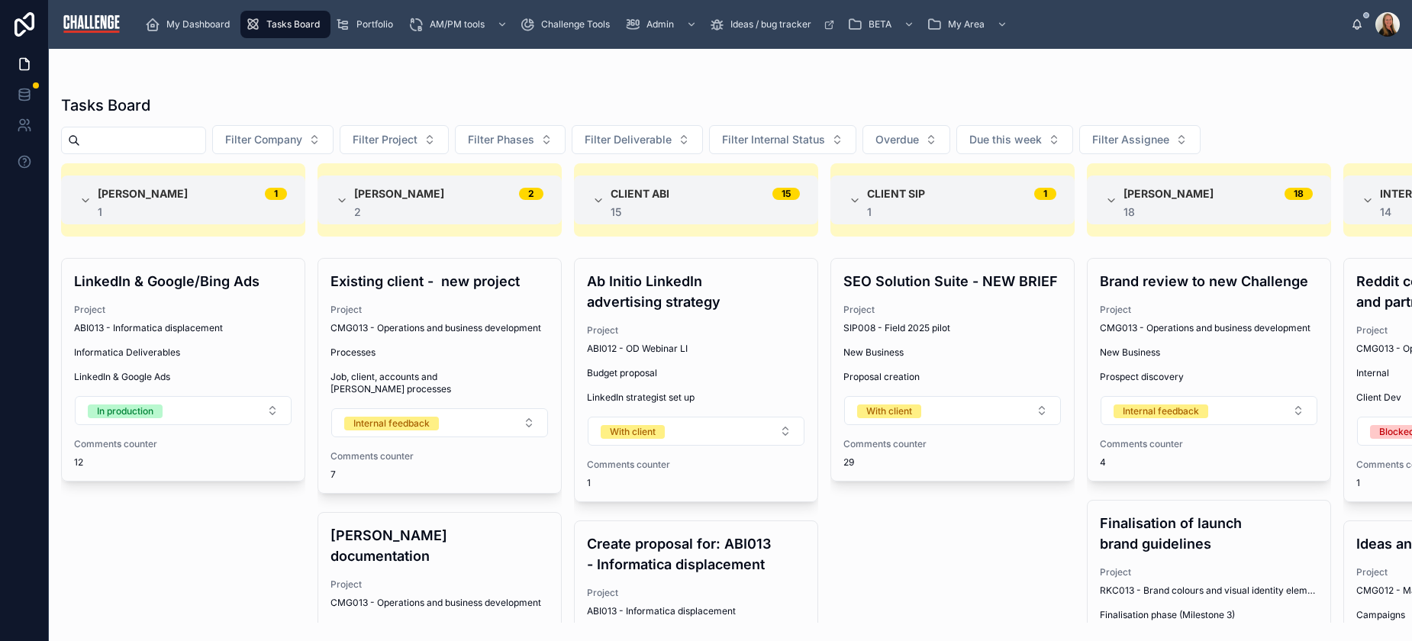
click at [334, 137] on button "Filter Company" at bounding box center [272, 139] width 121 height 29
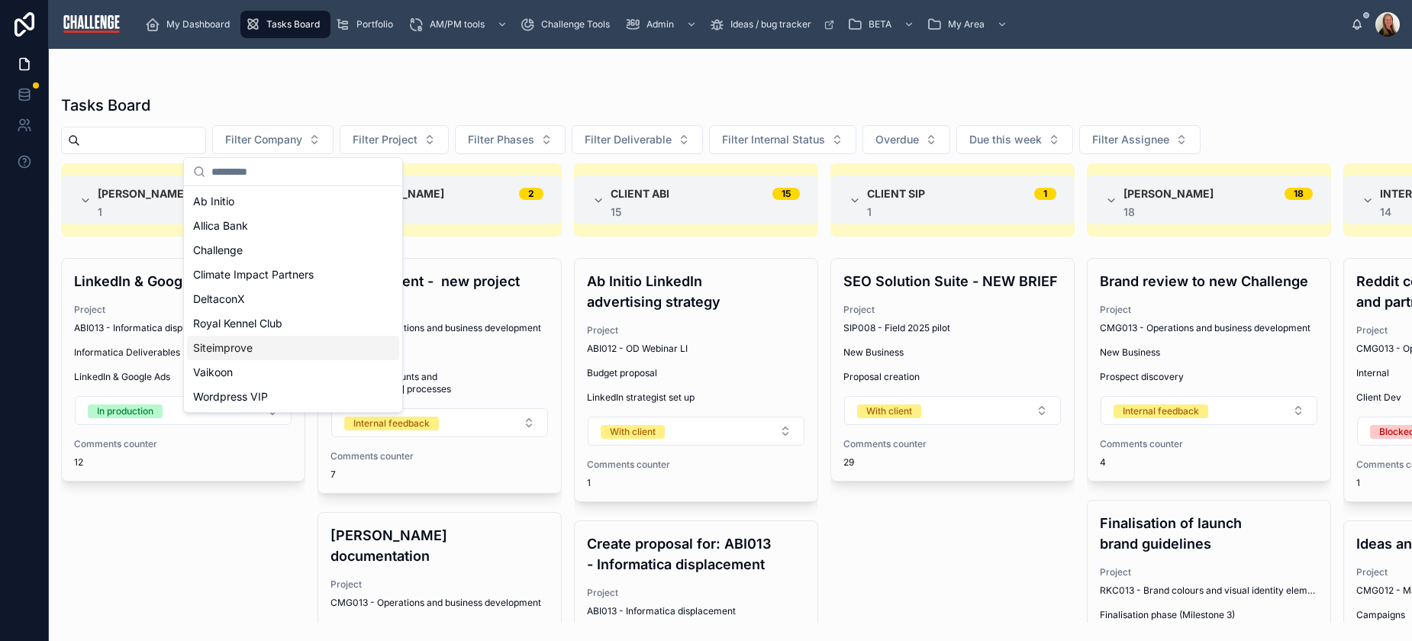
click at [273, 352] on div "Siteimprove" at bounding box center [293, 348] width 212 height 24
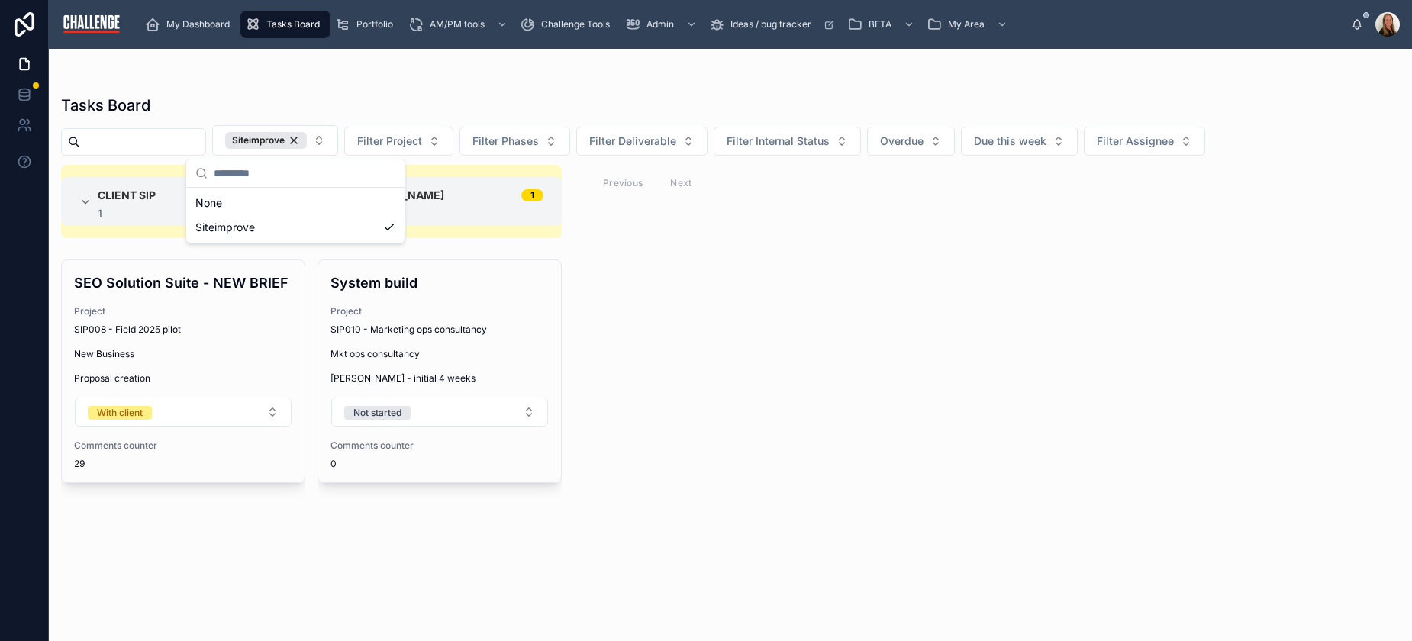
click at [933, 345] on div "Client SIP 1 1 SEO Solution Suite - NEW BRIEF Project SIP008 - Field 2025 pilot…" at bounding box center [730, 394] width 1363 height 458
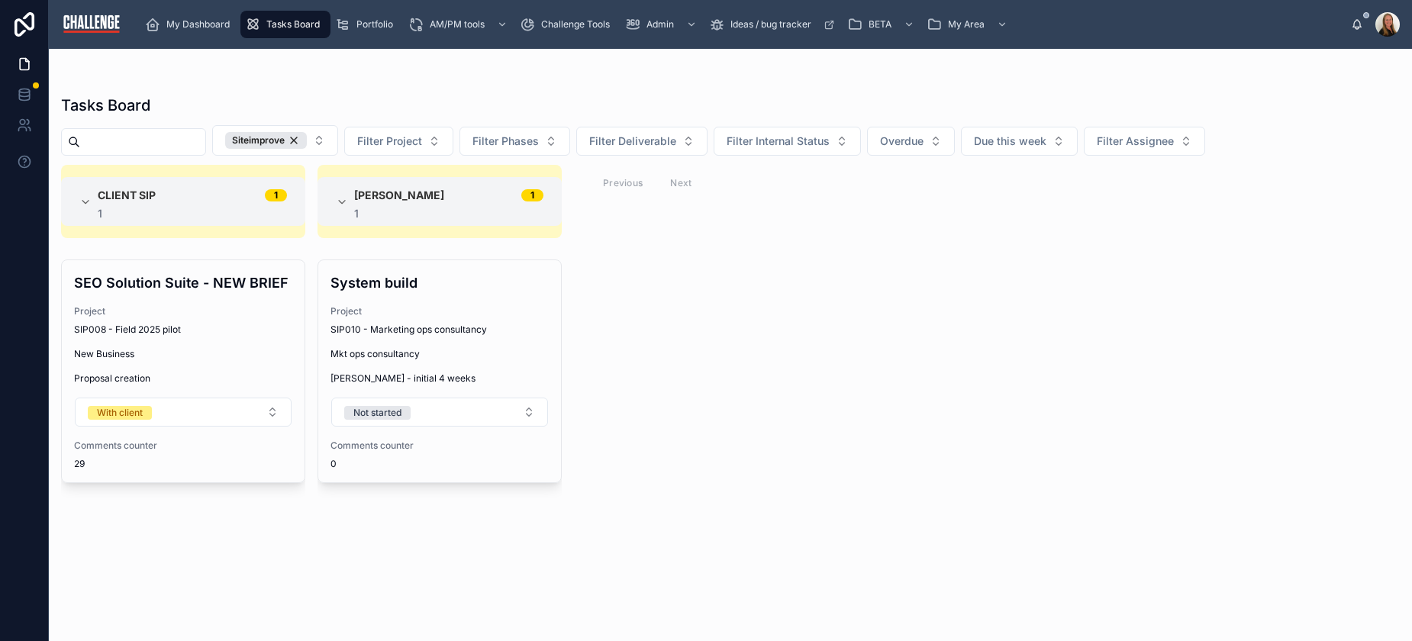
click at [773, 347] on div "Client SIP 1 1 SEO Solution Suite - NEW BRIEF Project SIP008 - Field 2025 pilot…" at bounding box center [730, 394] width 1363 height 458
click at [959, 391] on div "Client SIP 1 1 SEO Solution Suite - NEW BRIEF Project SIP008 - Field 2025 pilot…" at bounding box center [730, 394] width 1363 height 458
click at [305, 142] on div "Siteimprove" at bounding box center [266, 140] width 82 height 17
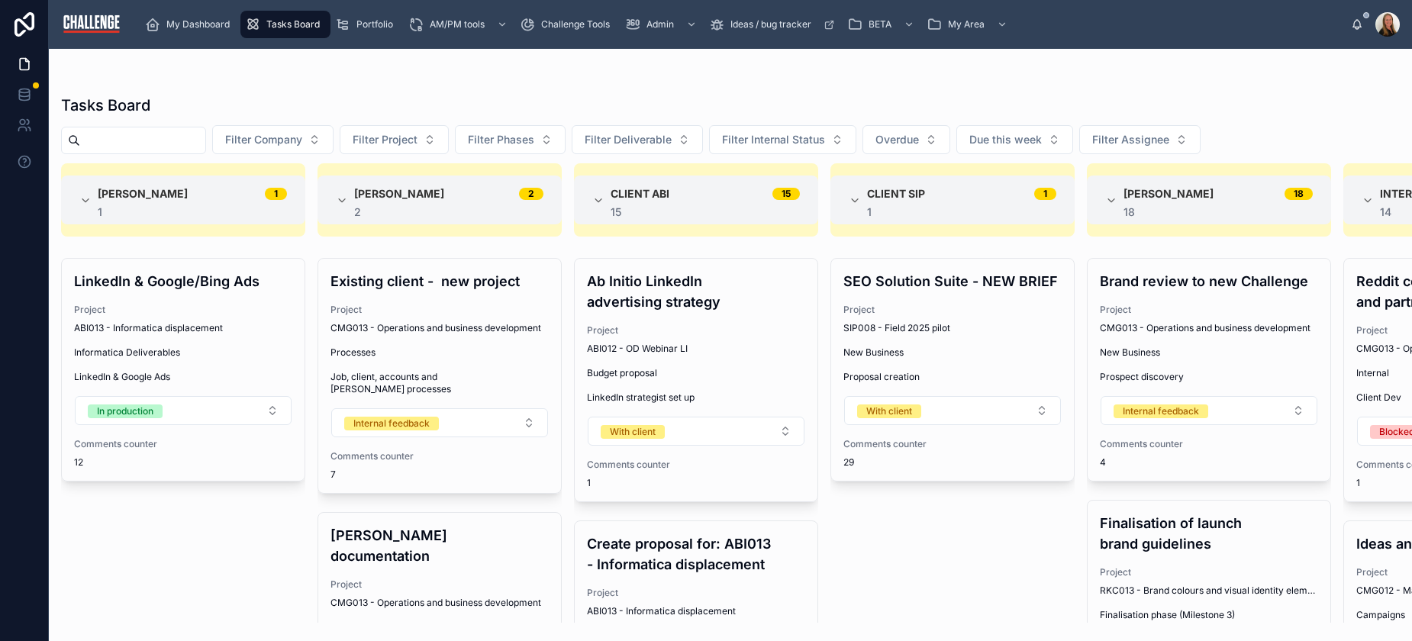
click at [332, 140] on button "Filter Company" at bounding box center [272, 139] width 121 height 29
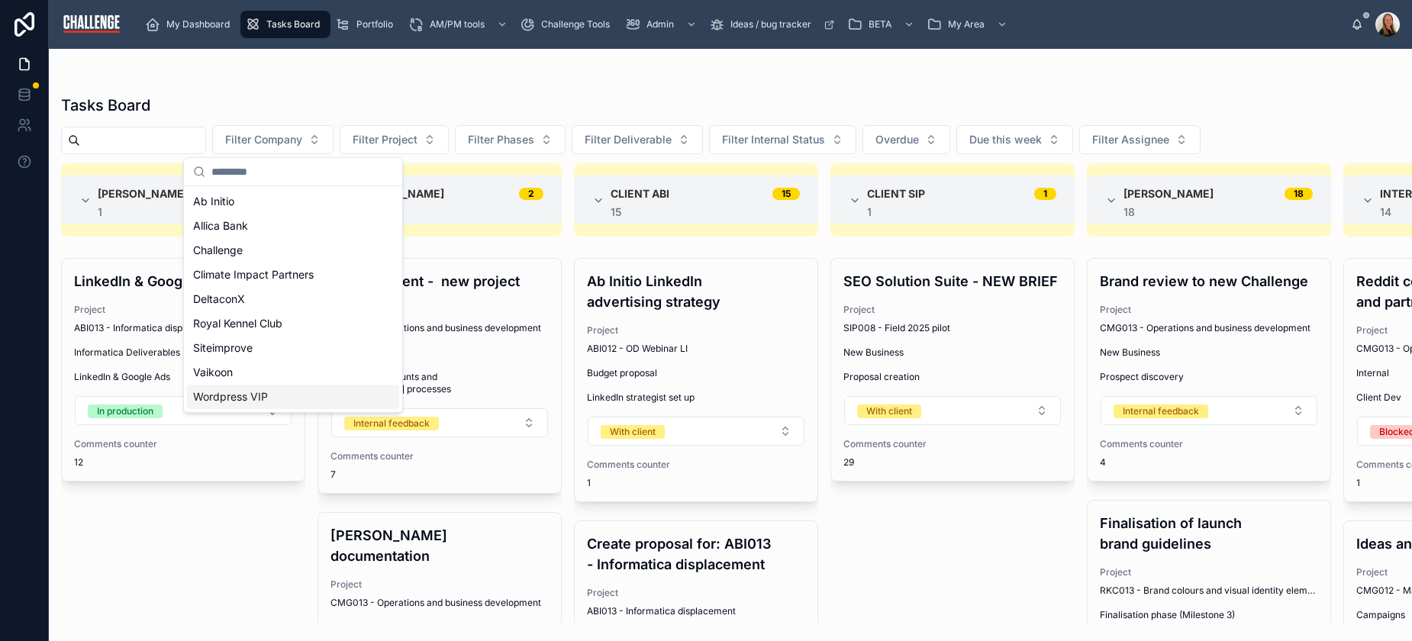
click at [318, 392] on div "Wordpress VIP" at bounding box center [293, 397] width 212 height 24
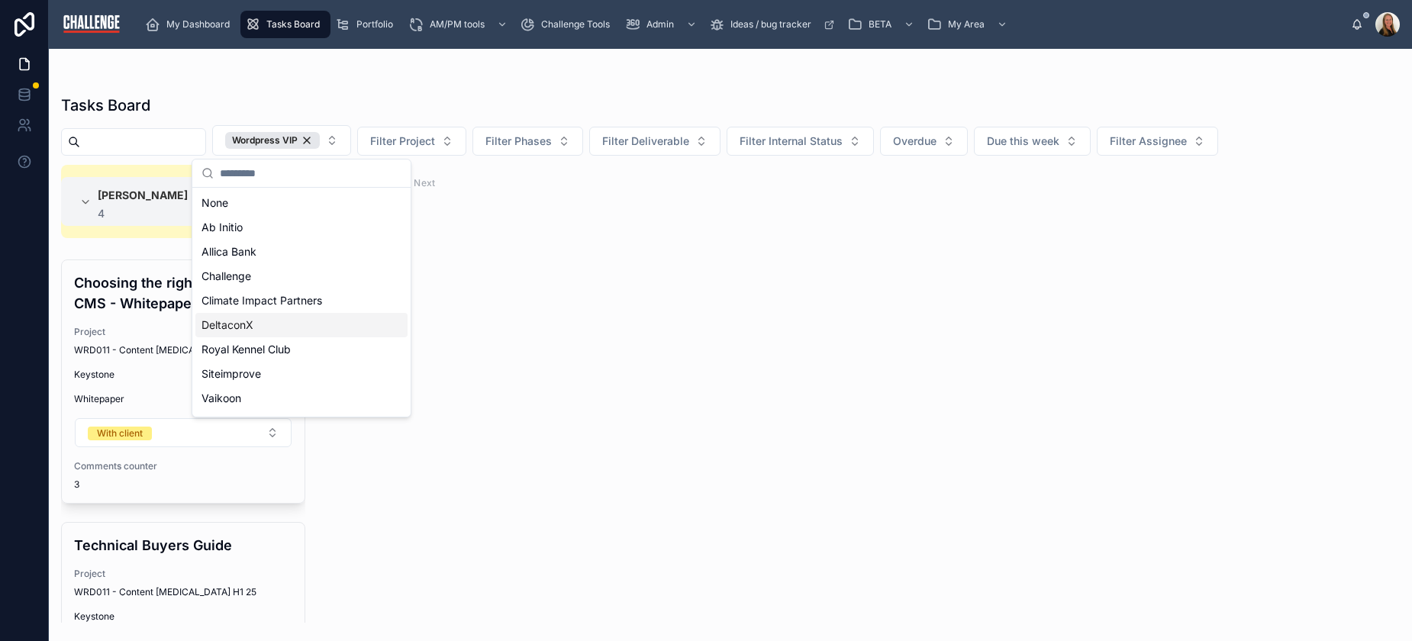
click at [1212, 405] on div "[PERSON_NAME] 4 4 Choosing the right CMS - Whitepaper Project WRD011 - Content …" at bounding box center [730, 394] width 1363 height 458
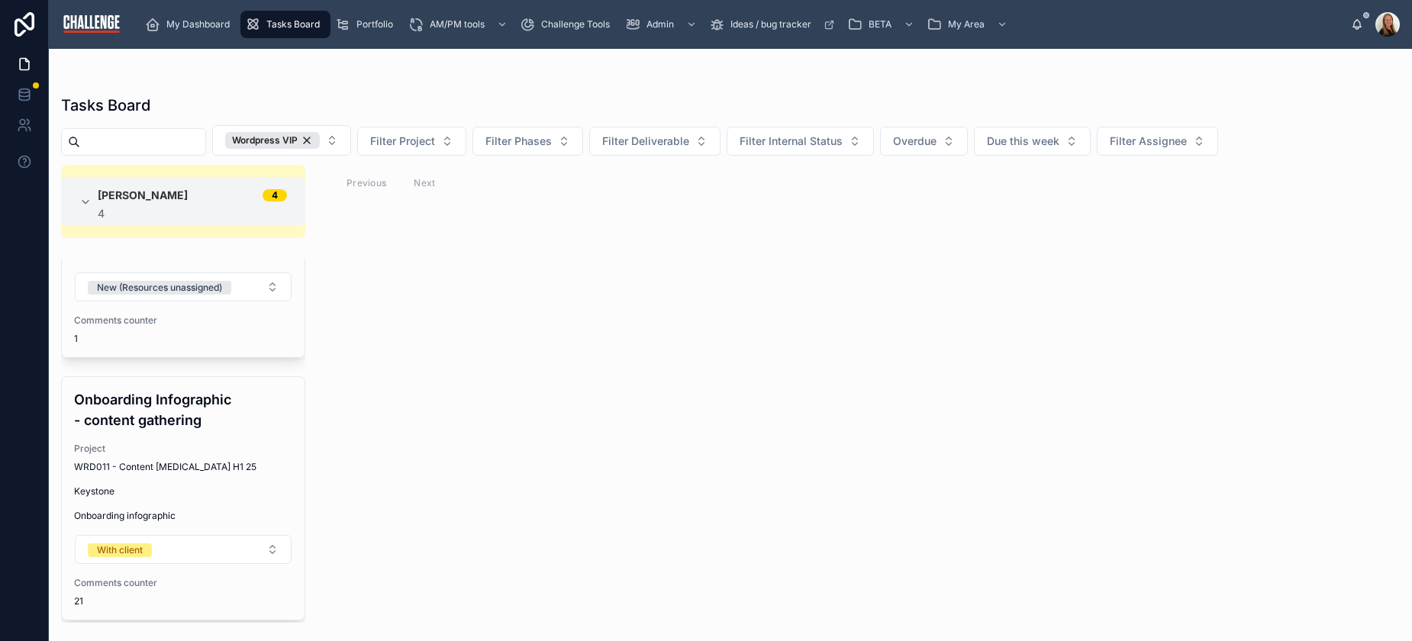
scroll to position [640, 0]
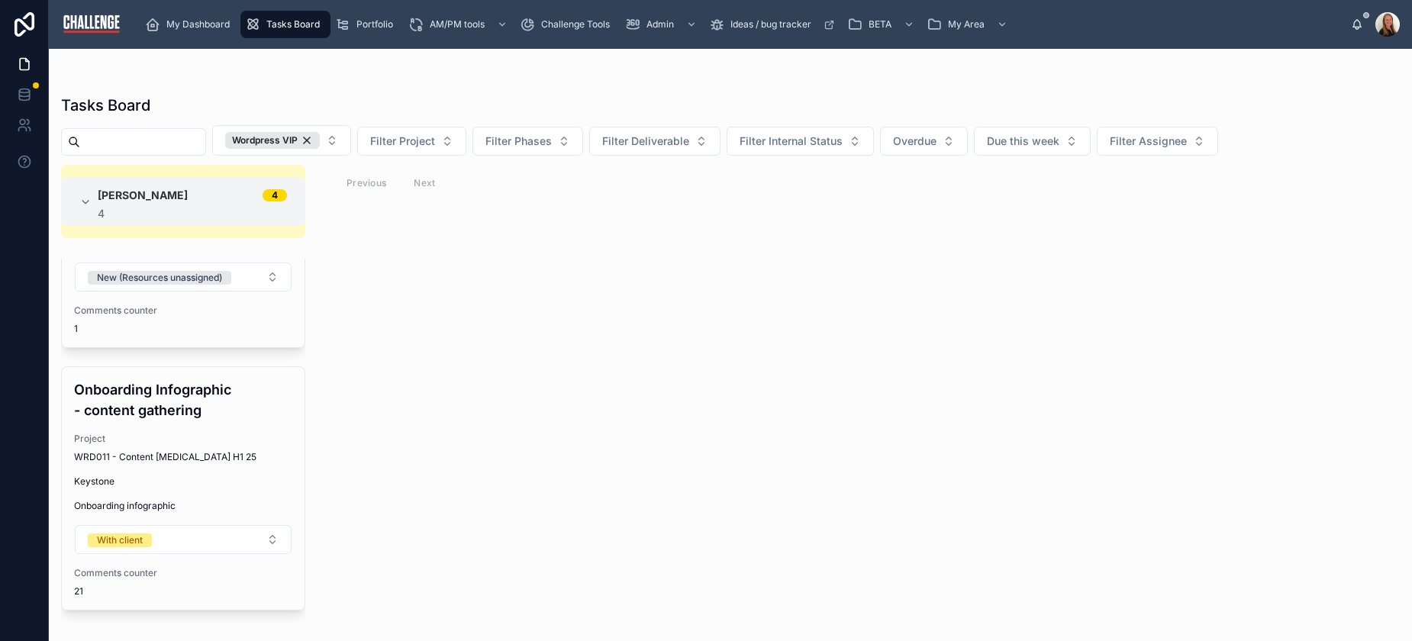
click at [222, 482] on span "Keystone" at bounding box center [183, 482] width 218 height 12
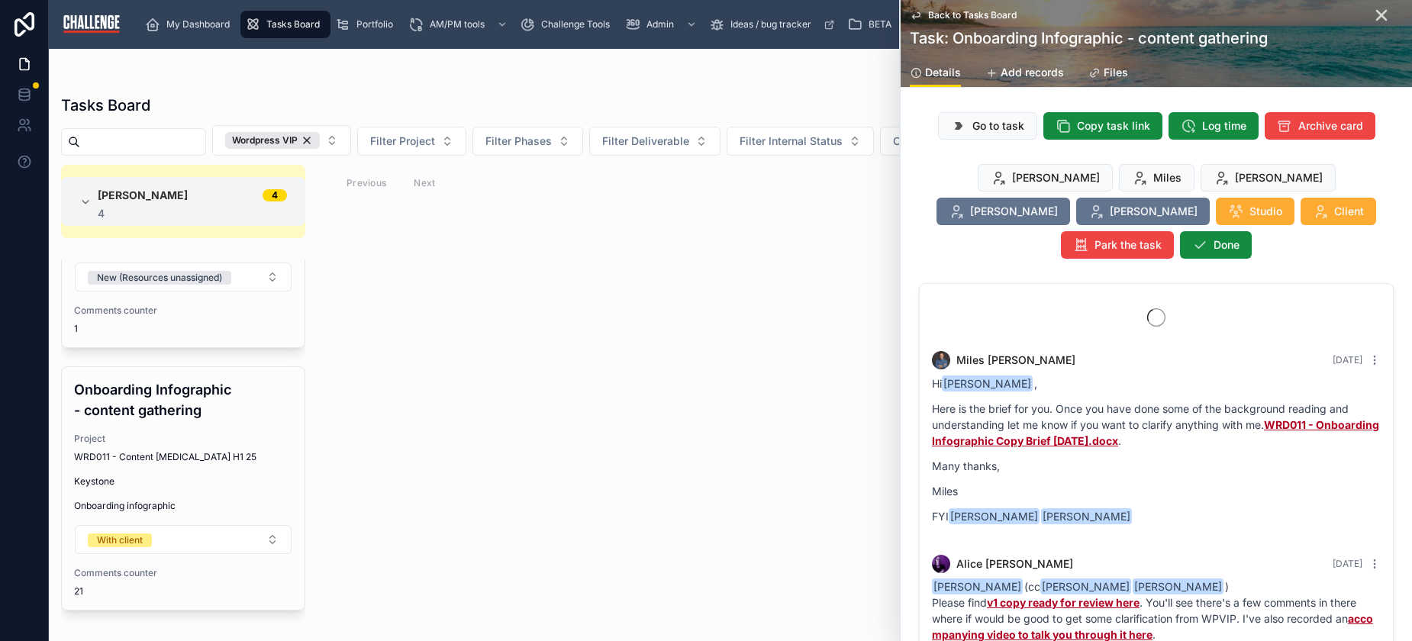
scroll to position [3066, 0]
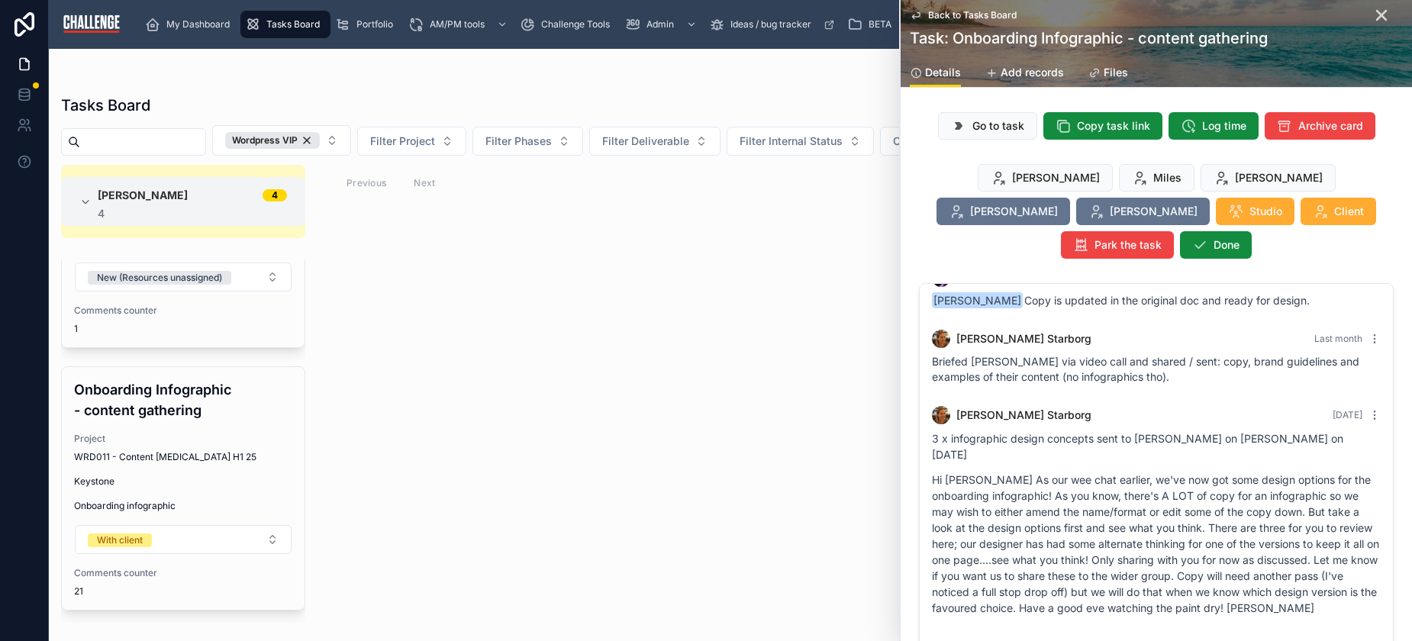
click at [1334, 216] on span "Client" at bounding box center [1349, 211] width 30 height 15
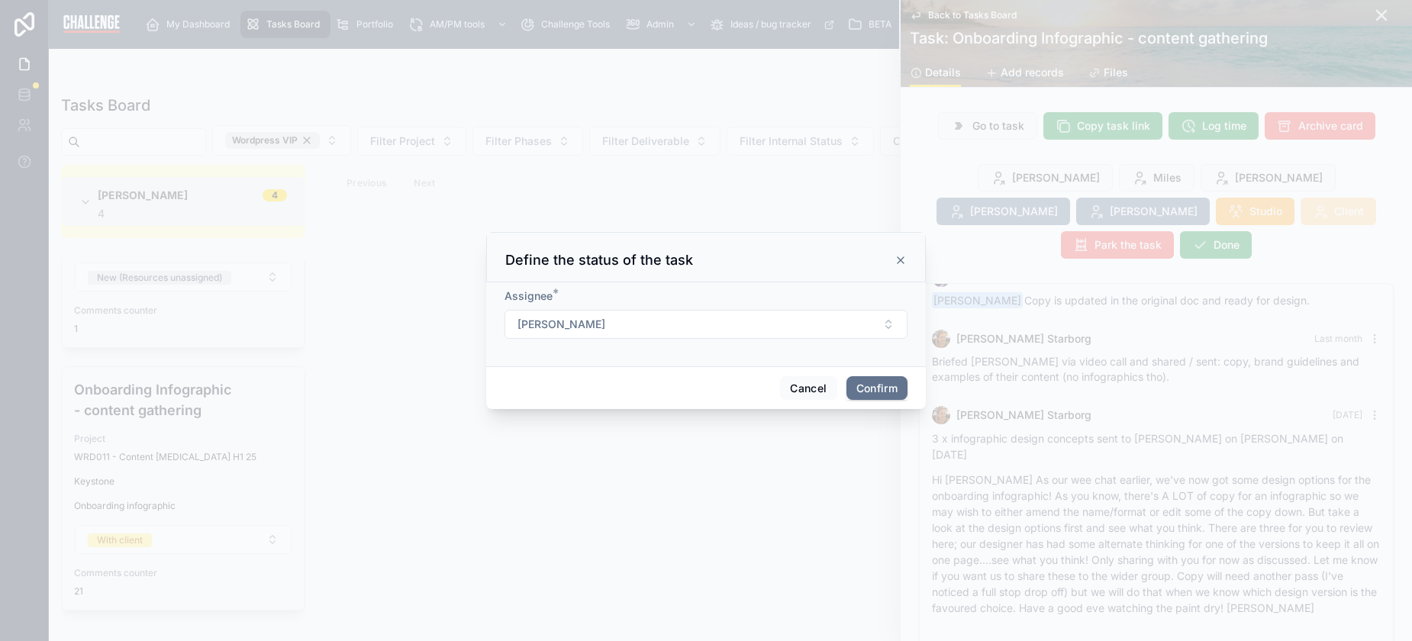
click at [841, 330] on button "[PERSON_NAME]" at bounding box center [706, 324] width 403 height 29
click at [755, 410] on div "Client WDR" at bounding box center [706, 411] width 212 height 24
click at [866, 391] on button "Confirm" at bounding box center [877, 388] width 61 height 24
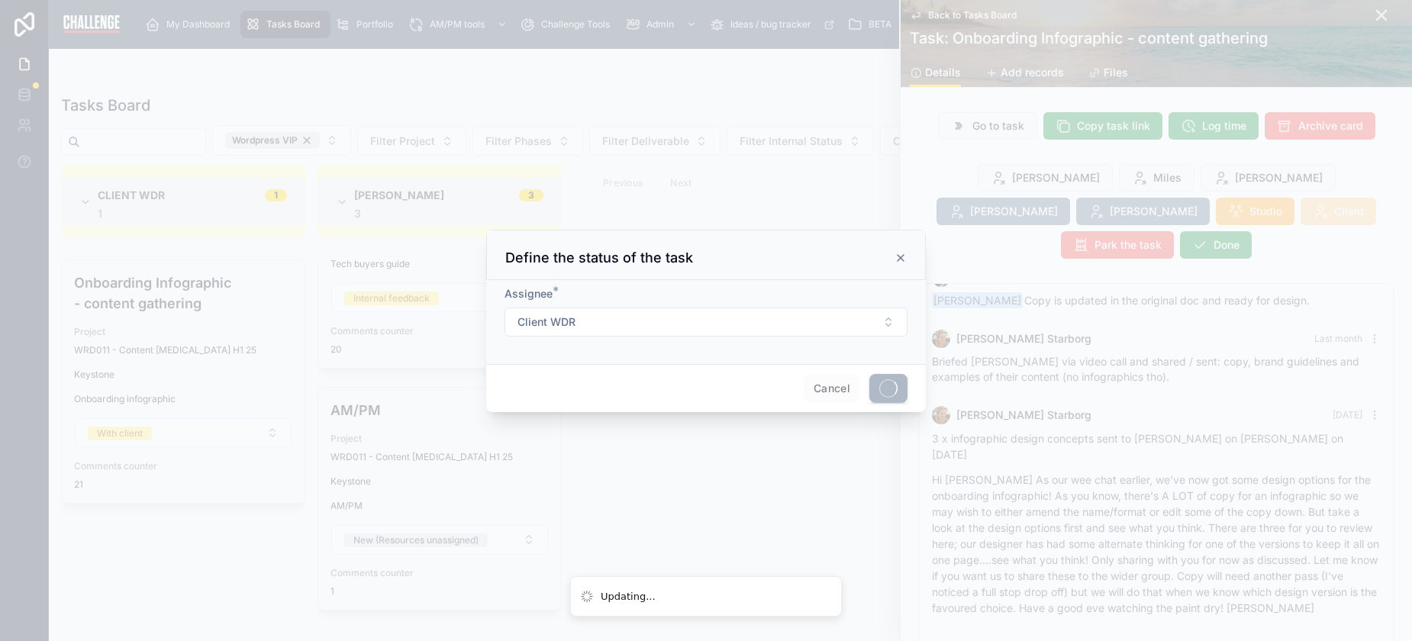
scroll to position [377, 0]
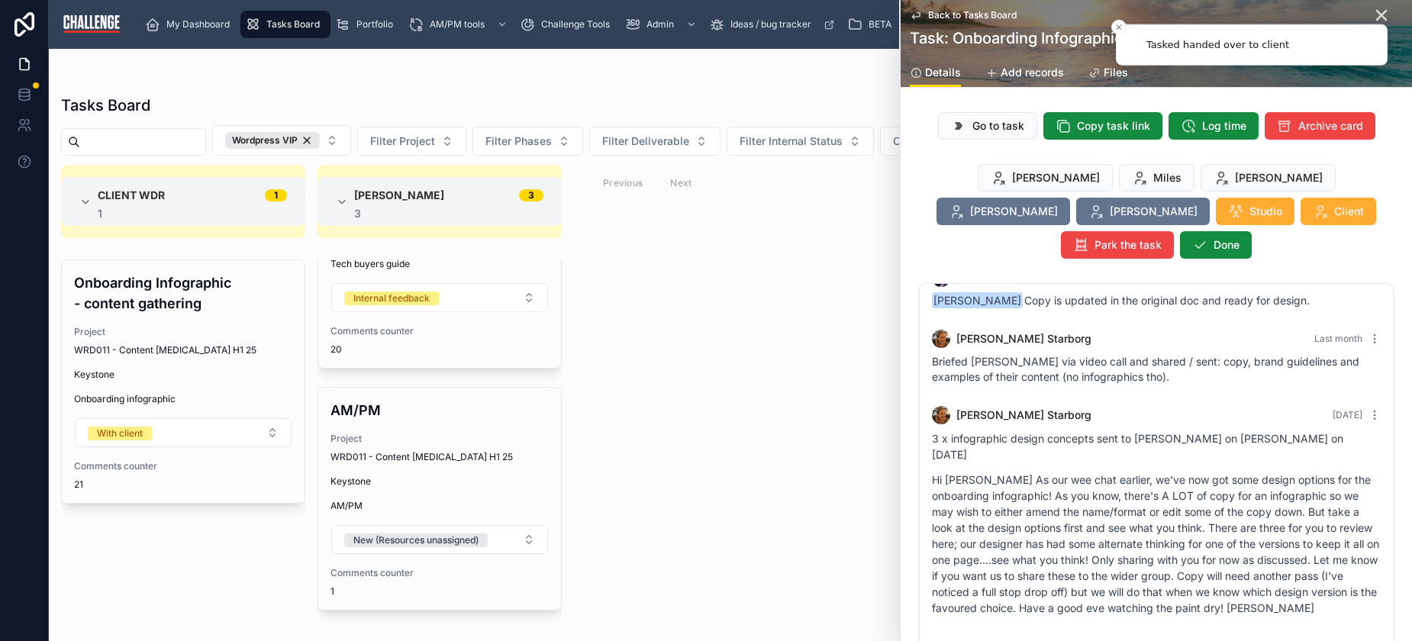
click at [1369, 24] on li "Tasked handed over to client" at bounding box center [1252, 44] width 272 height 41
click at [1375, 12] on icon at bounding box center [1382, 15] width 18 height 18
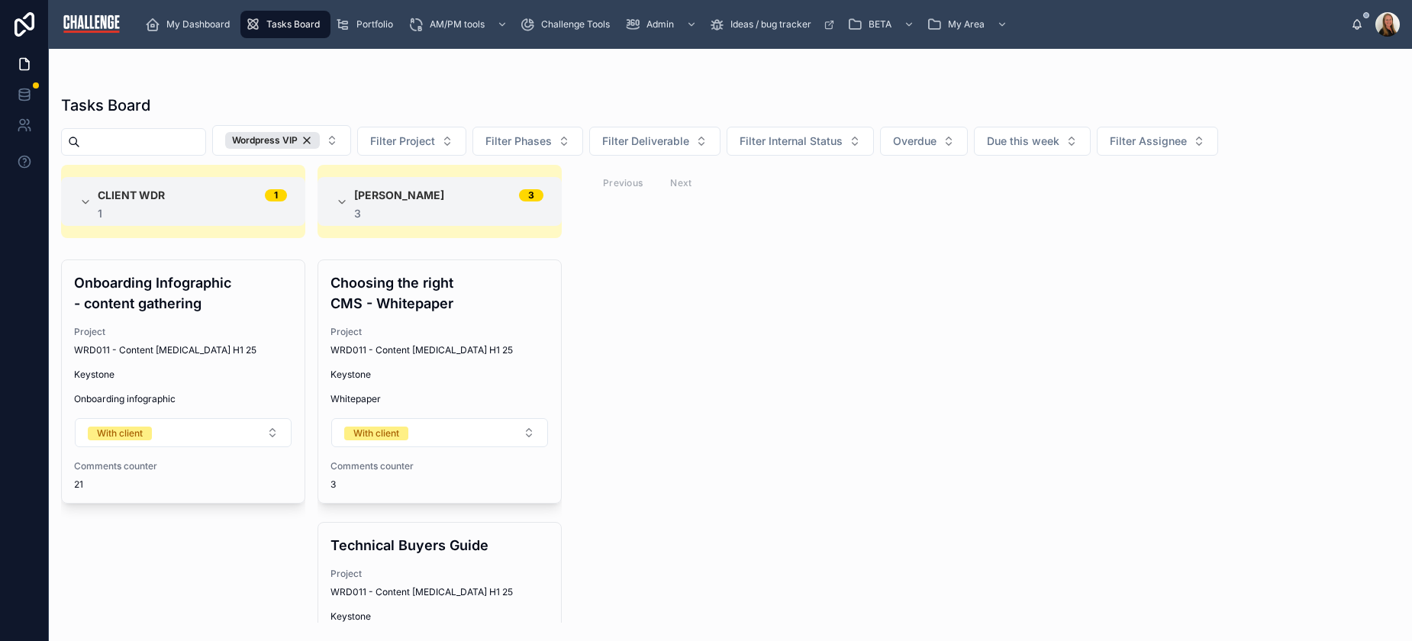
click at [439, 391] on div "Choosing the right CMS - Whitepaper Project WRD011 - Content [MEDICAL_DATA] H1 …" at bounding box center [439, 381] width 243 height 243
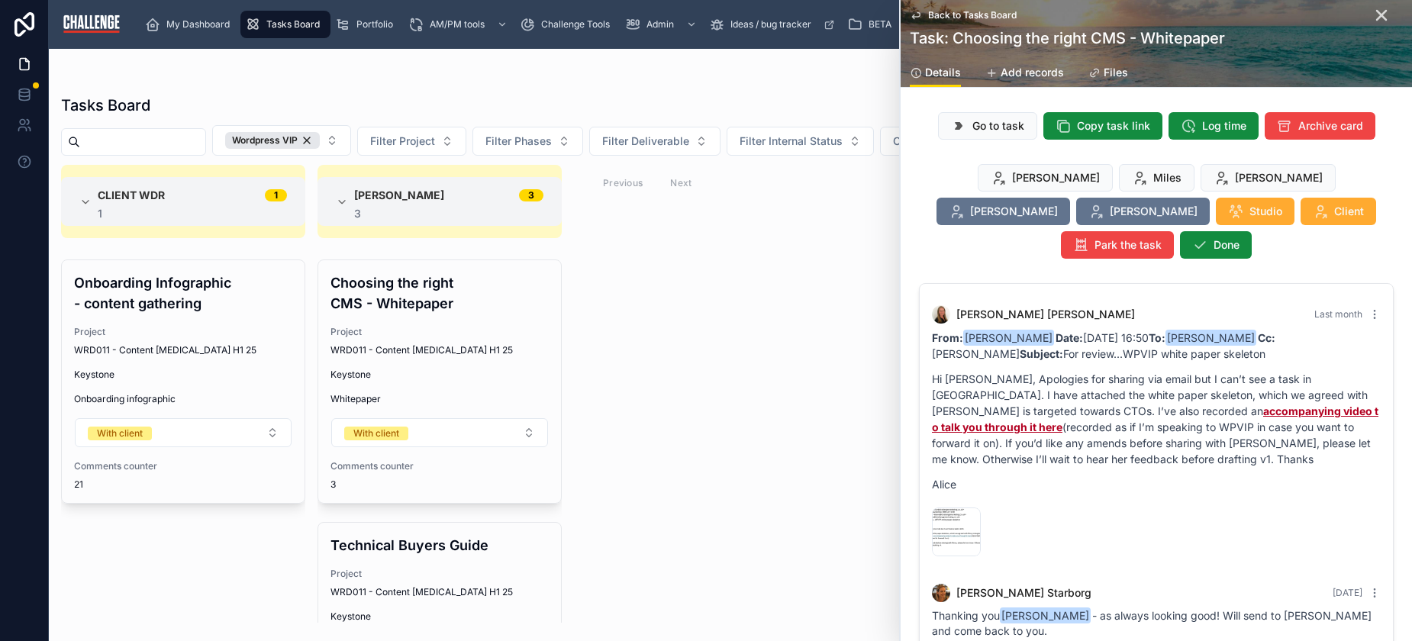
scroll to position [222, 0]
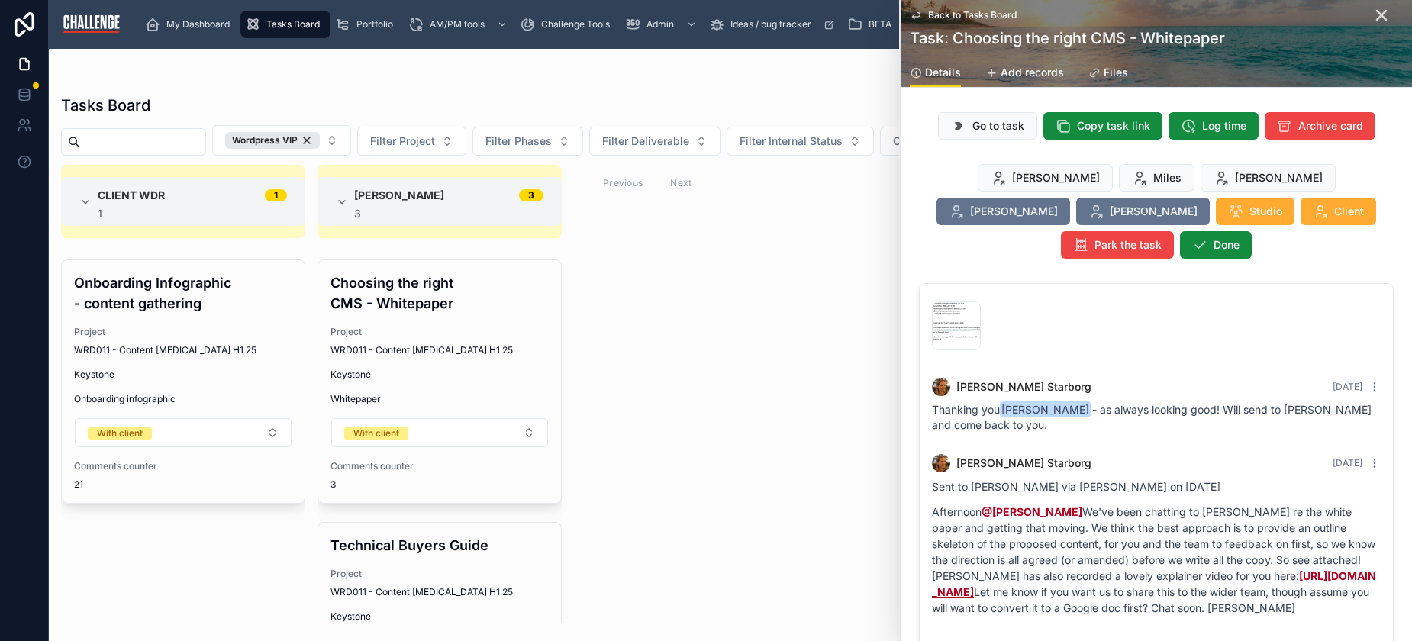
click at [1334, 212] on span "Client" at bounding box center [1349, 211] width 30 height 15
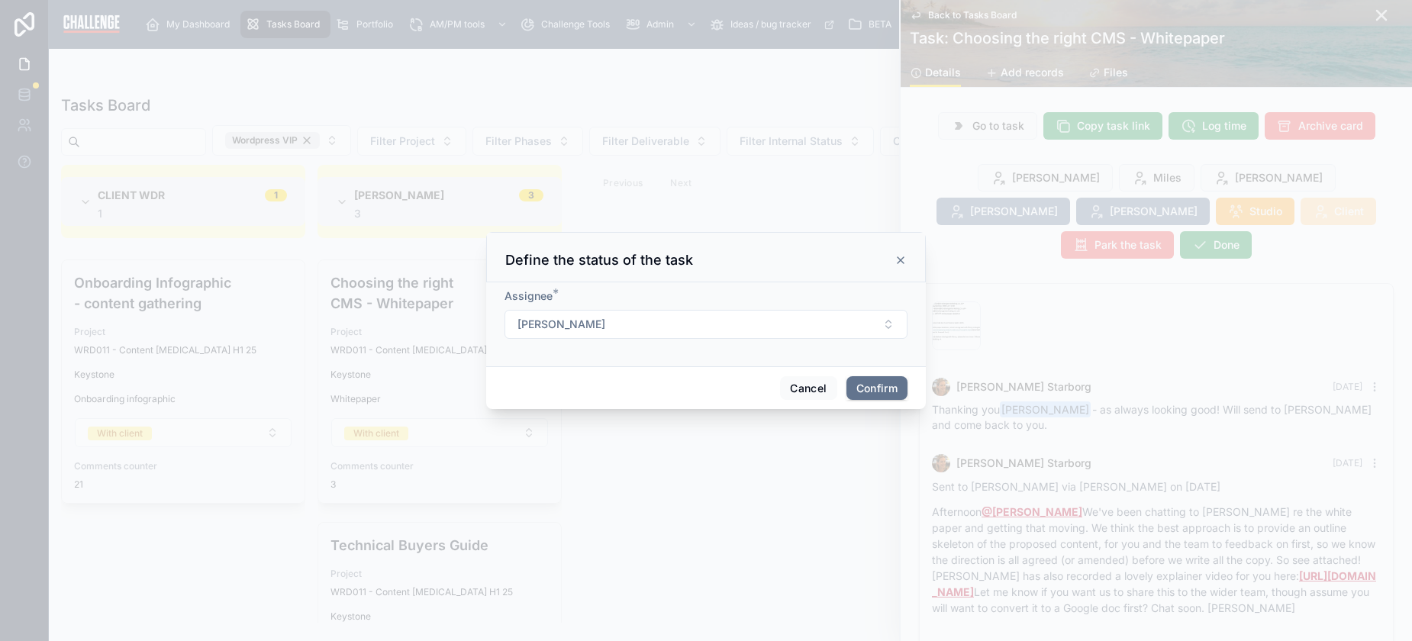
click at [726, 329] on button "[PERSON_NAME]" at bounding box center [706, 324] width 403 height 29
click at [676, 412] on div "Client WDR" at bounding box center [706, 411] width 212 height 24
click at [885, 392] on button "Confirm" at bounding box center [877, 388] width 61 height 24
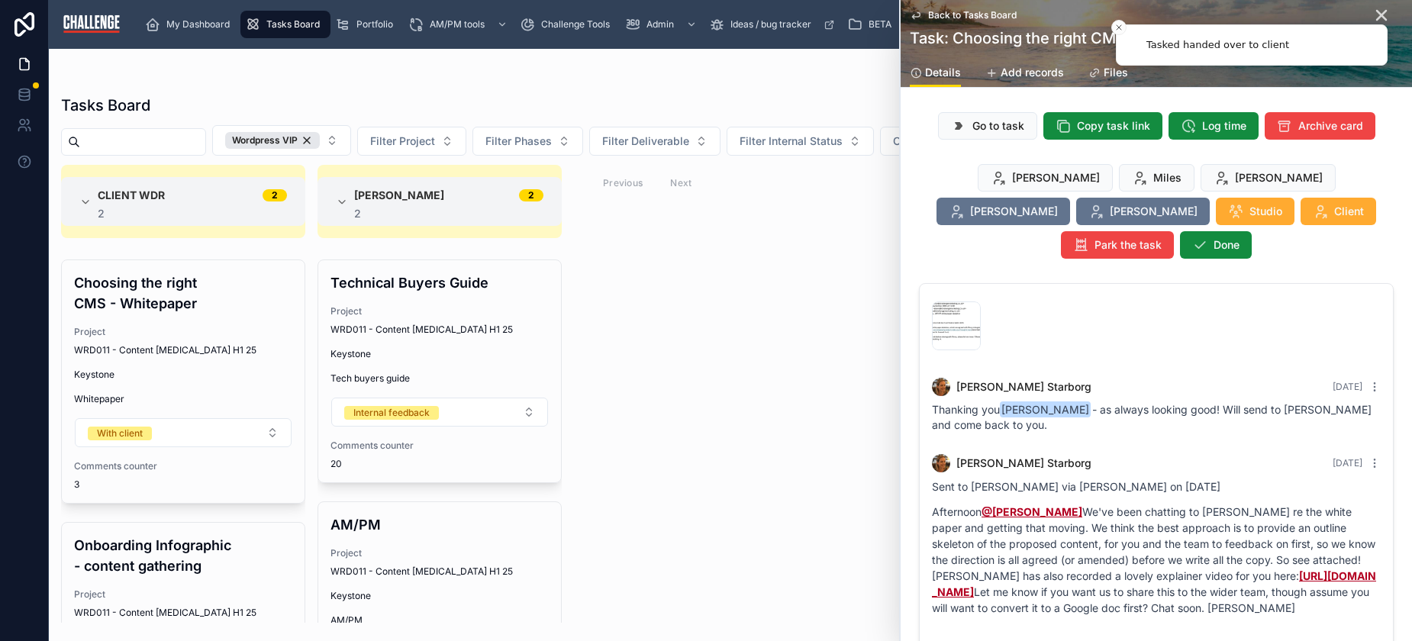
click at [1370, 24] on li "Tasked handed over to client" at bounding box center [1252, 44] width 272 height 41
click at [1373, 8] on icon at bounding box center [1382, 15] width 18 height 18
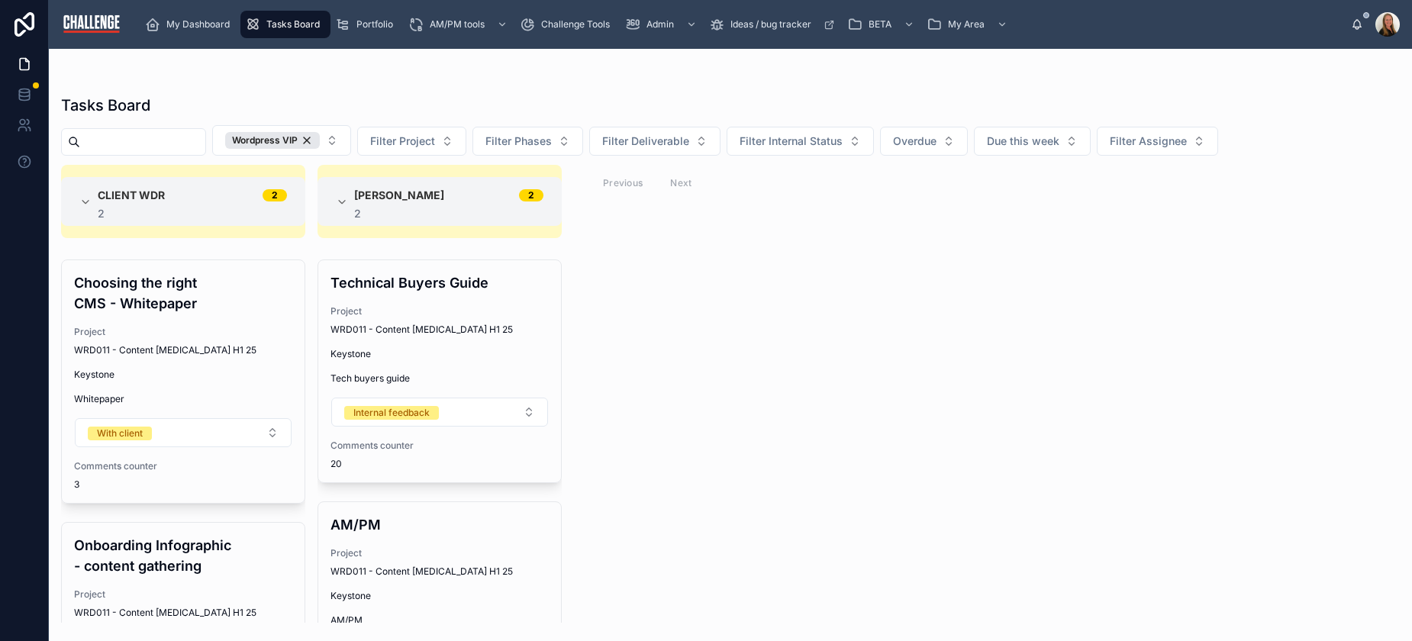
click at [455, 383] on span "Tech buyers guide" at bounding box center [440, 379] width 218 height 12
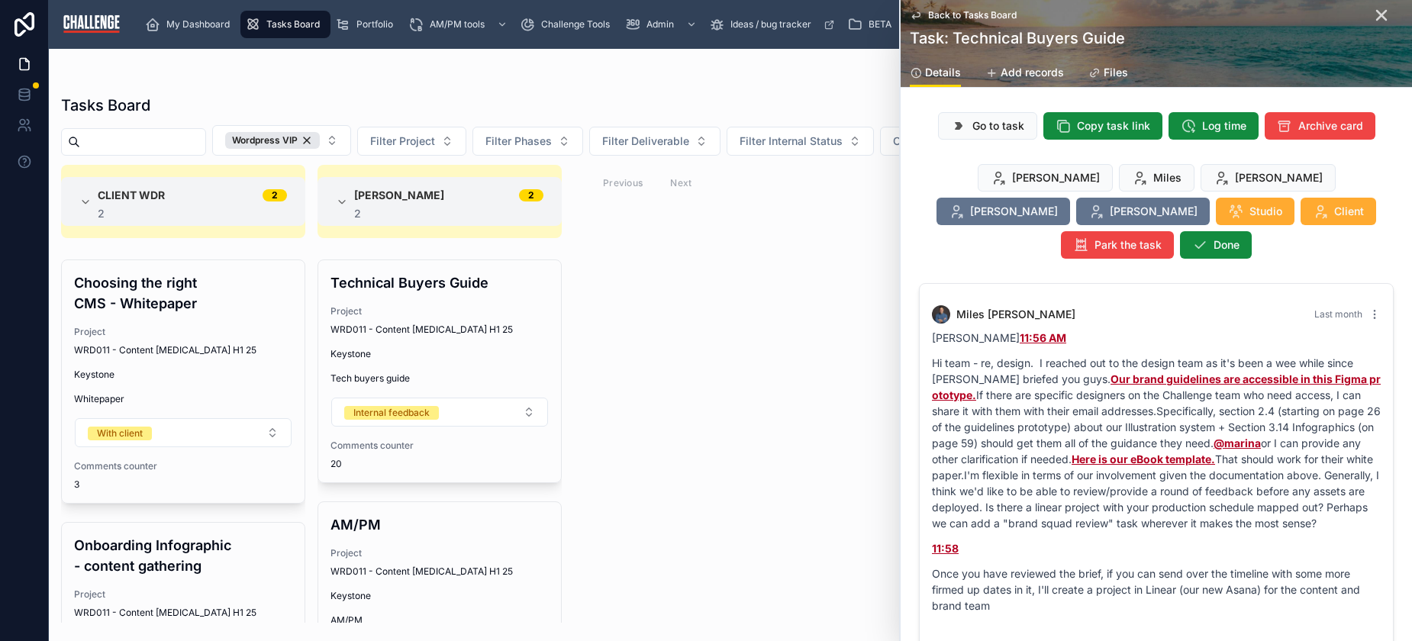
scroll to position [5900, 0]
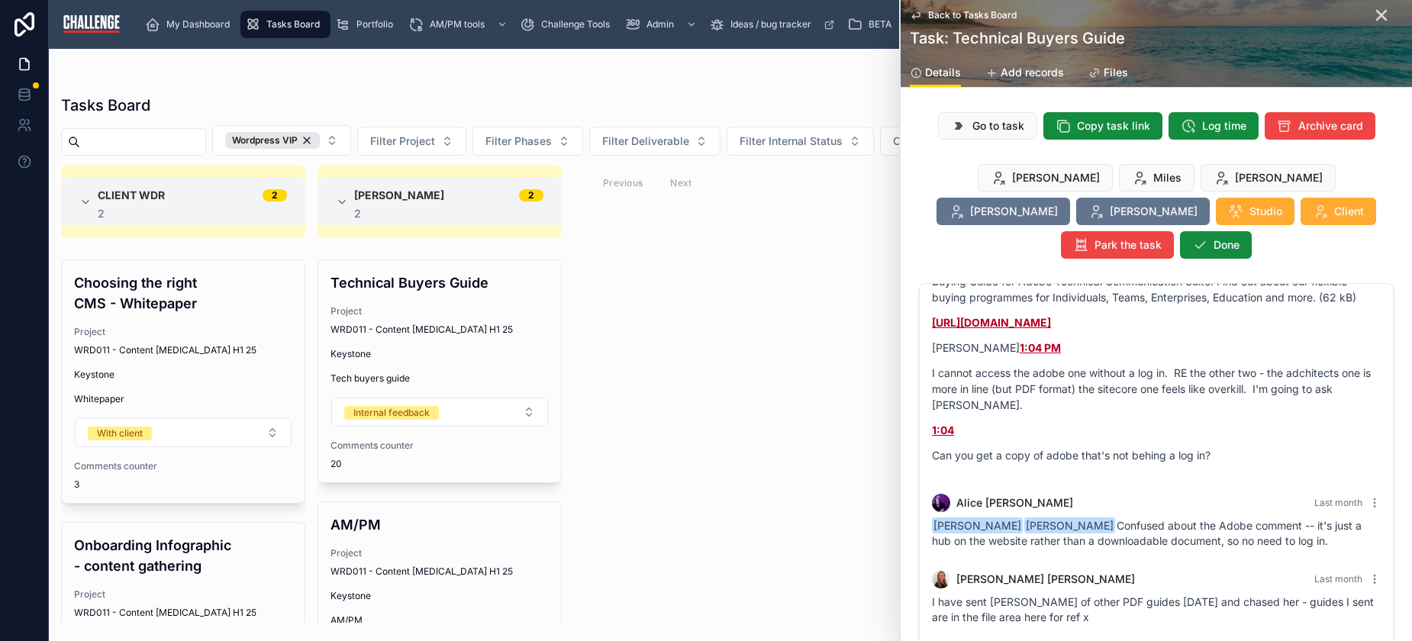
click at [718, 428] on div "Client WDR 2 2 Choosing the right CMS - Whitepaper Project WRD011 - Content [ME…" at bounding box center [730, 394] width 1363 height 458
click at [1373, 19] on icon at bounding box center [1382, 15] width 18 height 18
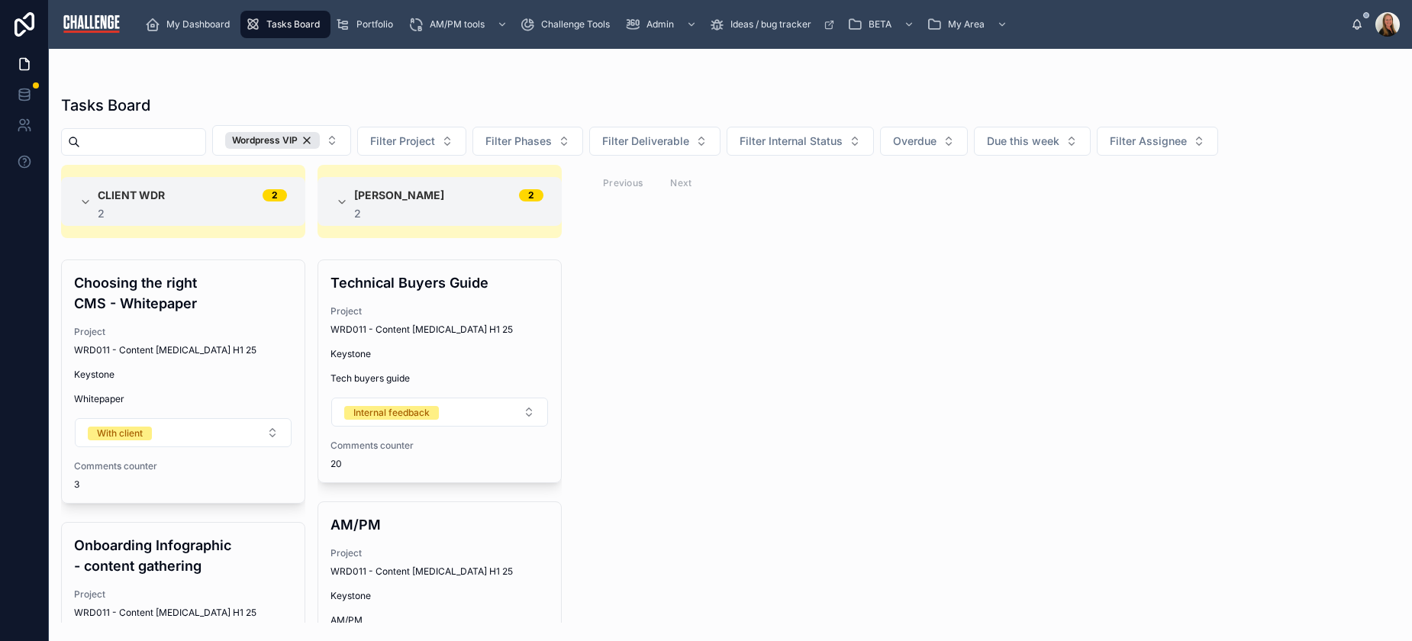
click at [161, 360] on div "Choosing the right CMS - Whitepaper Project WRD011 - Content [MEDICAL_DATA] H1 …" at bounding box center [183, 381] width 243 height 243
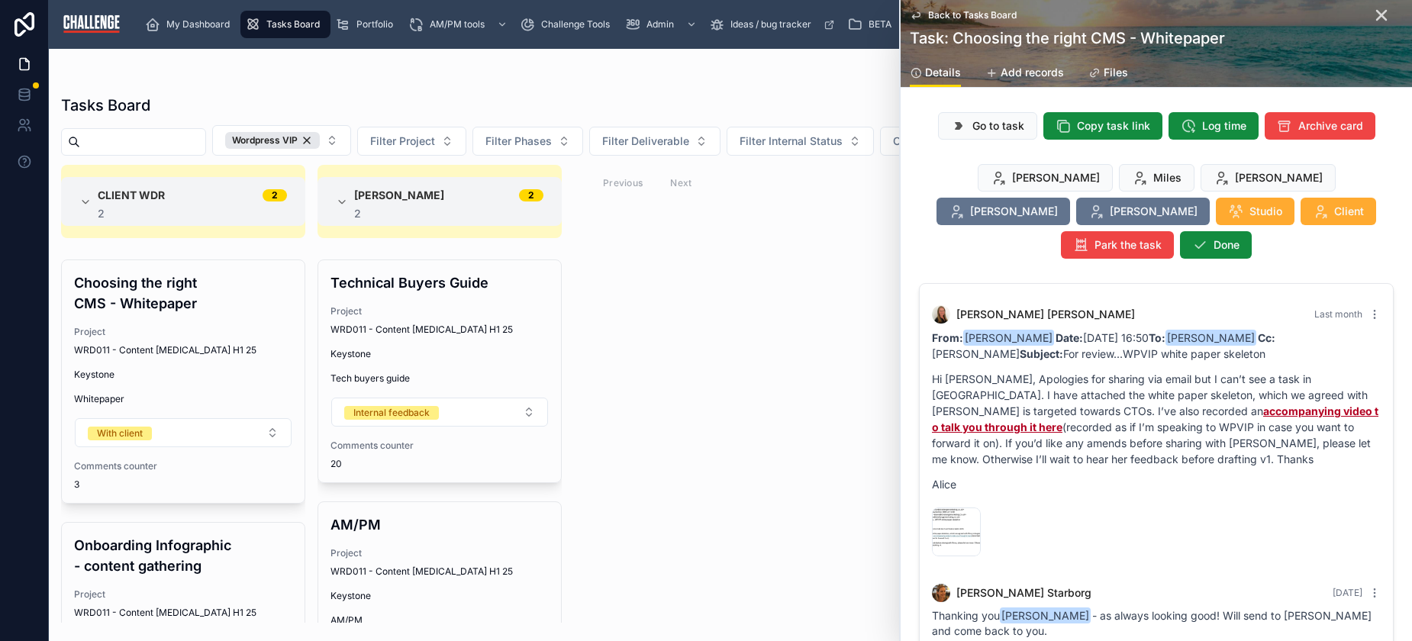
scroll to position [222, 0]
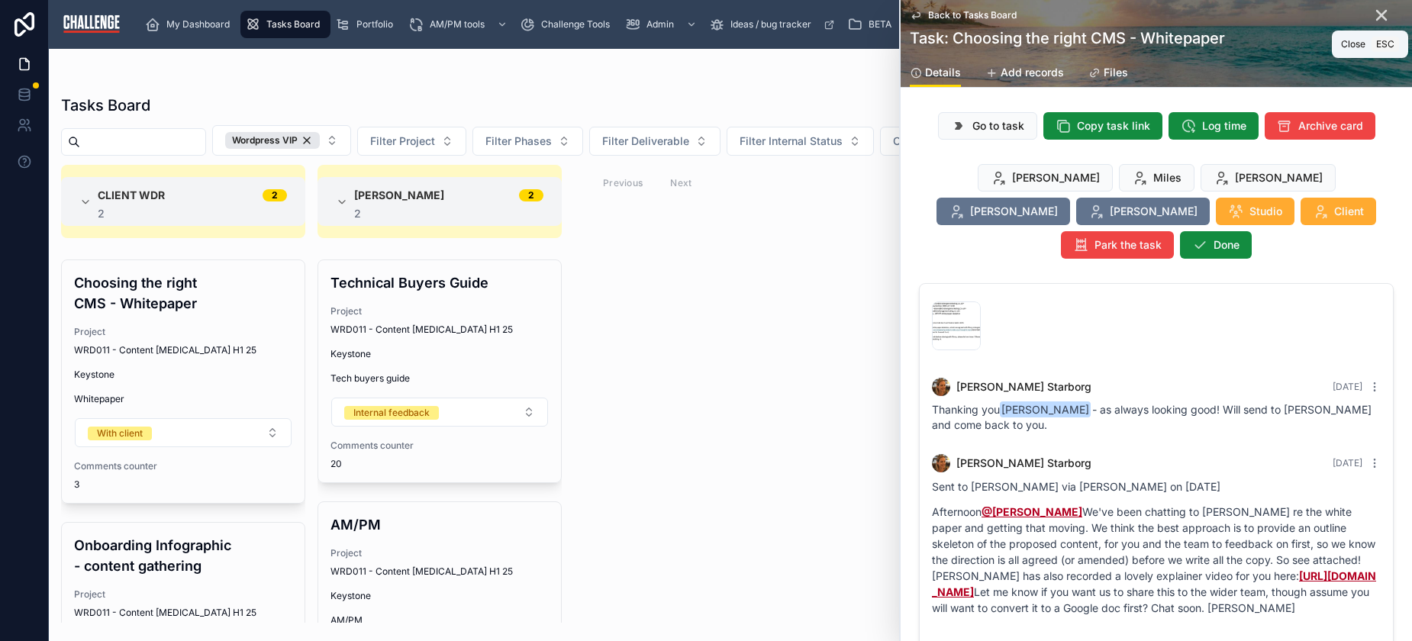
drag, startPoint x: 1367, startPoint y: 17, endPoint x: 1379, endPoint y: 15, distance: 12.4
click at [1373, 16] on icon at bounding box center [1382, 15] width 18 height 18
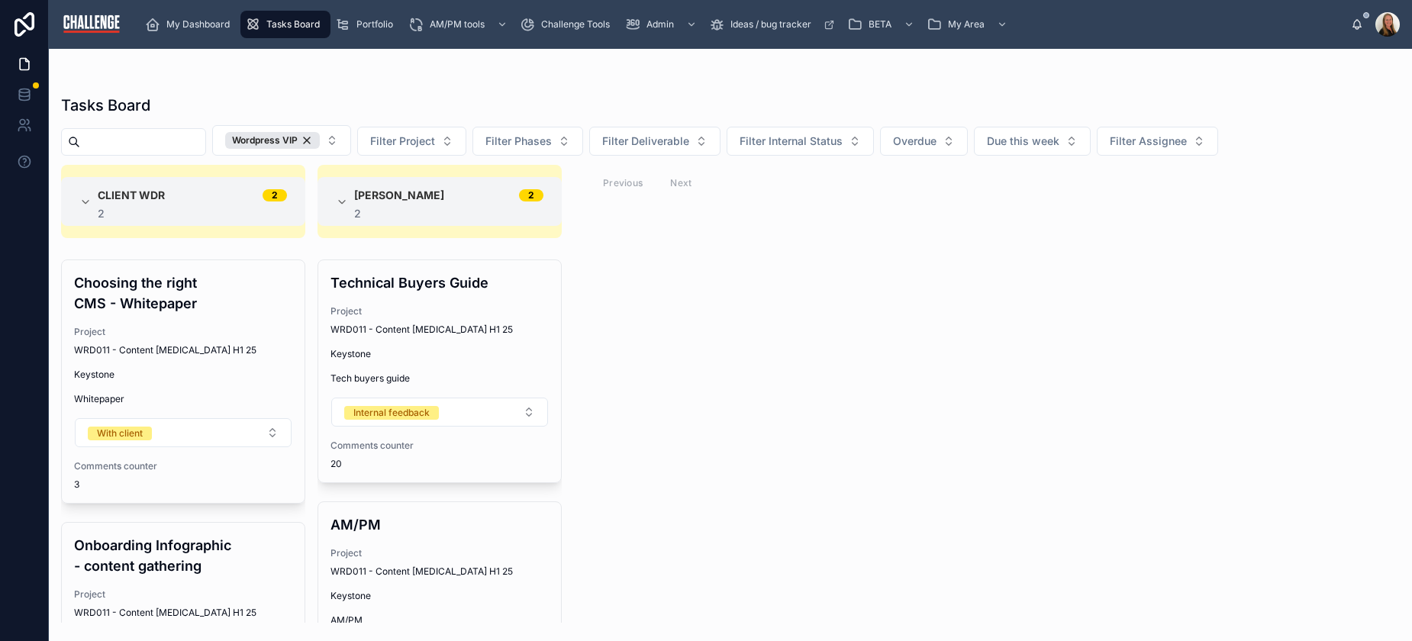
click at [320, 141] on div "Wordpress VIP" at bounding box center [272, 140] width 95 height 17
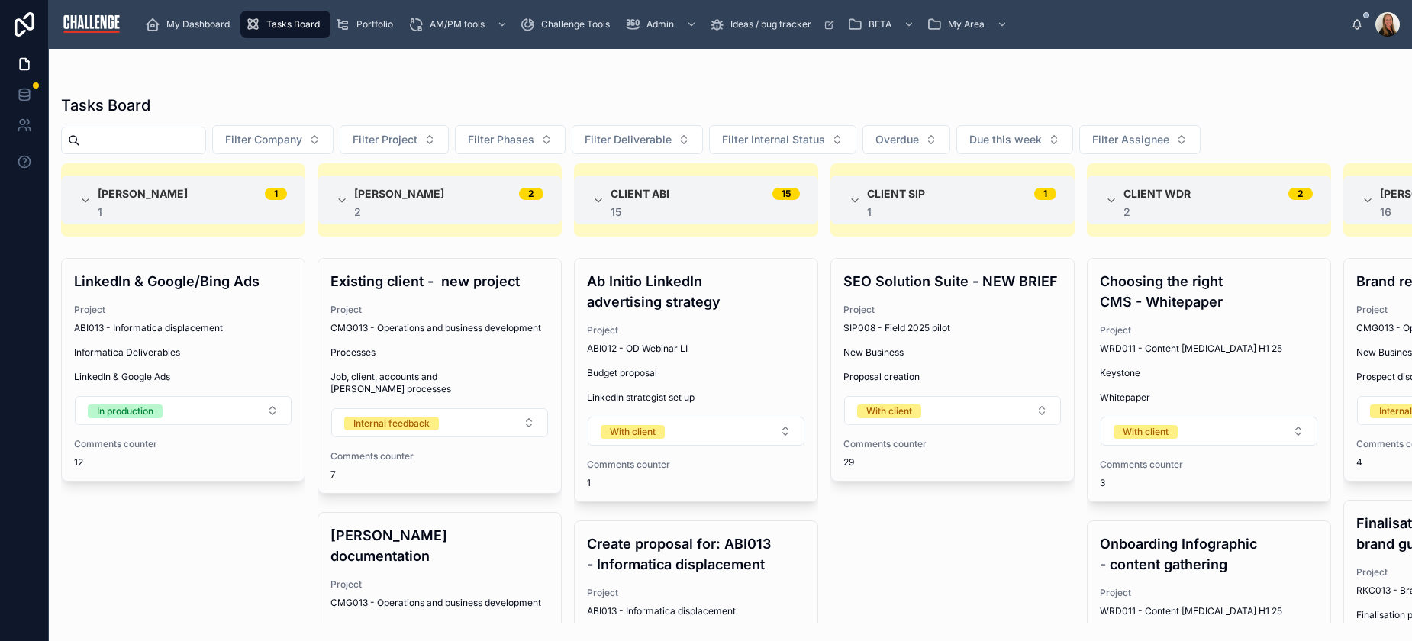
click at [377, 16] on div "Portfolio" at bounding box center [367, 24] width 64 height 24
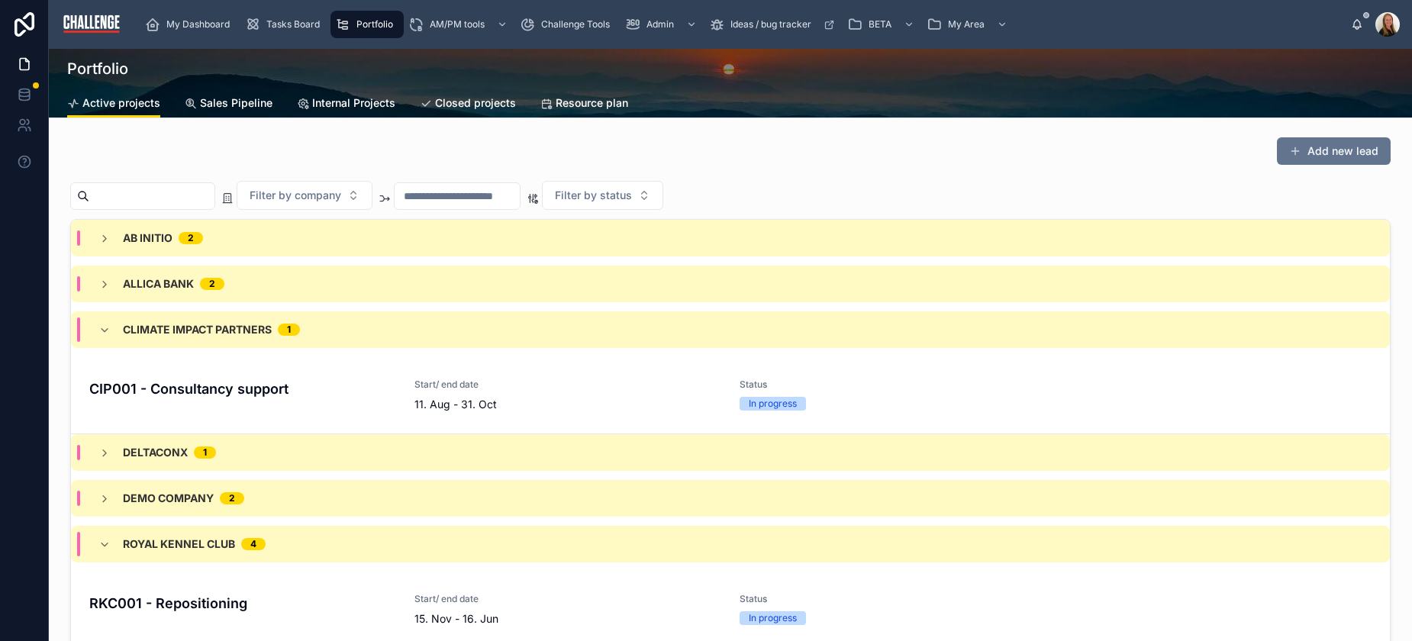
click at [229, 105] on span "Sales Pipeline" at bounding box center [236, 102] width 73 height 15
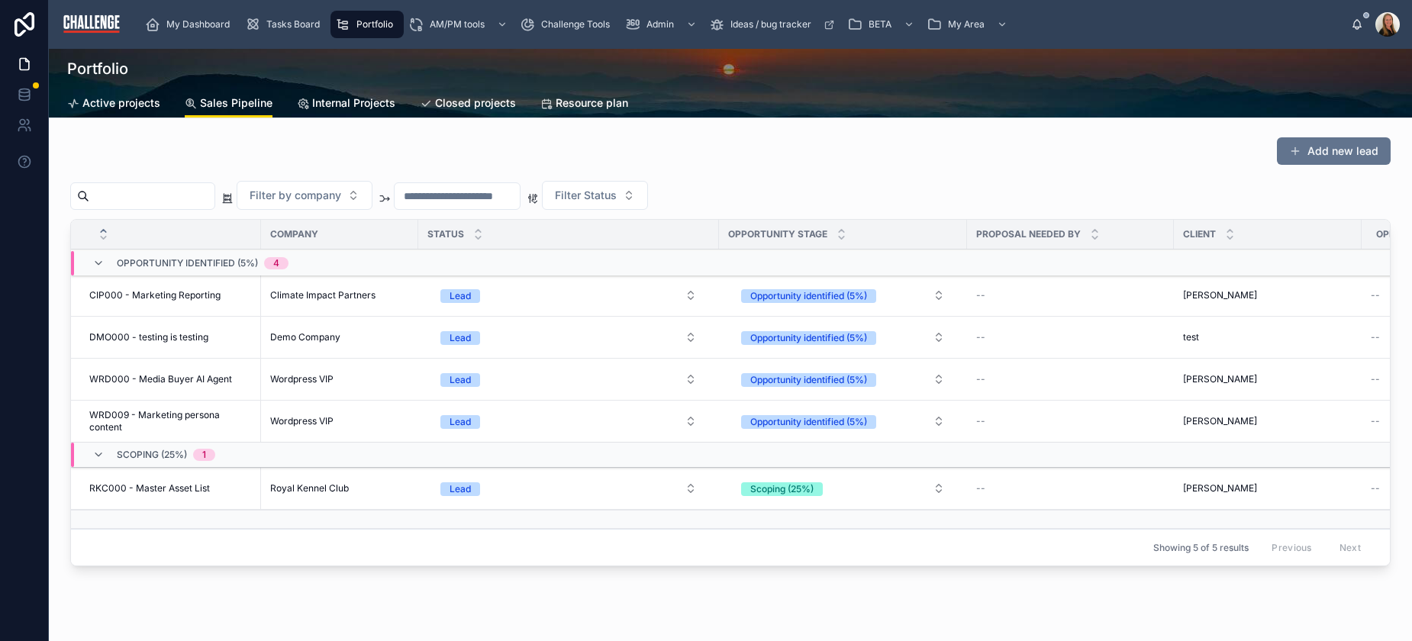
click at [171, 498] on td "RKC000 - Master Asset List RKC000 - Master Asset List" at bounding box center [166, 489] width 190 height 42
click at [167, 485] on span "RKC000 - Master Asset List" at bounding box center [149, 488] width 121 height 12
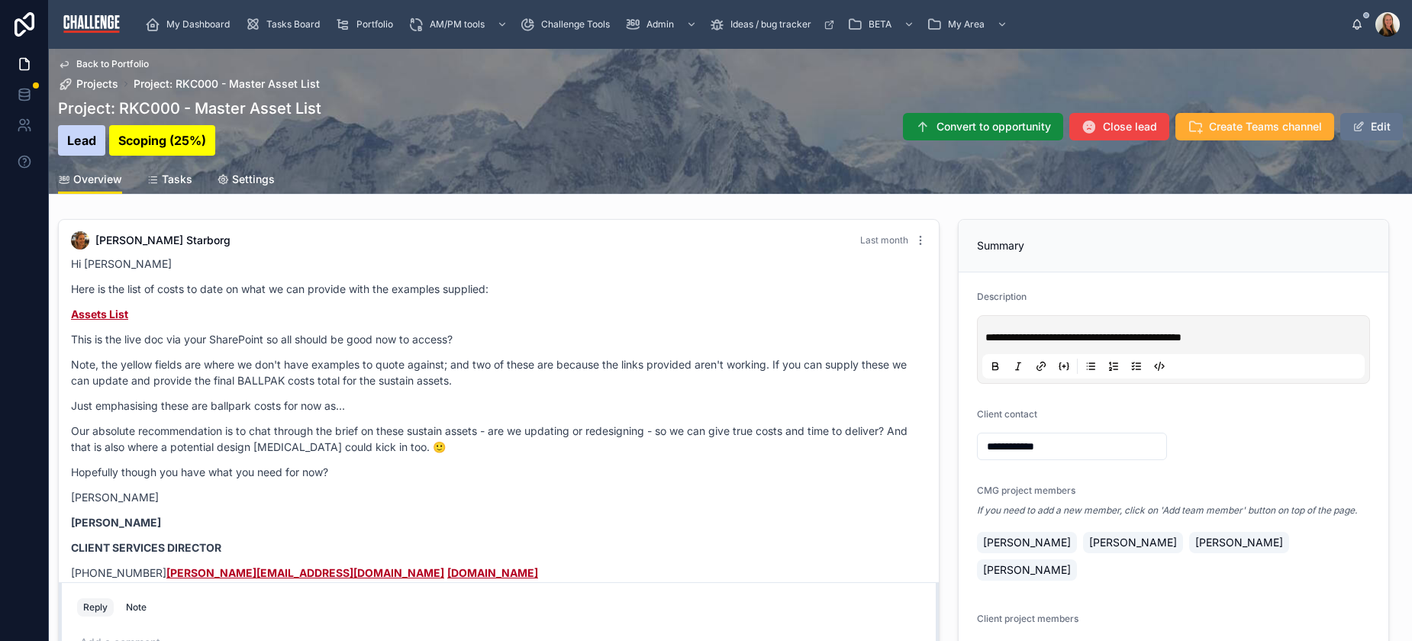
scroll to position [424, 0]
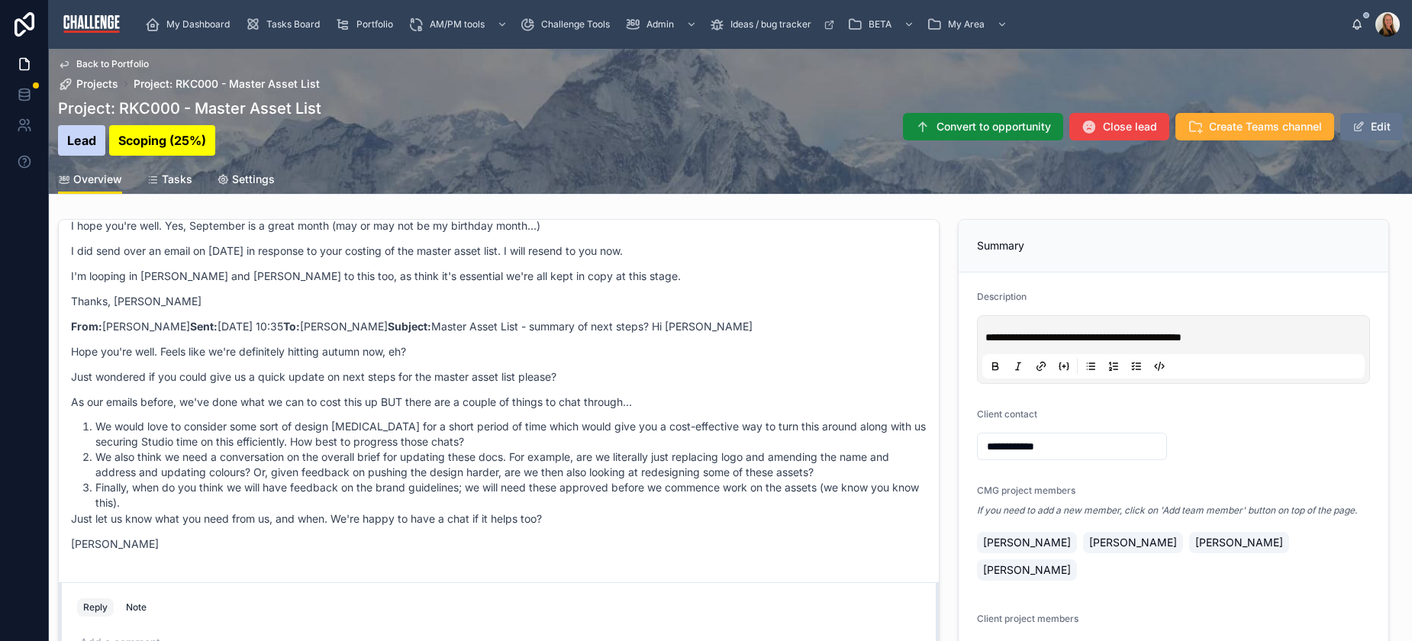
click at [127, 66] on span "Back to Portfolio" at bounding box center [112, 64] width 73 height 12
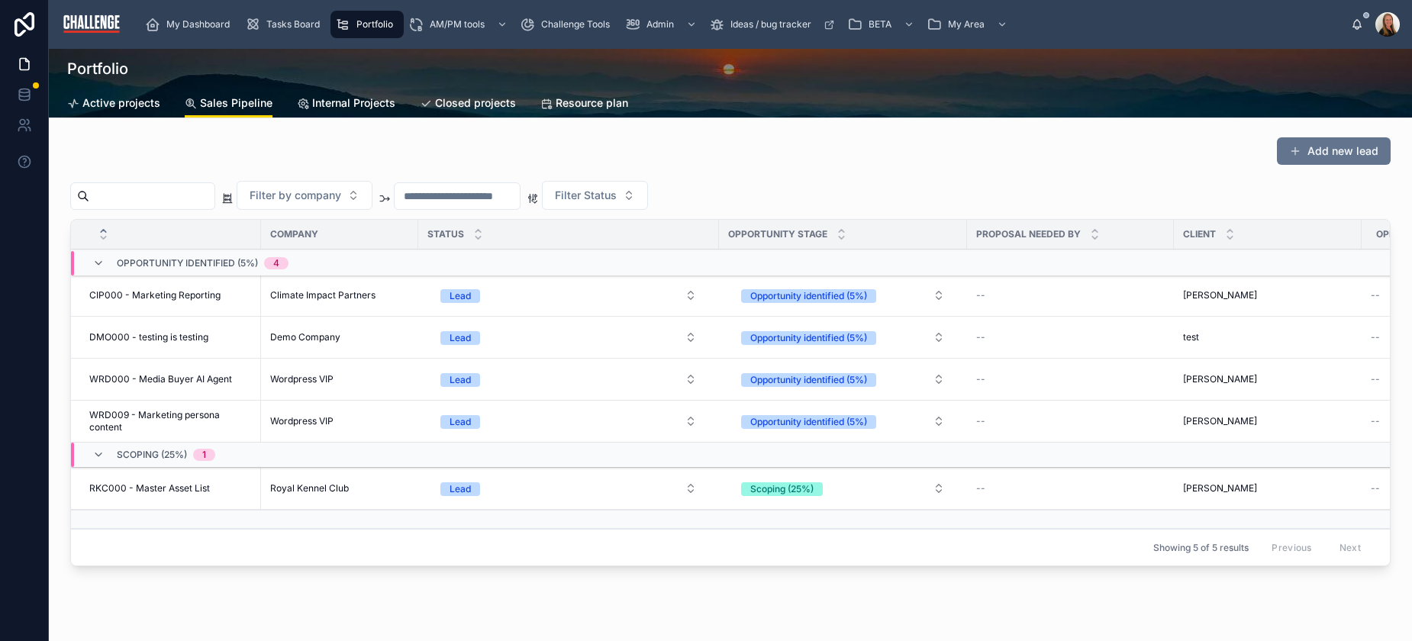
click at [283, 27] on span "Tasks Board" at bounding box center [292, 24] width 53 height 12
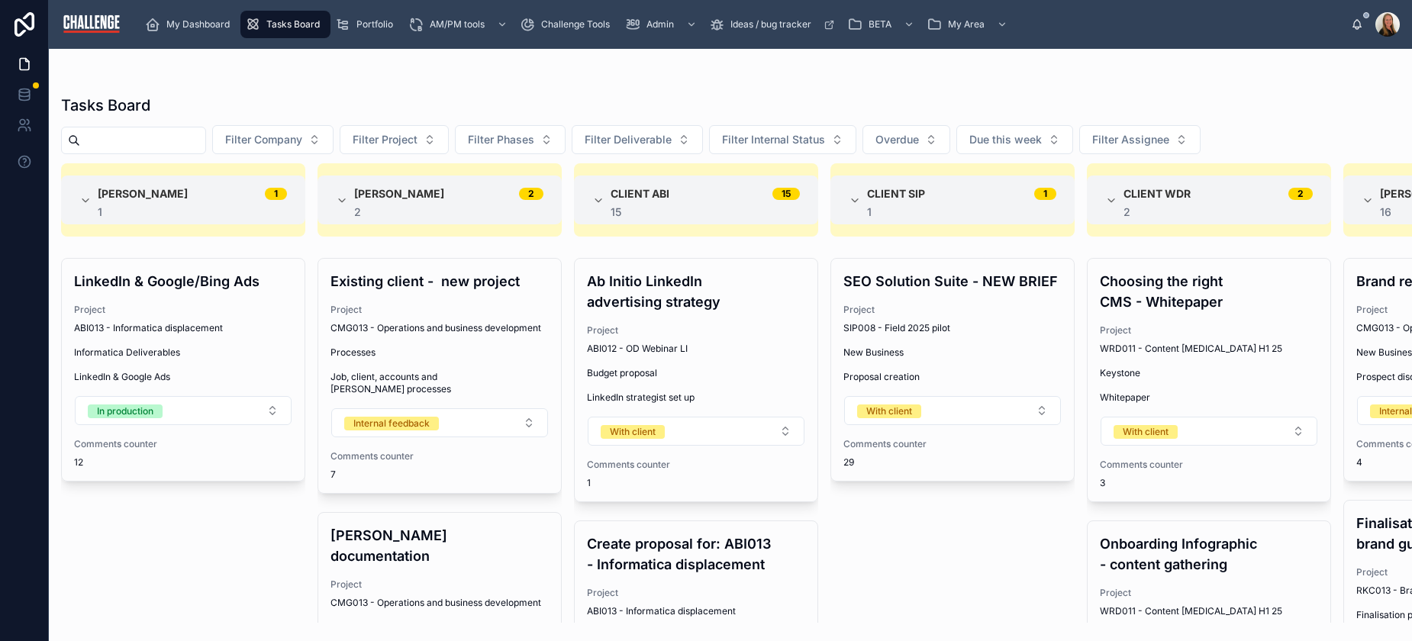
click at [371, 16] on div "Portfolio" at bounding box center [367, 24] width 64 height 24
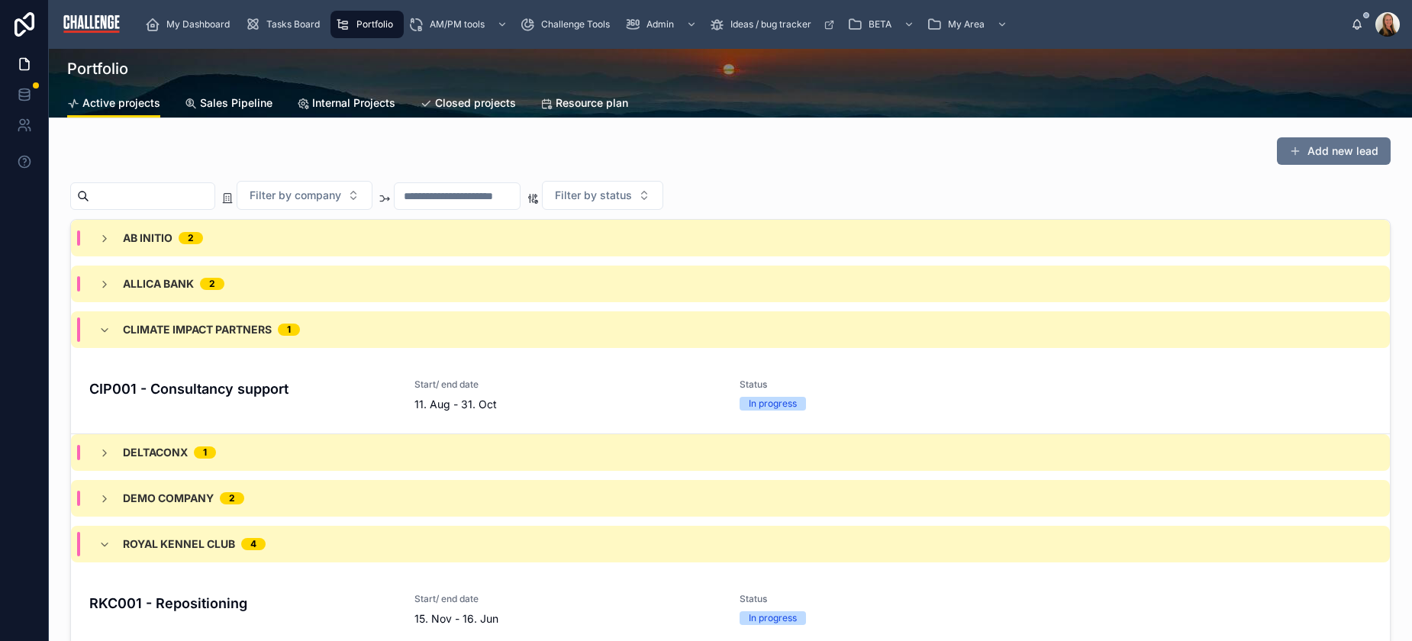
drag, startPoint x: 211, startPoint y: 106, endPoint x: 202, endPoint y: 121, distance: 16.8
click at [212, 105] on span "Sales Pipeline" at bounding box center [236, 102] width 73 height 15
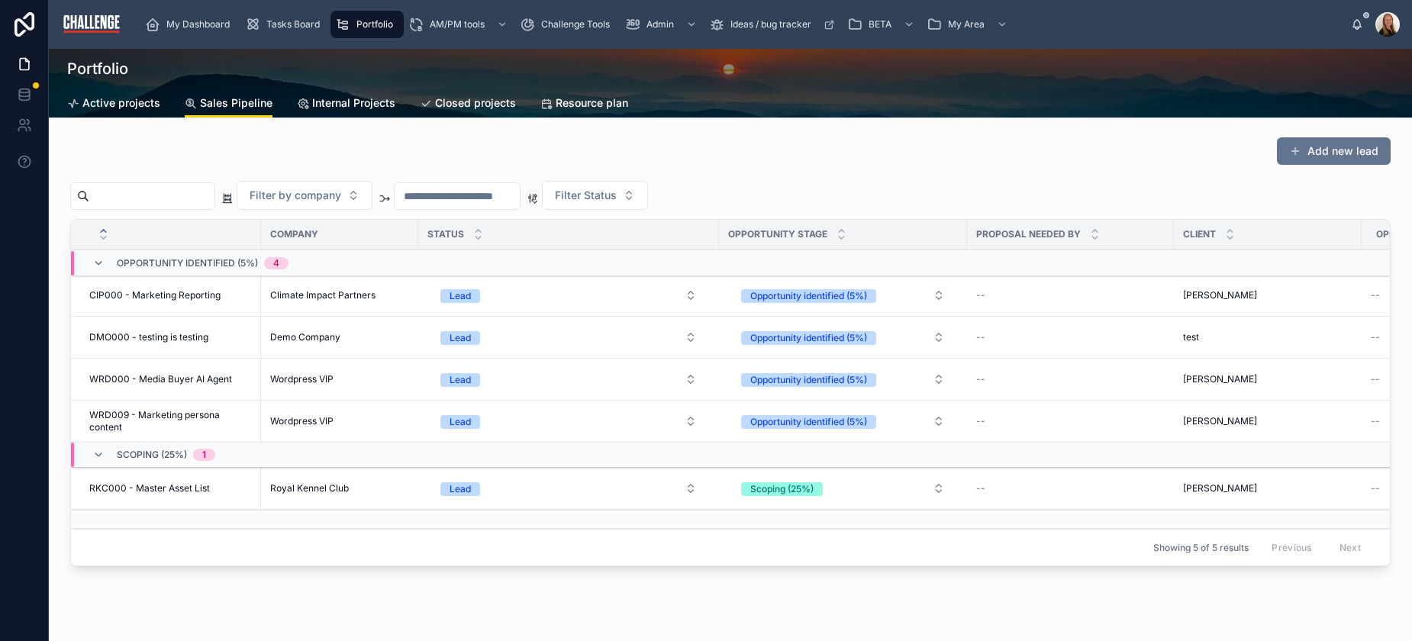
click at [399, 295] on div "Climate Impact Partners" at bounding box center [339, 295] width 139 height 12
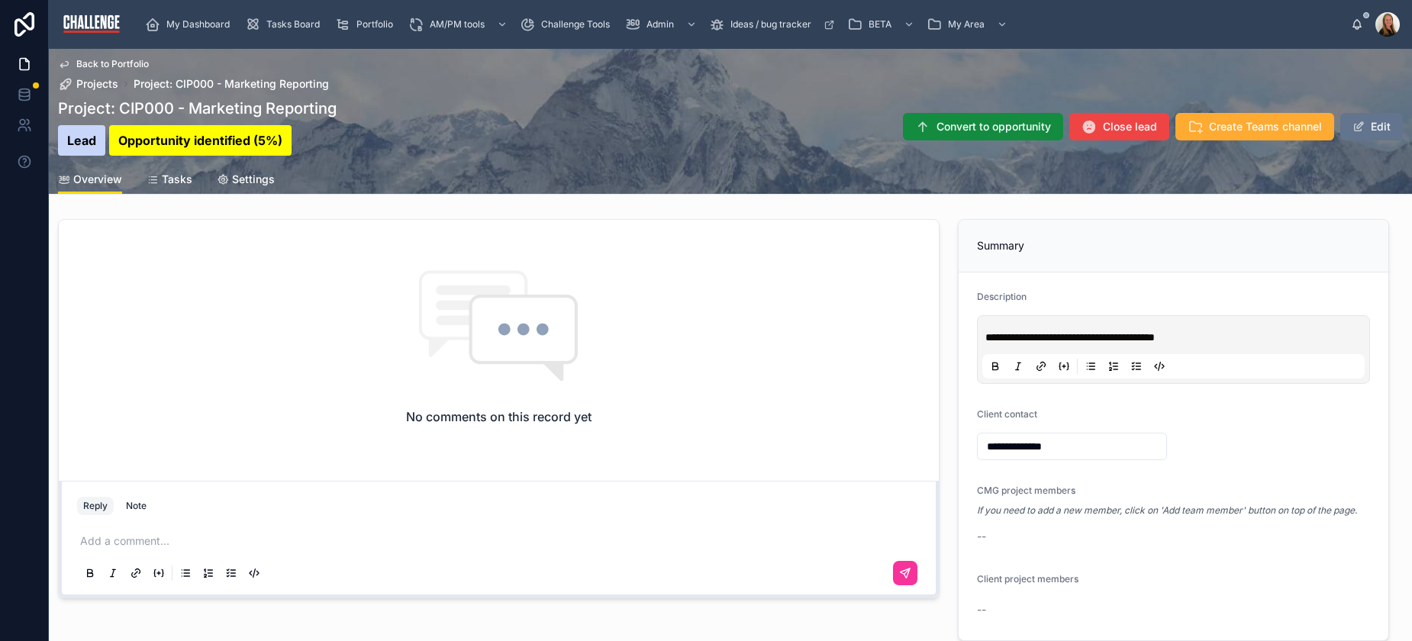
click at [1112, 125] on span "Close lead" at bounding box center [1130, 126] width 54 height 15
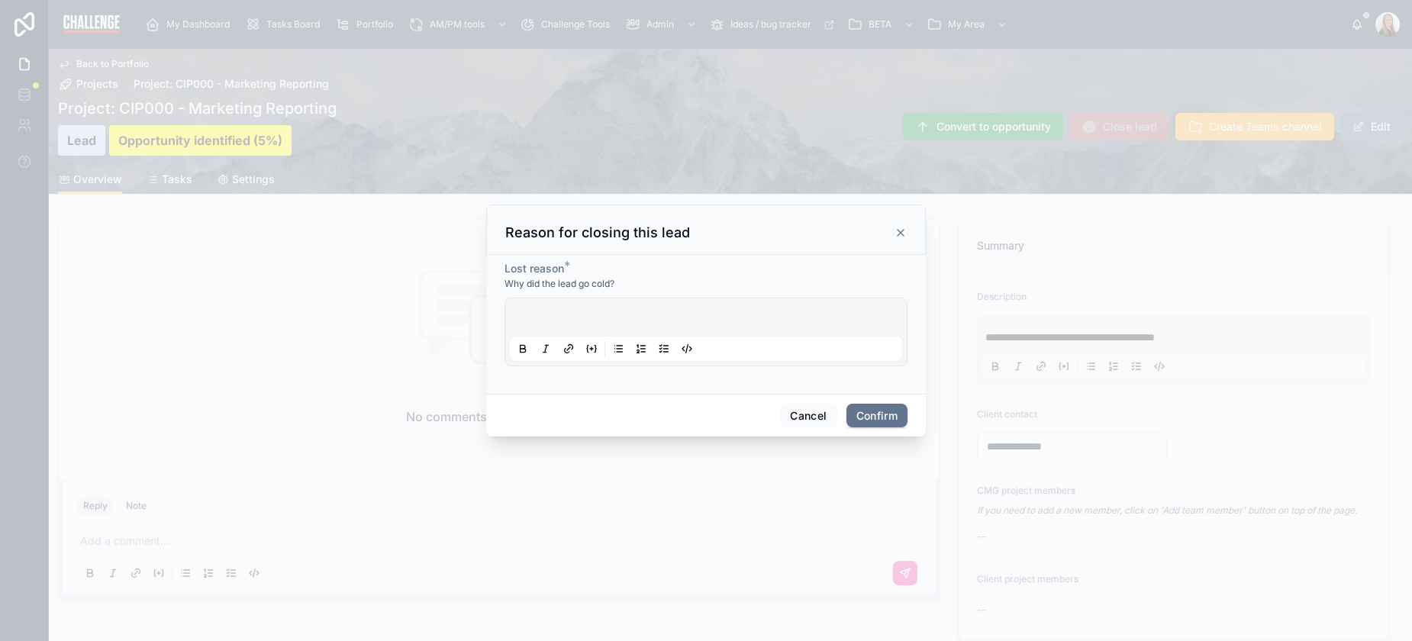
click at [699, 317] on div at bounding box center [706, 332] width 392 height 58
click at [525, 321] on span "**********" at bounding box center [552, 320] width 78 height 11
click at [867, 417] on button "Confirm" at bounding box center [877, 416] width 61 height 24
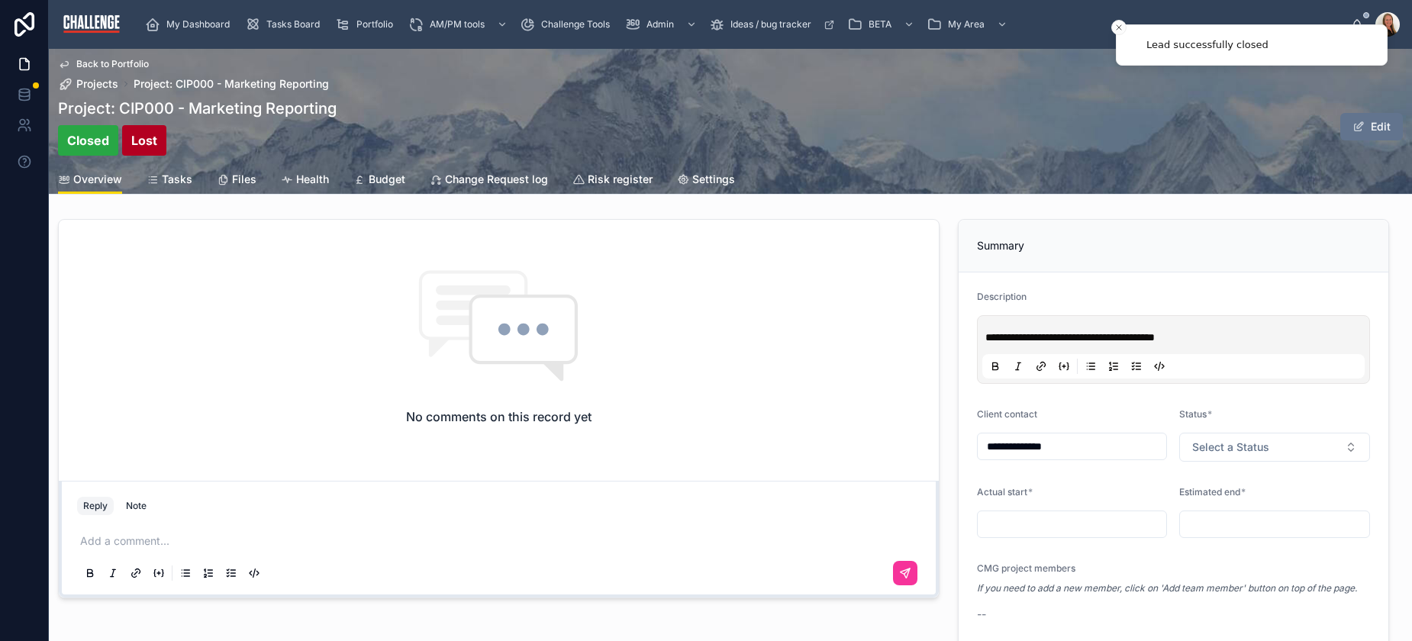
click at [108, 87] on span "Projects" at bounding box center [97, 83] width 42 height 15
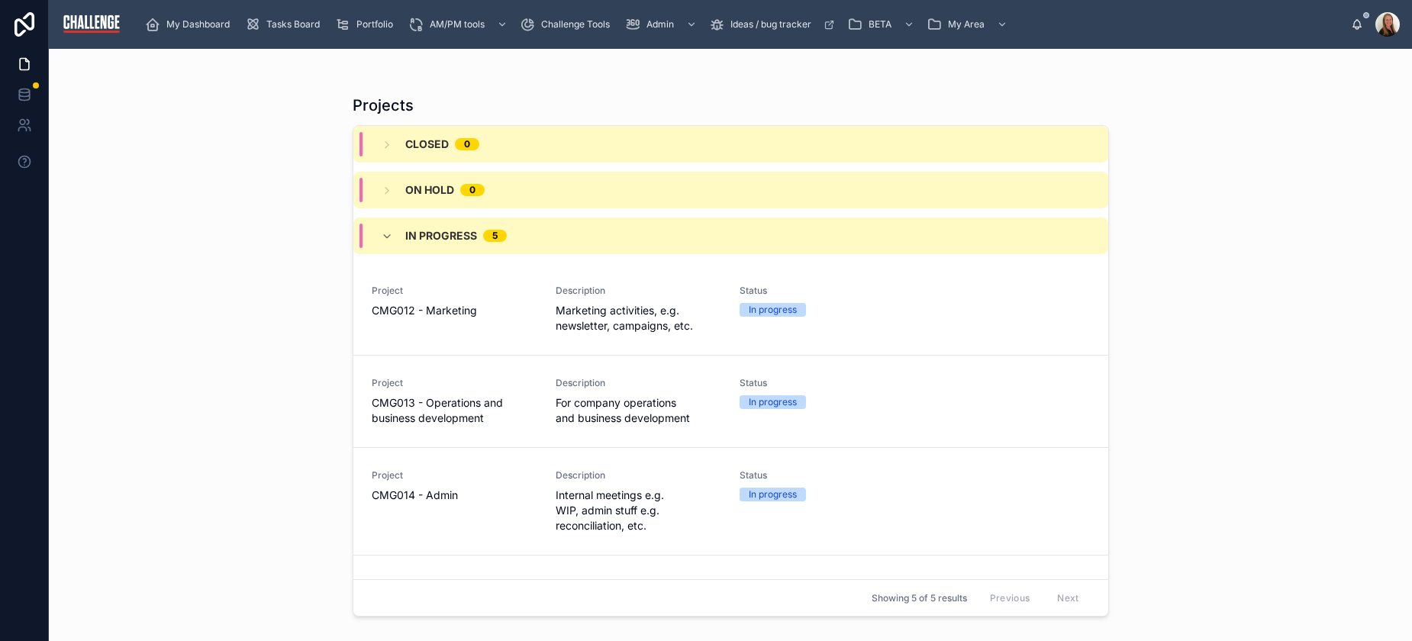
click at [375, 24] on span "Portfolio" at bounding box center [375, 24] width 37 height 12
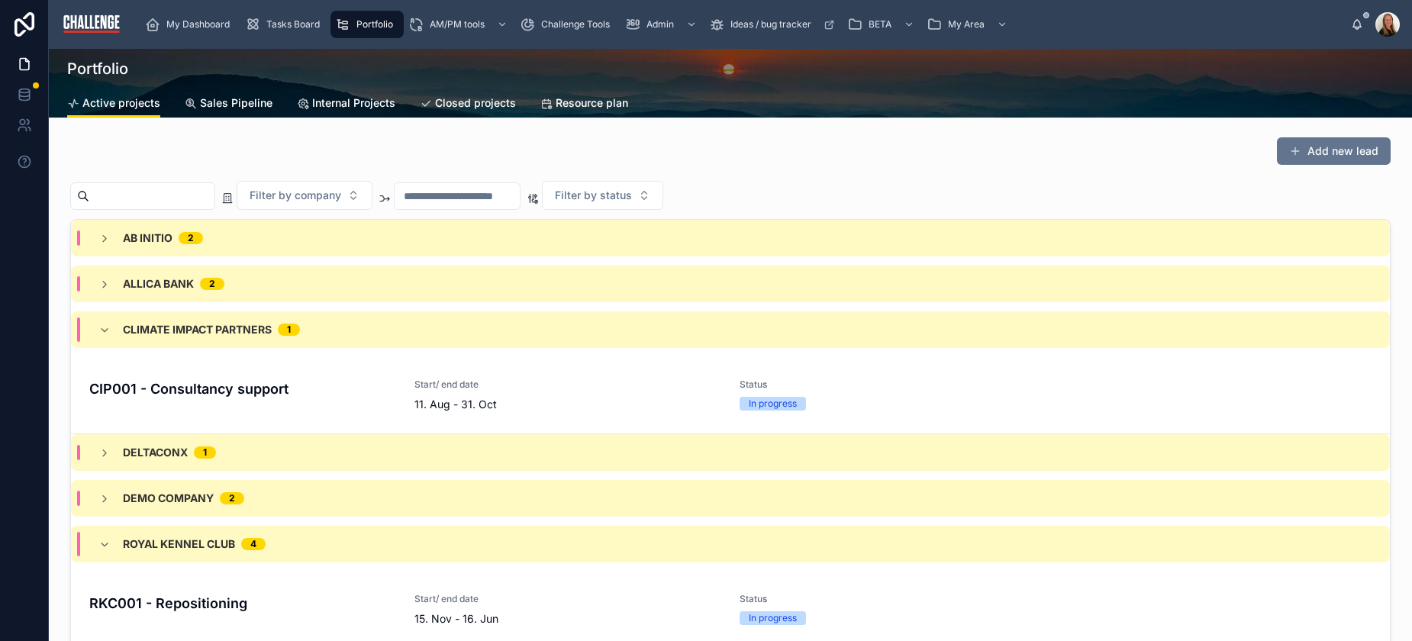
click at [209, 101] on span "Sales Pipeline" at bounding box center [236, 102] width 73 height 15
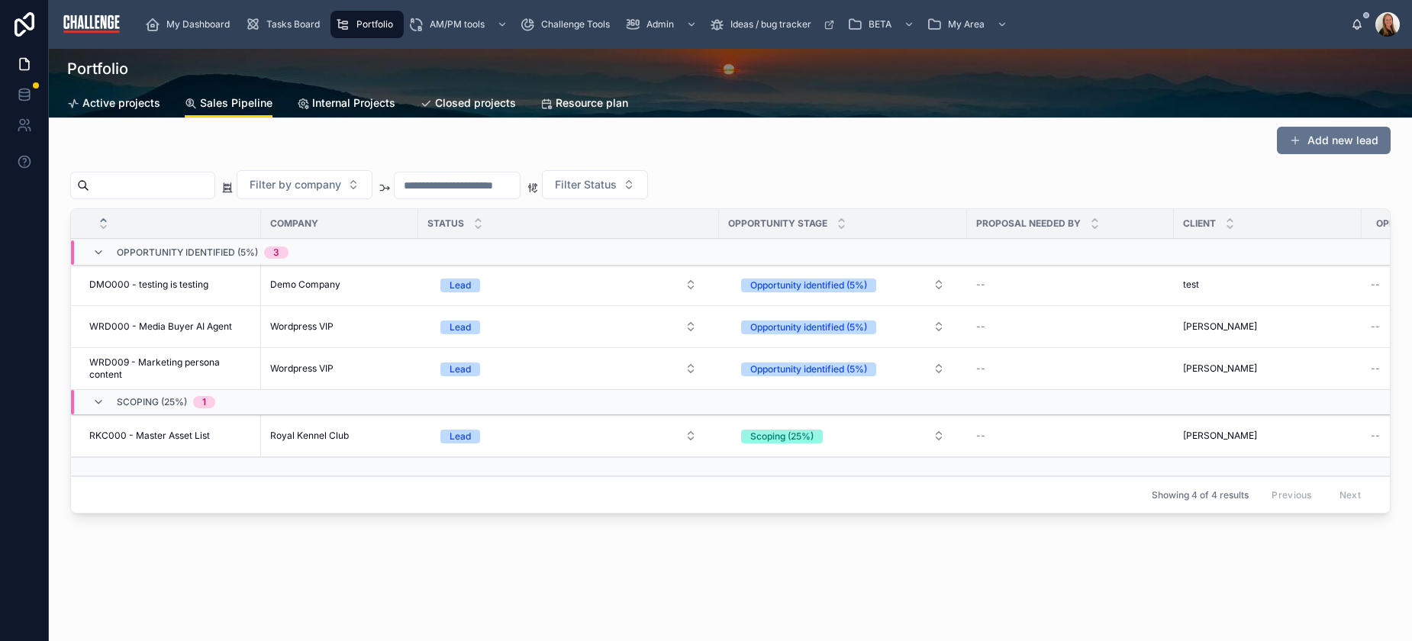
scroll to position [29, 0]
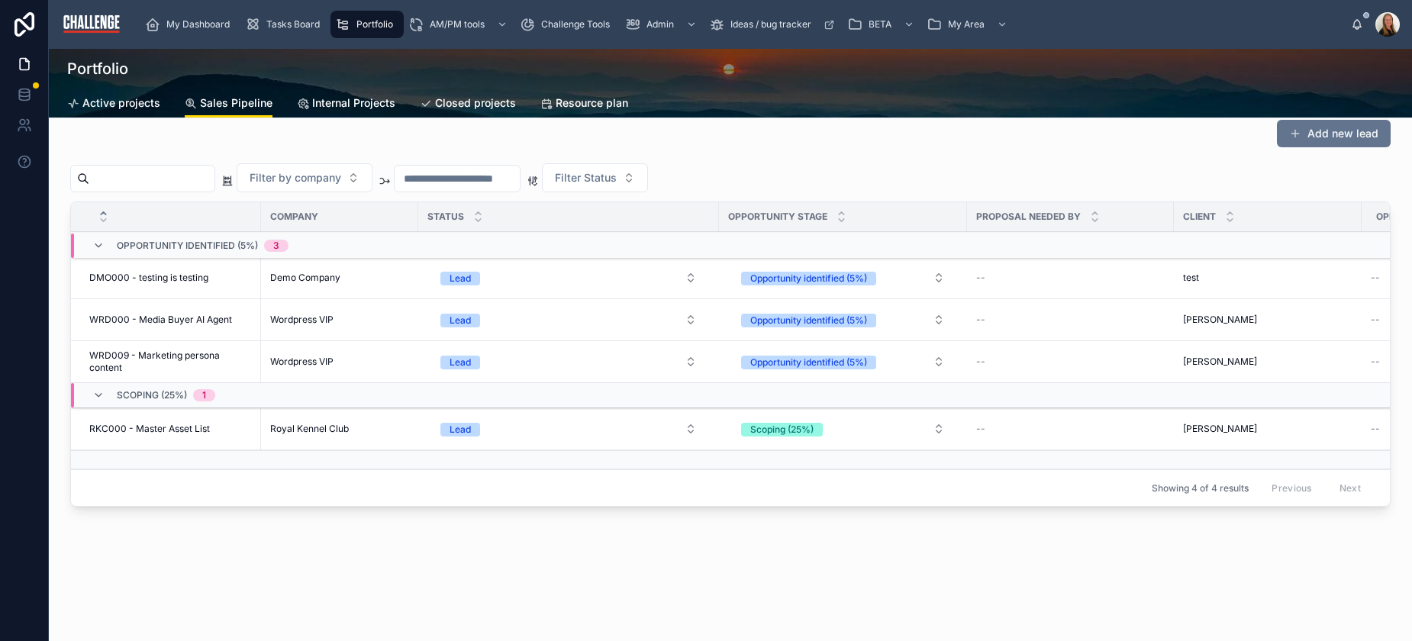
click at [564, 417] on button "Lead" at bounding box center [568, 428] width 281 height 27
click at [487, 479] on div "Showing 4 of 4 results Previous Next" at bounding box center [730, 488] width 1319 height 37
click at [582, 418] on button "Lead" at bounding box center [568, 428] width 281 height 27
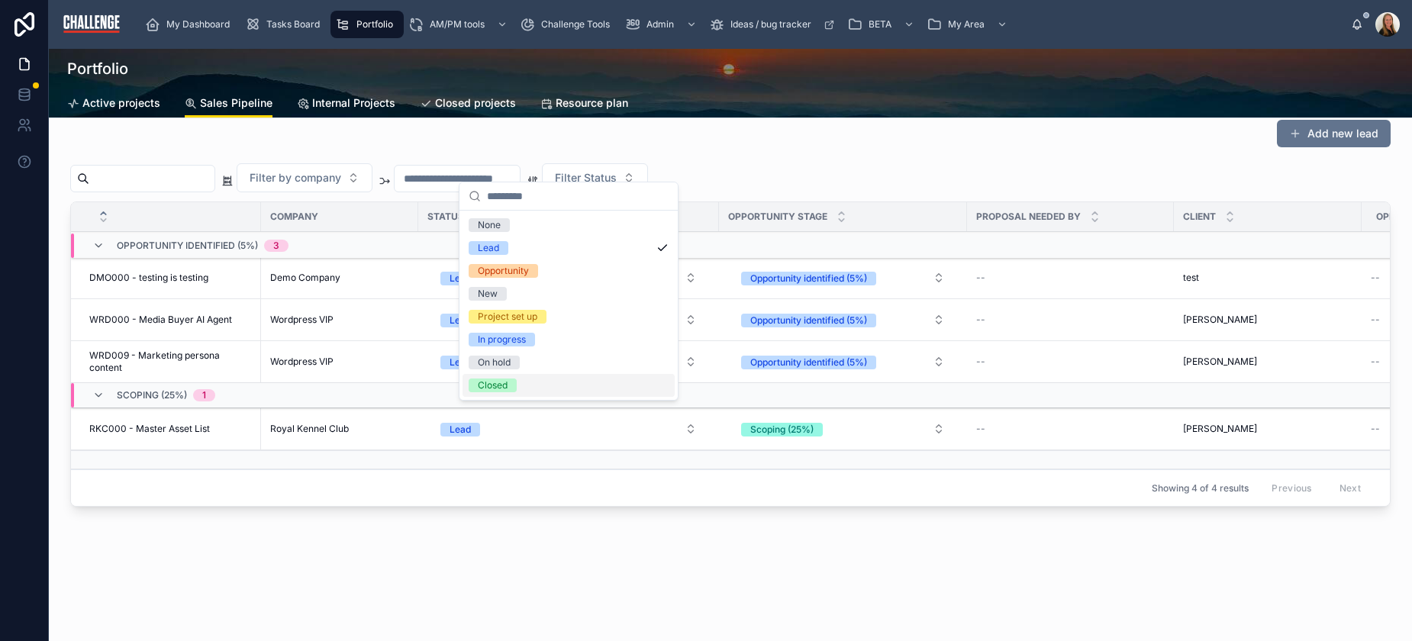
click at [552, 429] on button "Lead" at bounding box center [568, 428] width 281 height 27
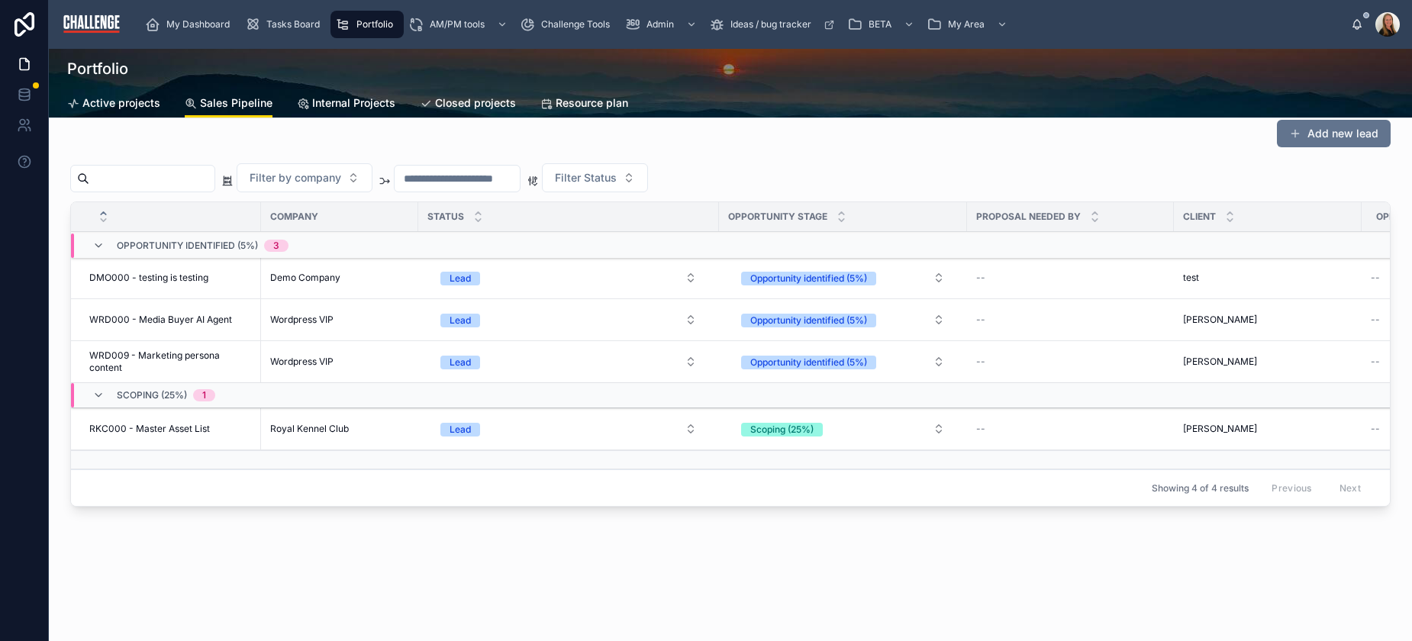
click at [501, 422] on button "Lead" at bounding box center [568, 428] width 281 height 27
click at [195, 423] on span "RKC000 - Master Asset List" at bounding box center [149, 429] width 121 height 12
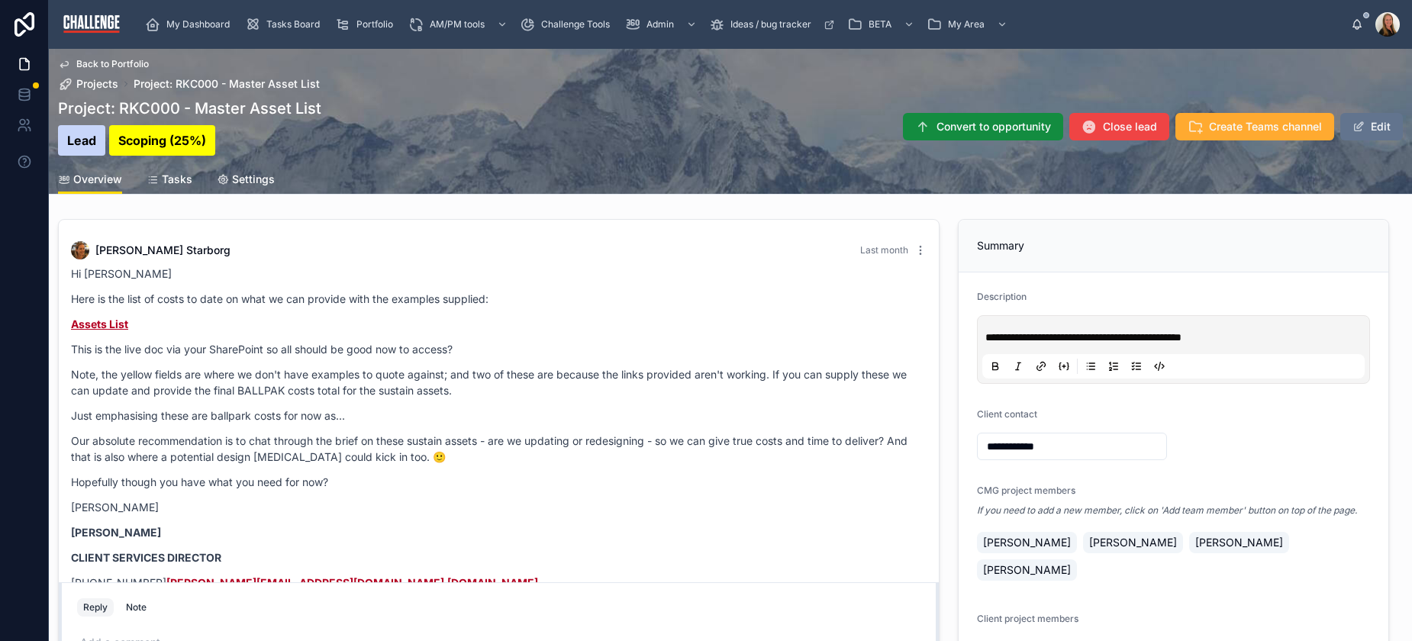
drag, startPoint x: 350, startPoint y: 247, endPoint x: 286, endPoint y: 207, distance: 75.8
click at [353, 246] on div "[PERSON_NAME] Last month" at bounding box center [499, 250] width 856 height 18
click at [172, 79] on span "Project: RKC000 - Master Asset List" at bounding box center [227, 83] width 186 height 15
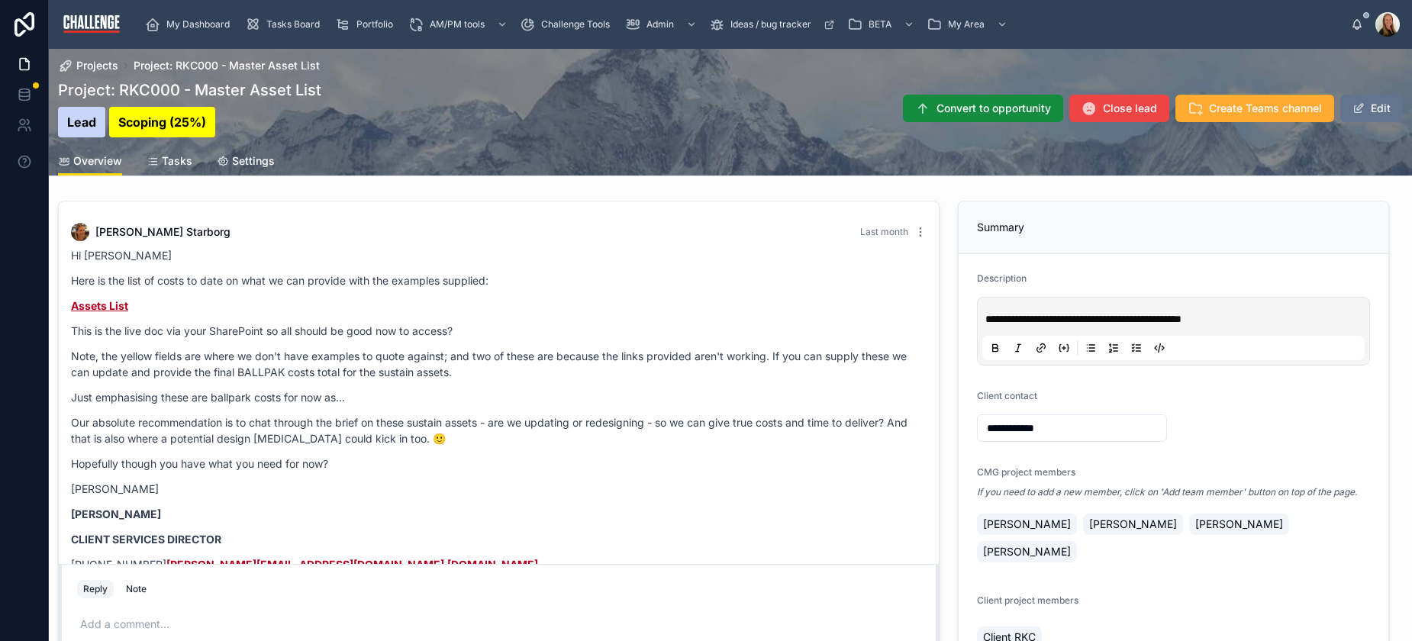
scroll to position [424, 0]
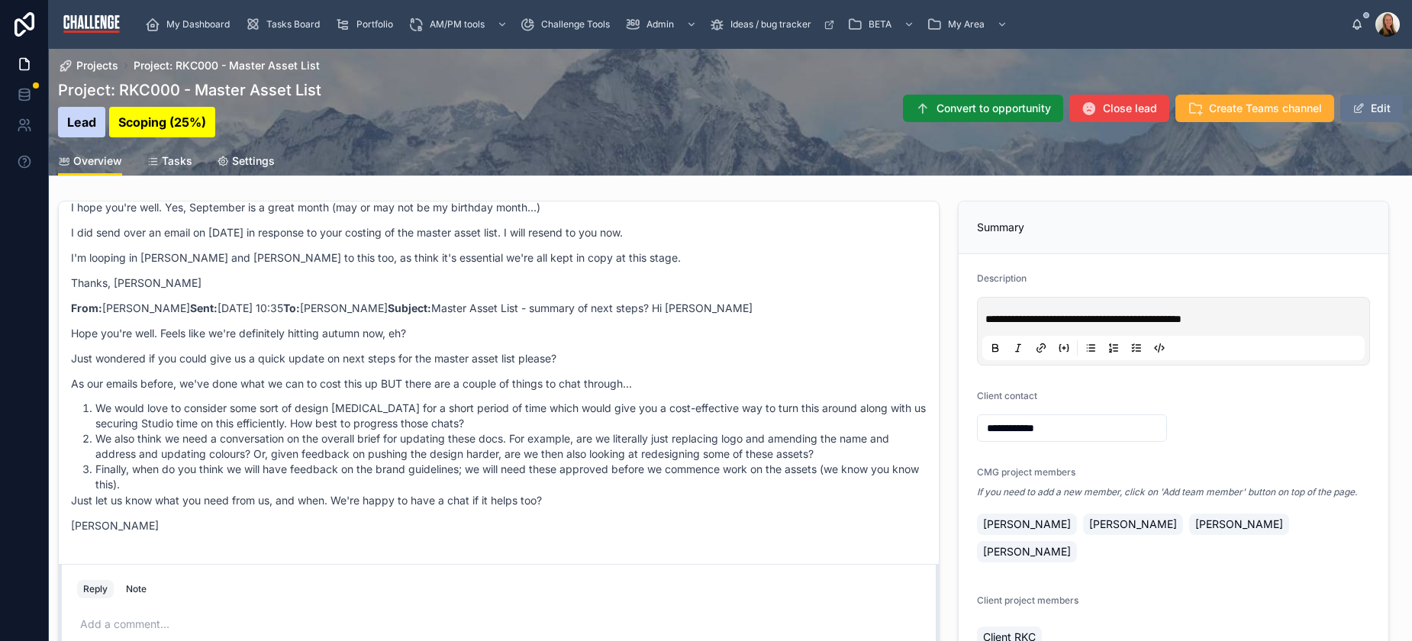
click at [340, 24] on icon "scrollable content" at bounding box center [342, 24] width 15 height 15
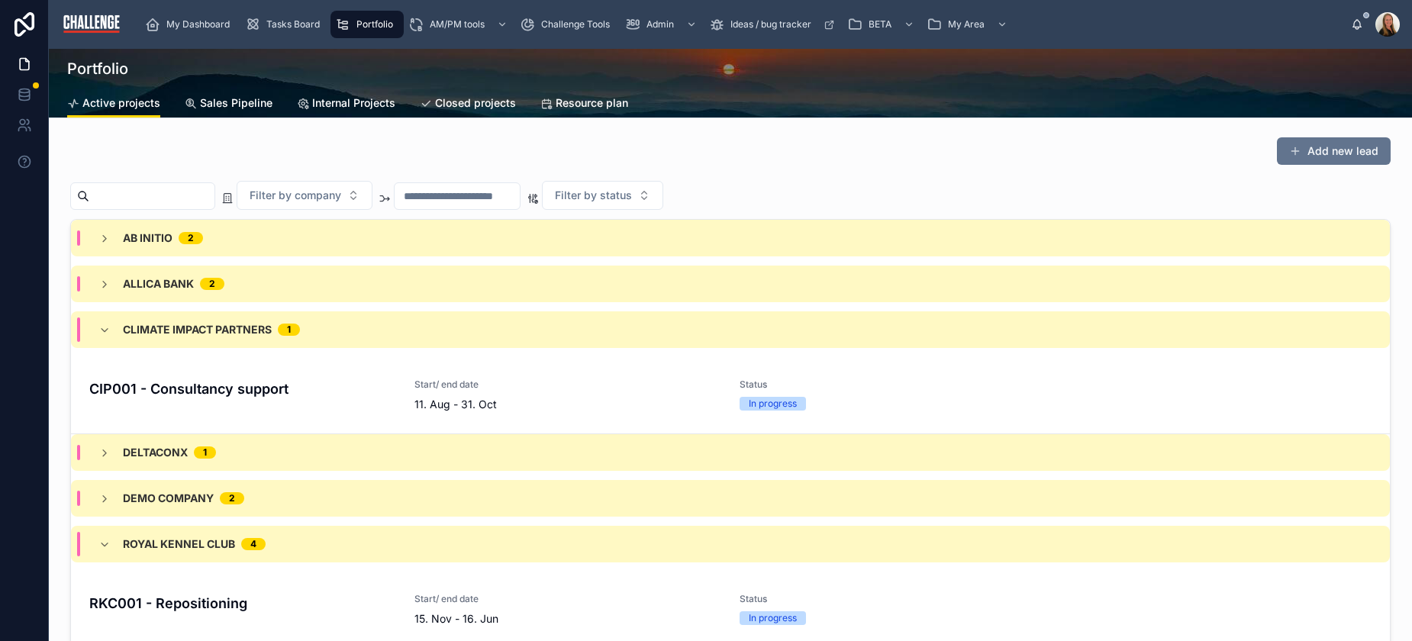
click at [239, 104] on span "Sales Pipeline" at bounding box center [236, 102] width 73 height 15
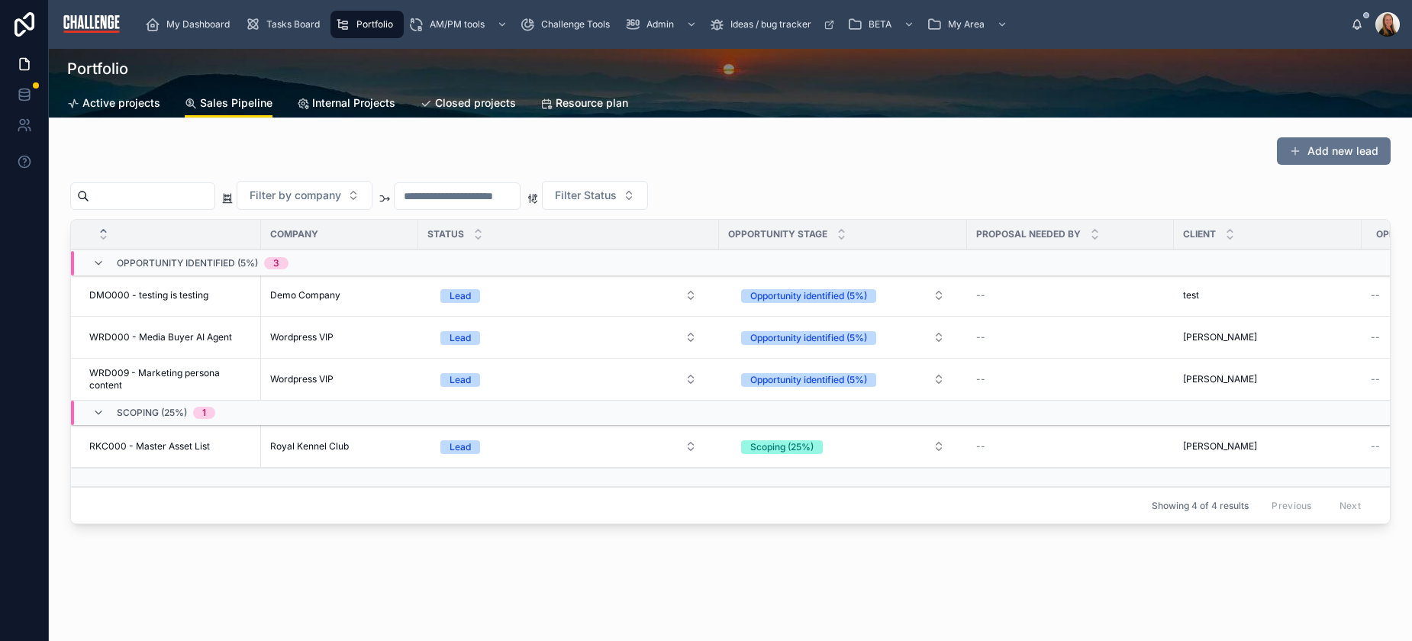
click at [351, 107] on span "Internal Projects" at bounding box center [353, 102] width 83 height 15
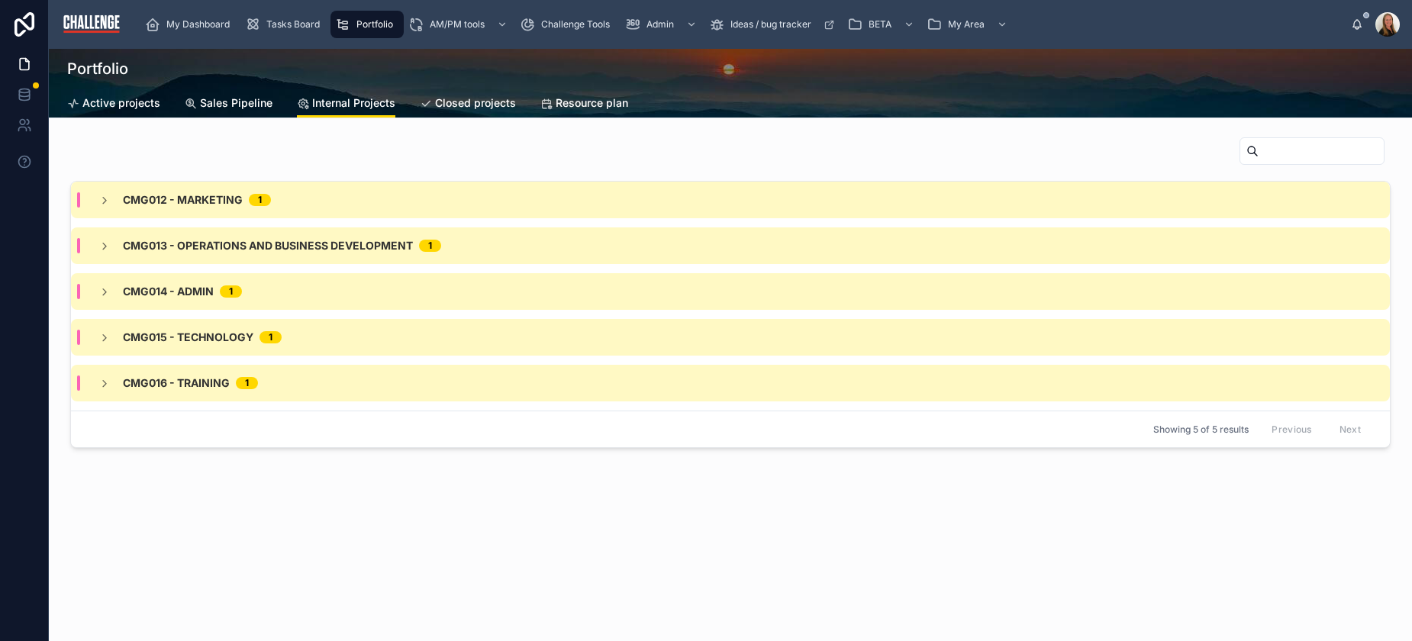
click at [173, 191] on div "CMG012 - Marketing 1" at bounding box center [730, 200] width 1319 height 37
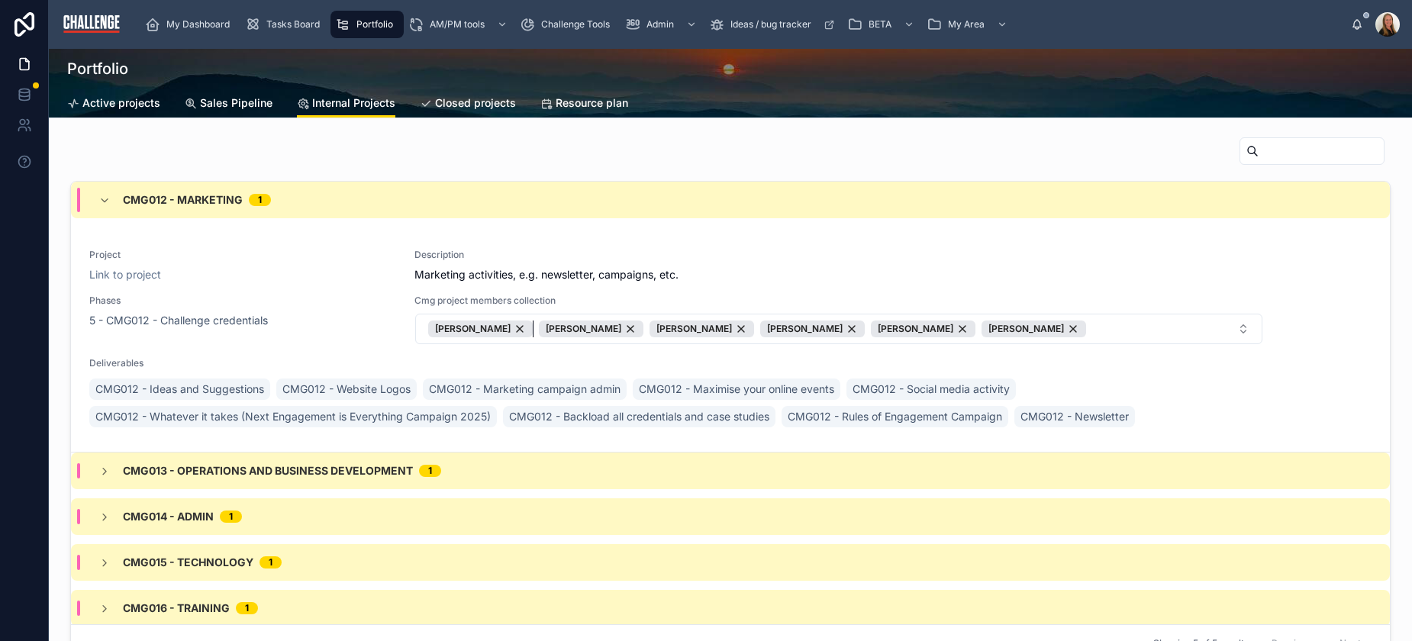
click at [506, 331] on div "[PERSON_NAME]" at bounding box center [480, 329] width 105 height 17
click at [786, 328] on div "[PERSON_NAME]" at bounding box center [812, 329] width 105 height 17
click at [292, 21] on span "Tasks Board" at bounding box center [292, 24] width 53 height 12
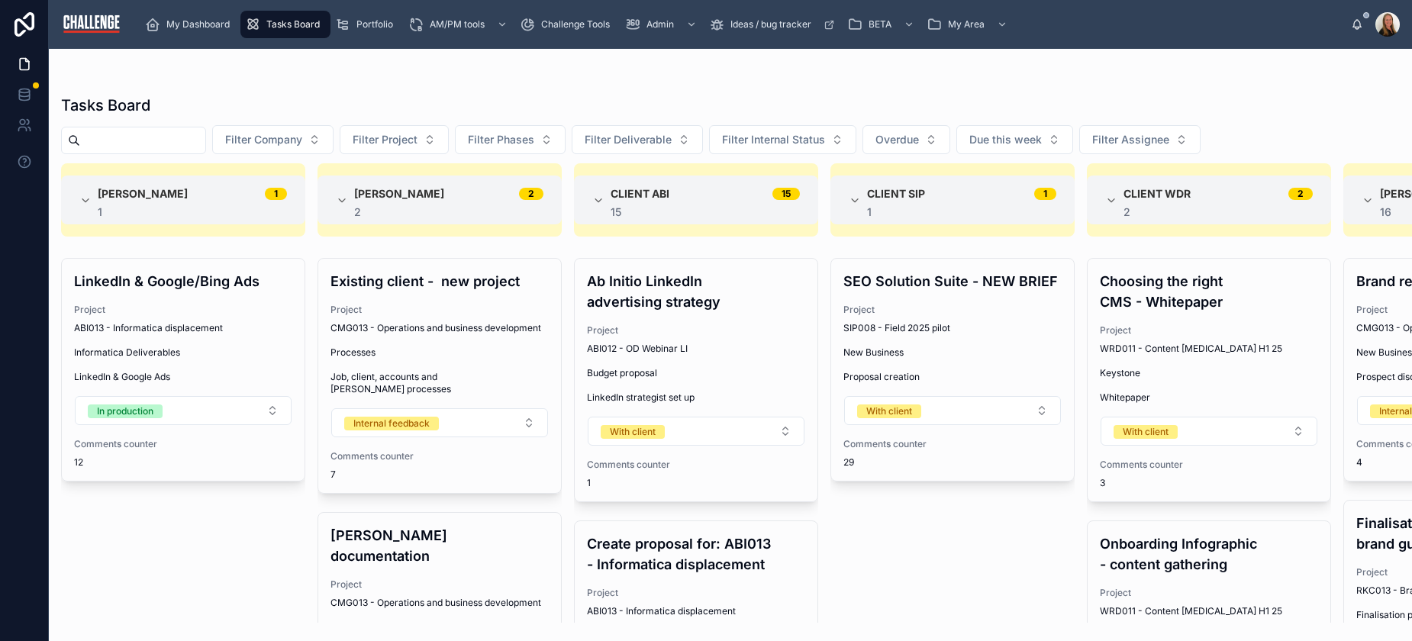
click at [330, 136] on button "Filter Company" at bounding box center [272, 139] width 121 height 29
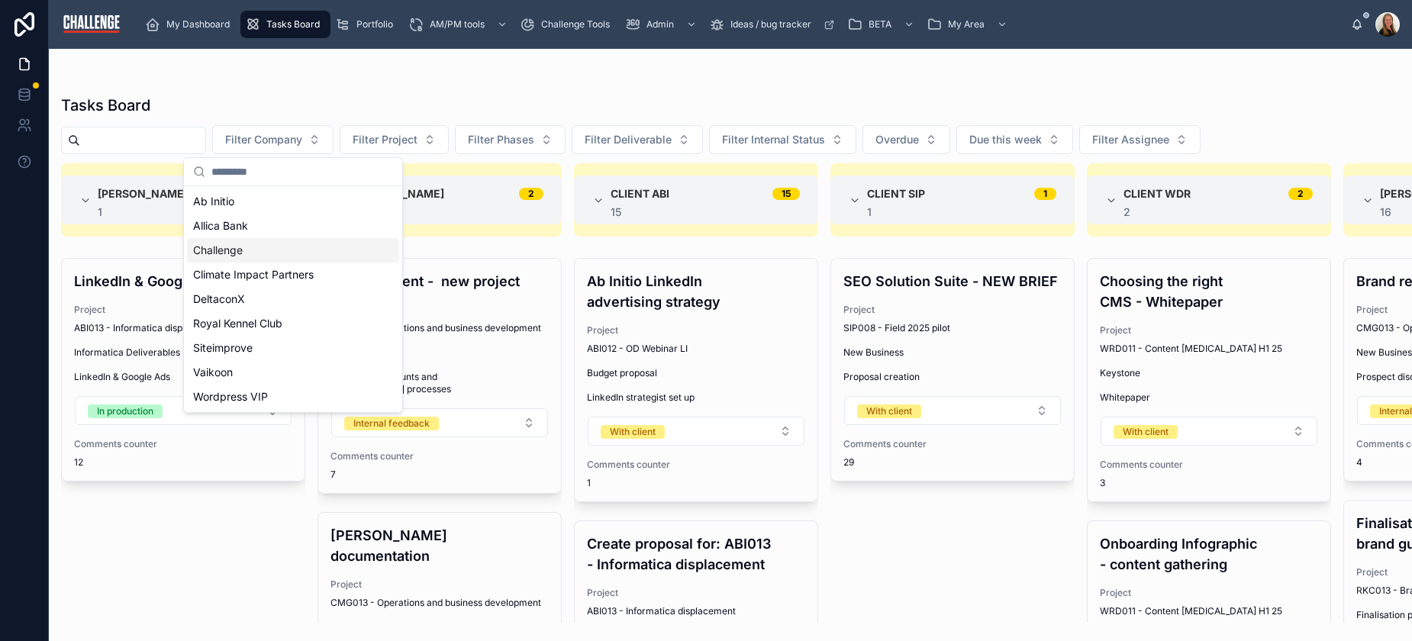
click at [269, 249] on div "Challenge" at bounding box center [293, 250] width 212 height 24
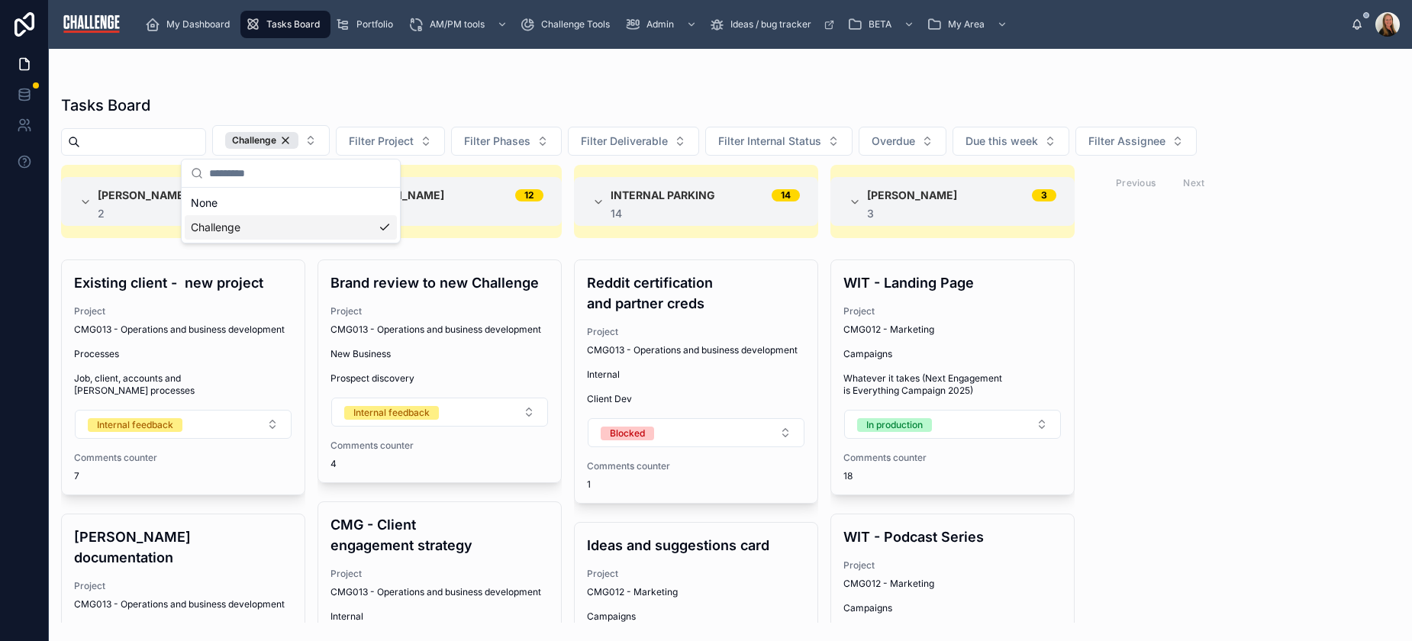
click at [1237, 350] on div "[PERSON_NAME] 2 2 Existing client - new project Project CMG013 - Operations and…" at bounding box center [730, 394] width 1363 height 458
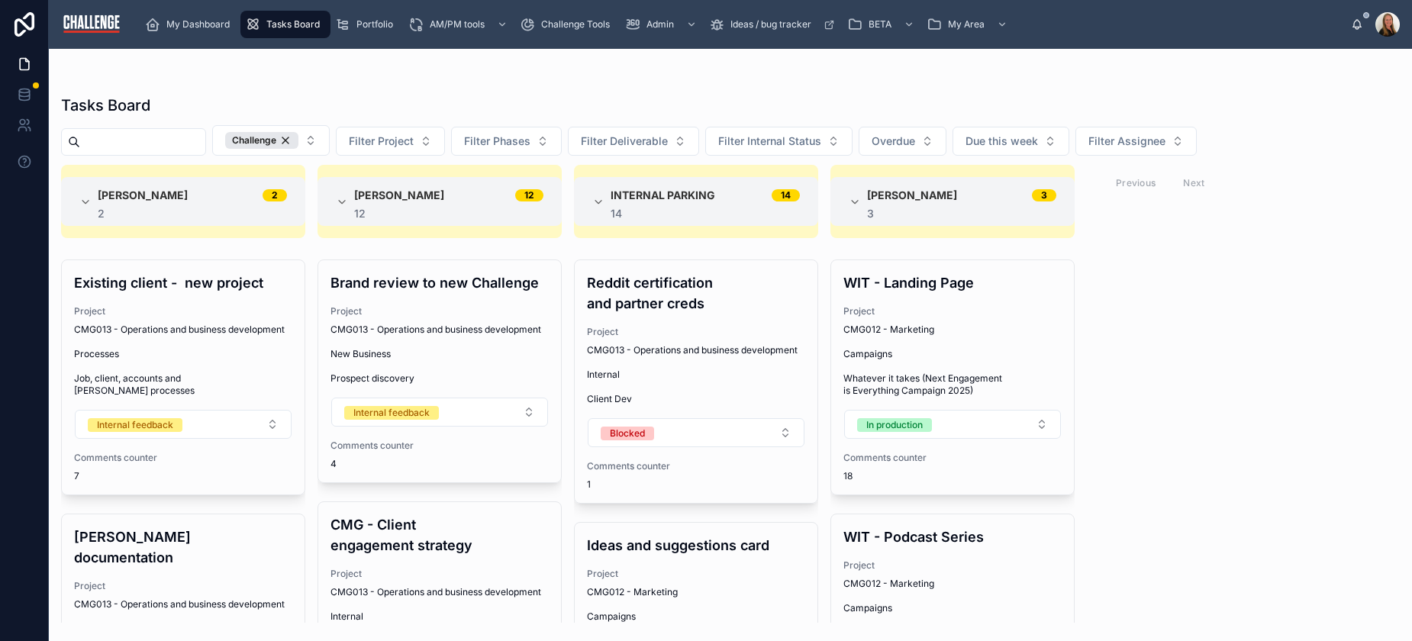
click at [899, 294] on div "WIT - Landing Page Project CMG012 - Marketing Campaigns Whatever it takes (Next…" at bounding box center [952, 377] width 243 height 234
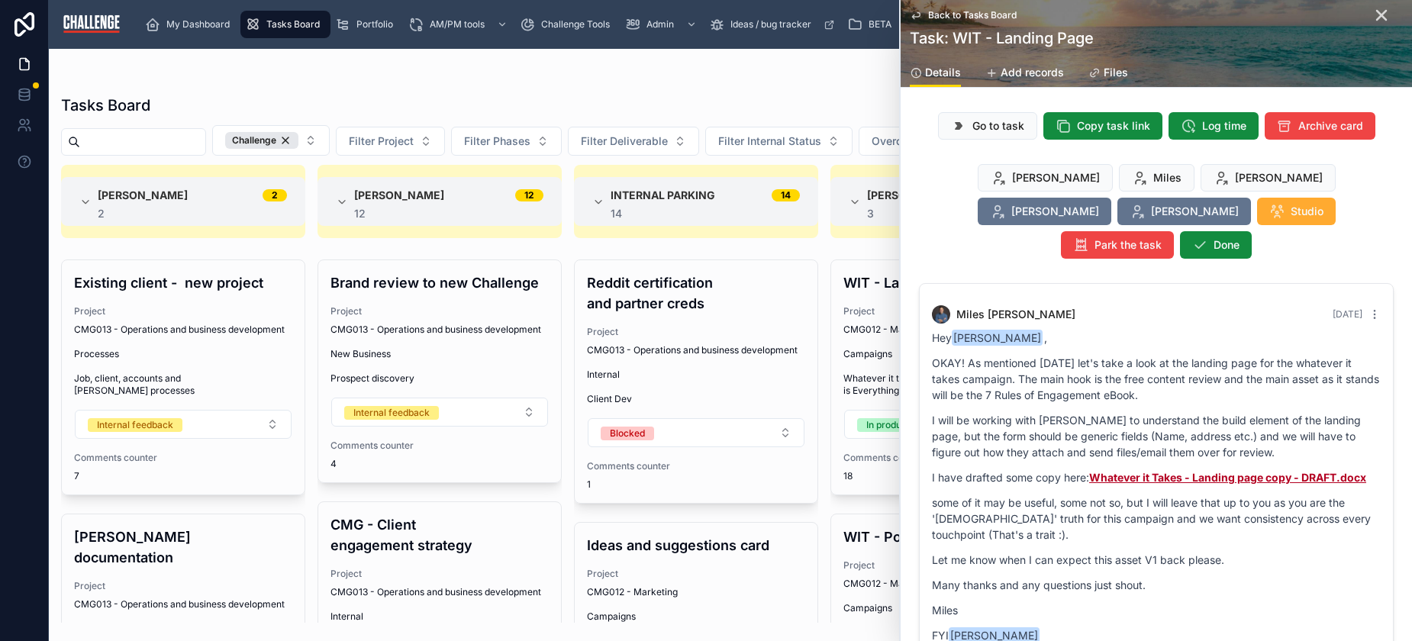
scroll to position [2605, 0]
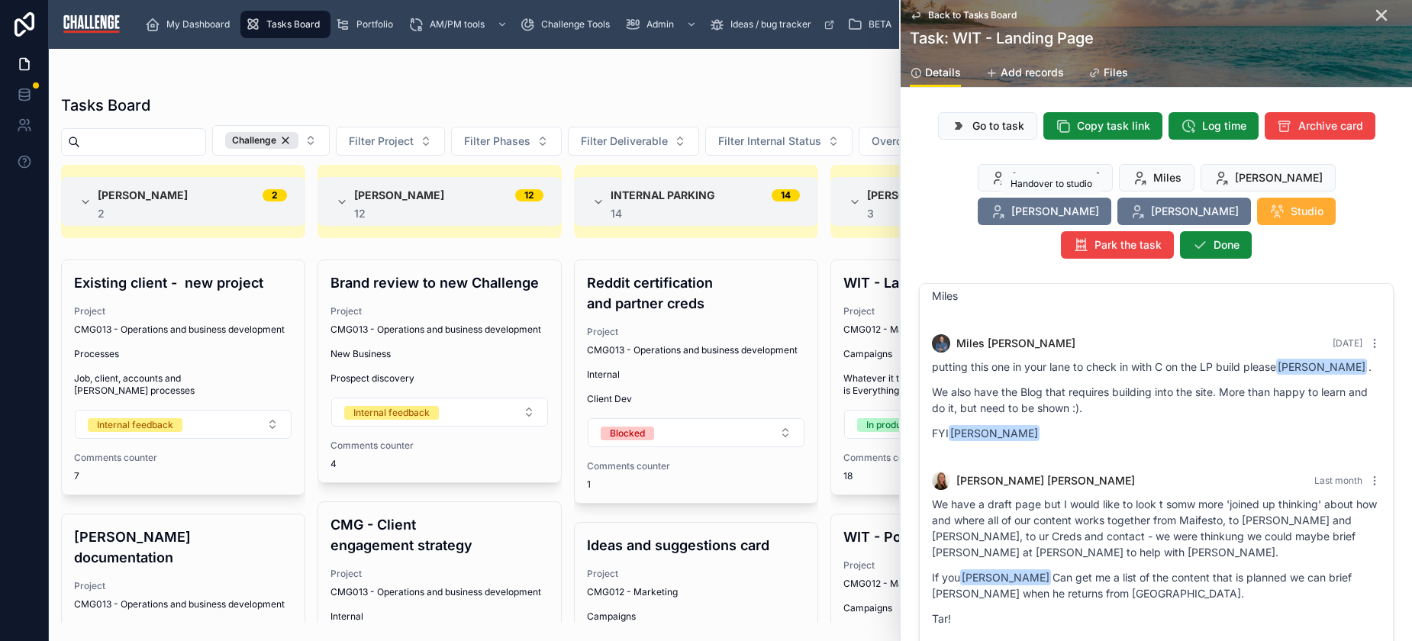
click at [1291, 211] on span "Studio" at bounding box center [1307, 211] width 33 height 15
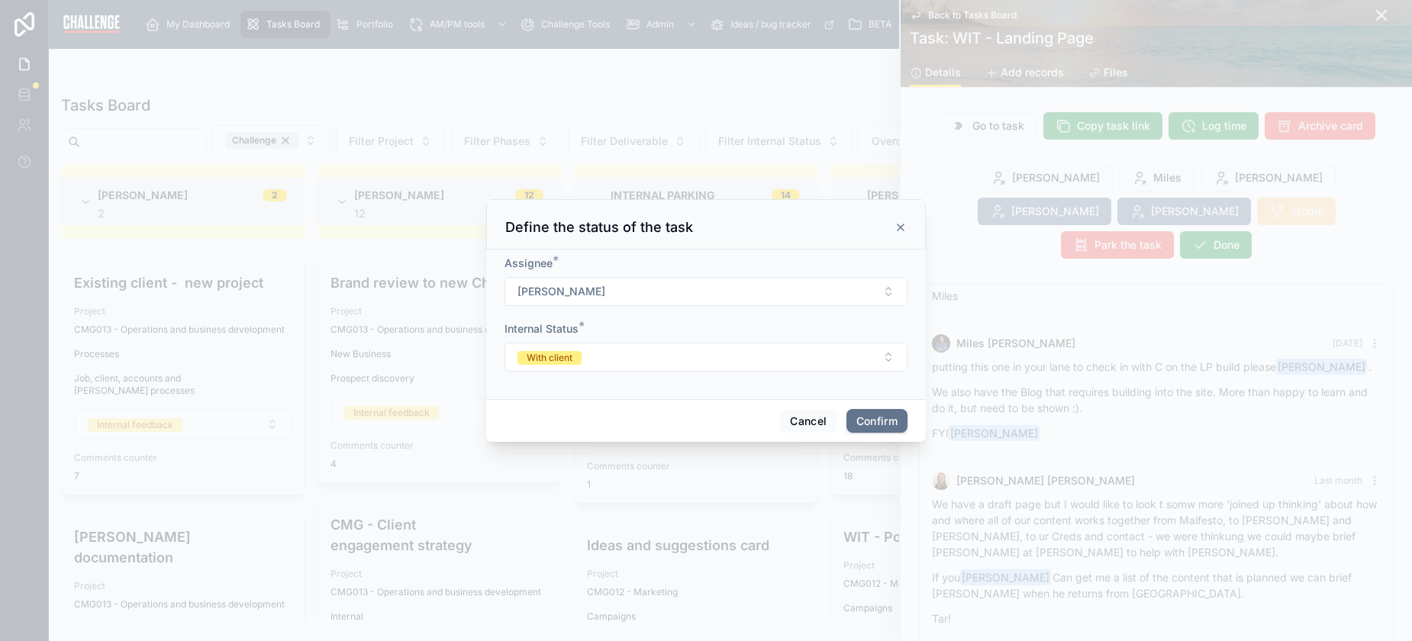
click at [732, 358] on button "With client" at bounding box center [706, 357] width 403 height 29
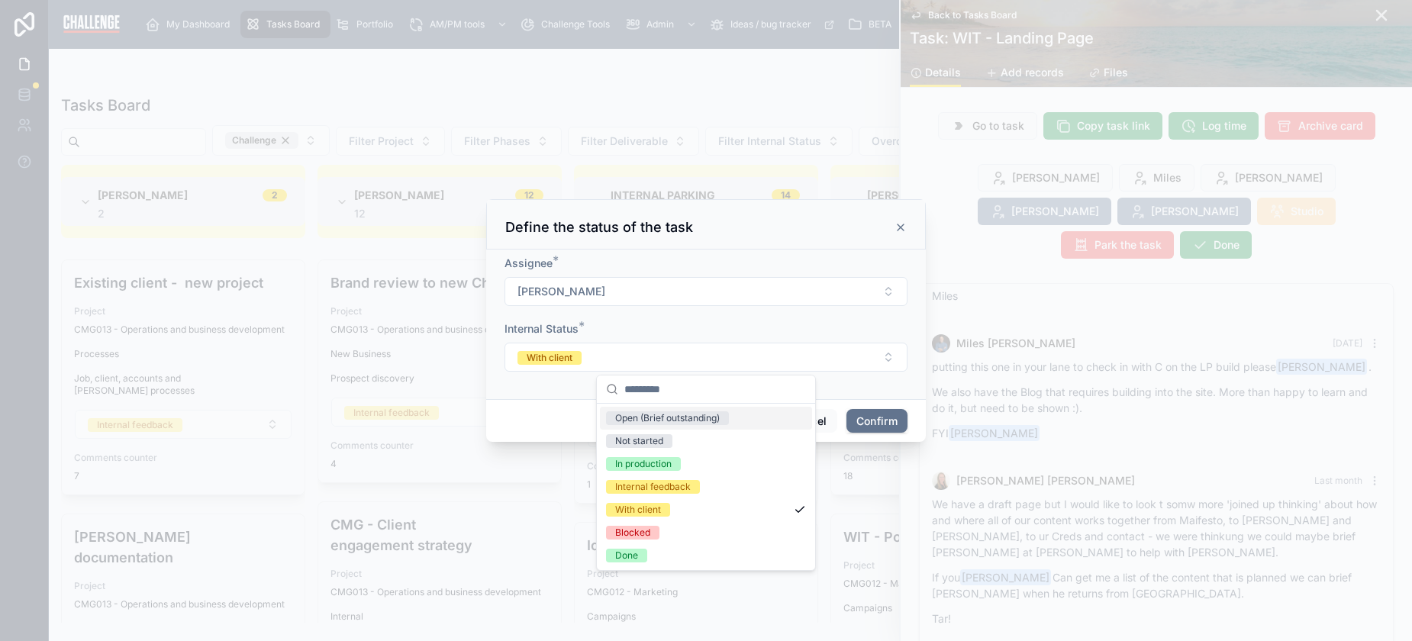
click at [734, 358] on button "With client" at bounding box center [706, 357] width 403 height 29
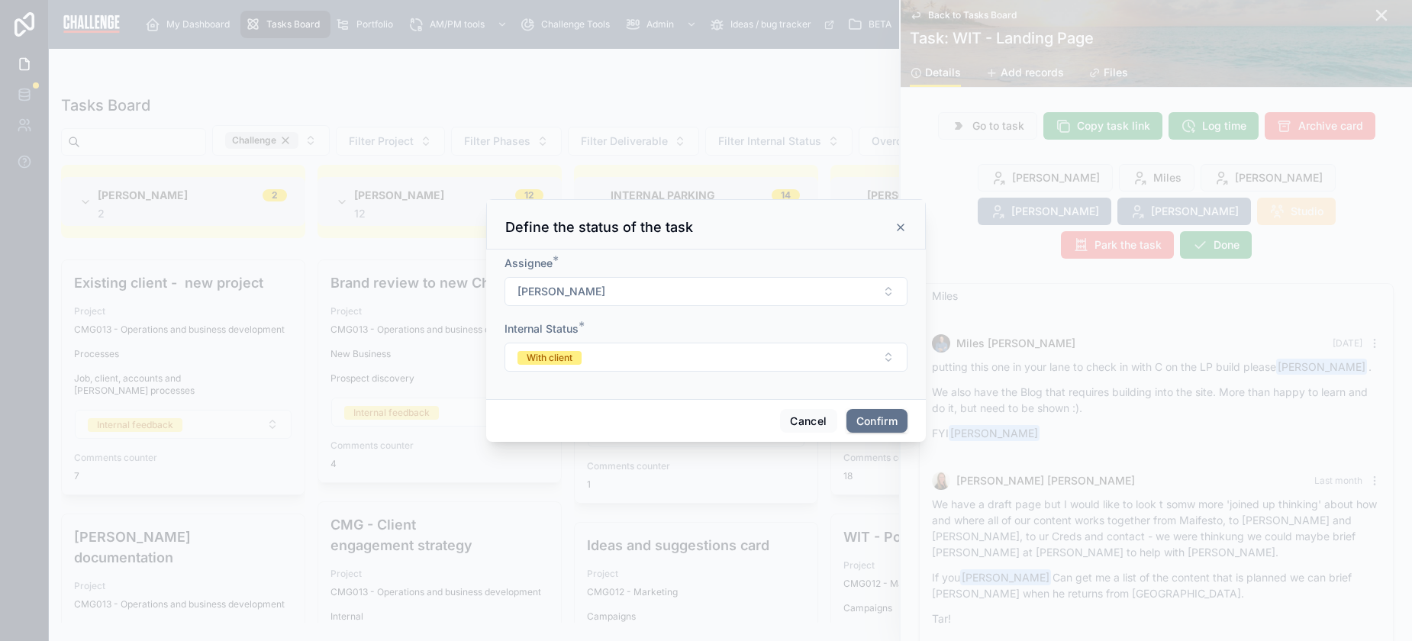
click at [702, 291] on button "[PERSON_NAME]" at bounding box center [706, 291] width 403 height 29
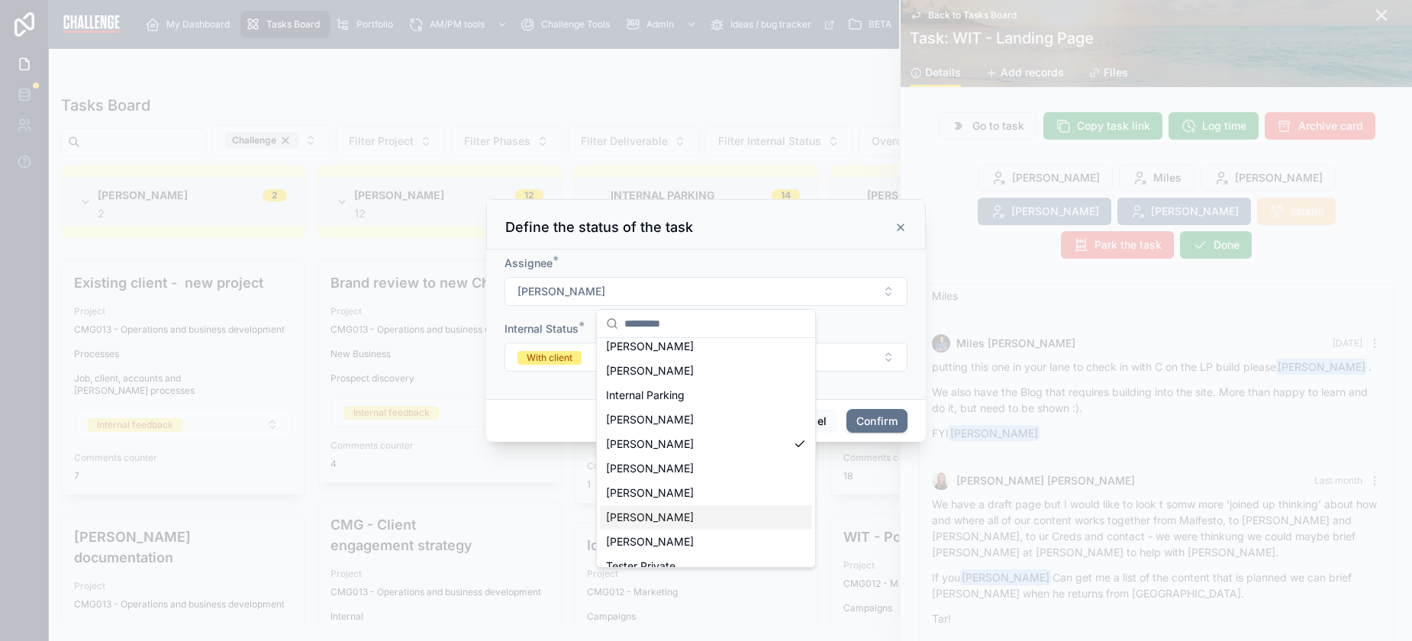
scroll to position [119, 0]
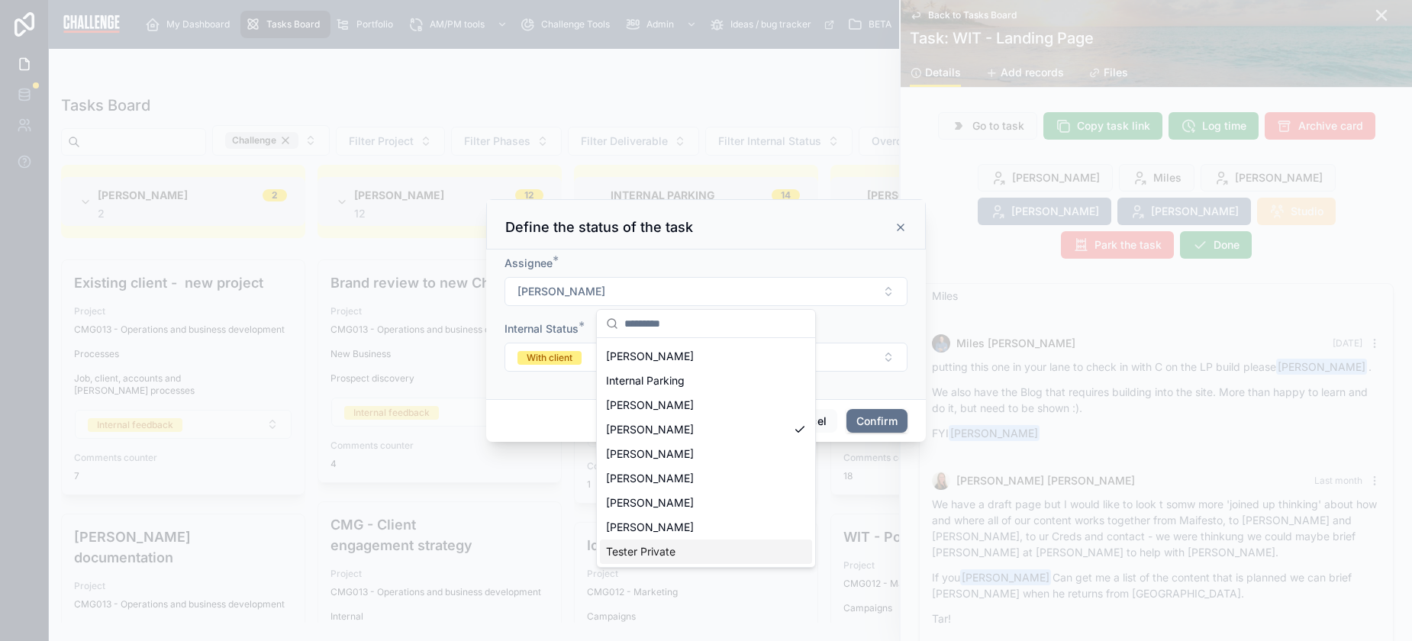
click at [696, 553] on div "Tester Private" at bounding box center [706, 552] width 212 height 24
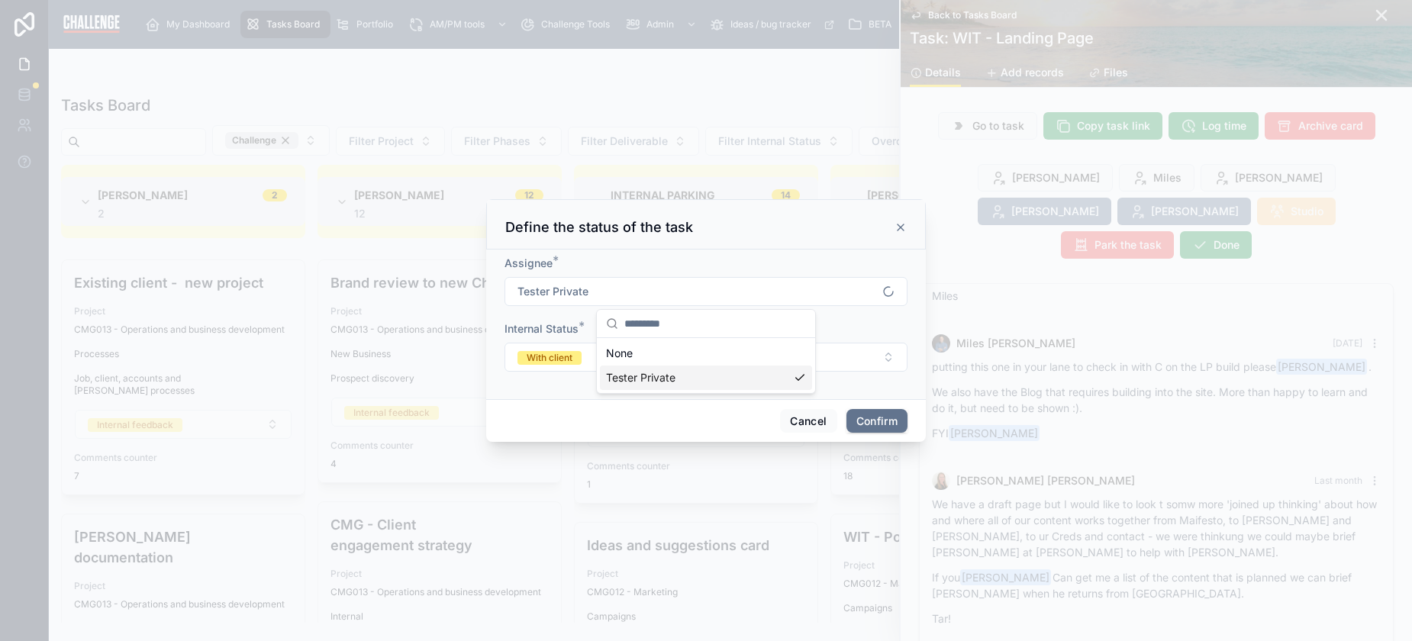
scroll to position [0, 0]
click at [885, 423] on button "Confirm" at bounding box center [877, 421] width 61 height 24
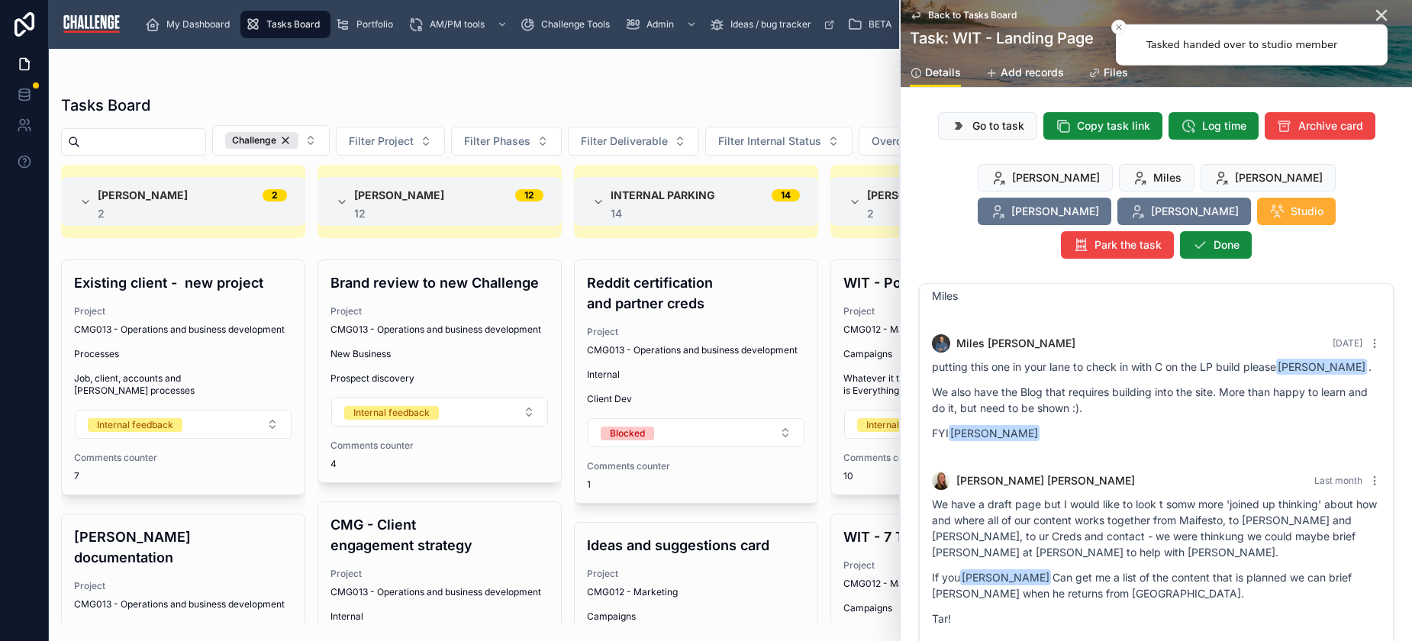
click at [1370, 24] on li "Tasked handed over to studio member" at bounding box center [1252, 44] width 272 height 41
click at [1371, 24] on li "Tasked handed over to studio member" at bounding box center [1252, 44] width 272 height 41
click at [776, 88] on div "Tasks Board Challenge Filter Project Filter Phases Filter Deliverable Filter In…" at bounding box center [730, 354] width 1363 height 537
click at [941, 9] on span "Back to Tasks Board" at bounding box center [972, 15] width 89 height 12
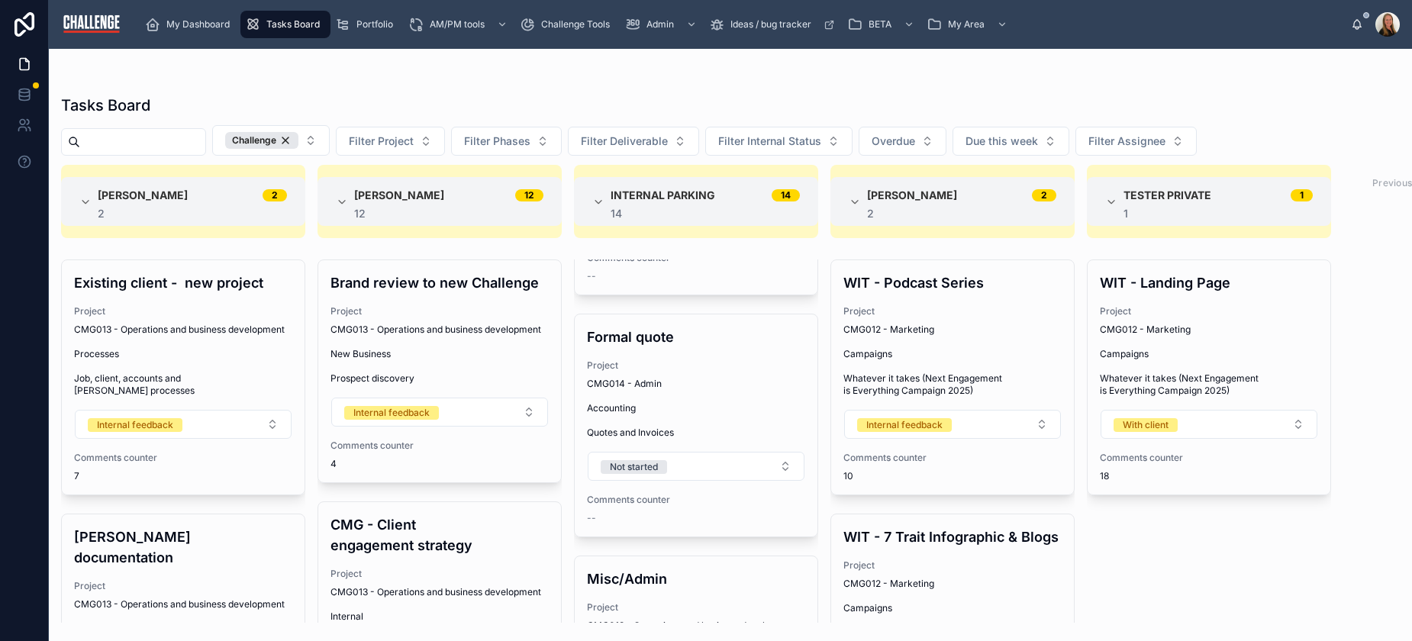
scroll to position [2203, 0]
click at [402, 298] on div "Brand review to new Challenge Project CMG013 - Operations and business developm…" at bounding box center [439, 371] width 243 height 222
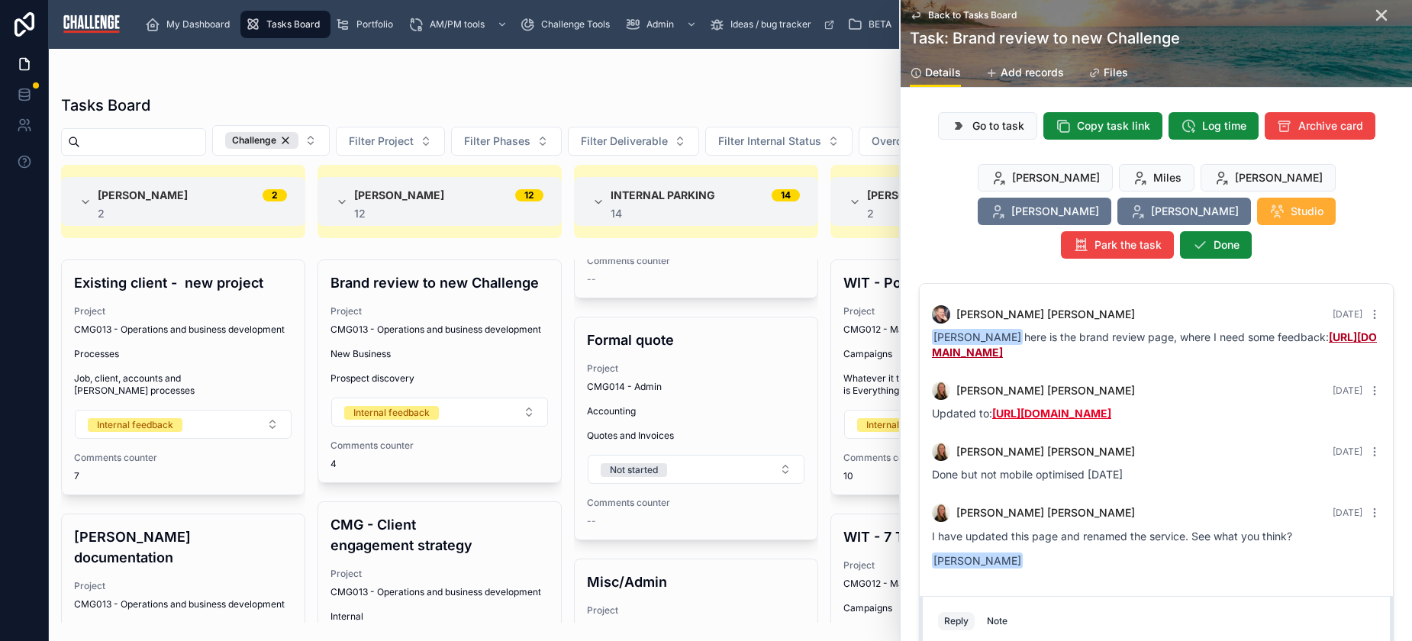
click at [1112, 407] on link "[URL][DOMAIN_NAME]" at bounding box center [1051, 413] width 119 height 13
click at [689, 100] on div "Tasks Board" at bounding box center [730, 105] width 1339 height 21
click at [1377, 17] on icon at bounding box center [1381, 15] width 9 height 9
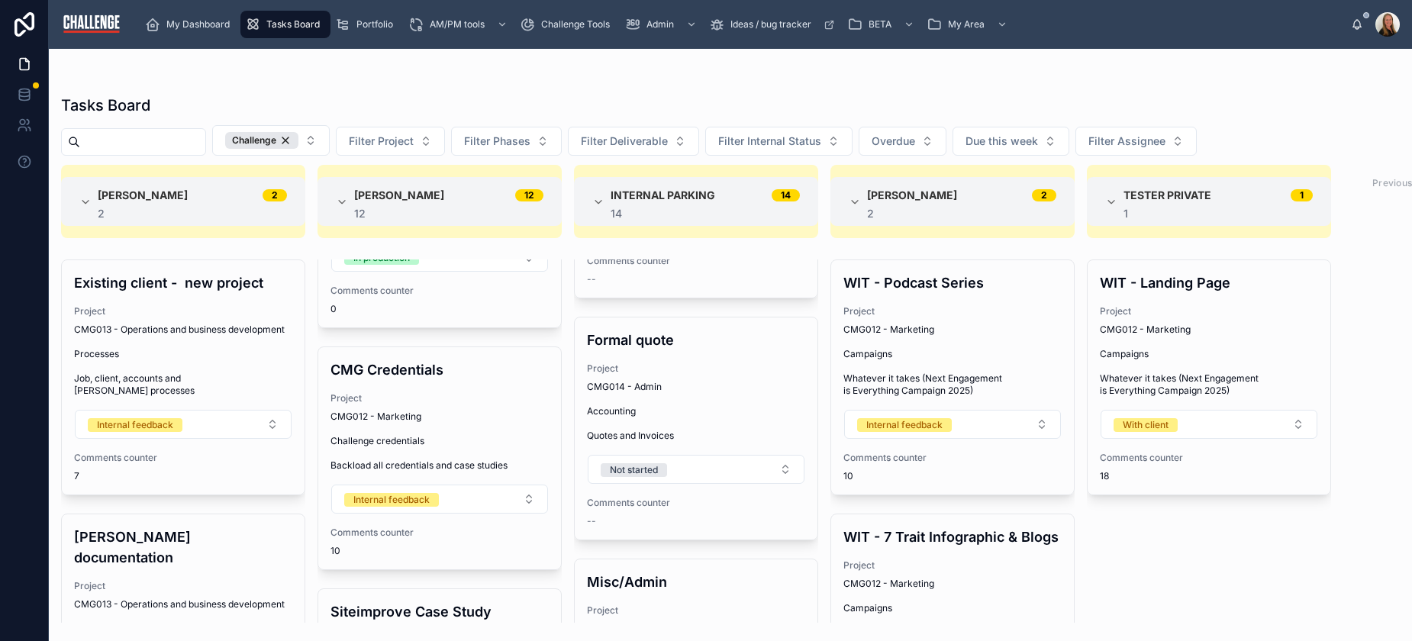
scroll to position [422, 0]
